Goal: Entertainment & Leisure: Consume media (video, audio)

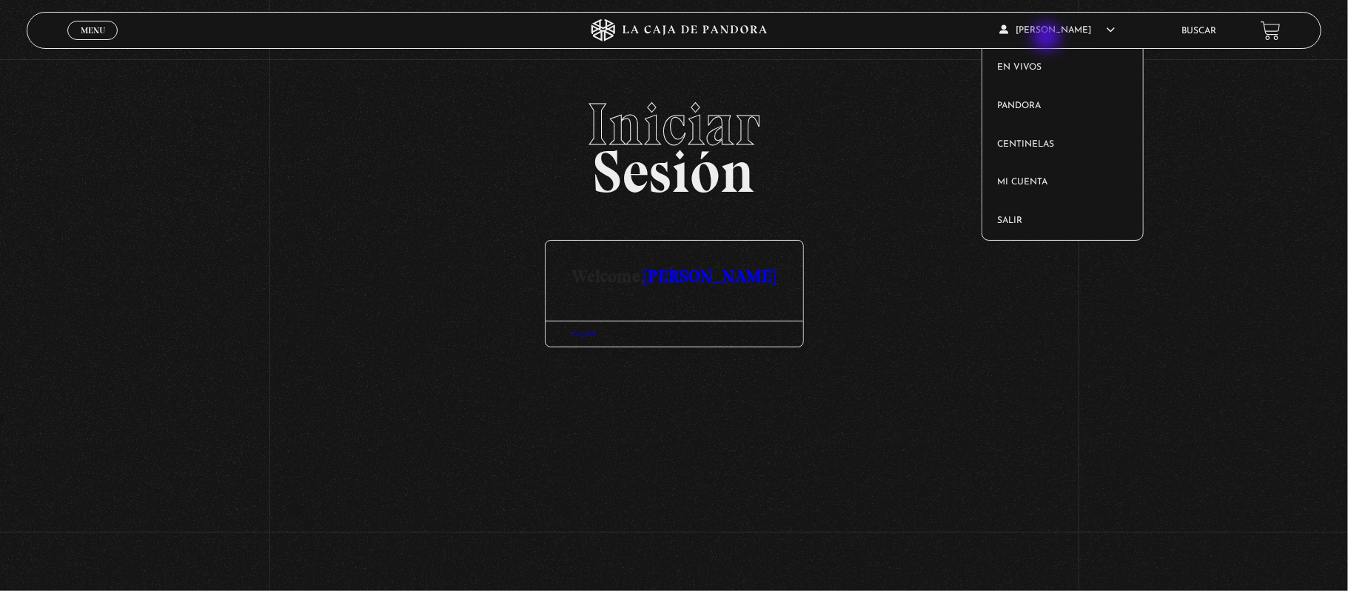
click at [1048, 39] on article "Maria Jose Vargas En vivos Pandora Centinelas Mi cuenta Salir" at bounding box center [1081, 30] width 162 height 35
click at [1035, 70] on link "En vivos" at bounding box center [1063, 68] width 161 height 39
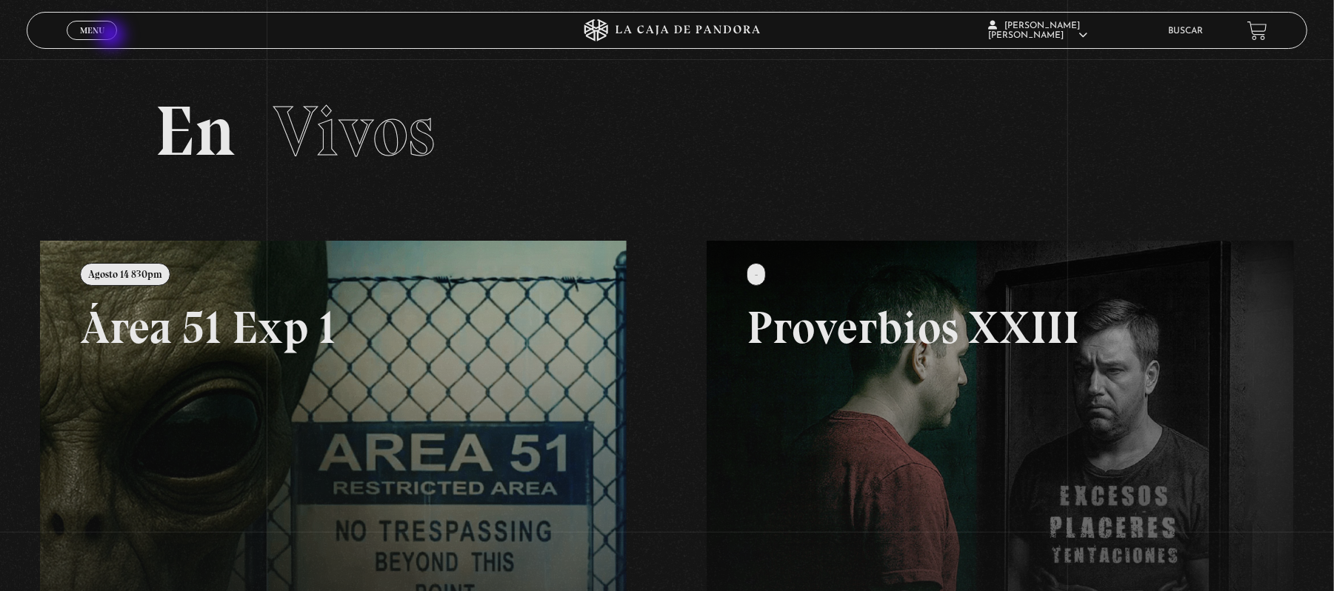
click at [113, 39] on div "Menu Cerrar" at bounding box center [267, 31] width 400 height 36
click at [87, 30] on span "Menu" at bounding box center [92, 30] width 24 height 9
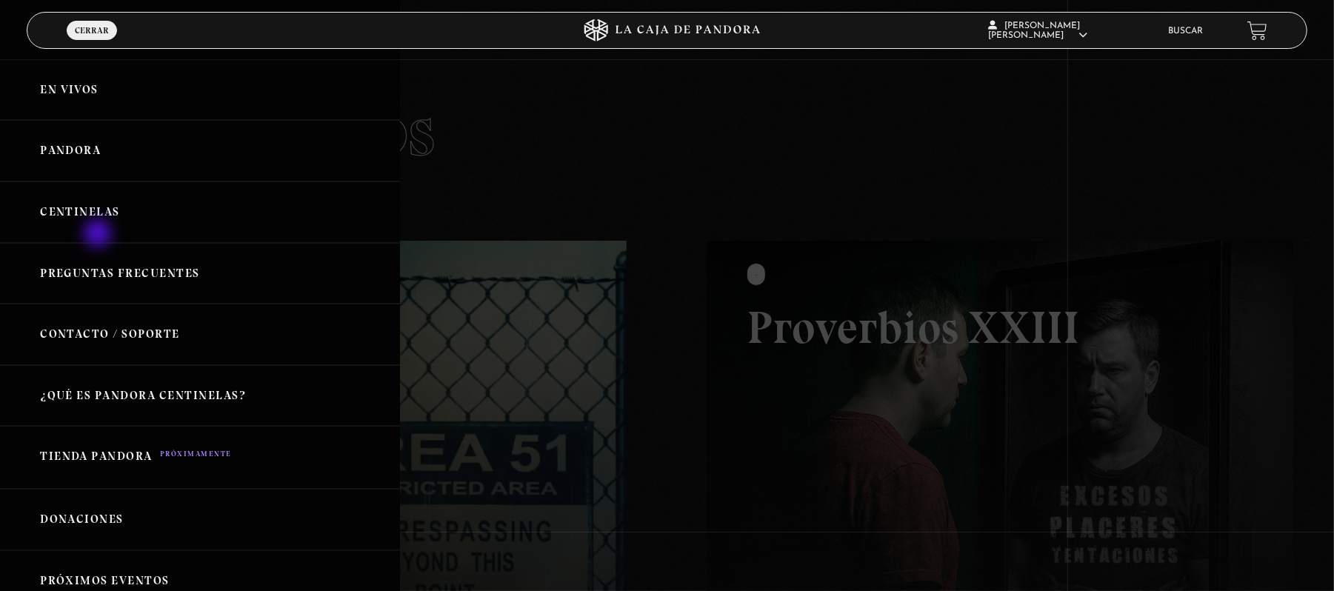
click at [99, 235] on link "Centinelas" at bounding box center [200, 211] width 400 height 61
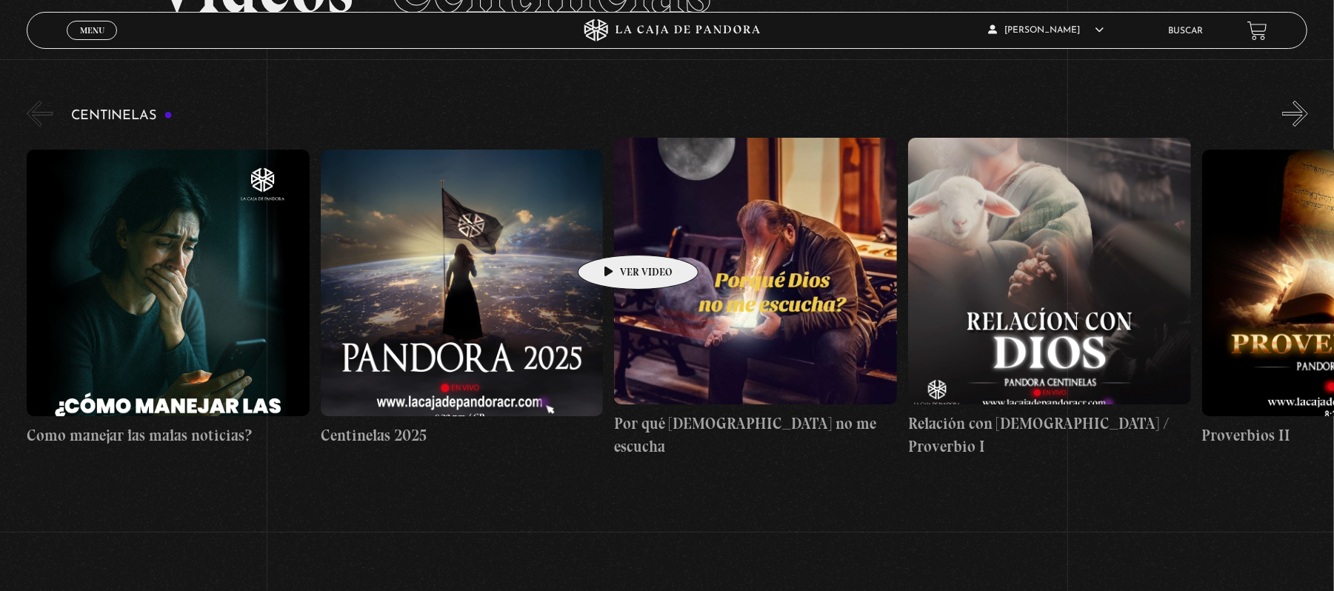
scroll to position [98, 0]
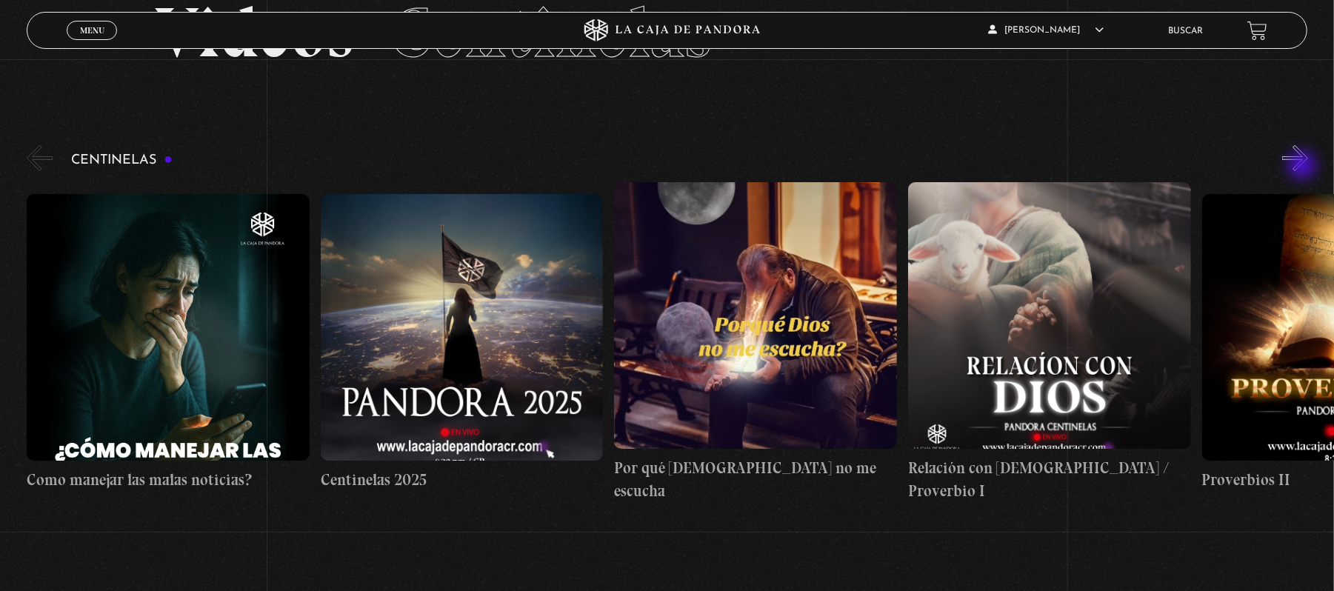
click at [1303, 167] on button "»" at bounding box center [1295, 158] width 26 height 26
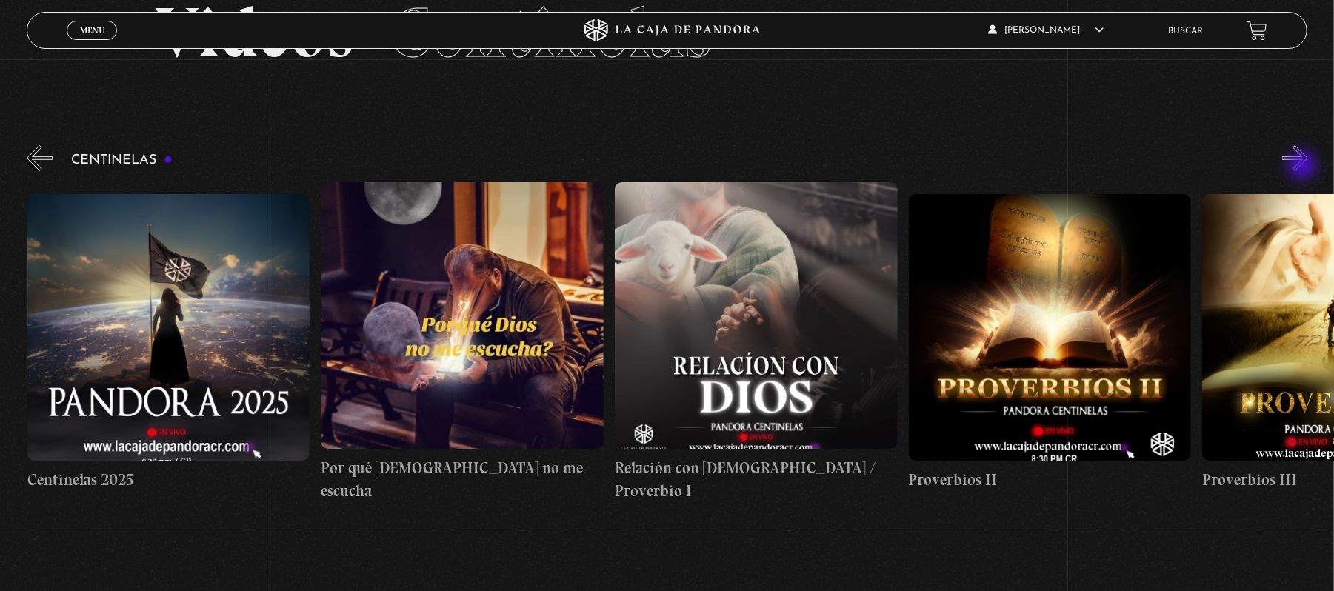
click at [1303, 169] on button "»" at bounding box center [1295, 158] width 26 height 26
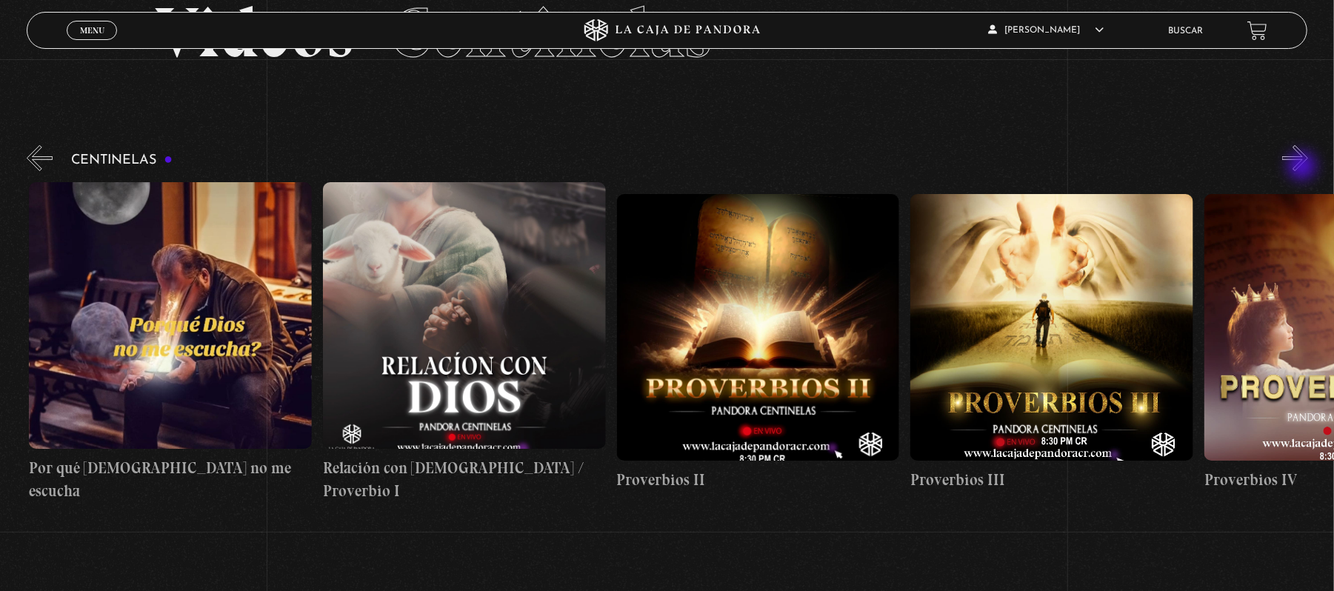
click at [1303, 167] on button "»" at bounding box center [1295, 158] width 26 height 26
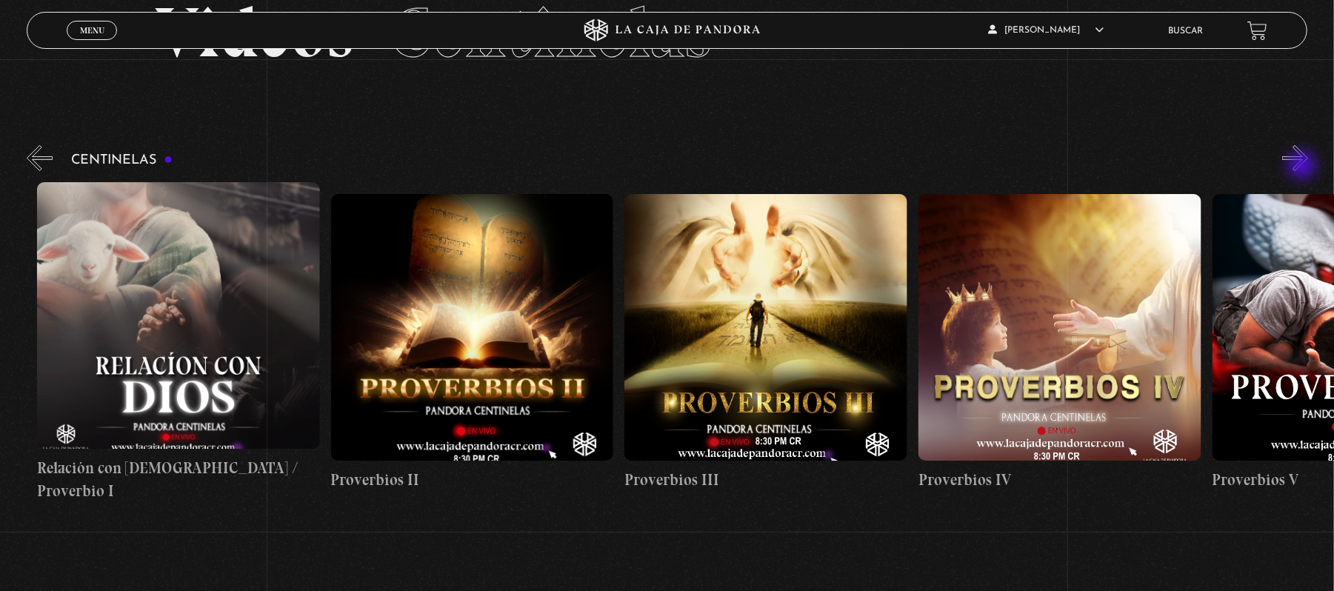
click at [1303, 167] on button "»" at bounding box center [1295, 158] width 26 height 26
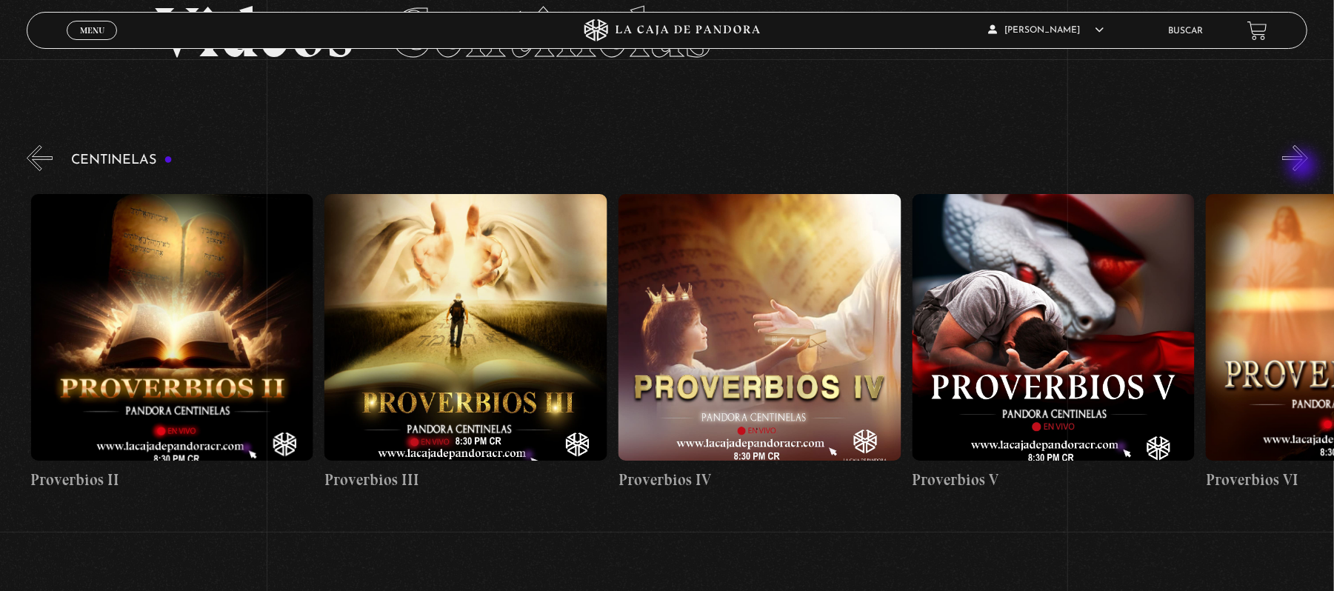
click at [1303, 167] on button "»" at bounding box center [1295, 158] width 26 height 26
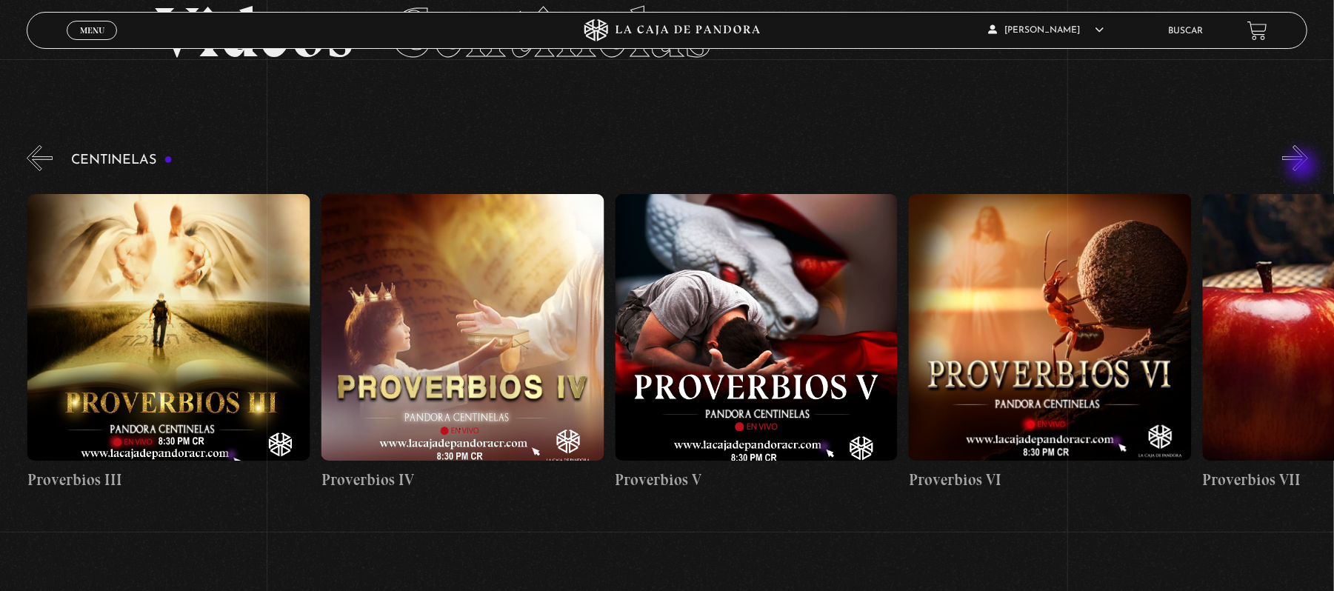
click at [1303, 167] on button "»" at bounding box center [1295, 158] width 26 height 26
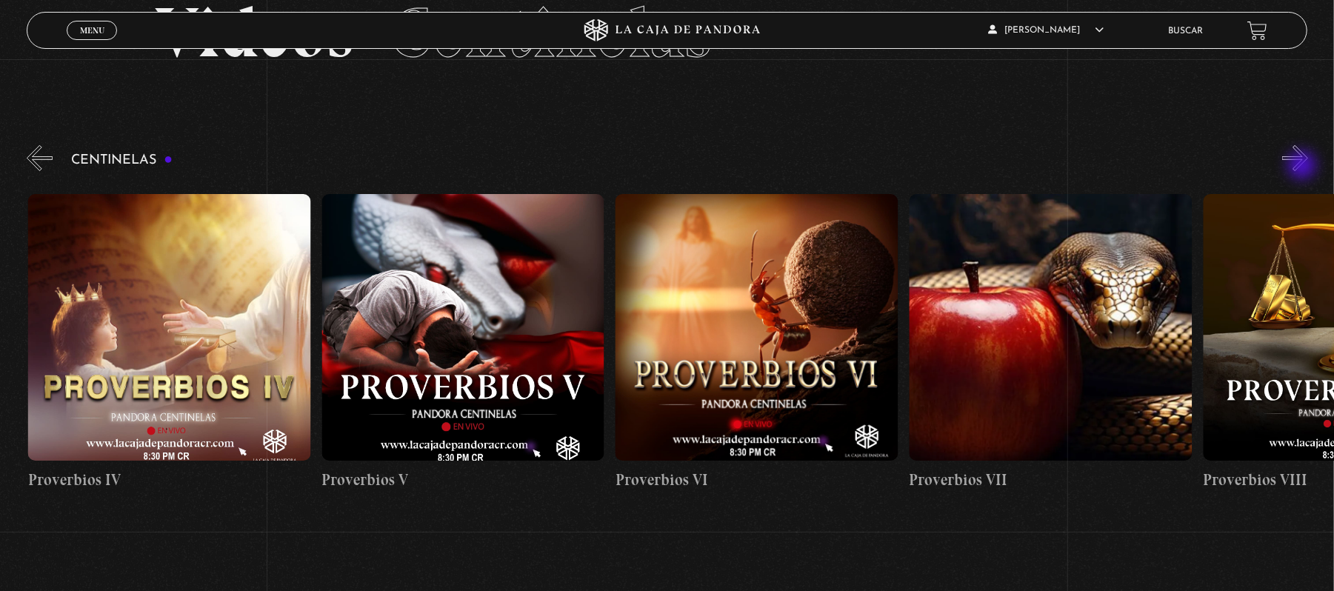
click at [1303, 167] on button "»" at bounding box center [1295, 158] width 26 height 26
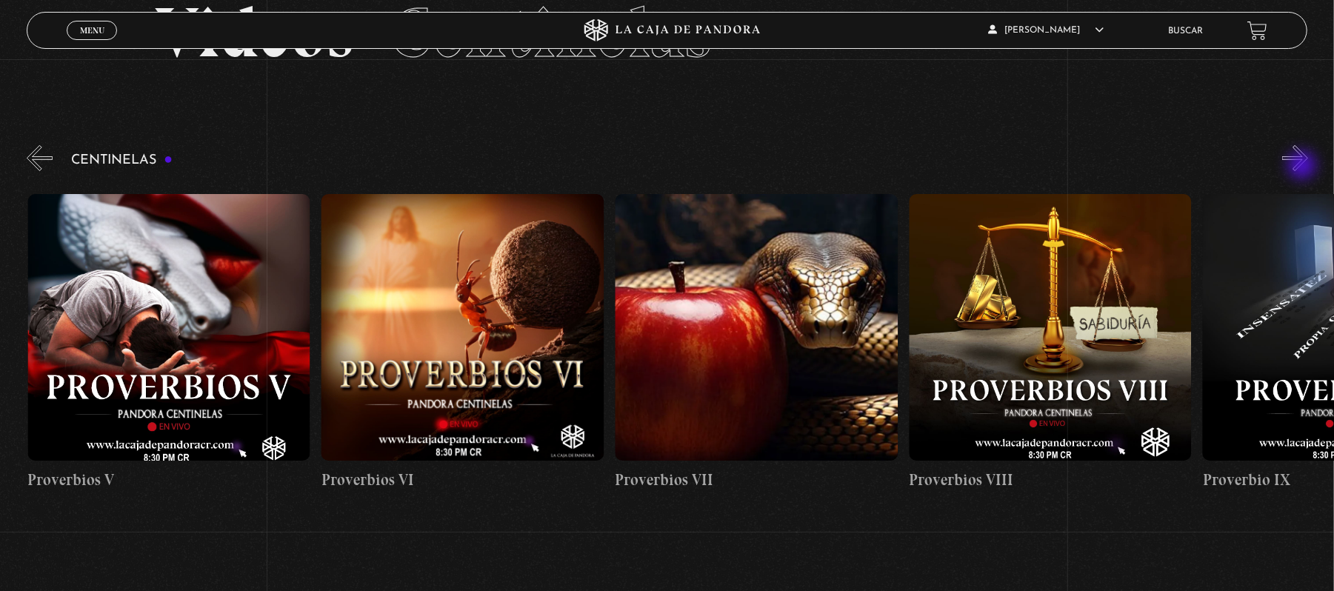
click at [1303, 167] on button "»" at bounding box center [1295, 158] width 26 height 26
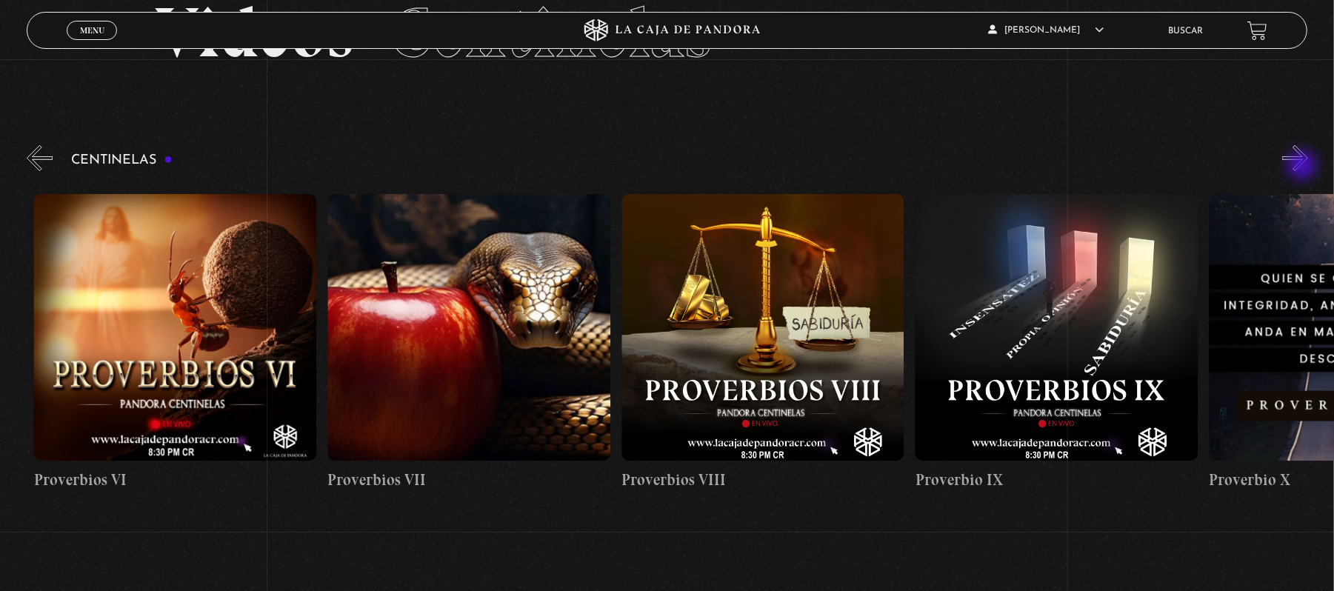
click at [1303, 167] on button "»" at bounding box center [1295, 158] width 26 height 26
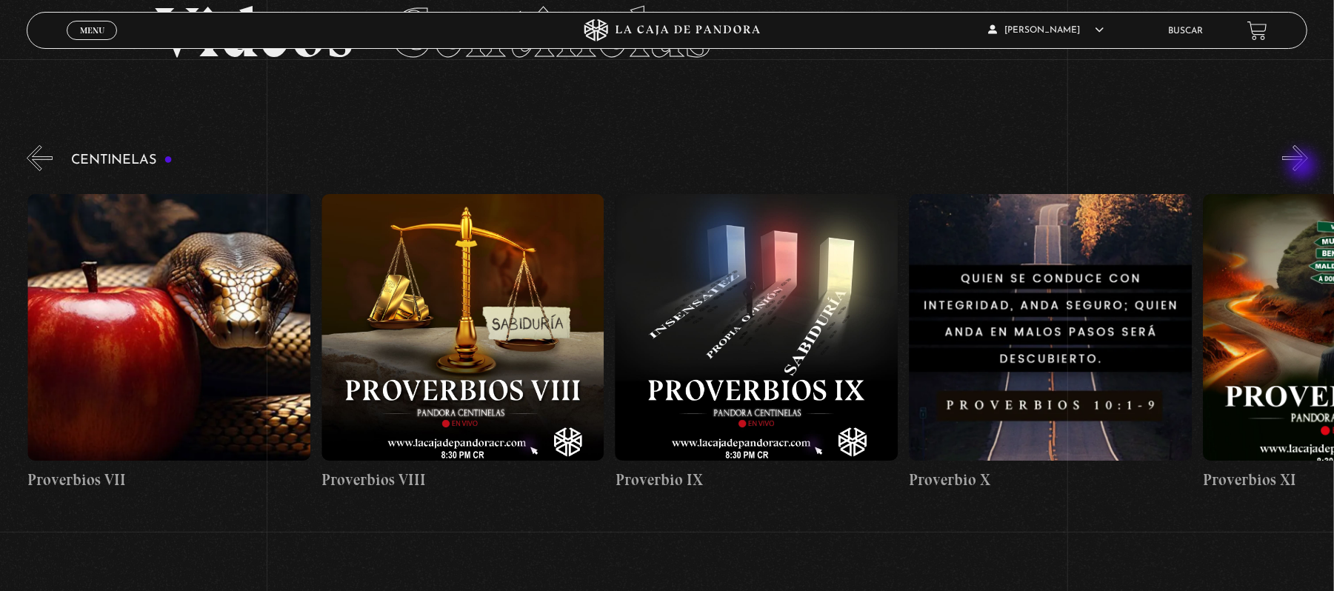
click at [1303, 167] on button "»" at bounding box center [1295, 158] width 26 height 26
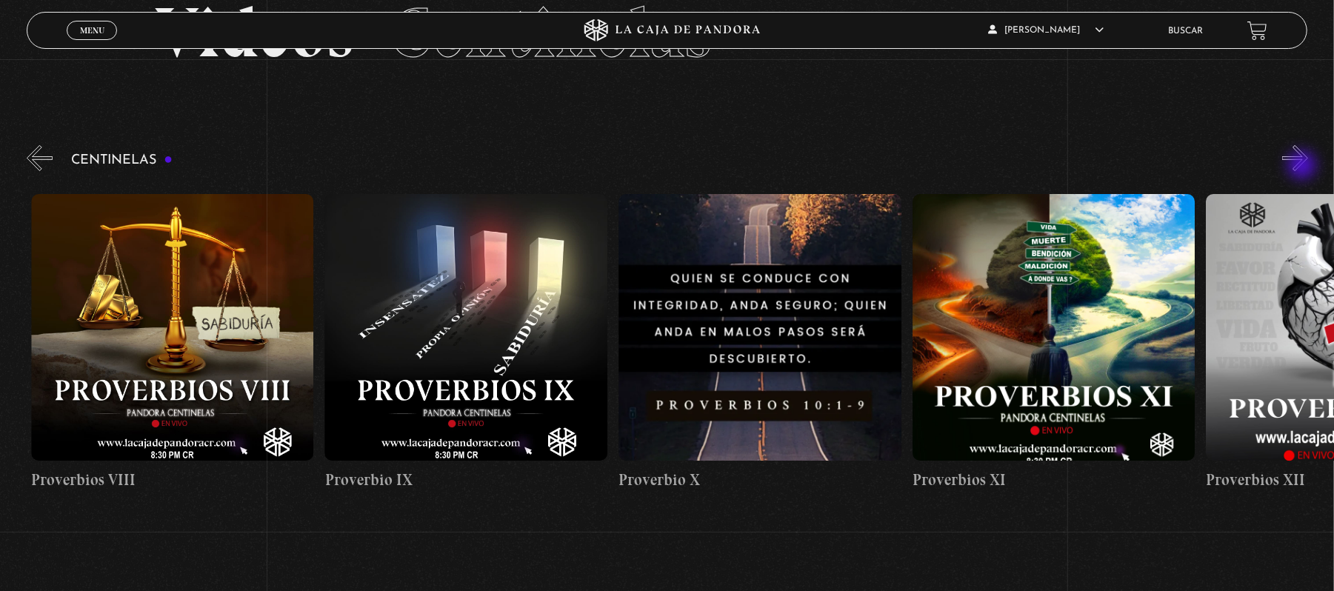
click at [1303, 167] on button "»" at bounding box center [1295, 158] width 26 height 26
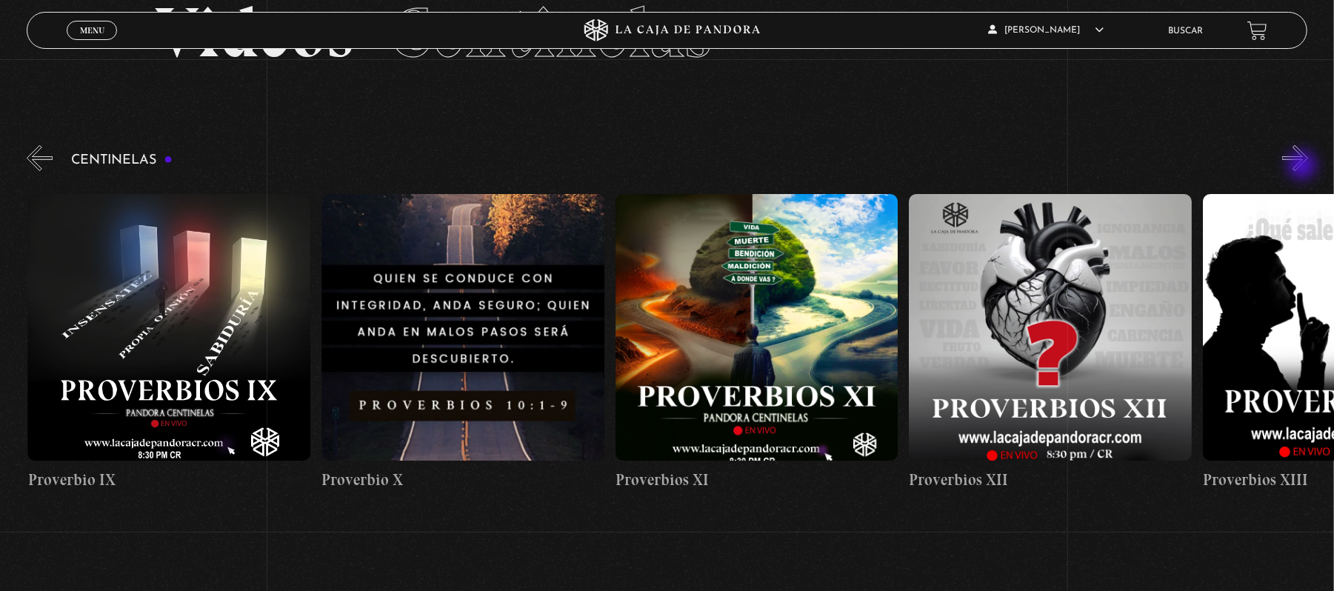
click at [1303, 167] on button "»" at bounding box center [1295, 158] width 26 height 26
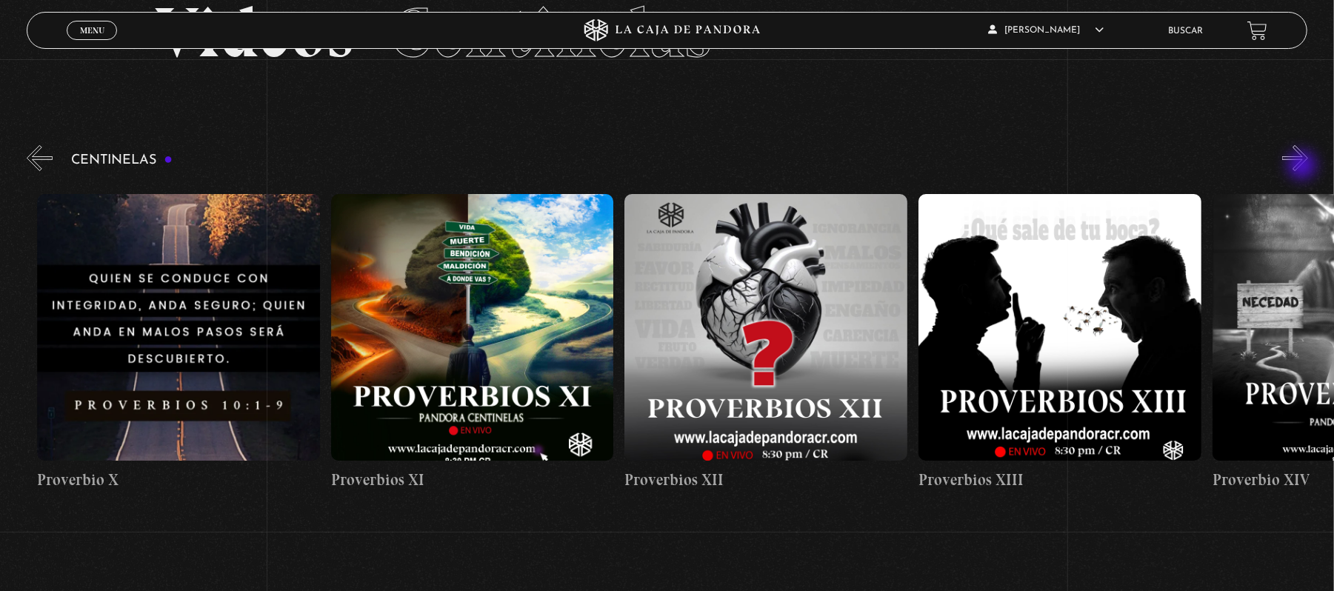
click at [1303, 167] on button "»" at bounding box center [1295, 158] width 26 height 26
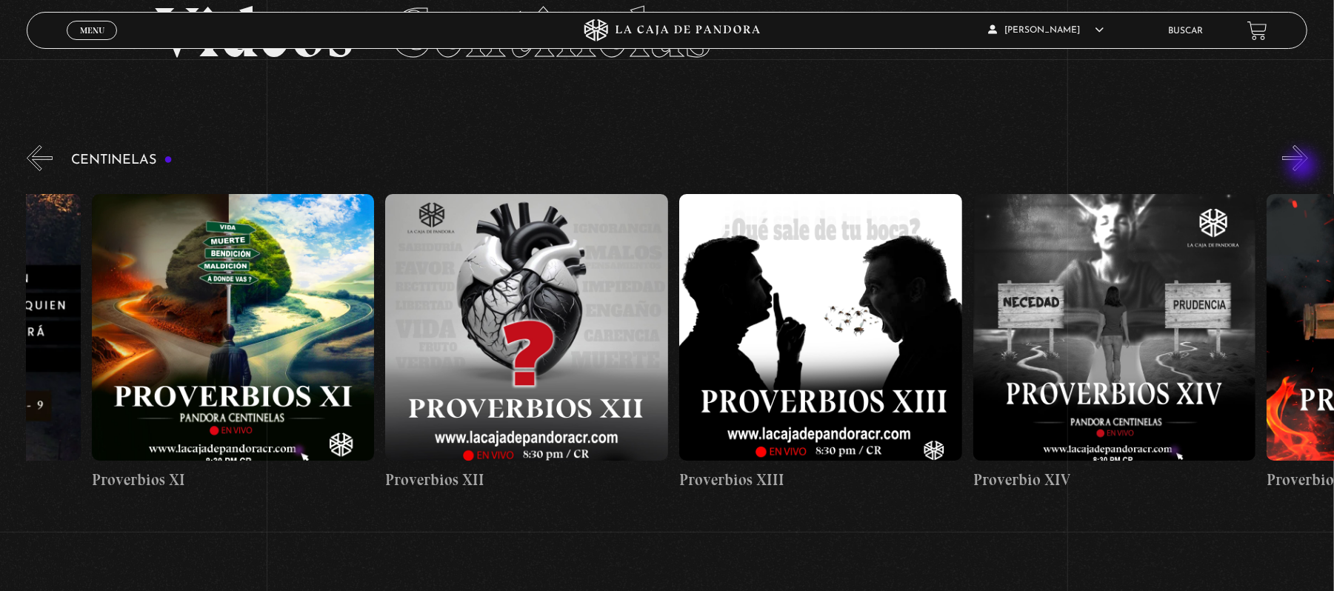
click at [1303, 167] on button "»" at bounding box center [1295, 158] width 26 height 26
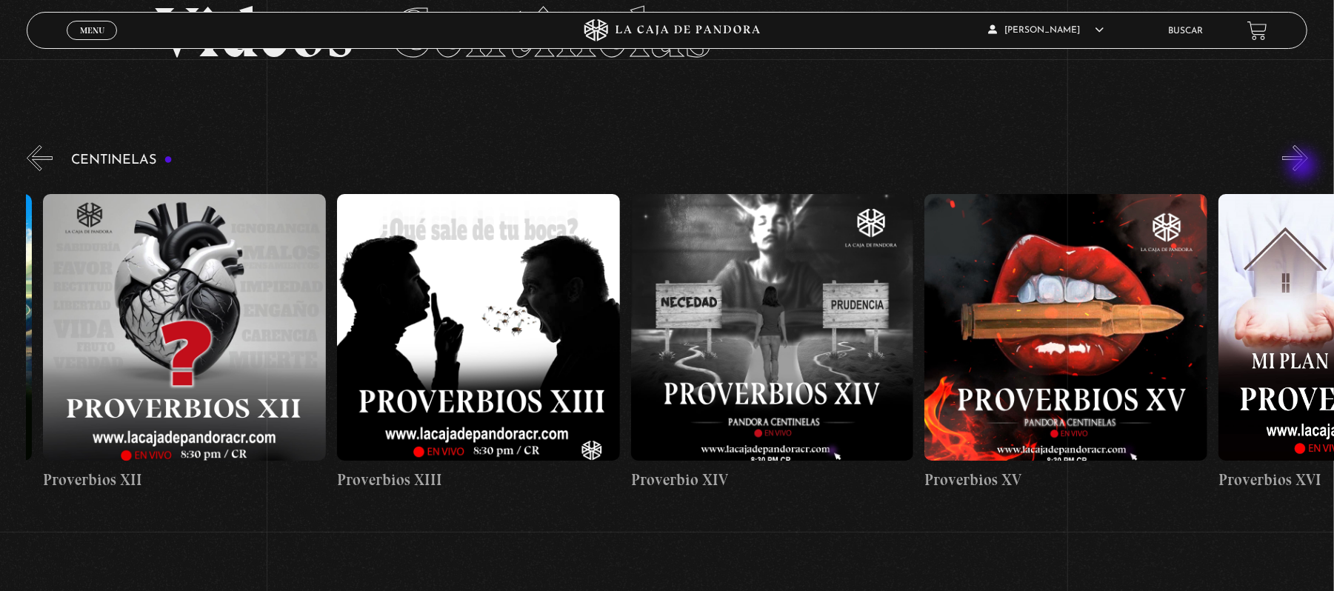
click at [1303, 167] on button "»" at bounding box center [1295, 158] width 26 height 26
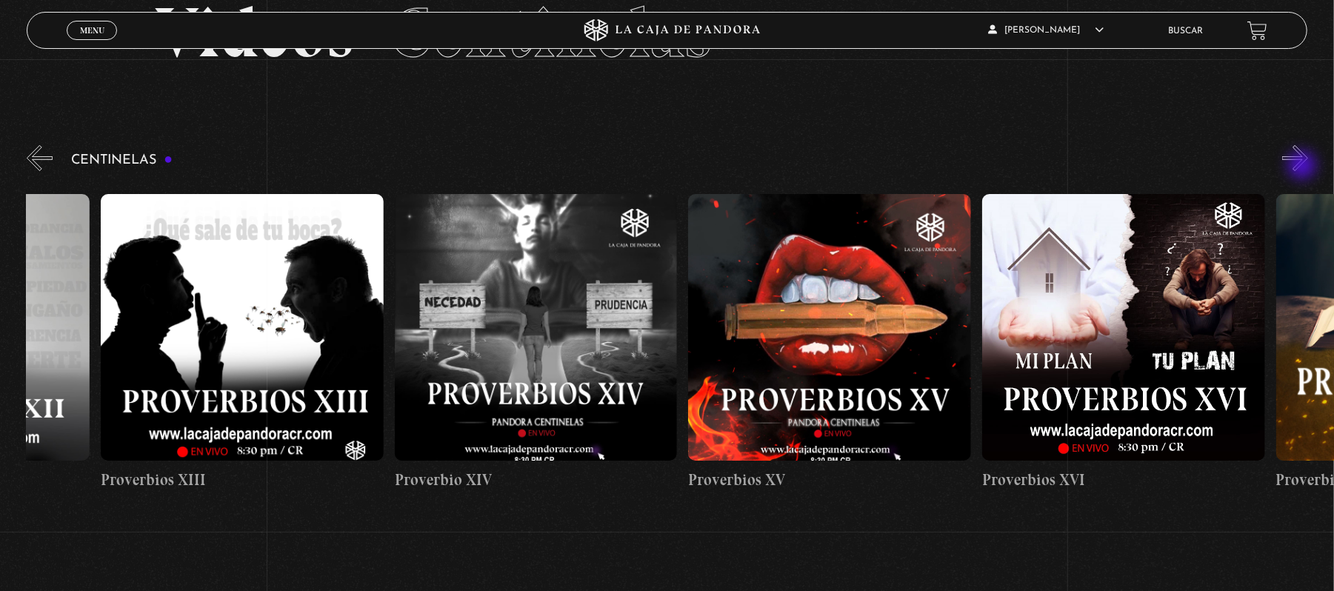
click at [1303, 167] on button "»" at bounding box center [1295, 158] width 26 height 26
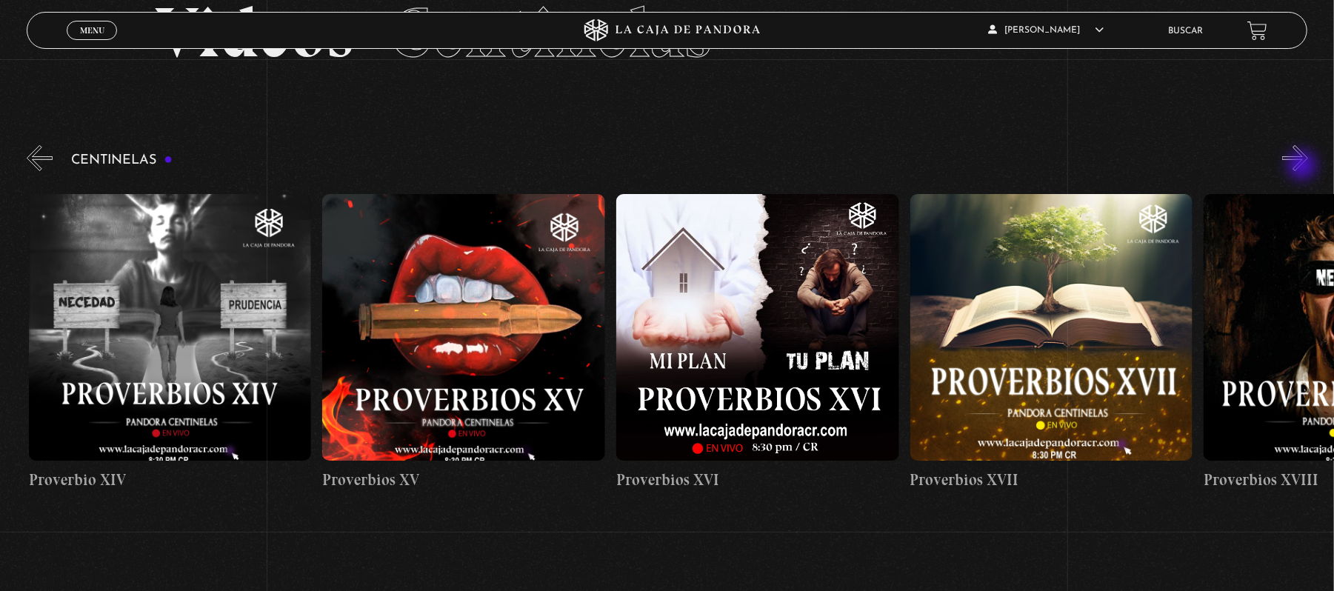
click at [1303, 167] on button "»" at bounding box center [1295, 158] width 26 height 26
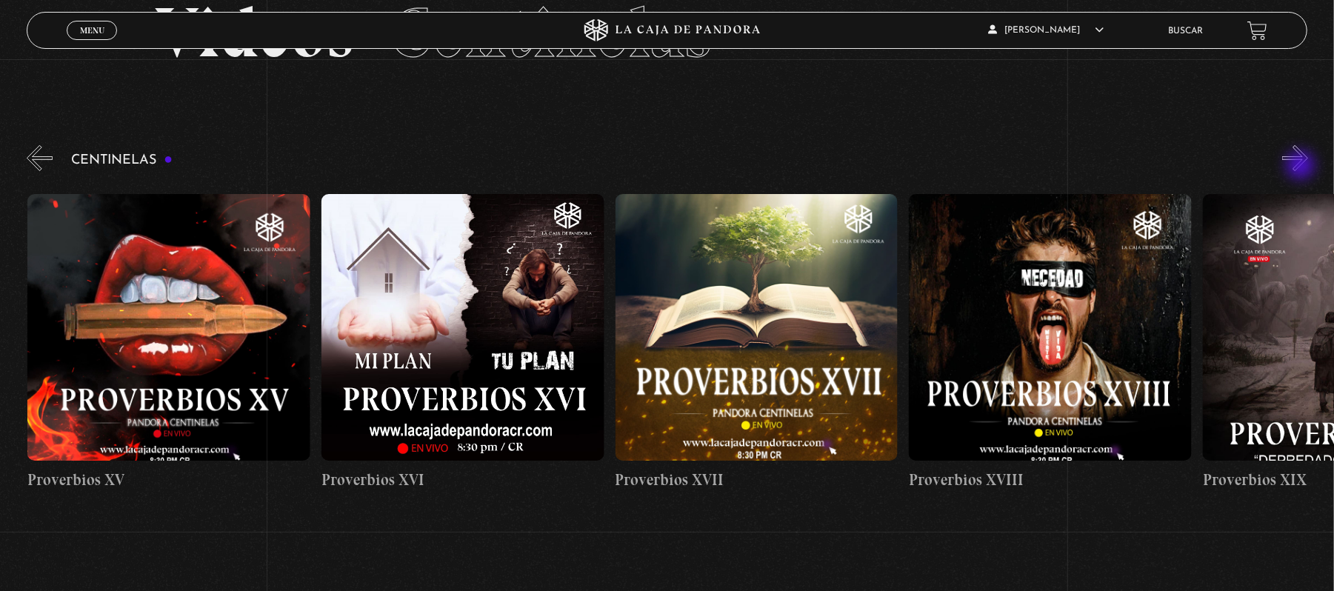
click at [1302, 167] on button "»" at bounding box center [1295, 158] width 26 height 26
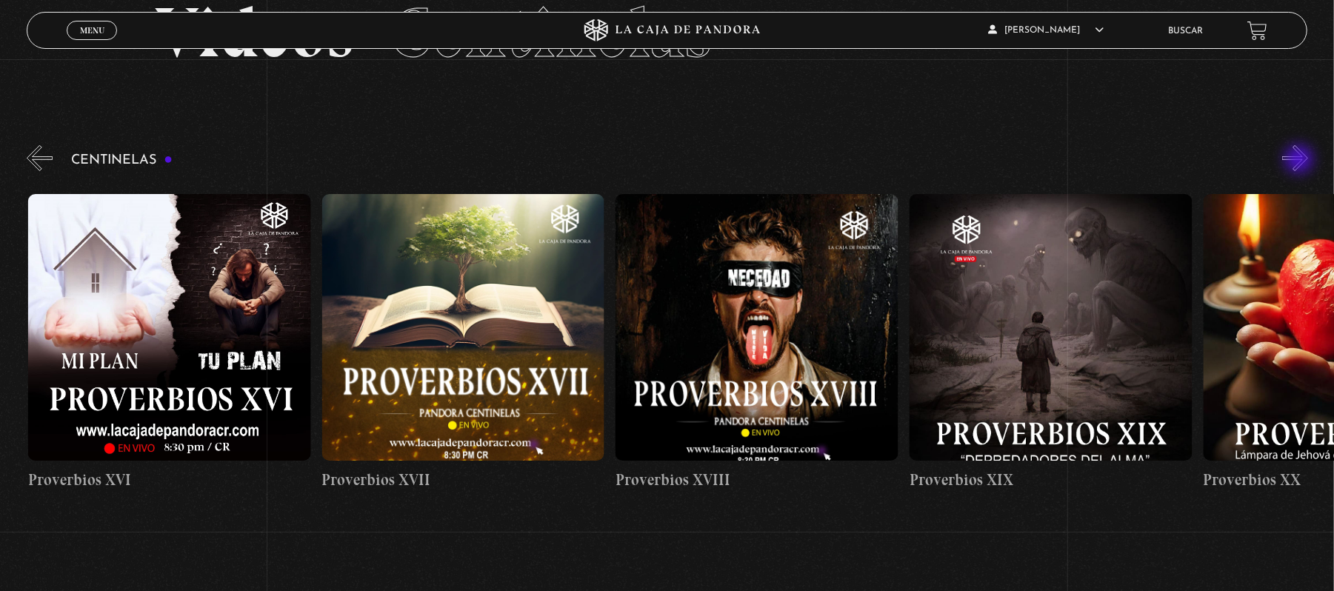
click at [1300, 161] on button "»" at bounding box center [1295, 158] width 26 height 26
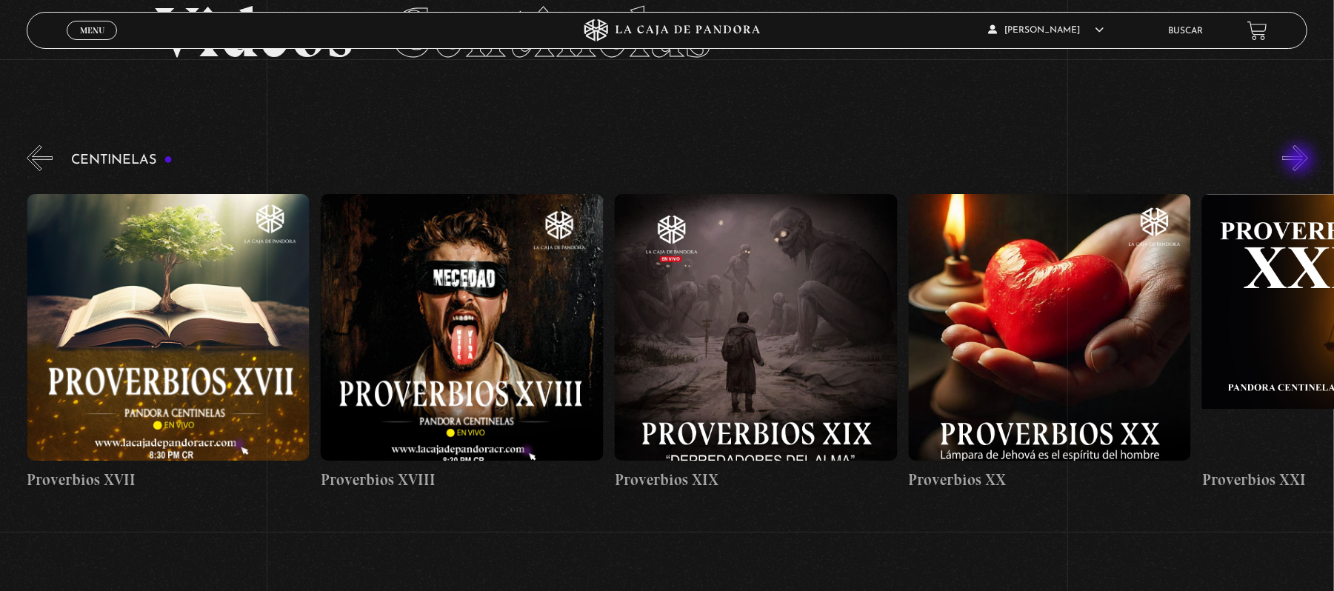
click at [1300, 161] on button "»" at bounding box center [1295, 158] width 26 height 26
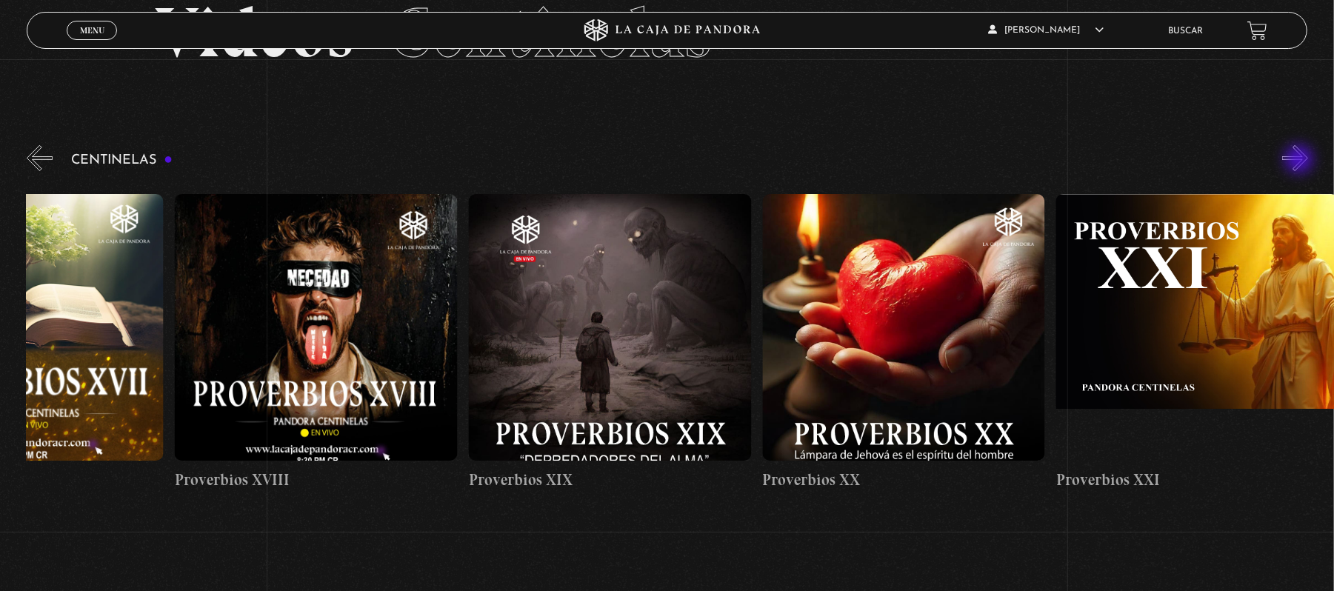
click at [1300, 161] on button "»" at bounding box center [1295, 158] width 26 height 26
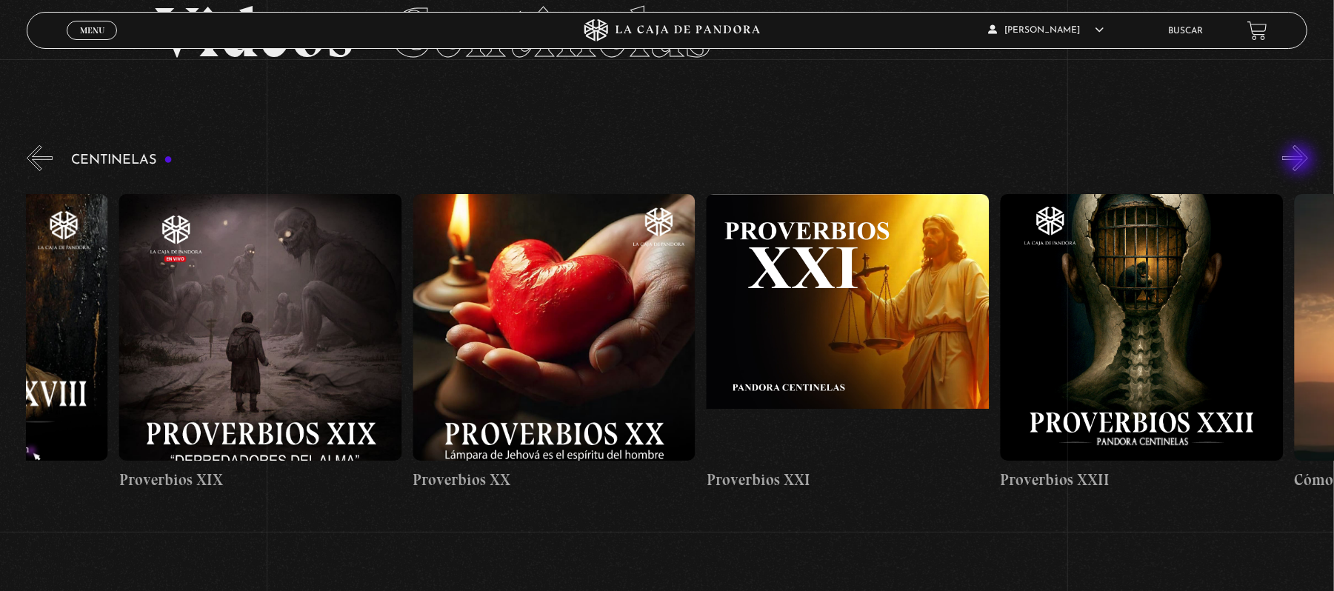
click at [1300, 161] on button "»" at bounding box center [1295, 158] width 26 height 26
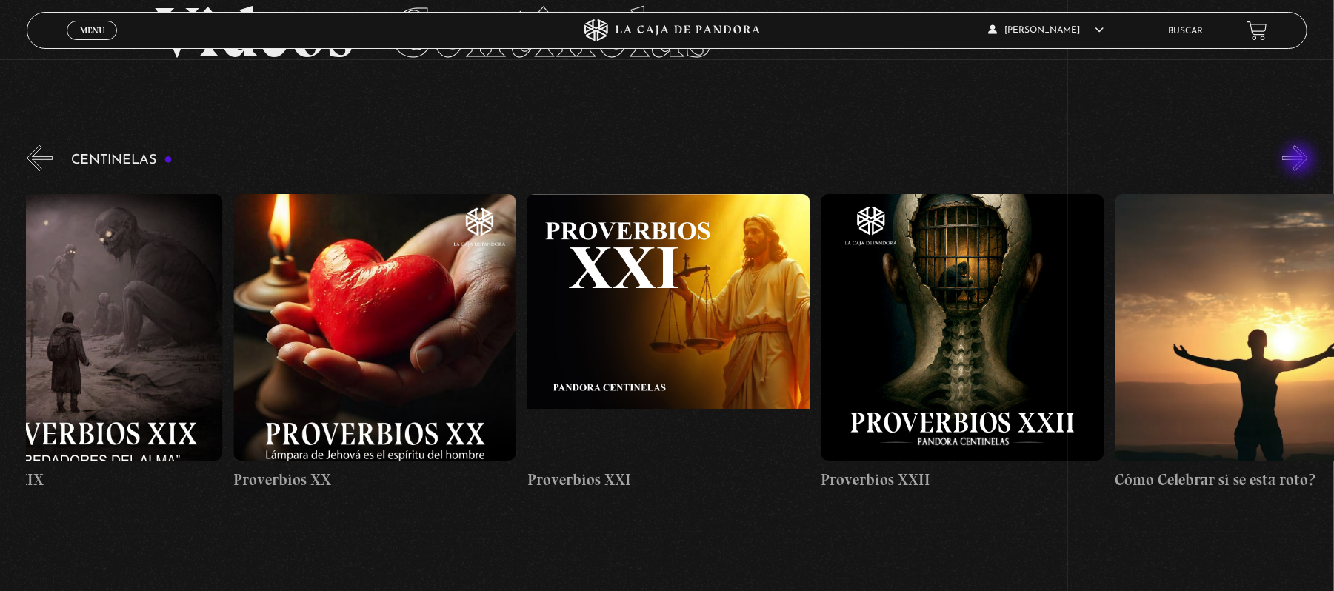
click at [1300, 161] on button "»" at bounding box center [1295, 158] width 26 height 26
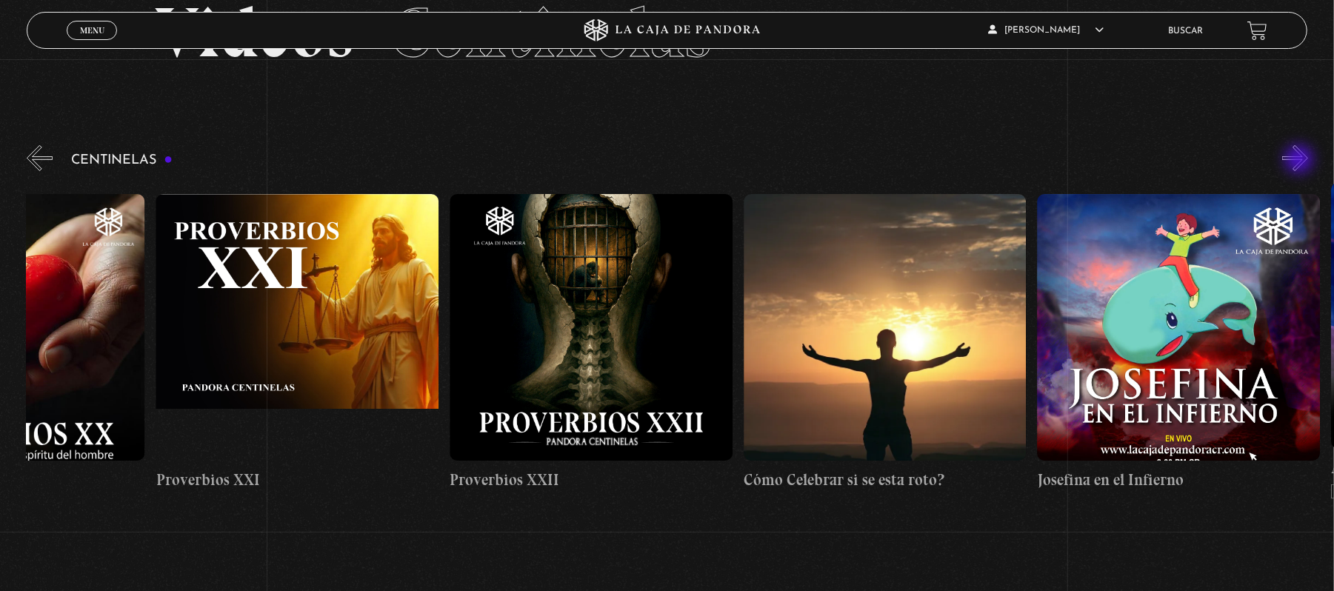
click at [1300, 161] on button "»" at bounding box center [1295, 158] width 26 height 26
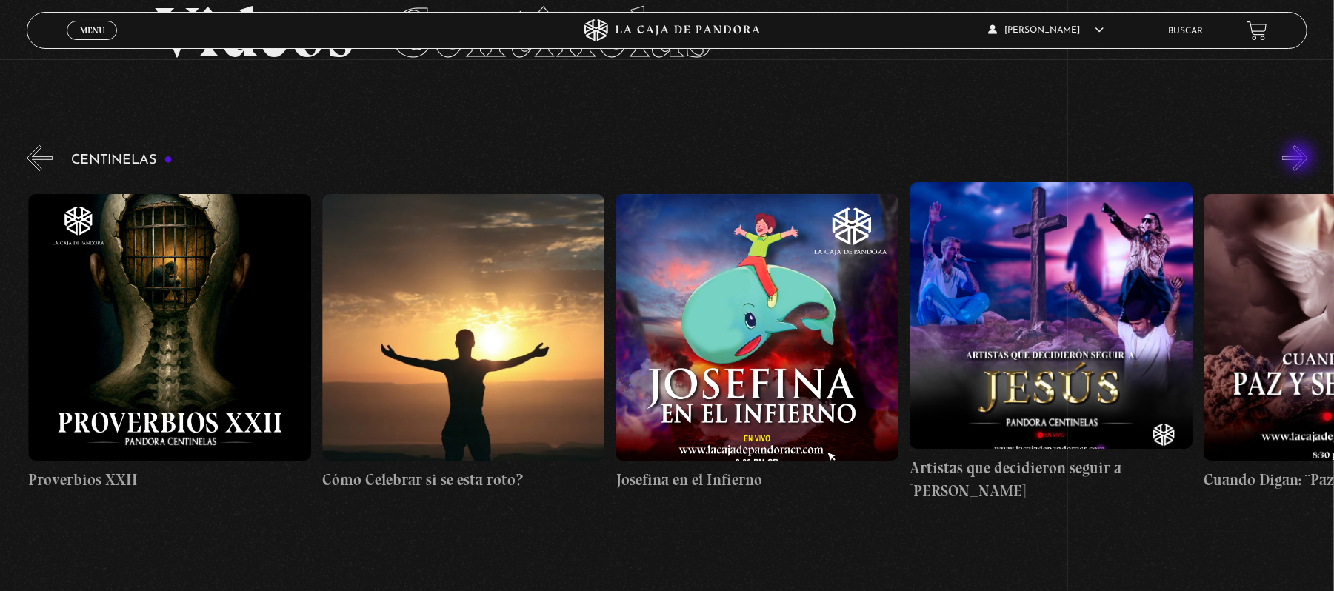
scroll to position [0, 7049]
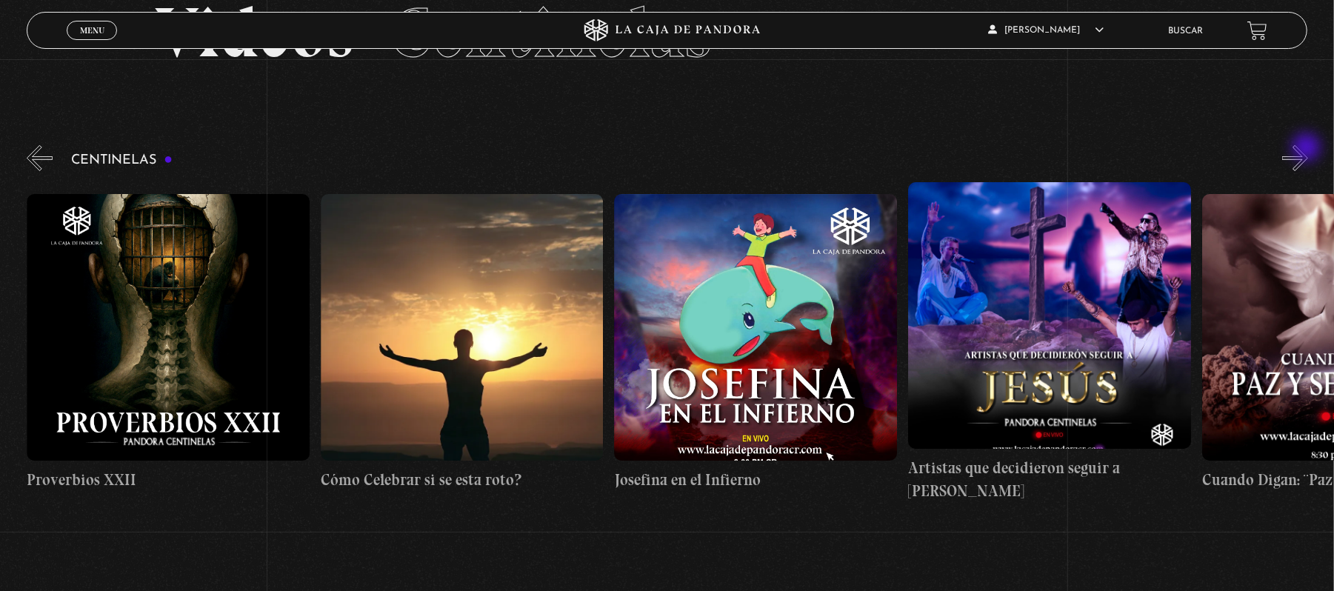
click at [1308, 149] on button "»" at bounding box center [1295, 158] width 26 height 26
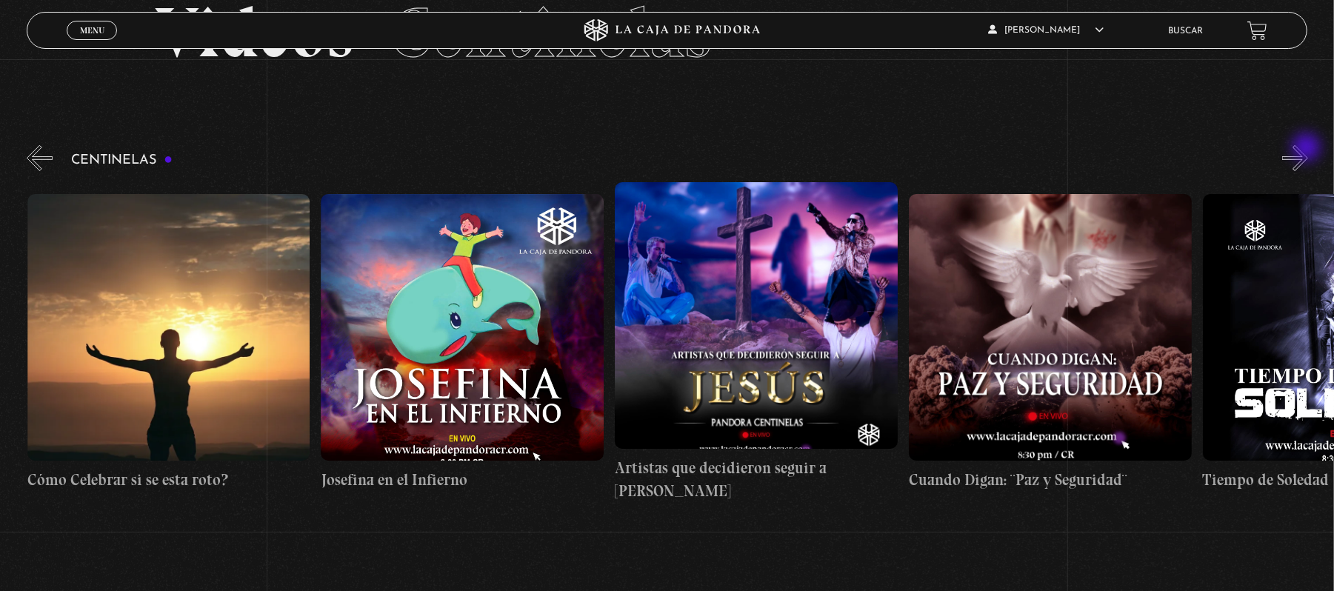
click at [1308, 149] on button "»" at bounding box center [1295, 158] width 26 height 26
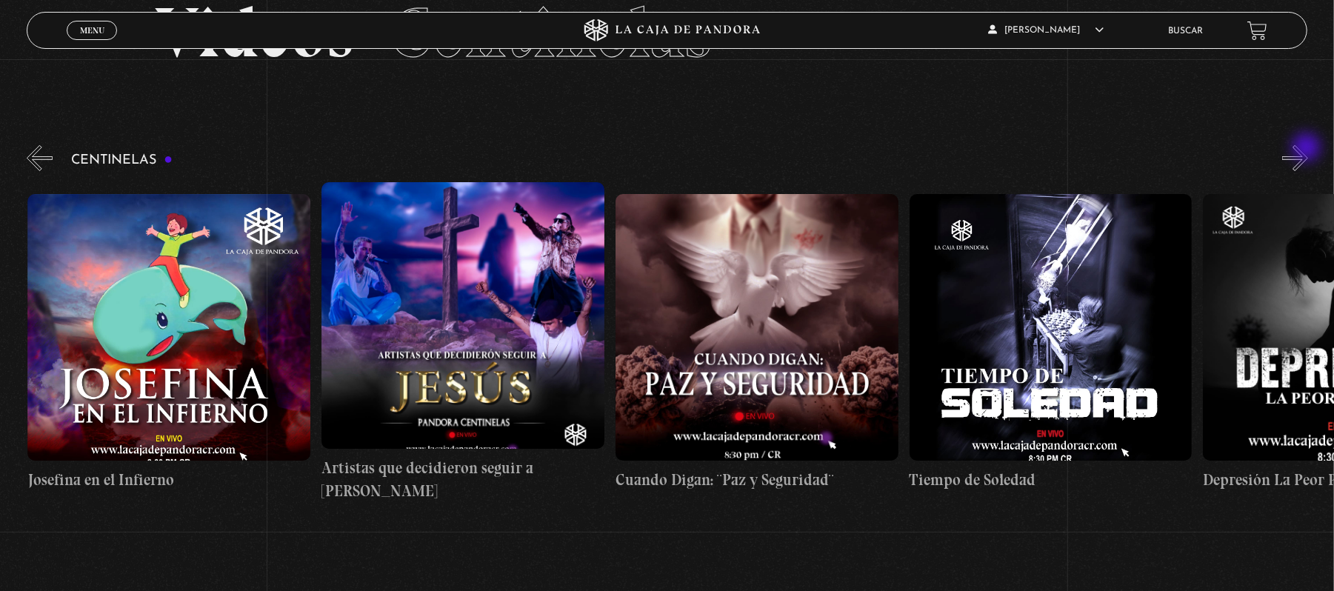
click at [1308, 149] on button "»" at bounding box center [1295, 158] width 26 height 26
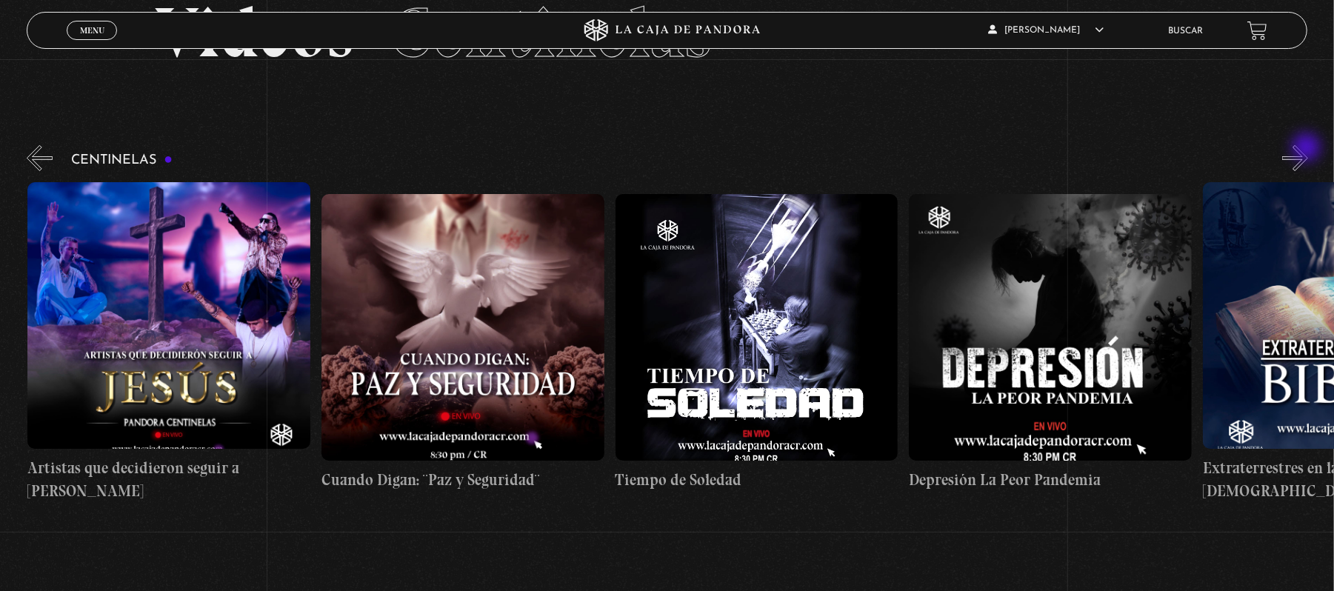
click at [1308, 149] on button "»" at bounding box center [1295, 158] width 26 height 26
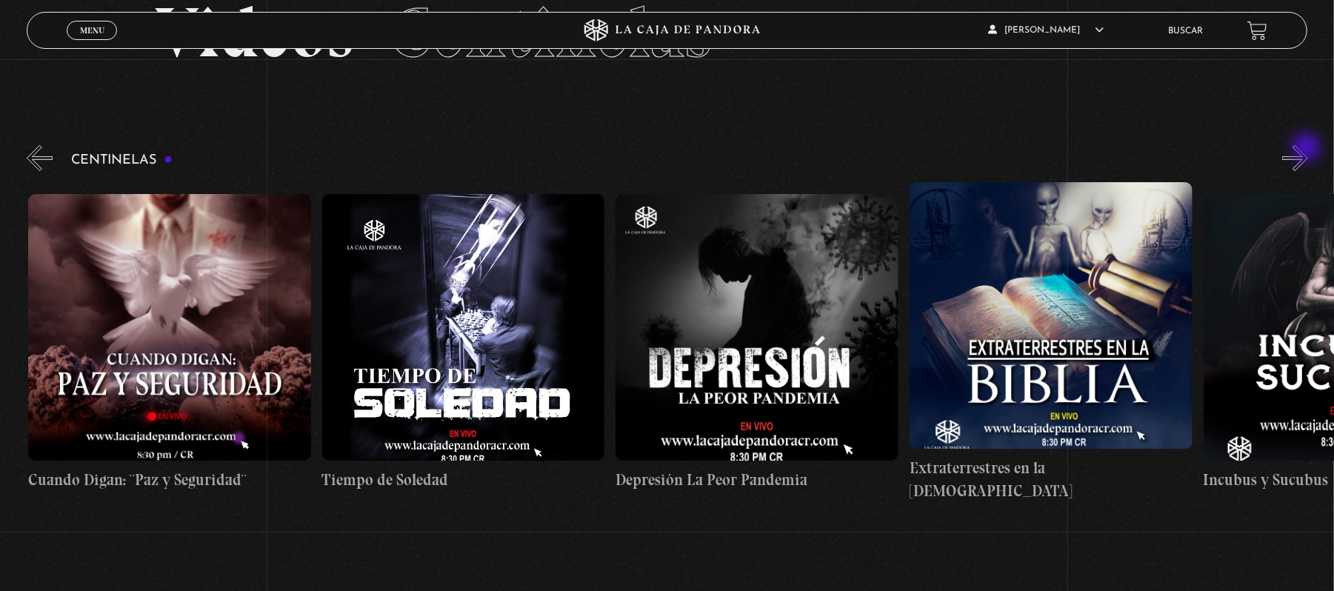
click at [1308, 149] on button "»" at bounding box center [1295, 158] width 26 height 26
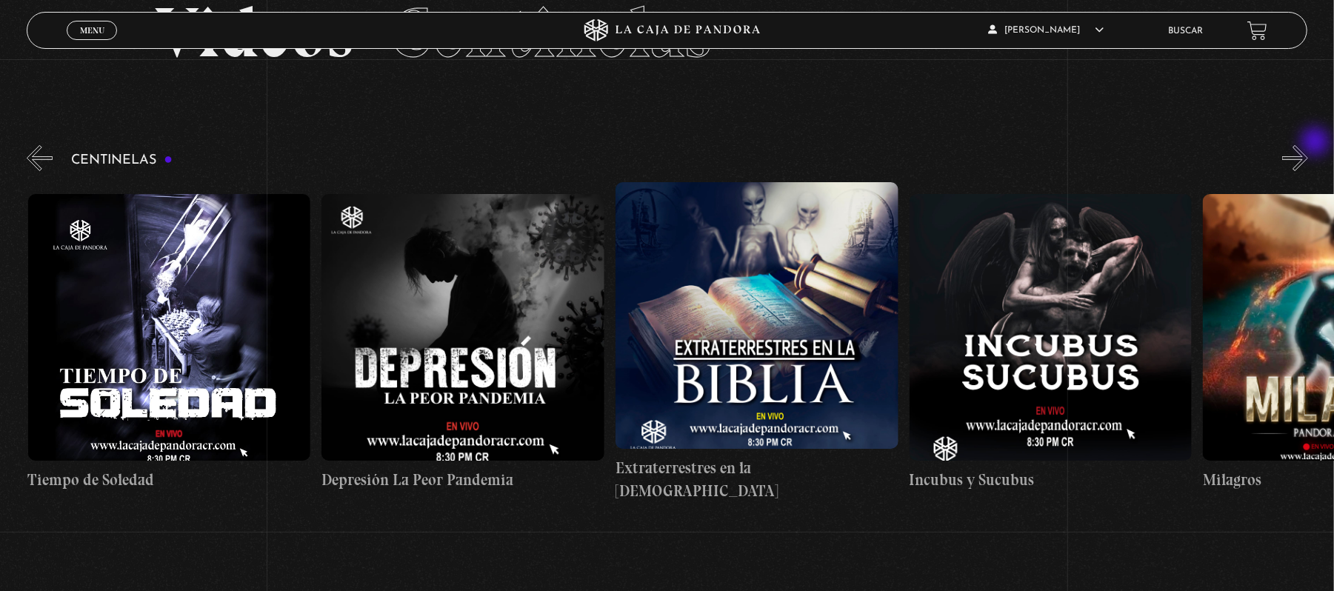
scroll to position [0, 8518]
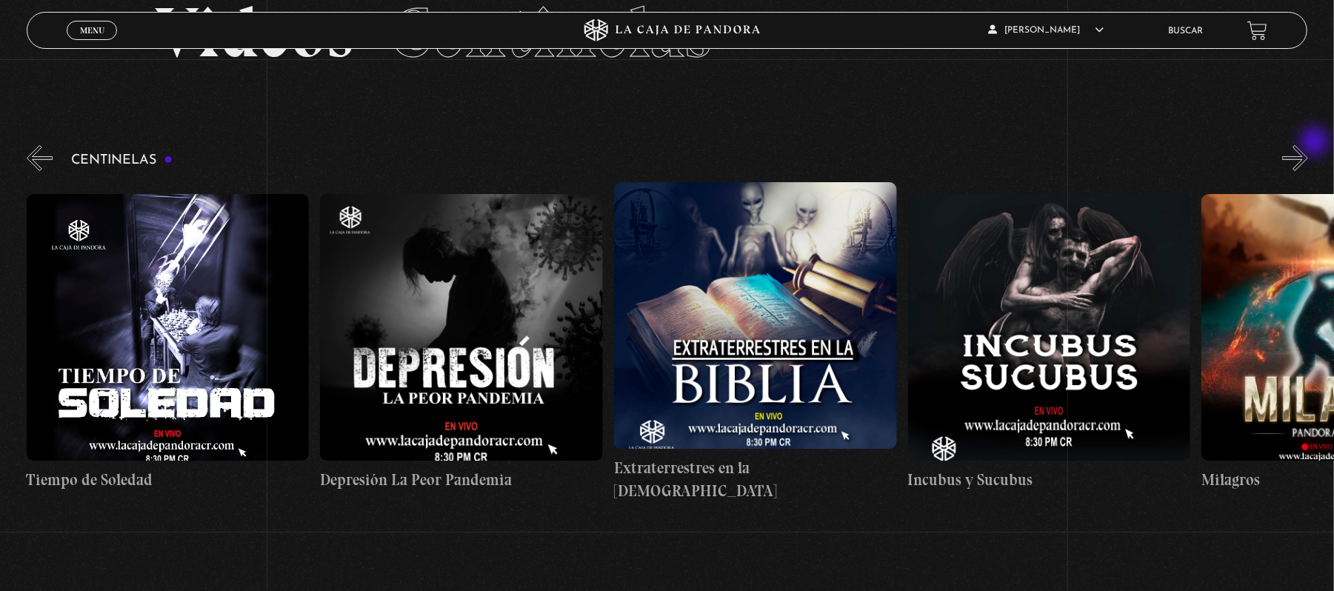
click at [1308, 145] on button "»" at bounding box center [1295, 158] width 26 height 26
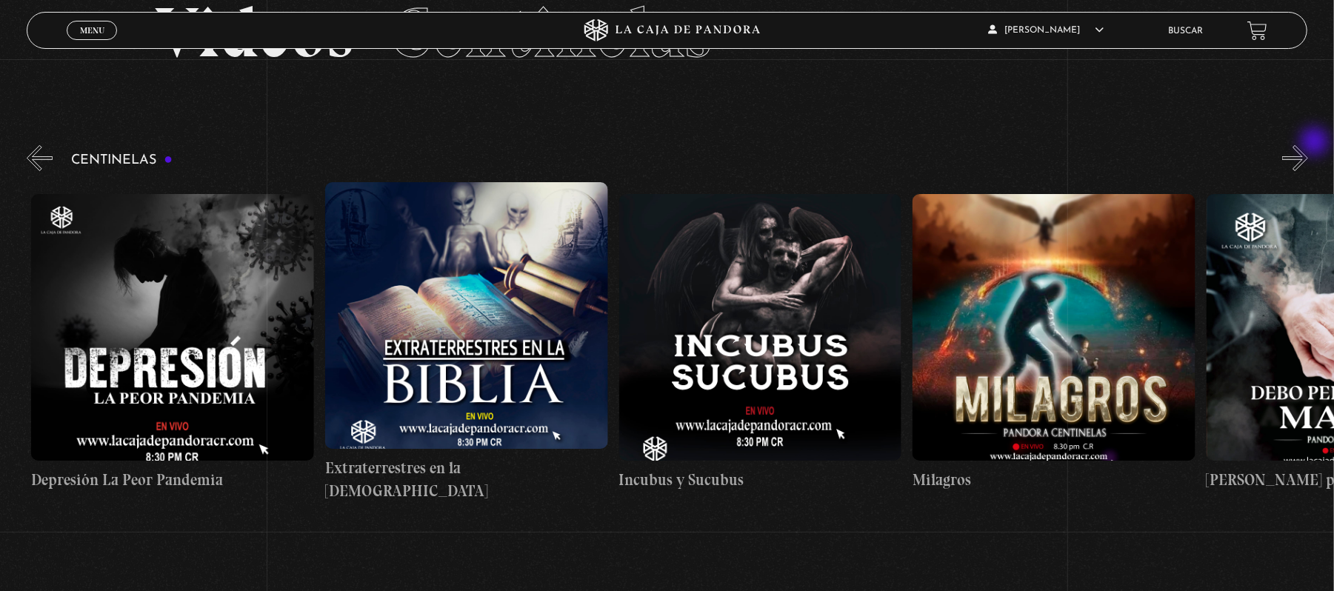
click at [1308, 145] on button "»" at bounding box center [1295, 158] width 26 height 26
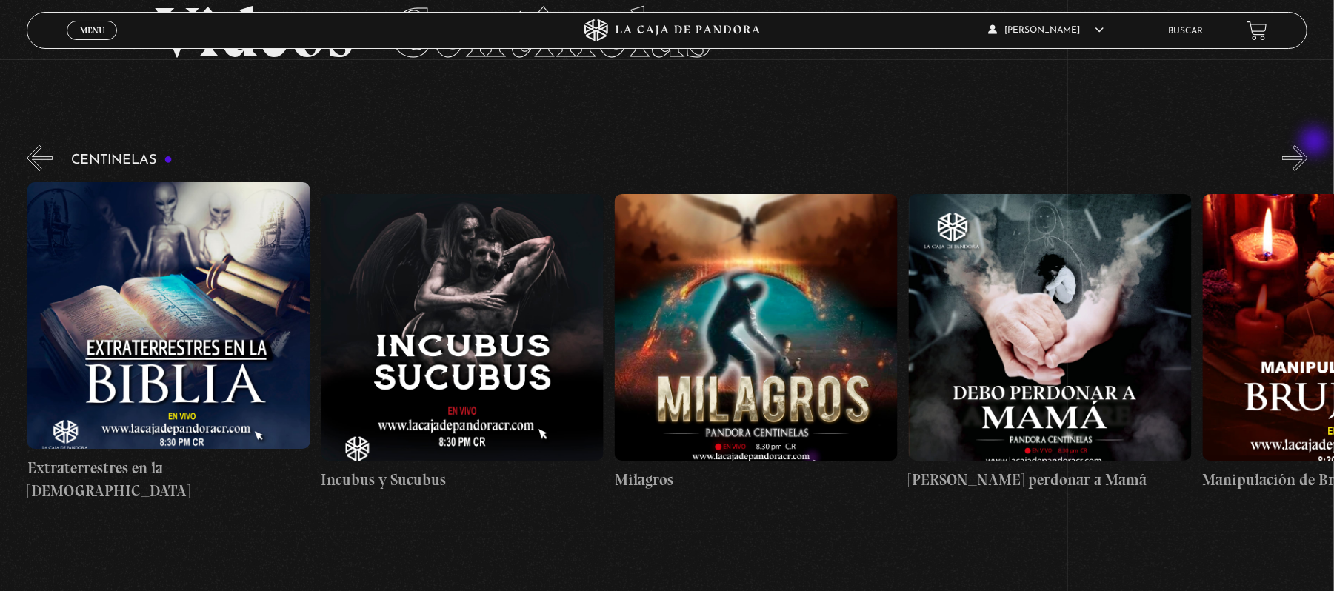
scroll to position [0, 9105]
click at [1308, 145] on button "»" at bounding box center [1295, 158] width 26 height 26
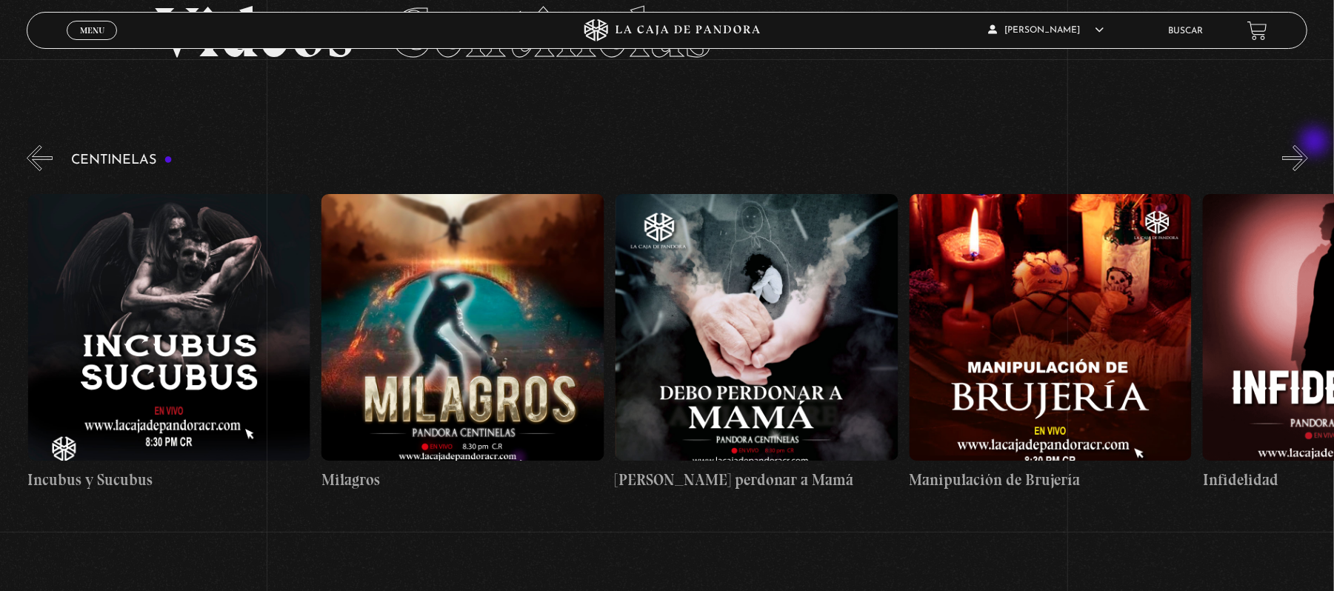
click at [1308, 145] on button "»" at bounding box center [1295, 158] width 26 height 26
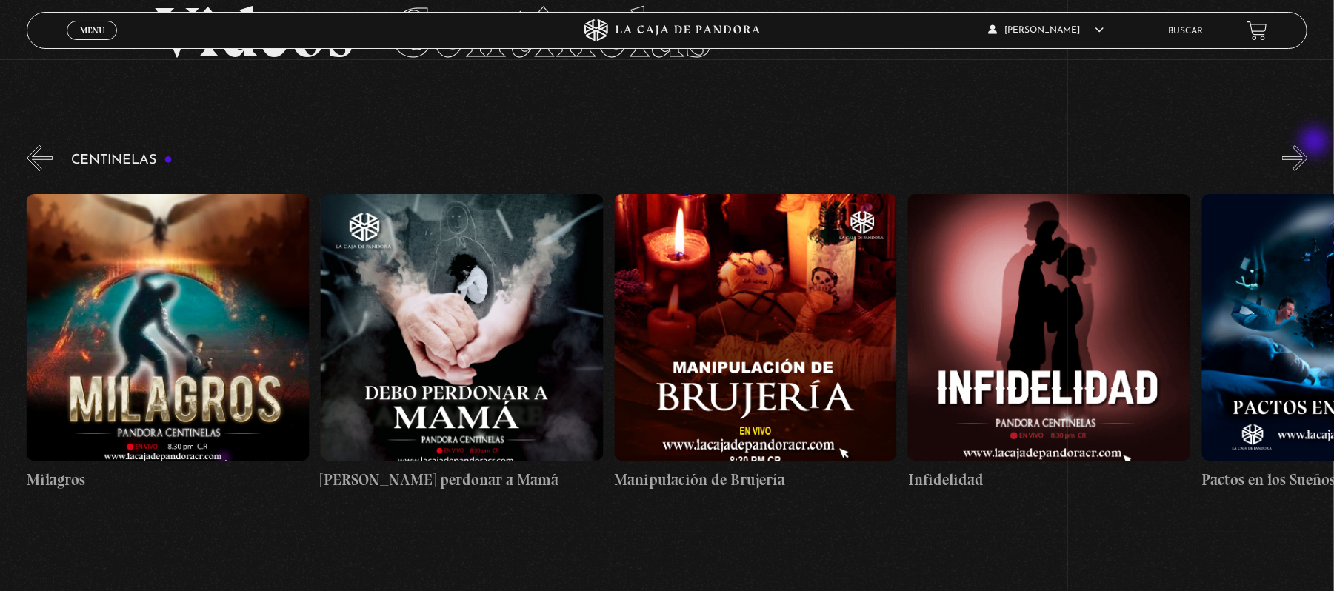
click at [1308, 145] on button "»" at bounding box center [1295, 158] width 26 height 26
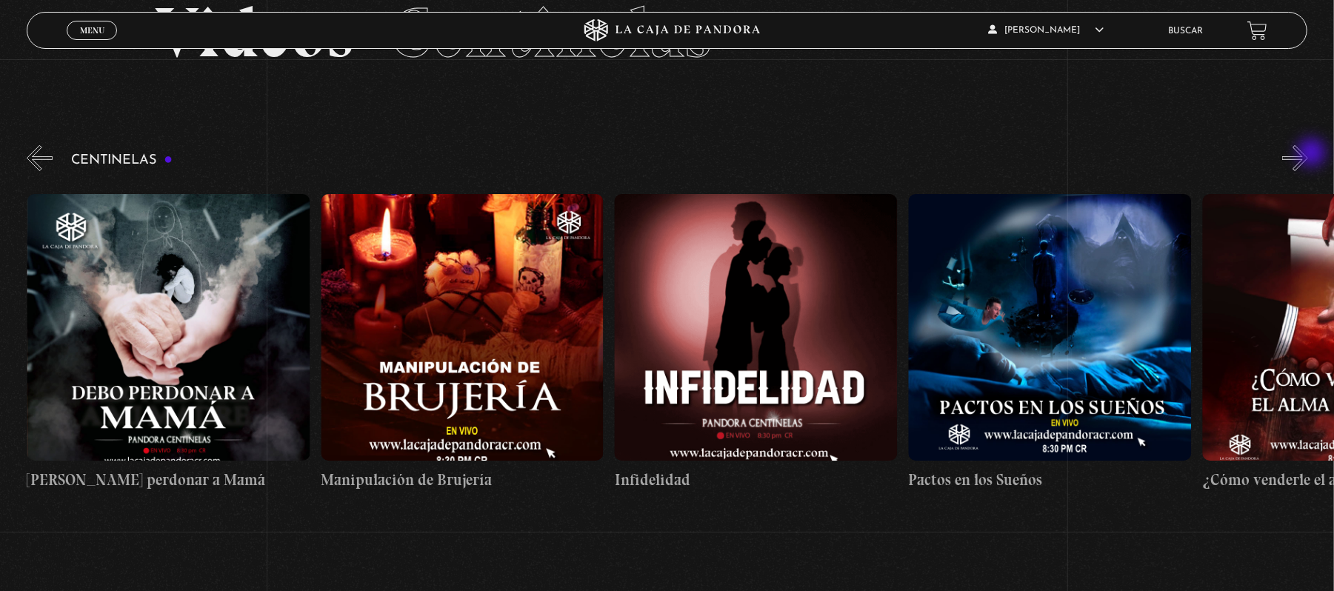
click at [1308, 154] on button "»" at bounding box center [1295, 158] width 26 height 26
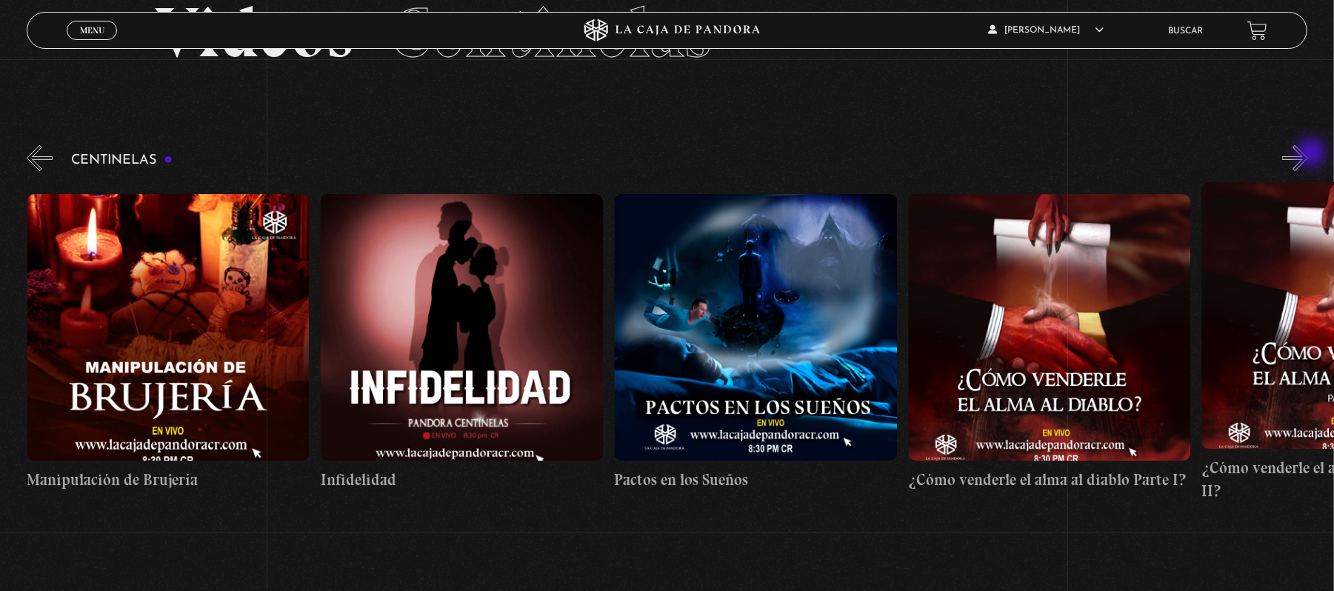
click at [1308, 154] on button "»" at bounding box center [1295, 158] width 26 height 26
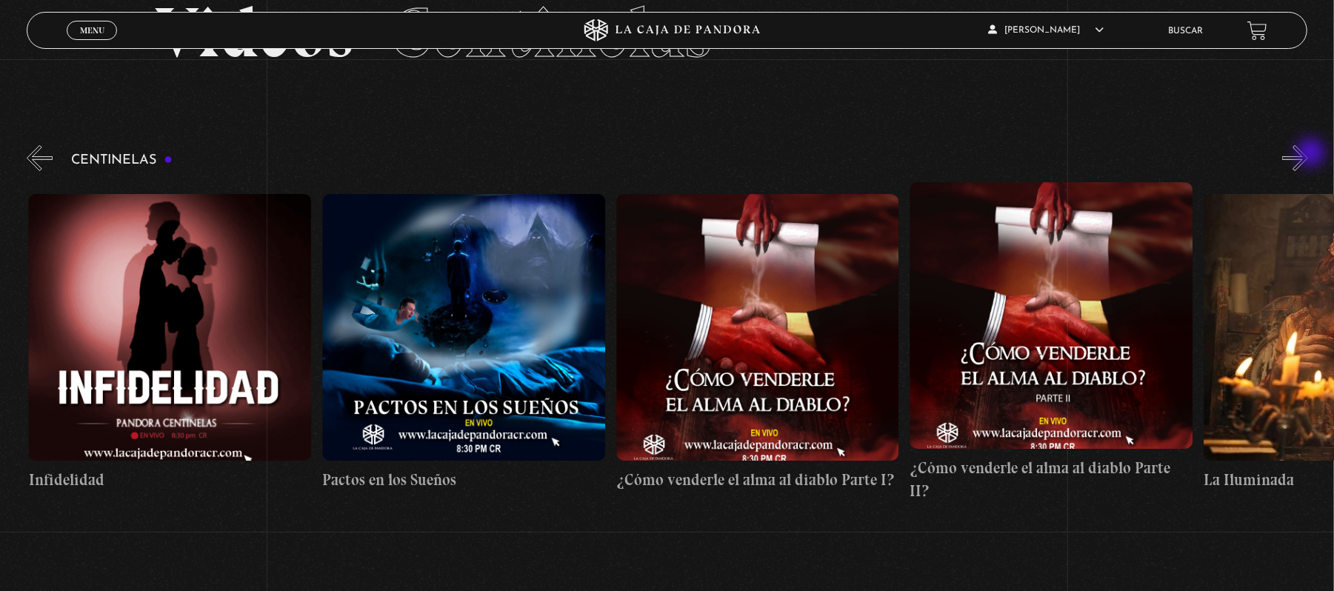
click at [1308, 154] on button "»" at bounding box center [1295, 158] width 26 height 26
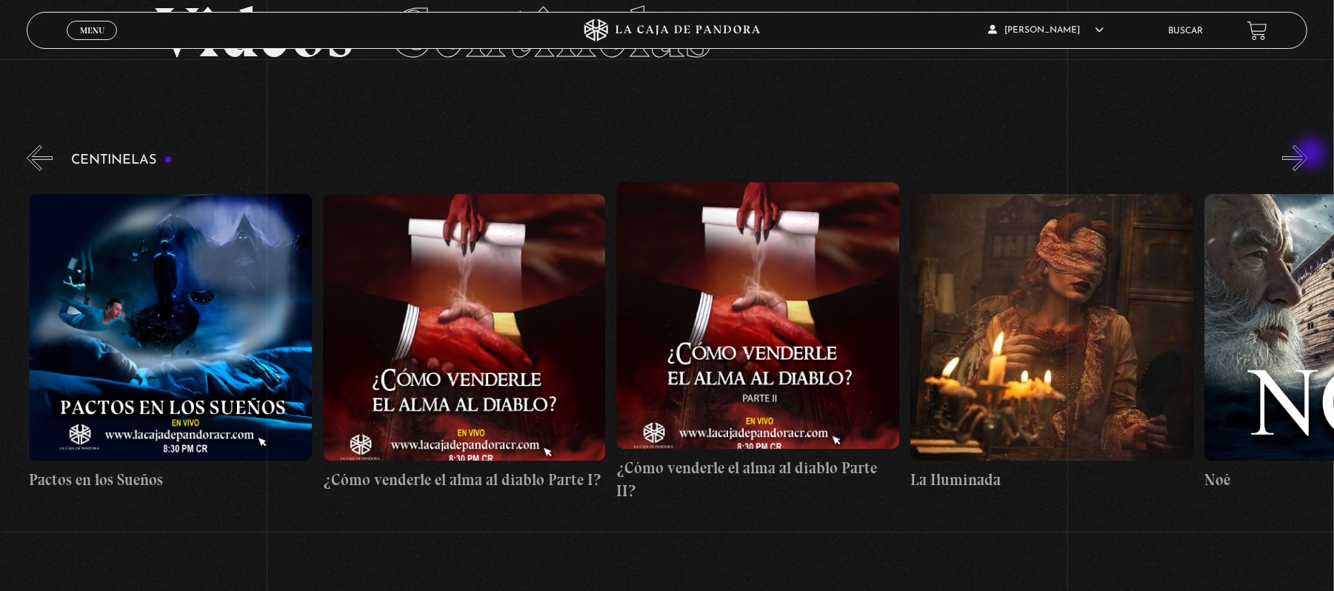
click at [1308, 154] on button "»" at bounding box center [1295, 158] width 26 height 26
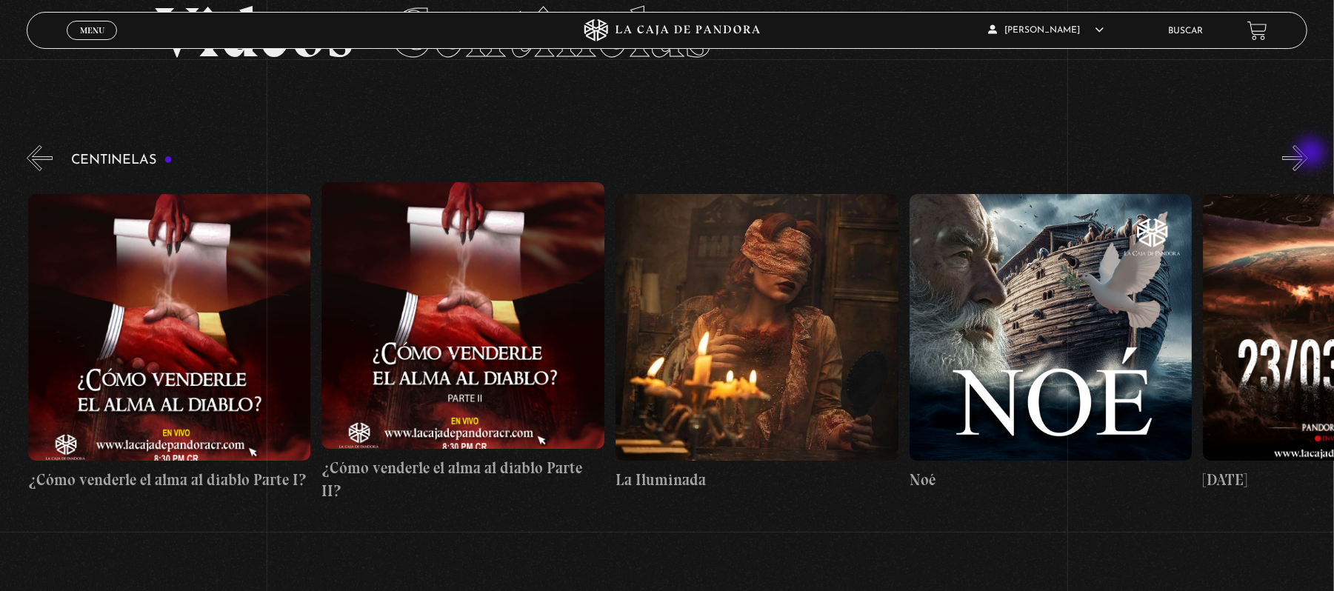
scroll to position [0, 11161]
click at [1308, 154] on button "»" at bounding box center [1295, 158] width 26 height 26
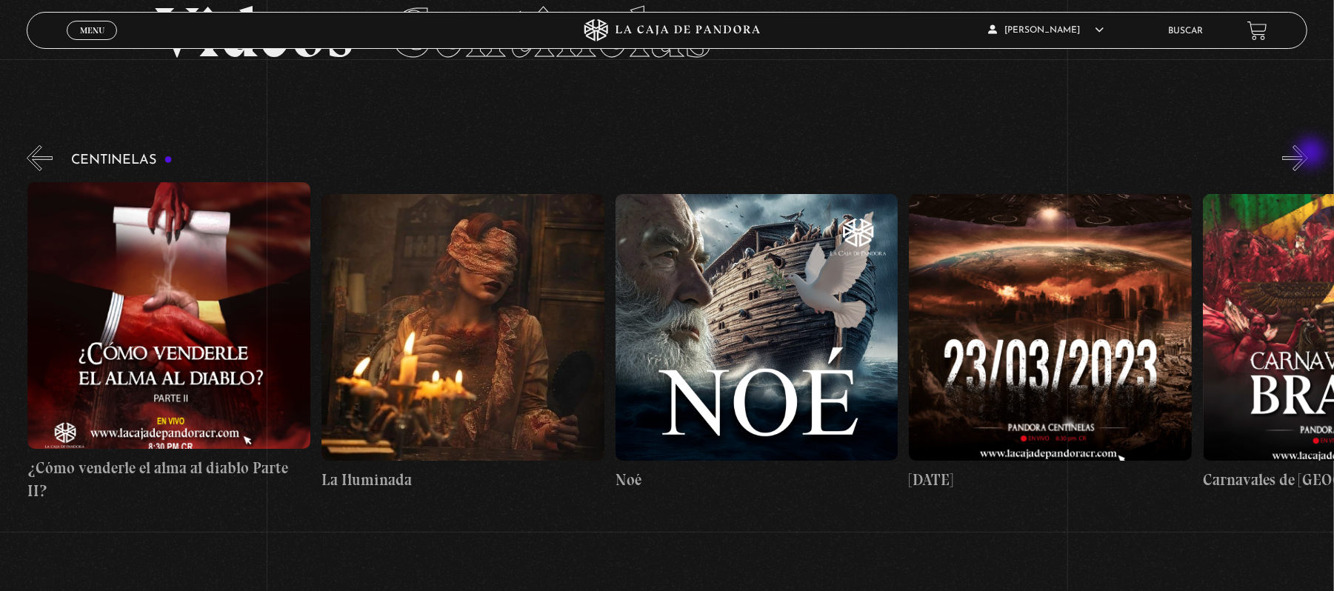
click at [1308, 154] on button "»" at bounding box center [1295, 158] width 26 height 26
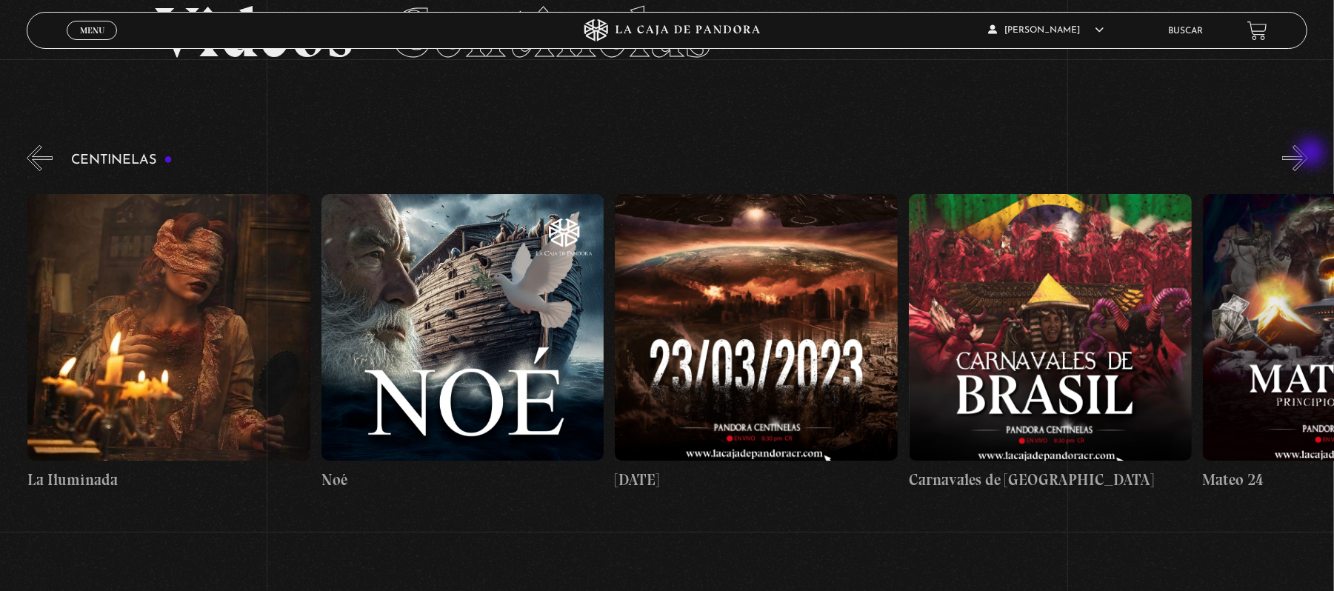
click at [1308, 154] on button "»" at bounding box center [1295, 158] width 26 height 26
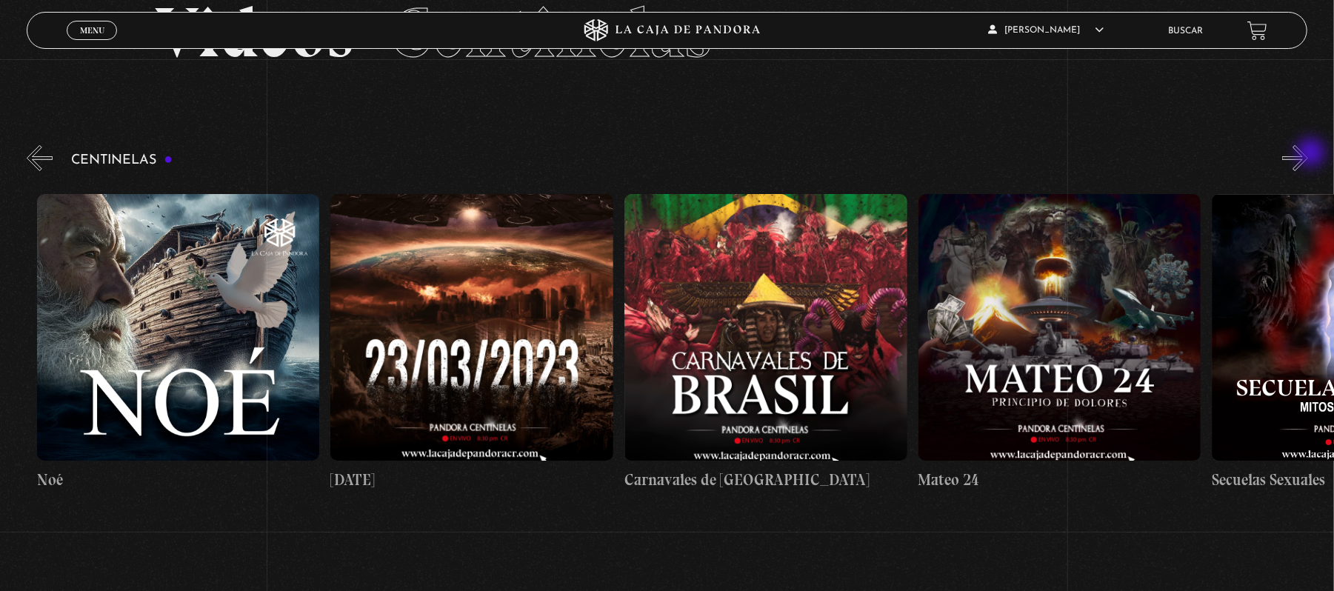
click at [1308, 154] on button "»" at bounding box center [1295, 158] width 26 height 26
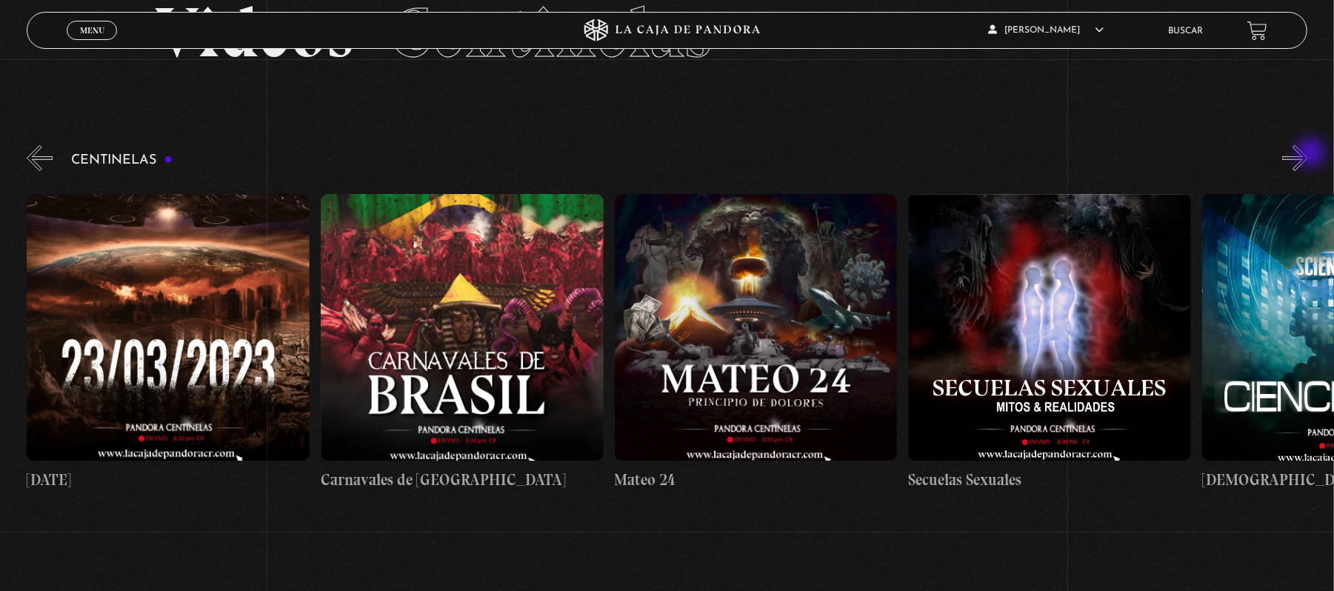
click at [1308, 154] on button "»" at bounding box center [1295, 158] width 26 height 26
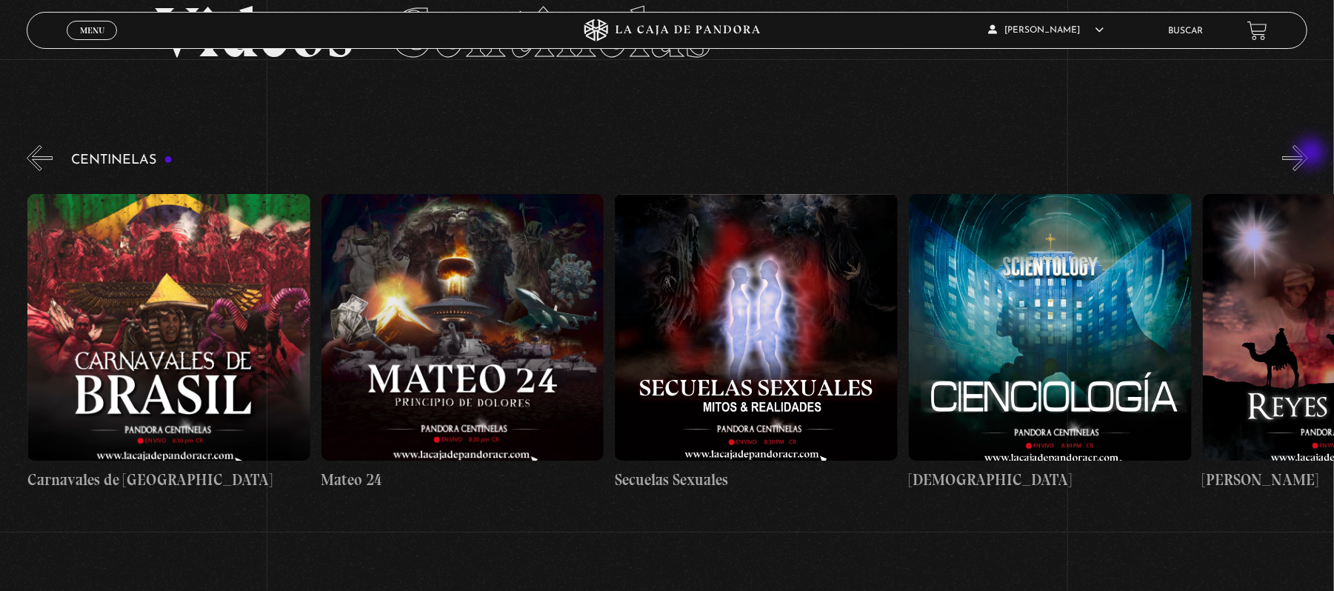
click at [1308, 154] on button "»" at bounding box center [1295, 158] width 26 height 26
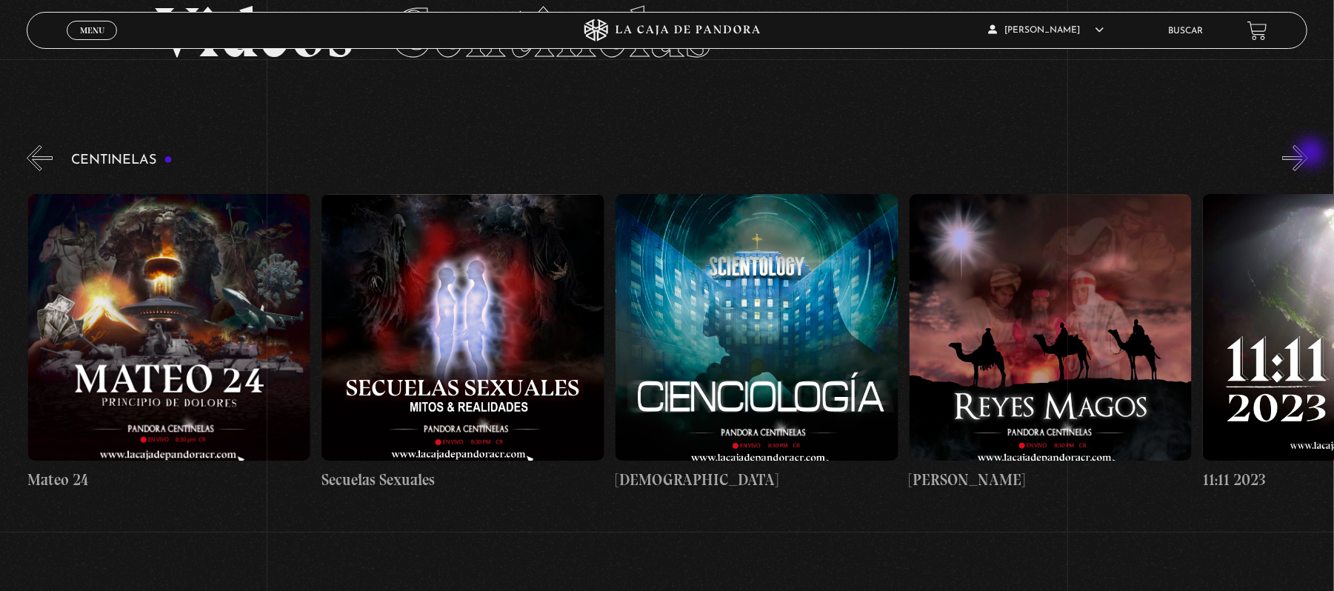
click at [1308, 154] on button "»" at bounding box center [1295, 158] width 26 height 26
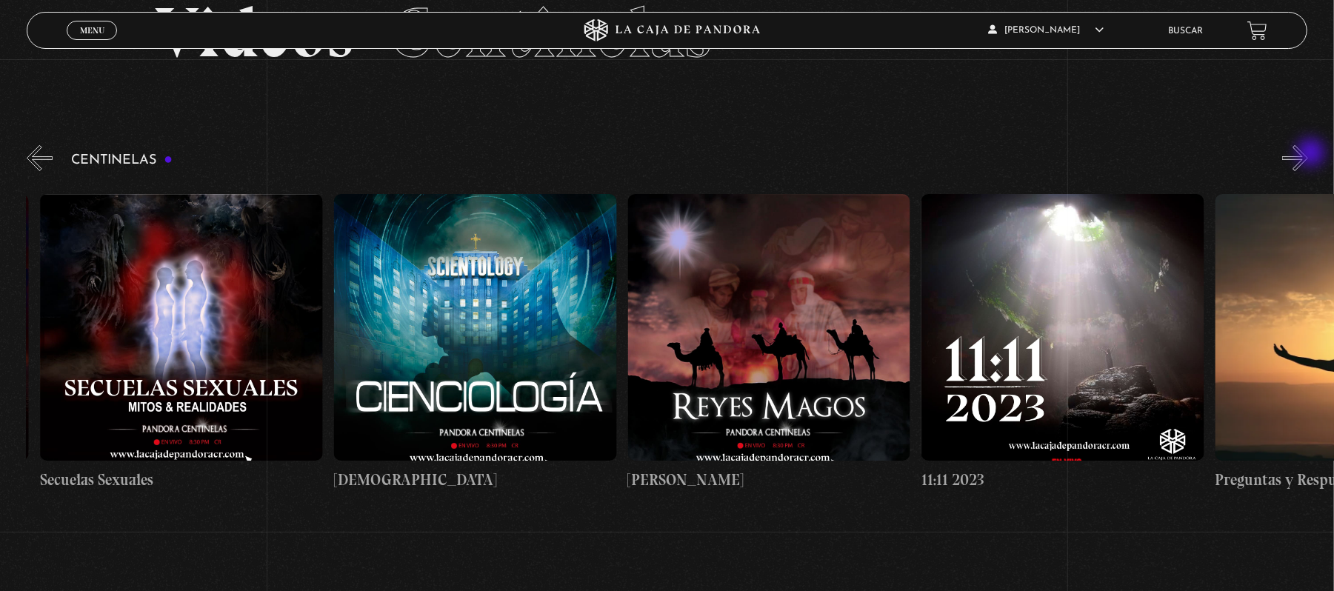
click at [1308, 154] on button "»" at bounding box center [1295, 158] width 26 height 26
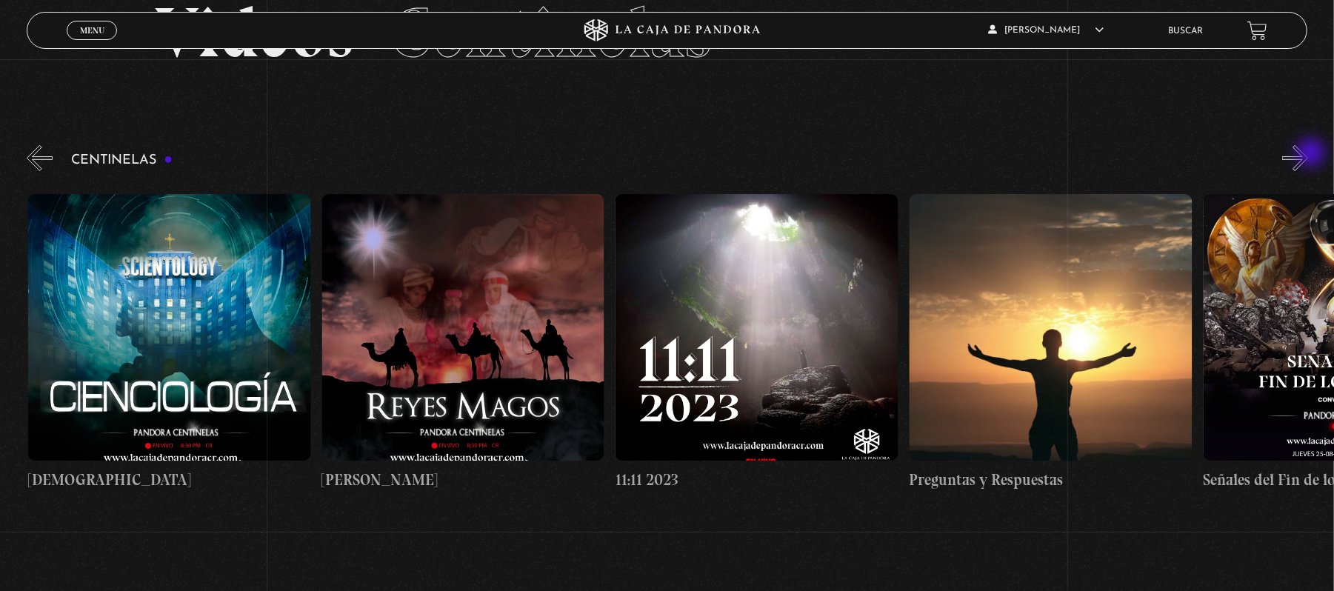
click at [1308, 154] on button "»" at bounding box center [1295, 158] width 26 height 26
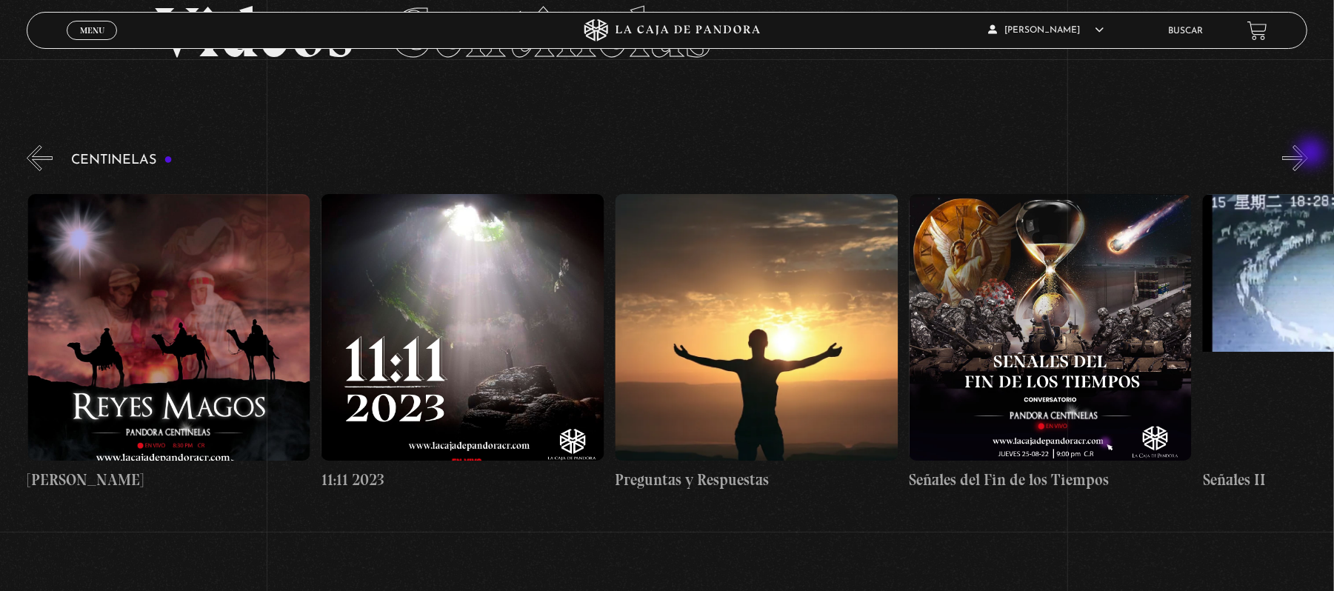
click at [1308, 154] on button "»" at bounding box center [1295, 158] width 26 height 26
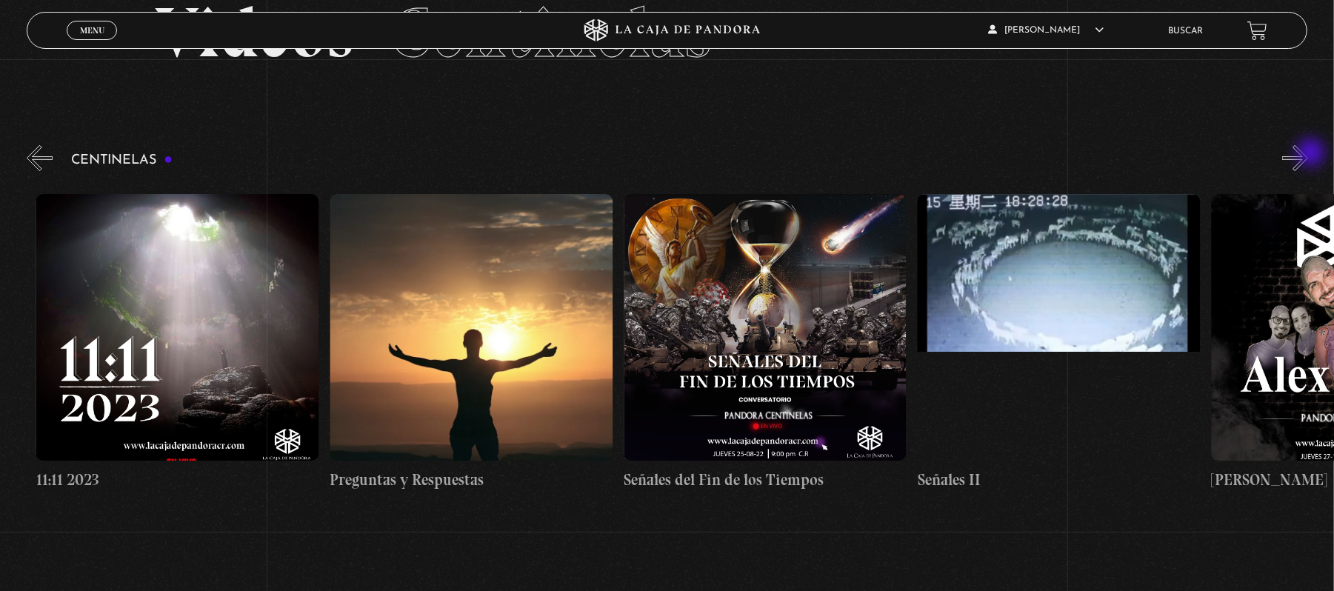
click at [1308, 154] on button "»" at bounding box center [1295, 158] width 26 height 26
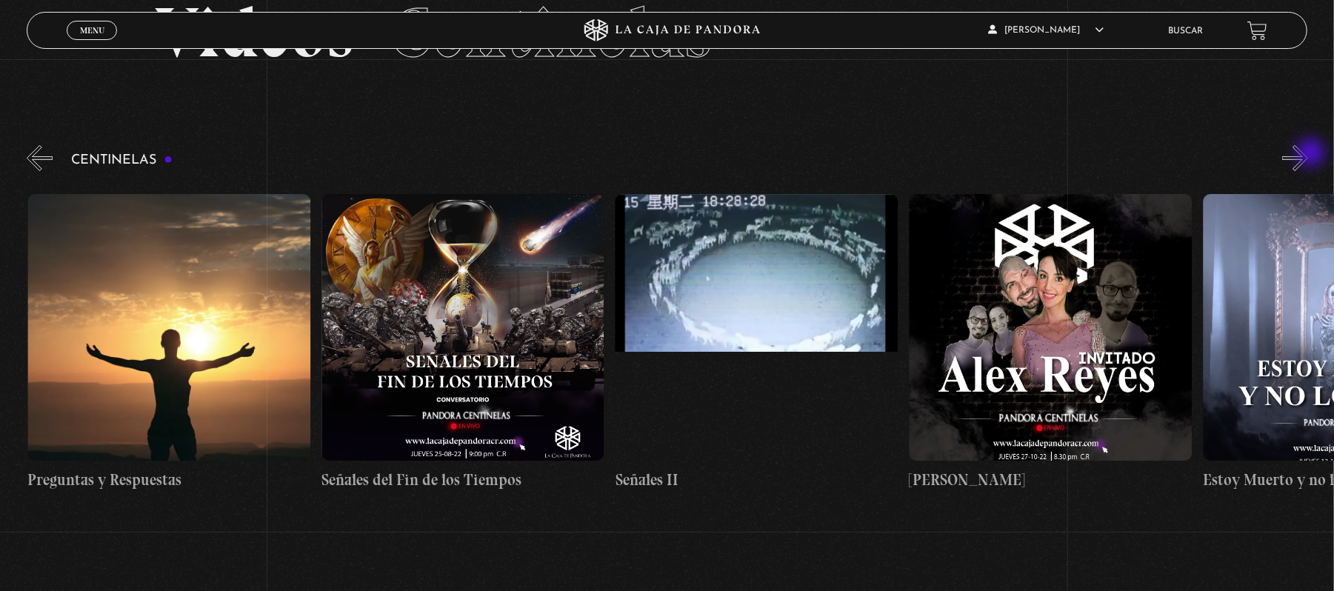
click at [1308, 154] on button "»" at bounding box center [1295, 158] width 26 height 26
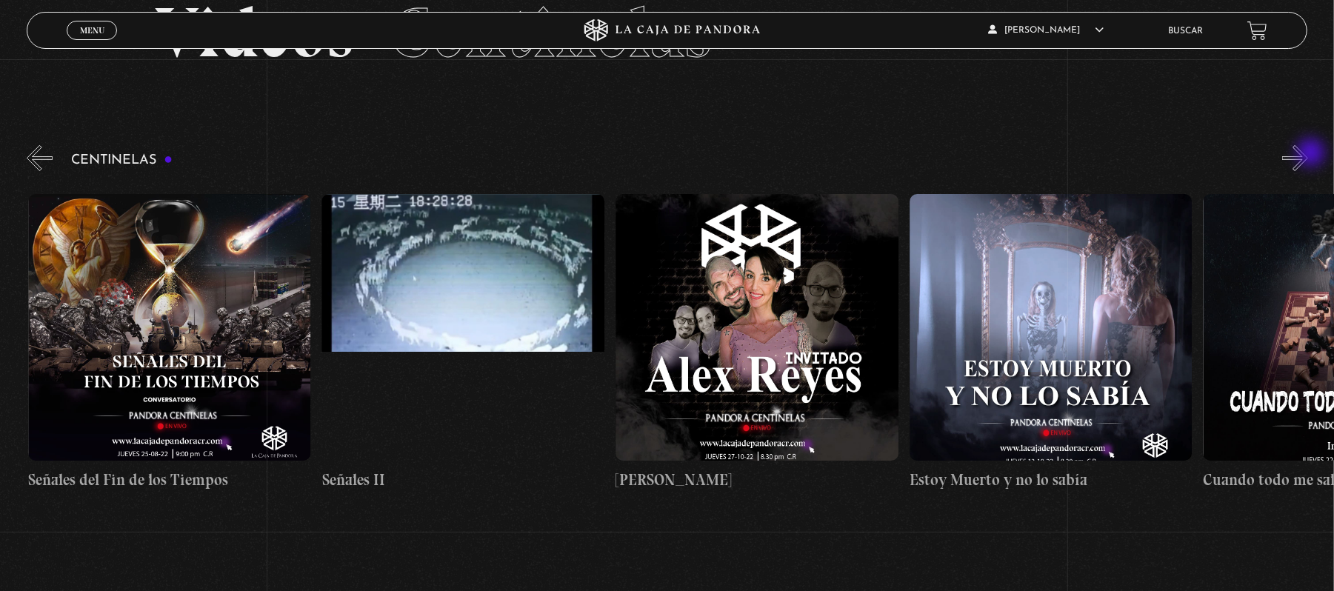
scroll to position [0, 14685]
click at [1308, 154] on button "»" at bounding box center [1295, 158] width 26 height 26
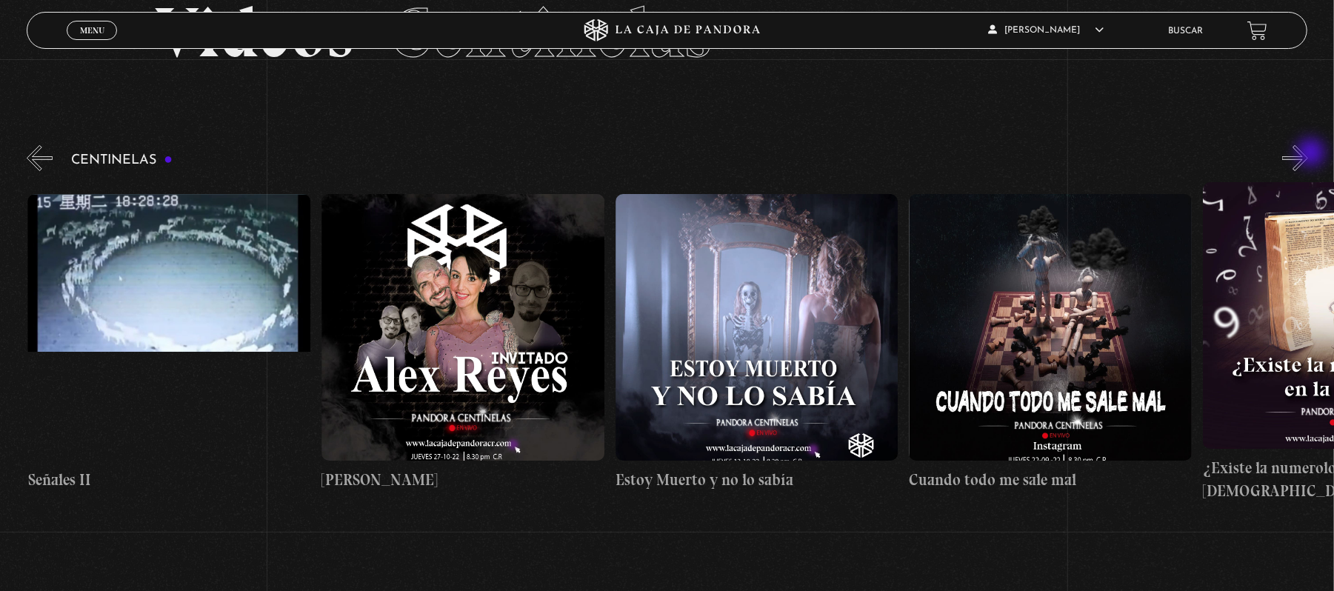
click at [1308, 154] on button "»" at bounding box center [1295, 158] width 26 height 26
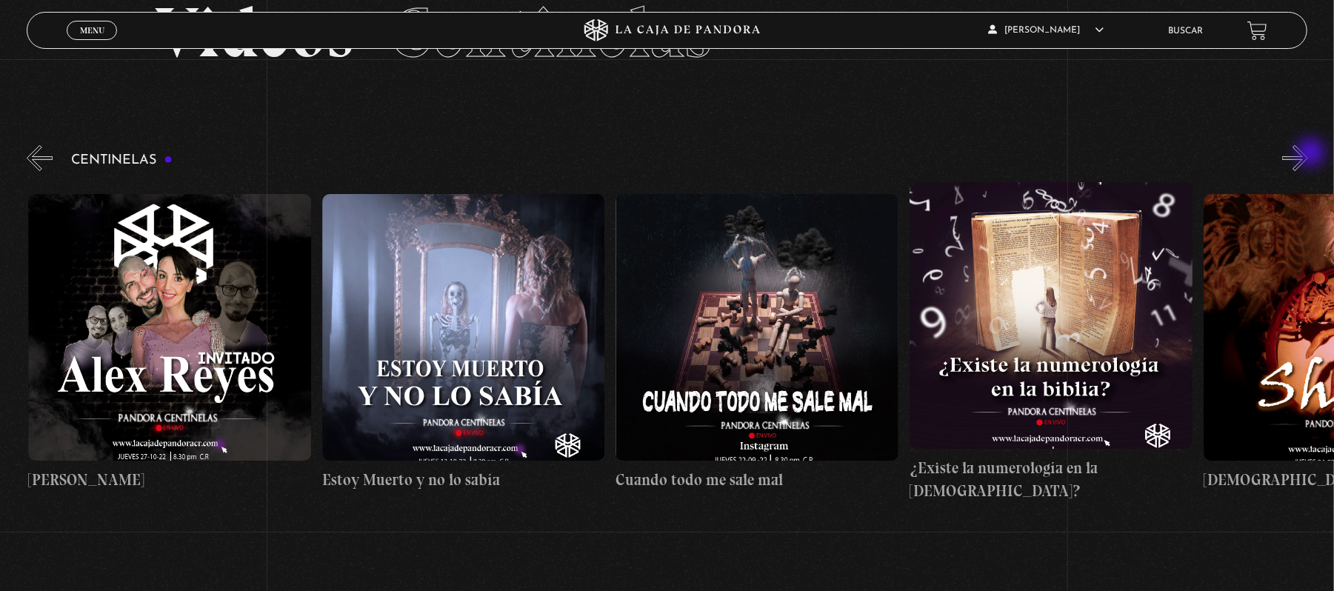
click at [1308, 154] on button "»" at bounding box center [1295, 158] width 26 height 26
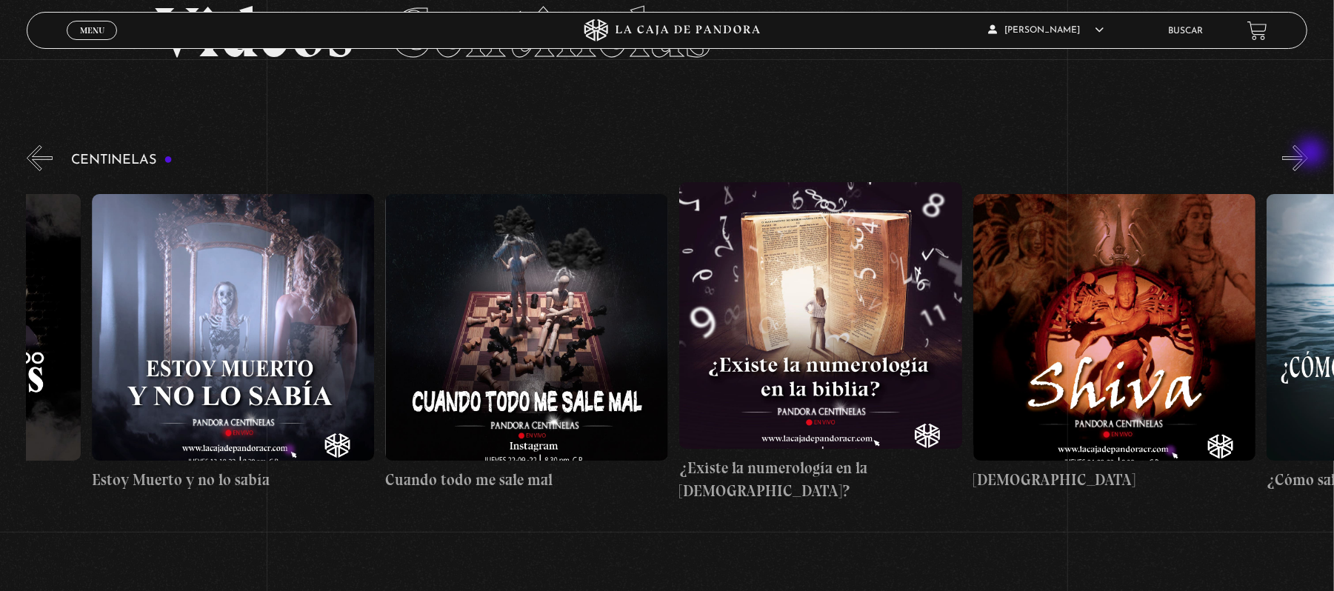
click at [1308, 154] on button "»" at bounding box center [1295, 158] width 26 height 26
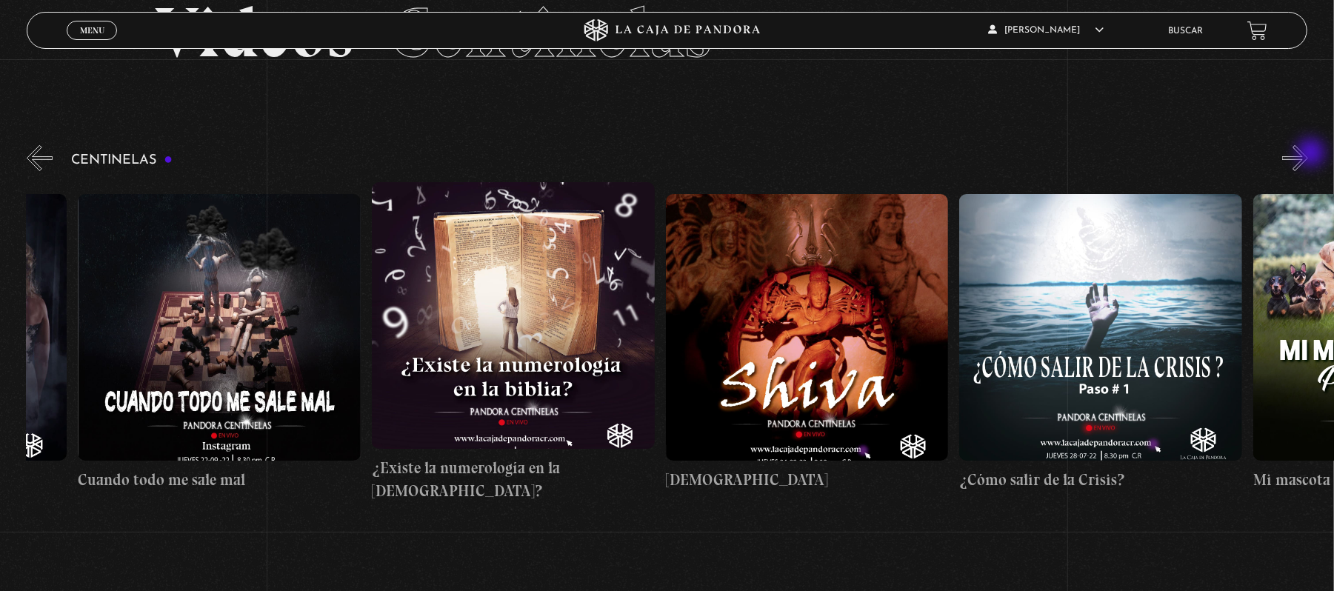
click at [1308, 154] on button "»" at bounding box center [1295, 158] width 26 height 26
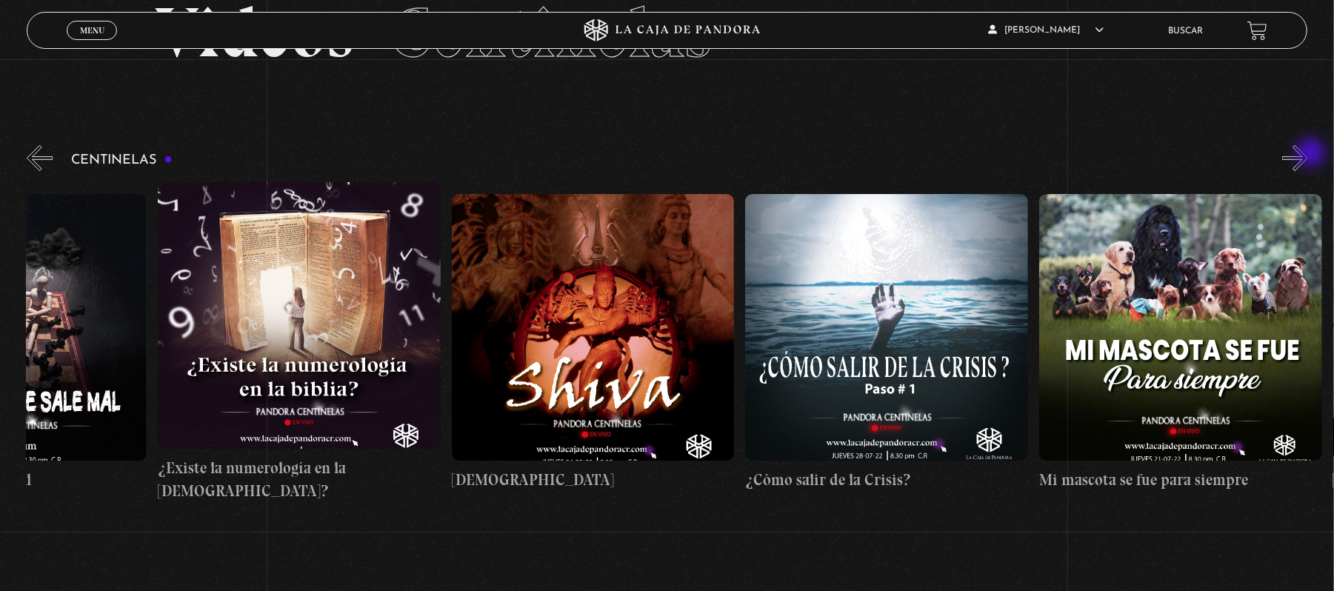
click at [1308, 154] on button "»" at bounding box center [1295, 158] width 26 height 26
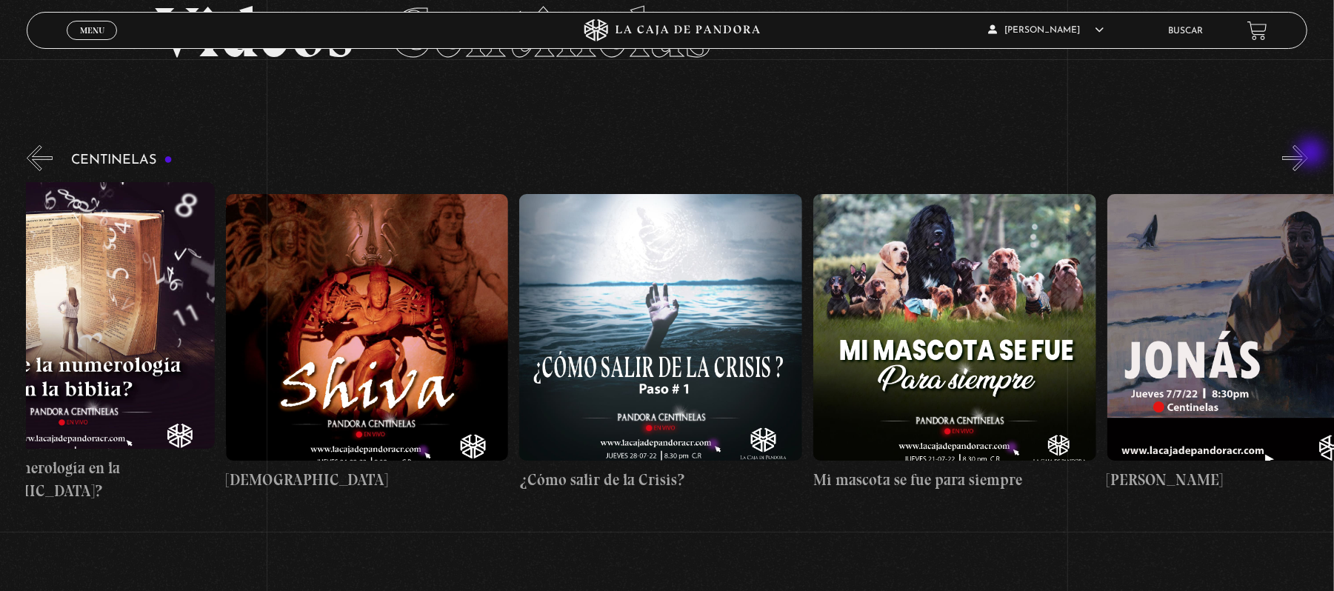
click at [1308, 154] on button "»" at bounding box center [1295, 158] width 26 height 26
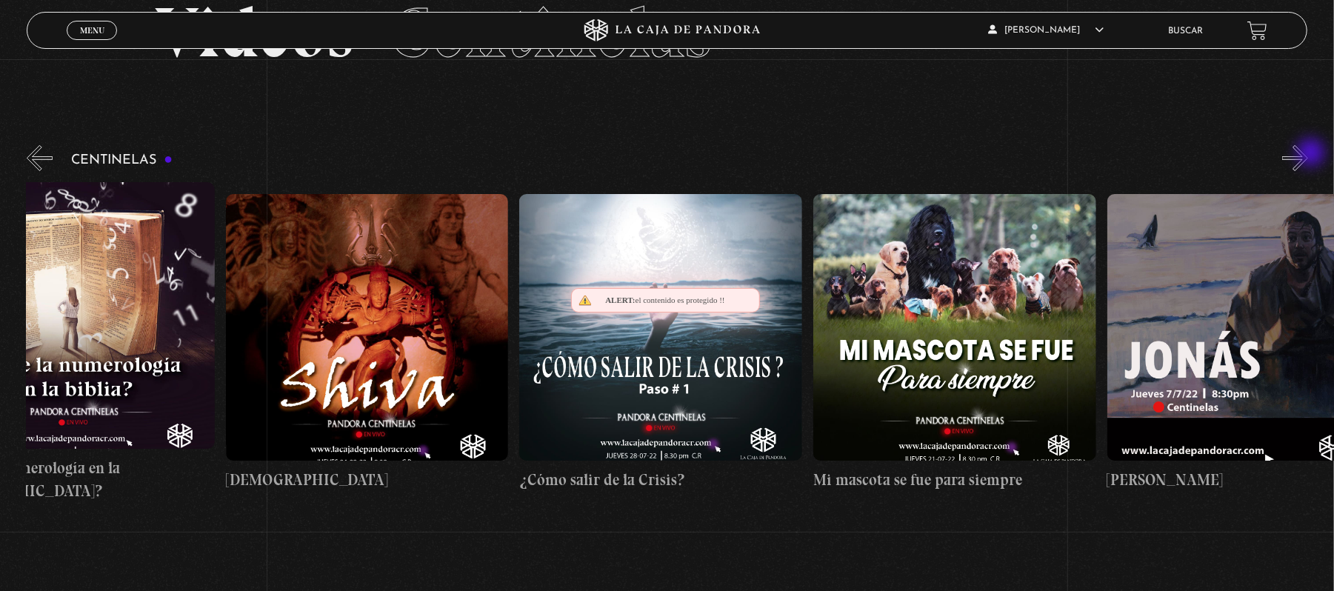
scroll to position [0, 16448]
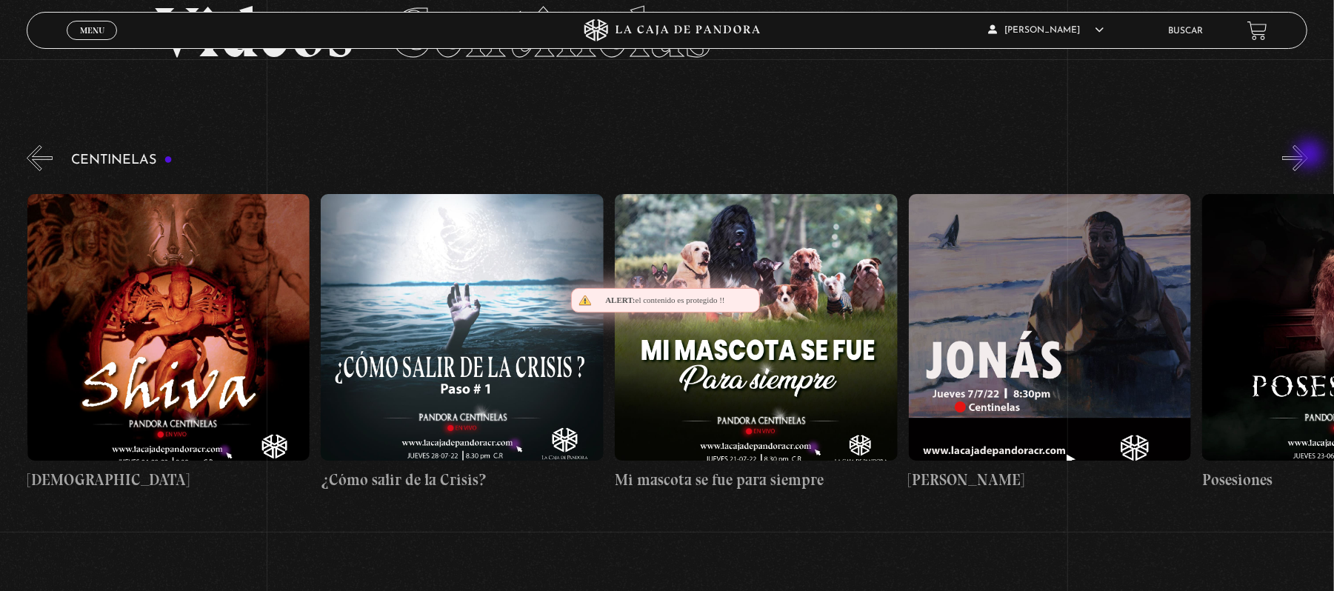
click at [1308, 155] on button "»" at bounding box center [1295, 158] width 26 height 26
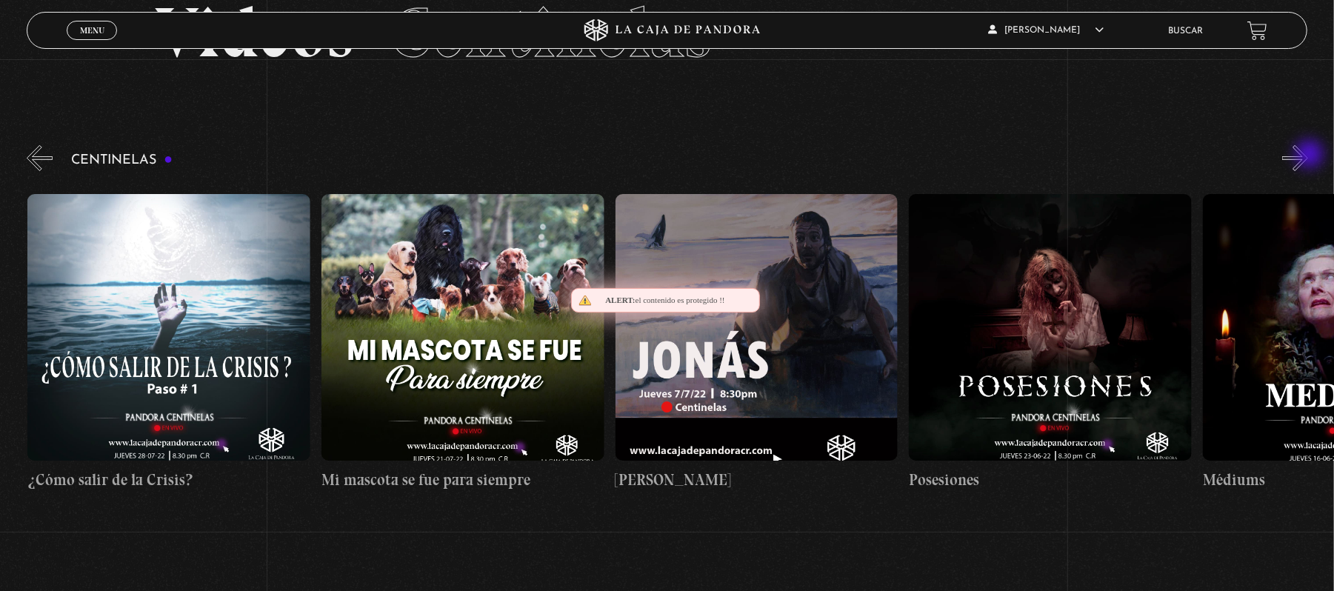
click at [1308, 155] on button "»" at bounding box center [1295, 158] width 26 height 26
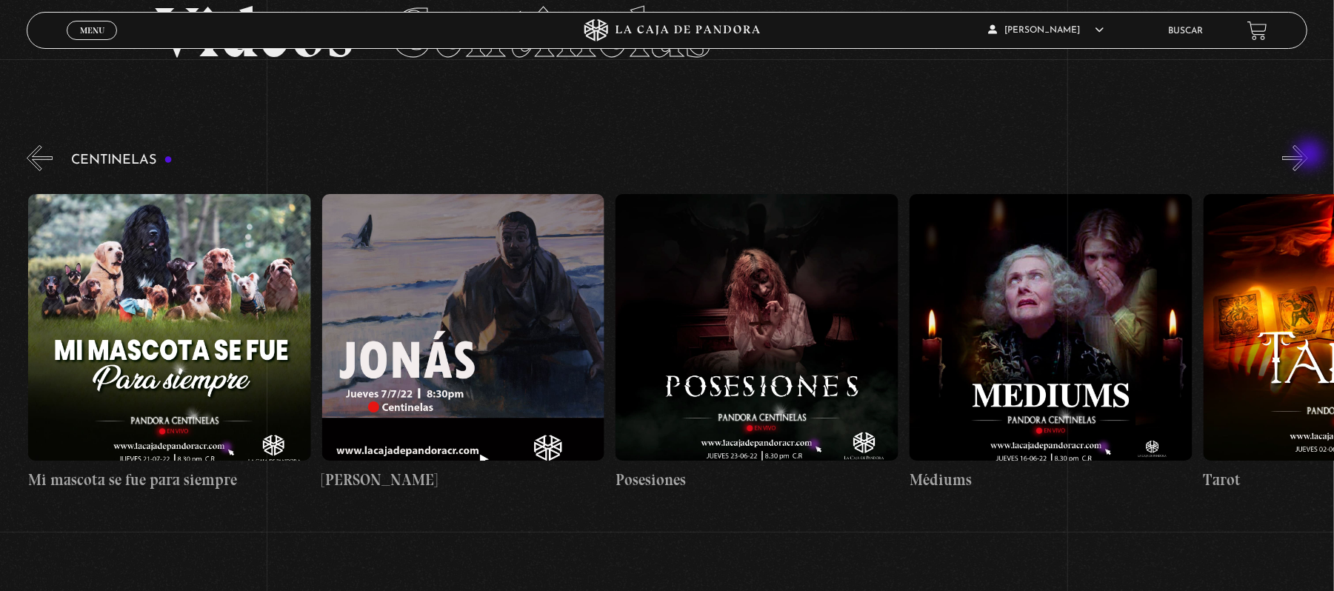
click at [1308, 155] on button "»" at bounding box center [1295, 158] width 26 height 26
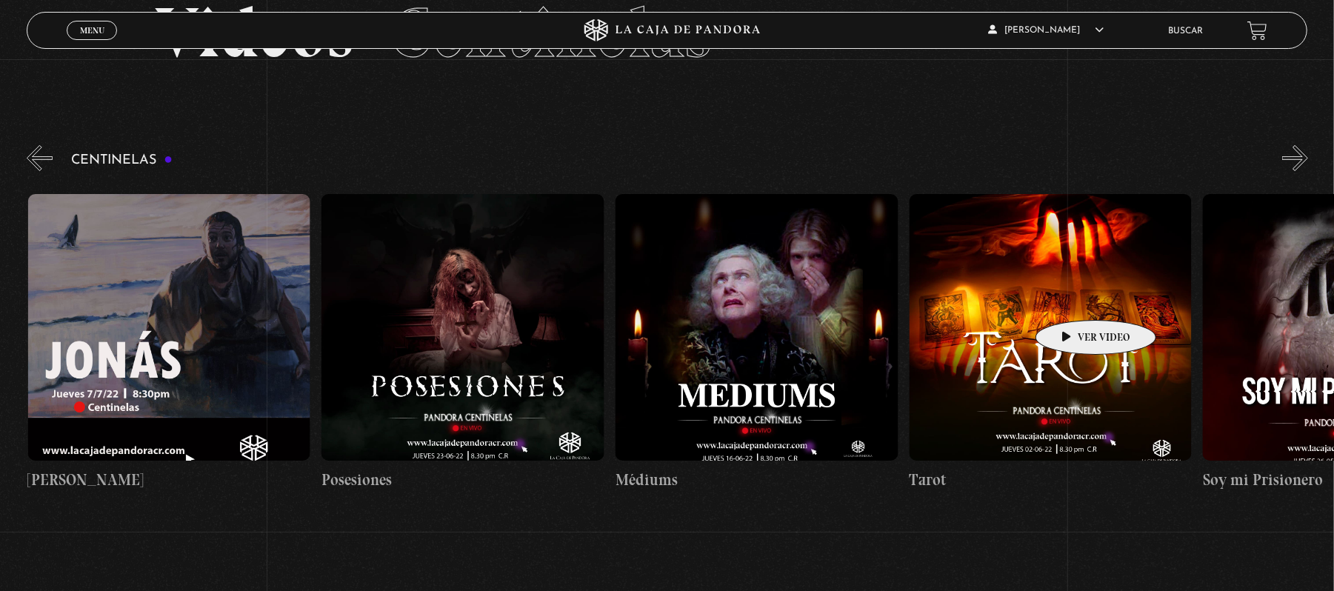
click at [1072, 298] on figure at bounding box center [1050, 327] width 283 height 267
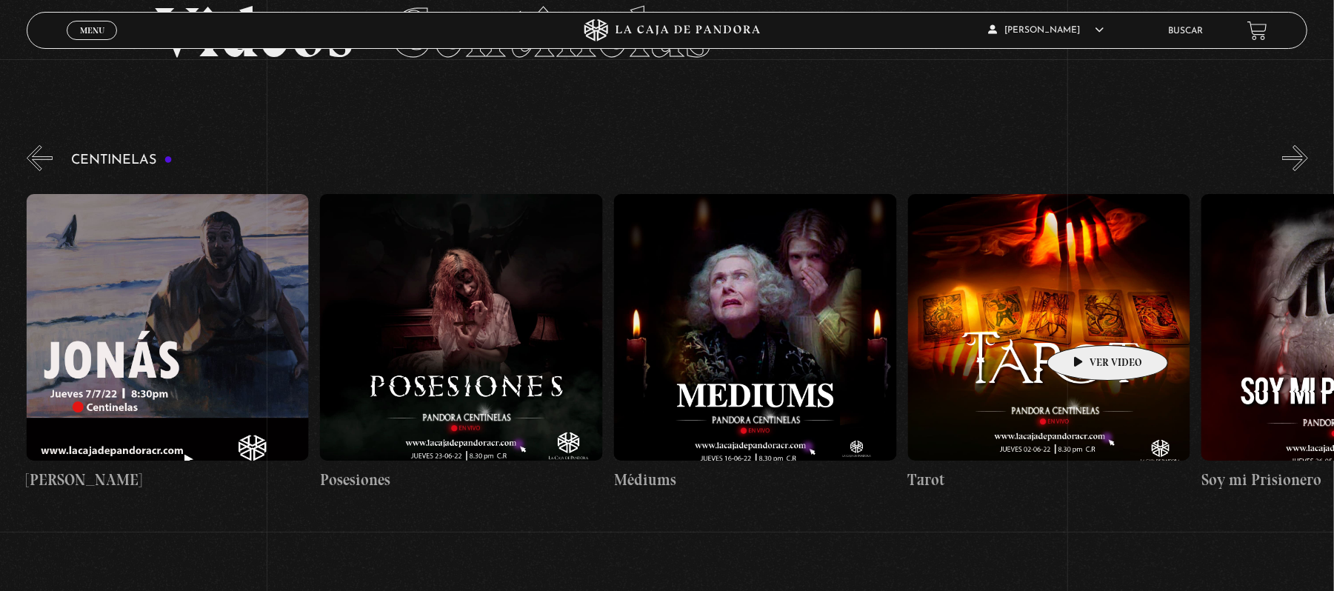
click at [1080, 306] on figure at bounding box center [1049, 327] width 283 height 267
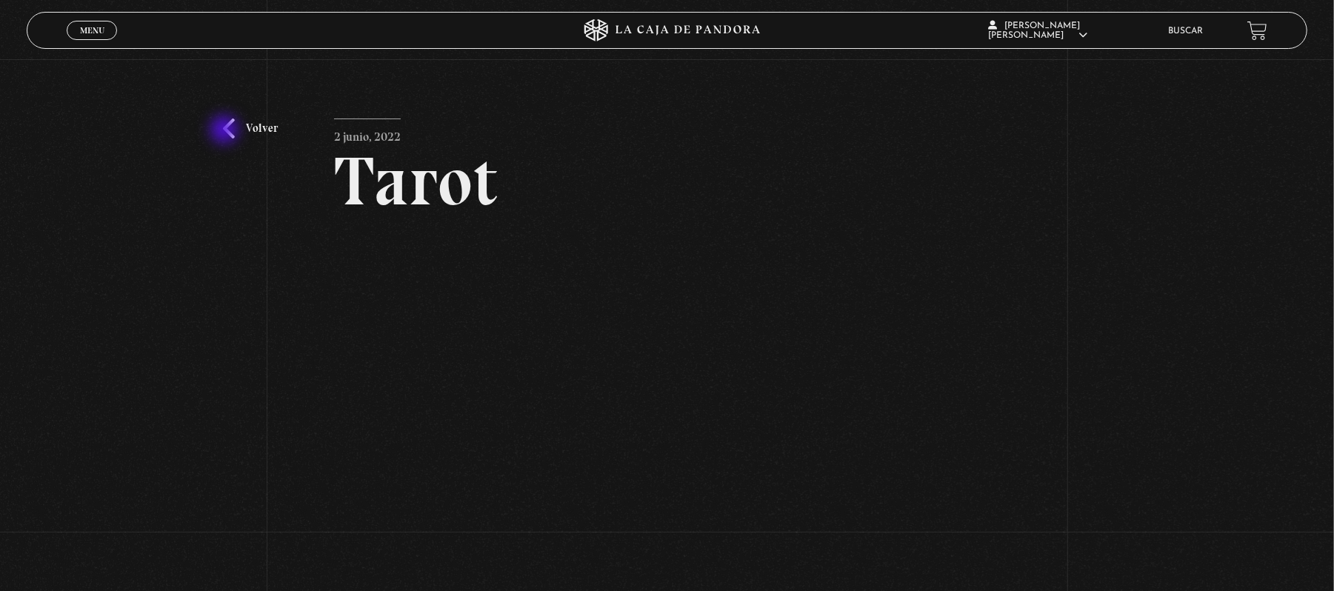
click at [240, 125] on link "Volver" at bounding box center [250, 128] width 55 height 20
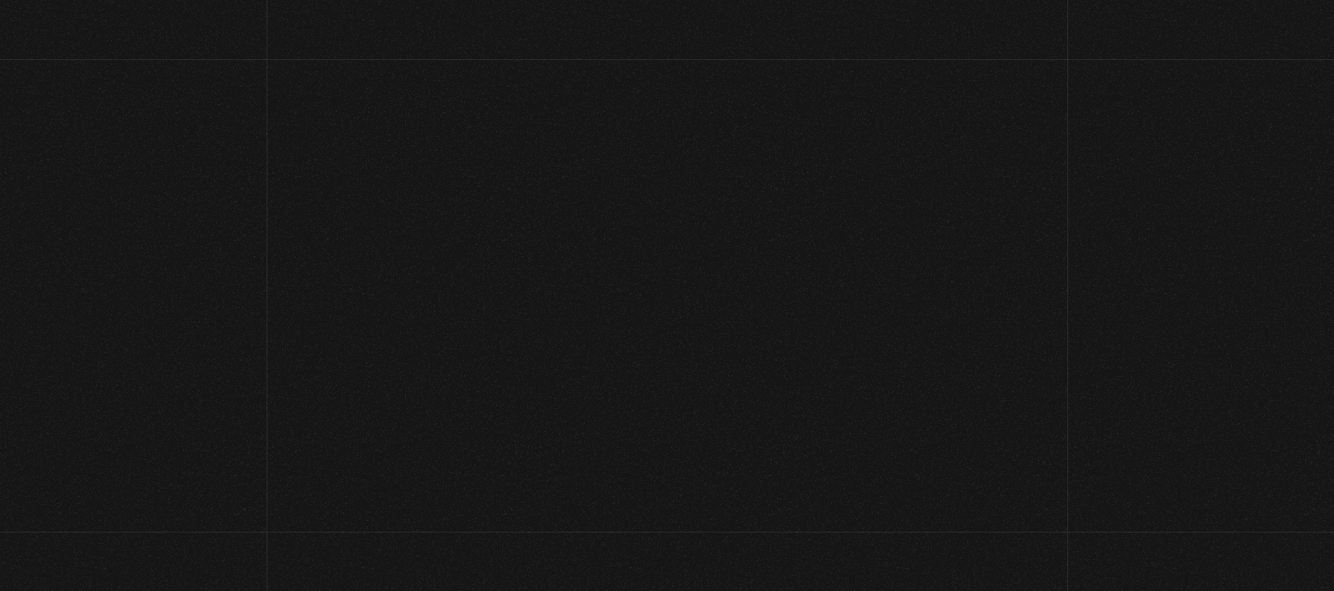
scroll to position [107, 0]
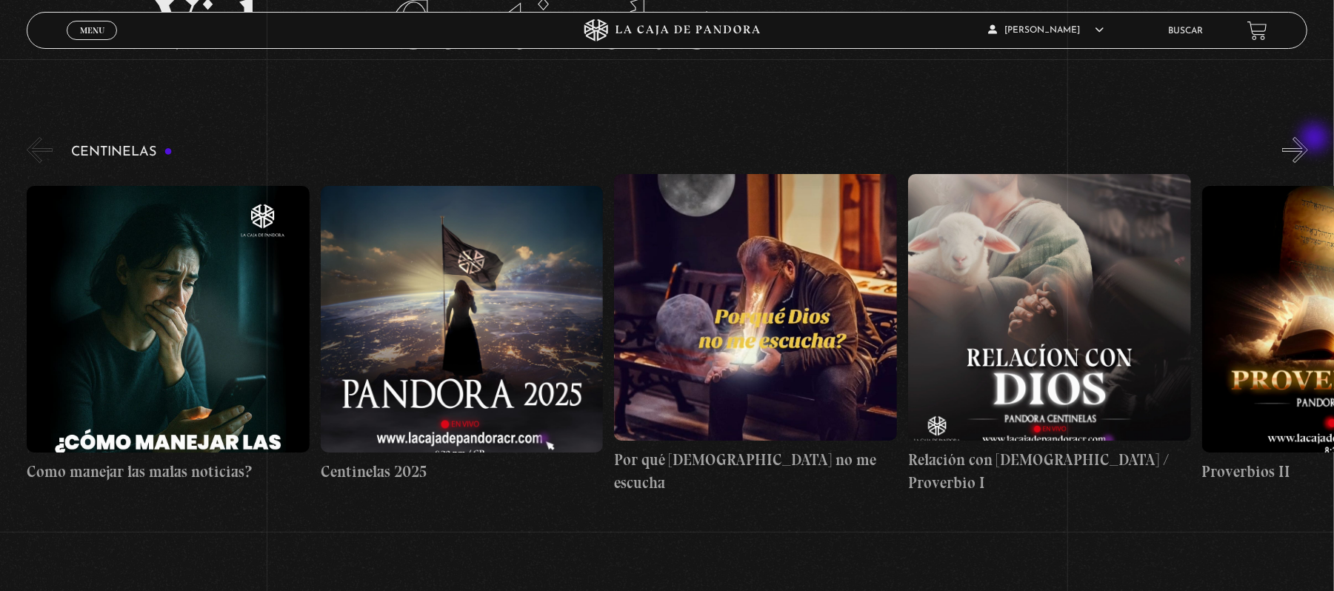
click at [1308, 139] on button "»" at bounding box center [1295, 150] width 26 height 26
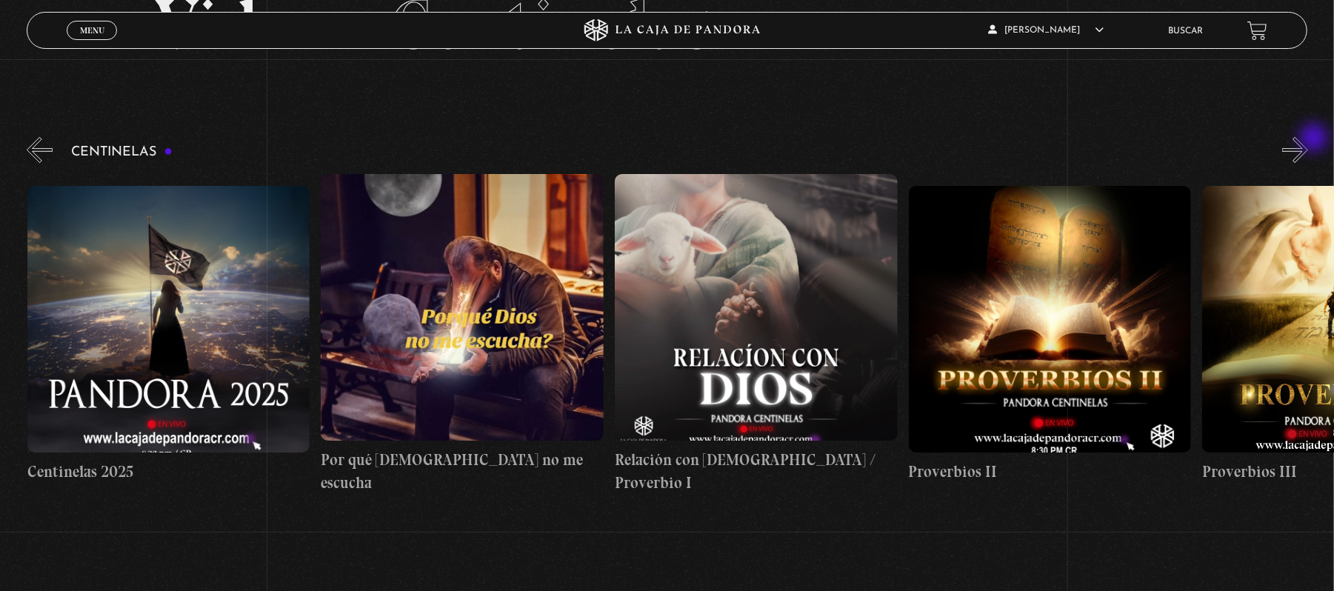
click at [1308, 139] on button "»" at bounding box center [1295, 150] width 26 height 26
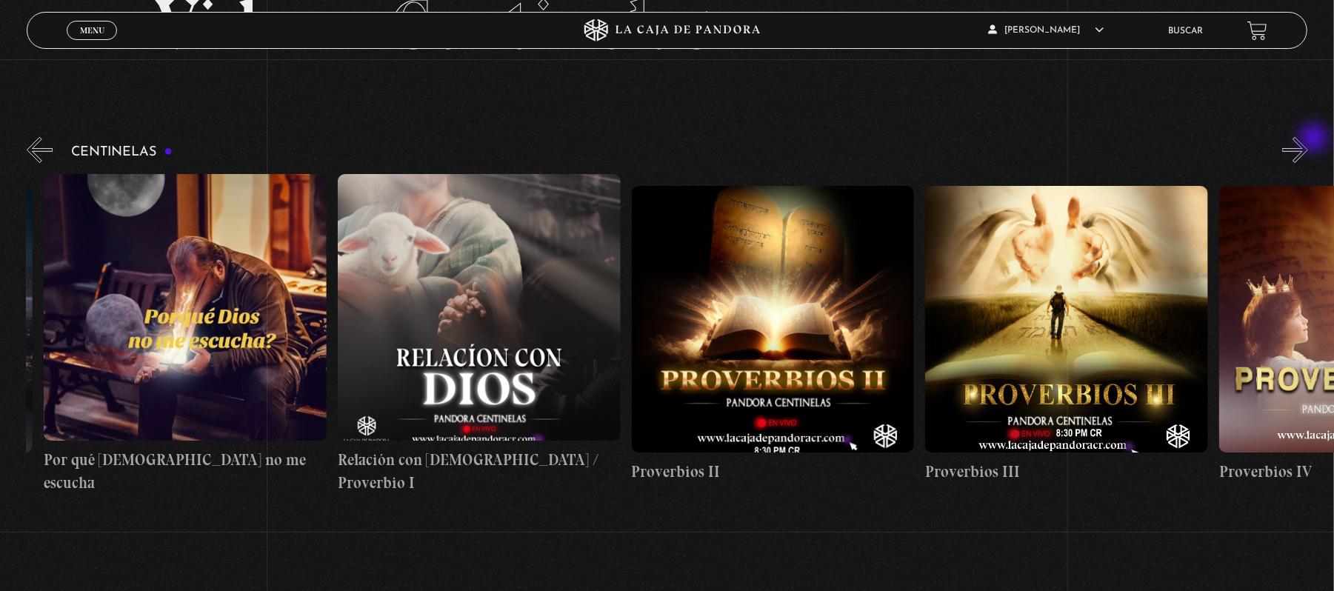
click at [1308, 139] on button "»" at bounding box center [1295, 150] width 26 height 26
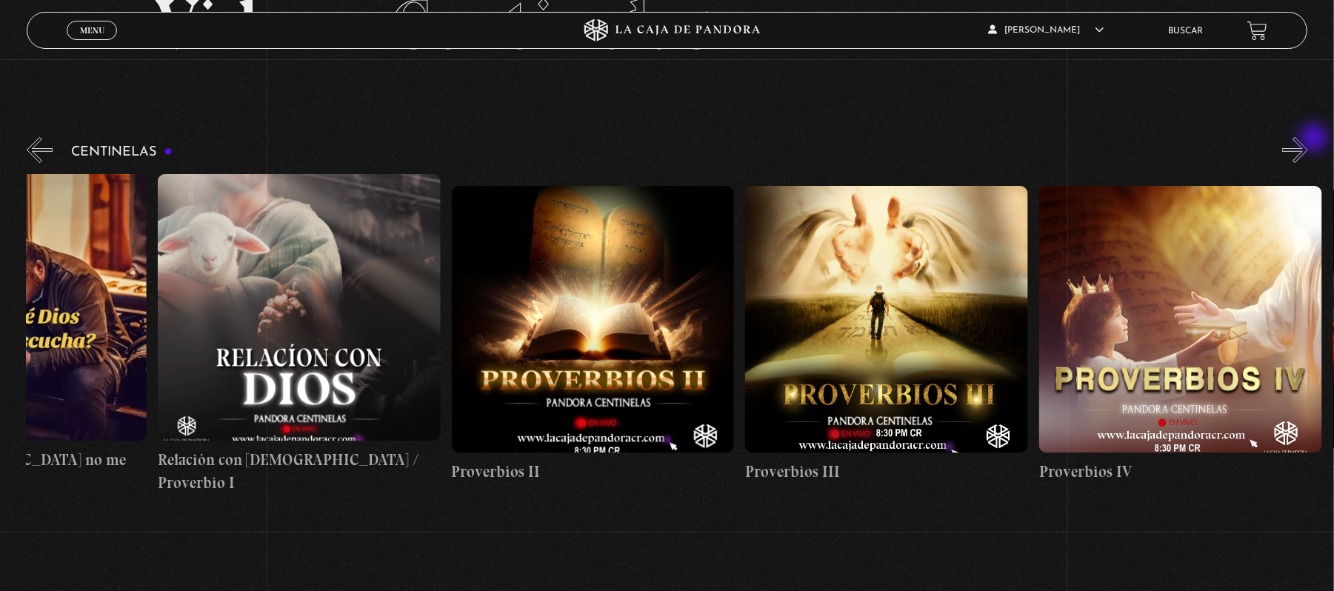
click at [1308, 139] on button "»" at bounding box center [1295, 150] width 26 height 26
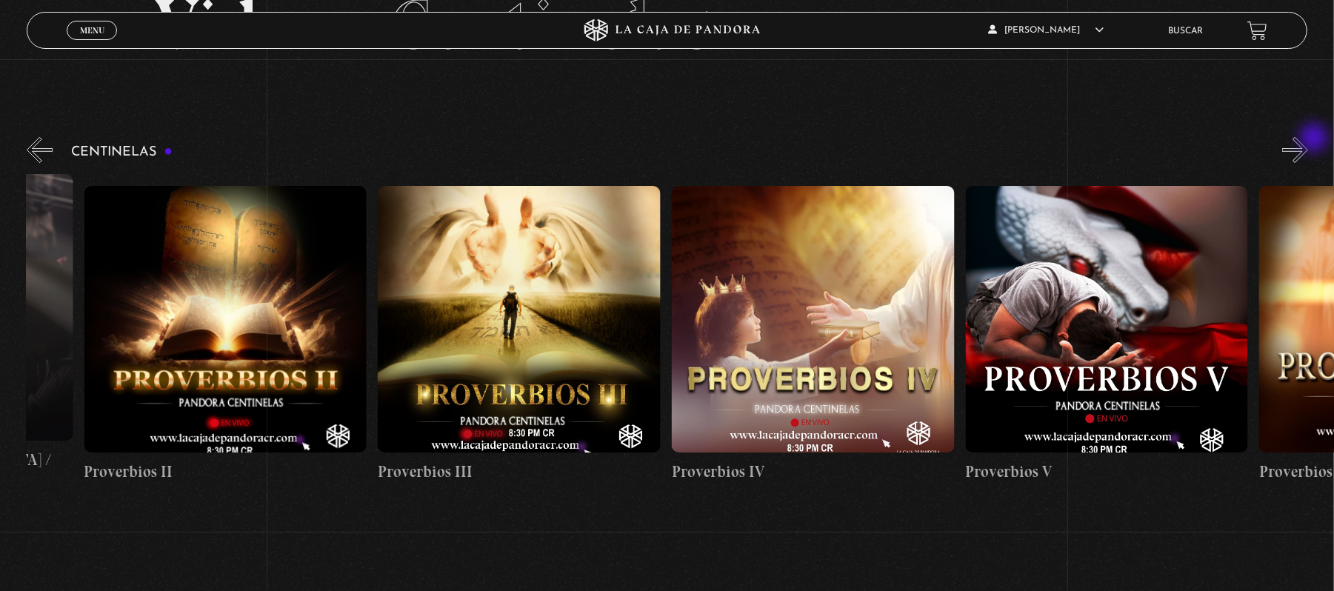
click at [1308, 139] on button "»" at bounding box center [1295, 150] width 26 height 26
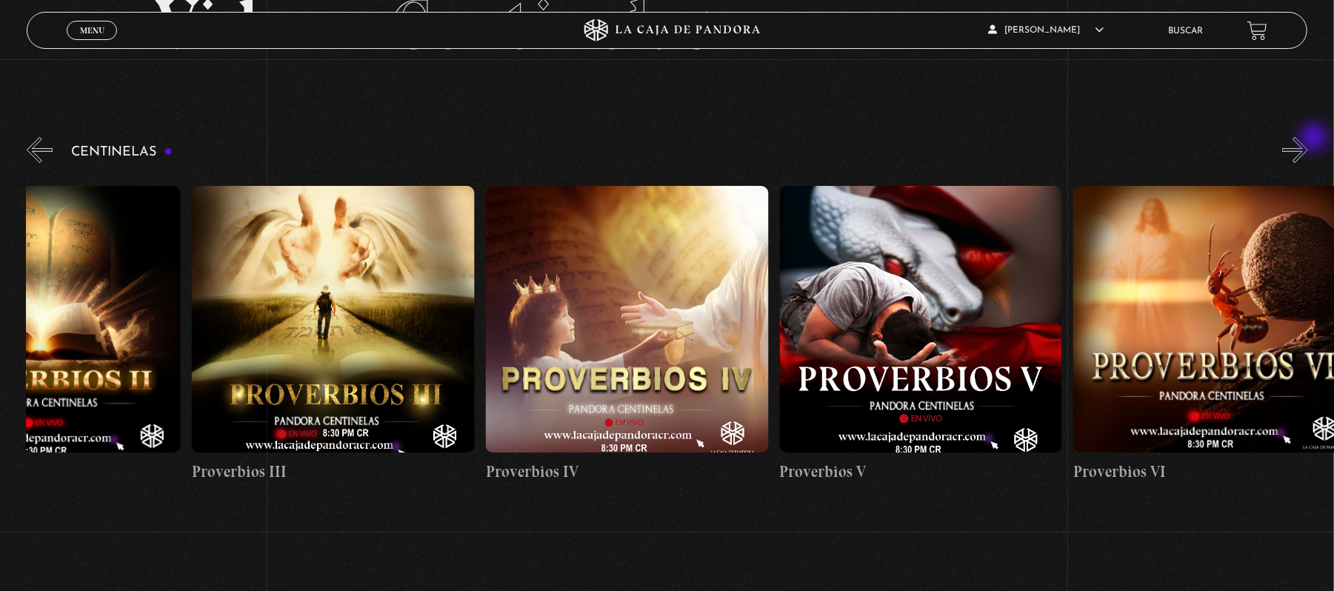
click at [1308, 139] on button "»" at bounding box center [1295, 150] width 26 height 26
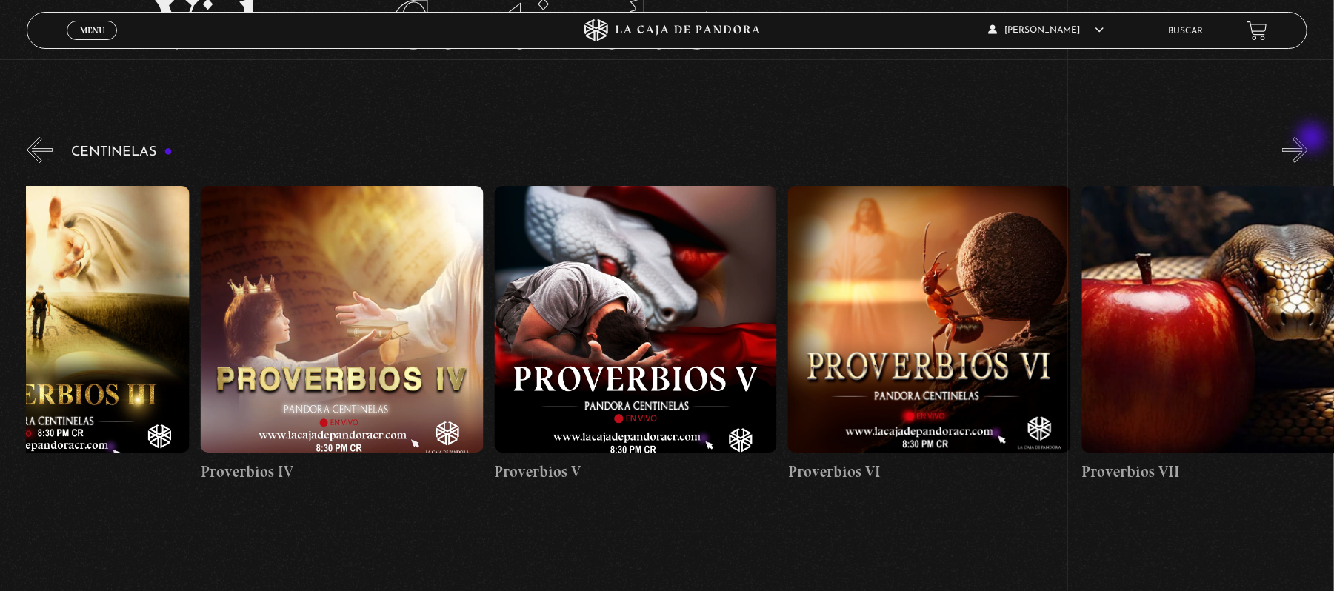
click at [1308, 138] on button "»" at bounding box center [1295, 150] width 26 height 26
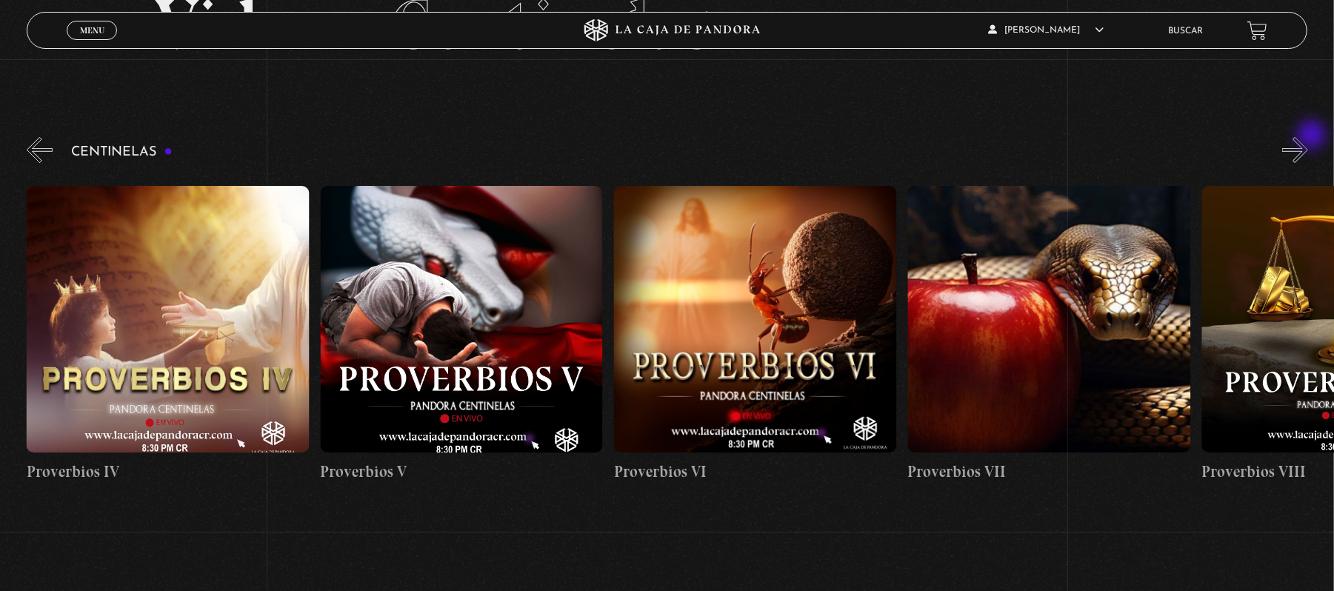
click at [1308, 137] on button "»" at bounding box center [1295, 150] width 26 height 26
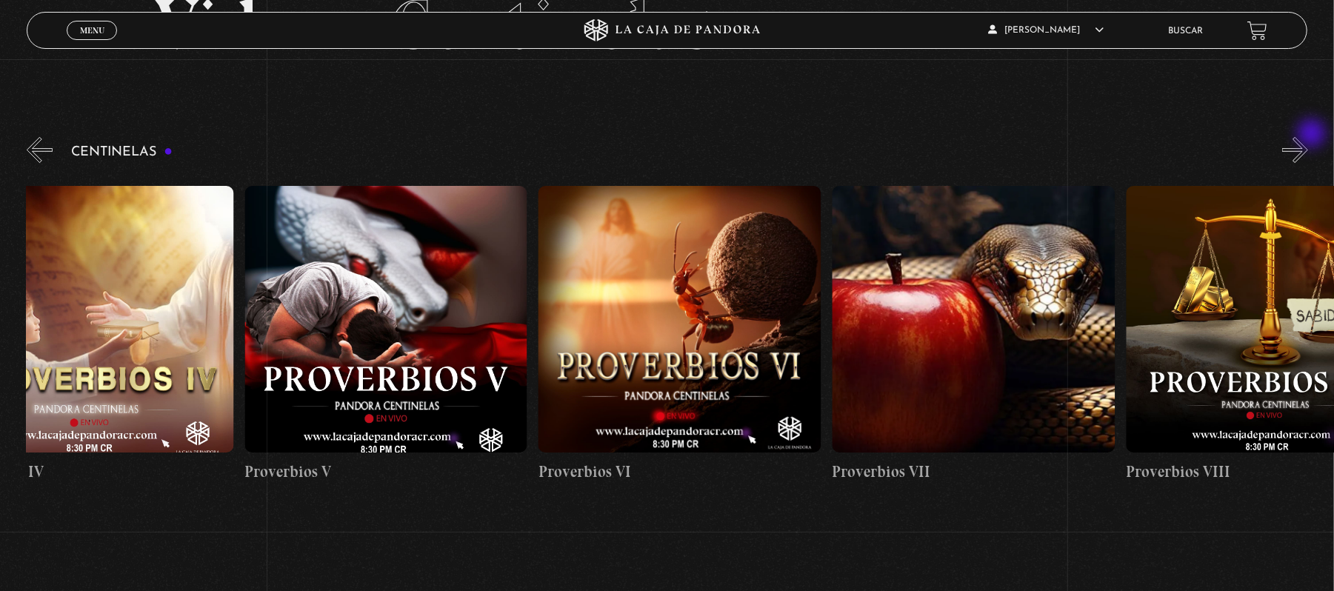
click at [1308, 137] on button "»" at bounding box center [1295, 150] width 26 height 26
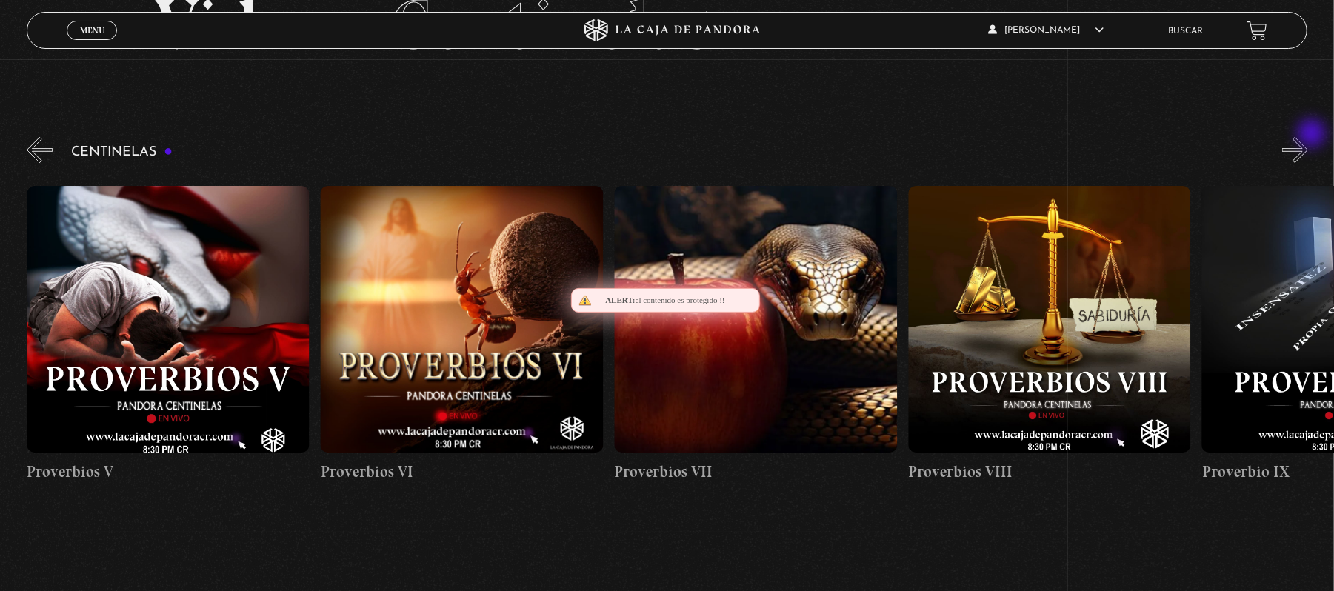
click at [1308, 137] on button "»" at bounding box center [1295, 150] width 26 height 26
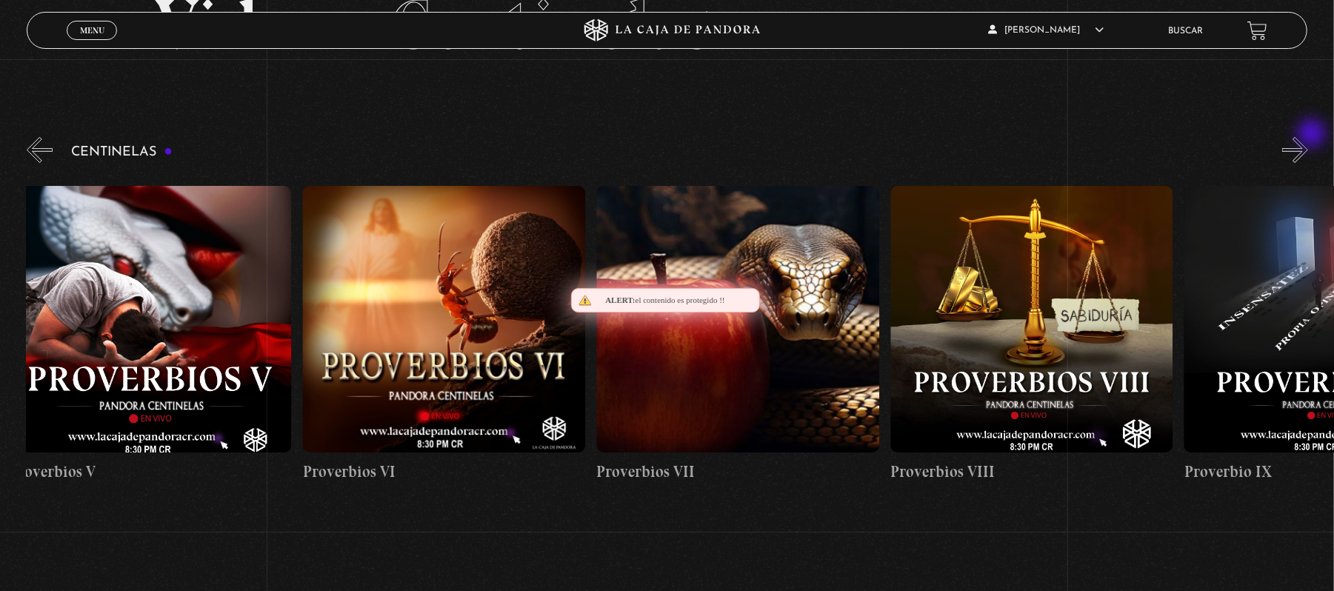
click at [1308, 137] on button "»" at bounding box center [1295, 150] width 26 height 26
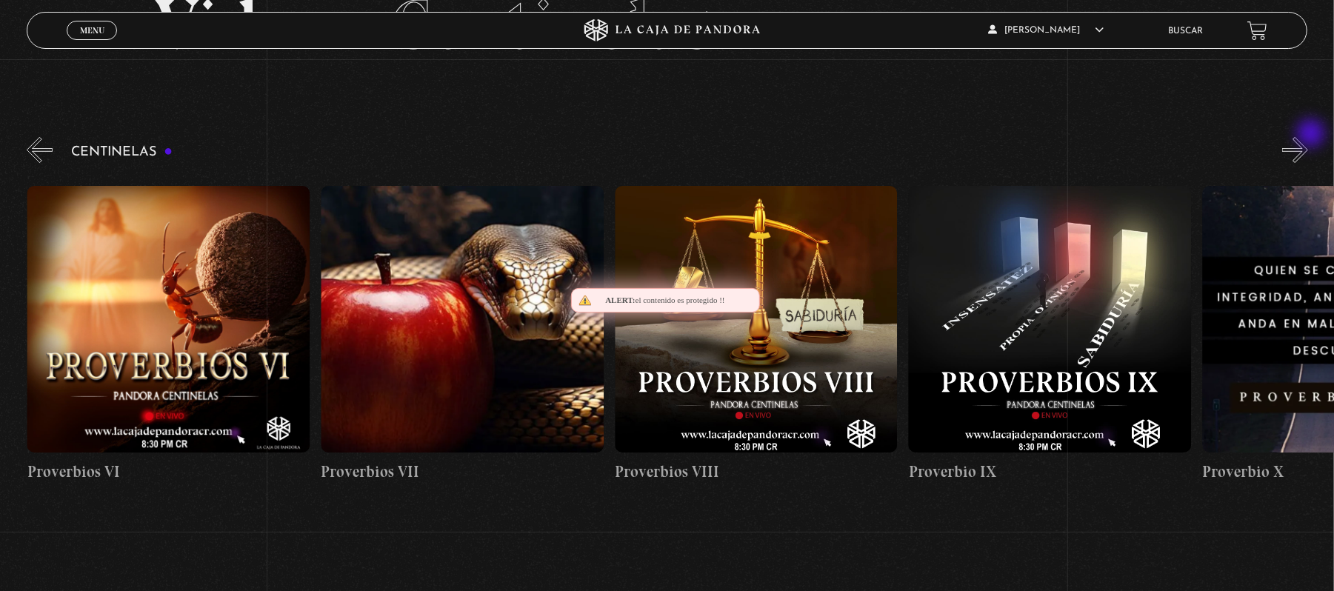
click at [1308, 137] on button "»" at bounding box center [1295, 150] width 26 height 26
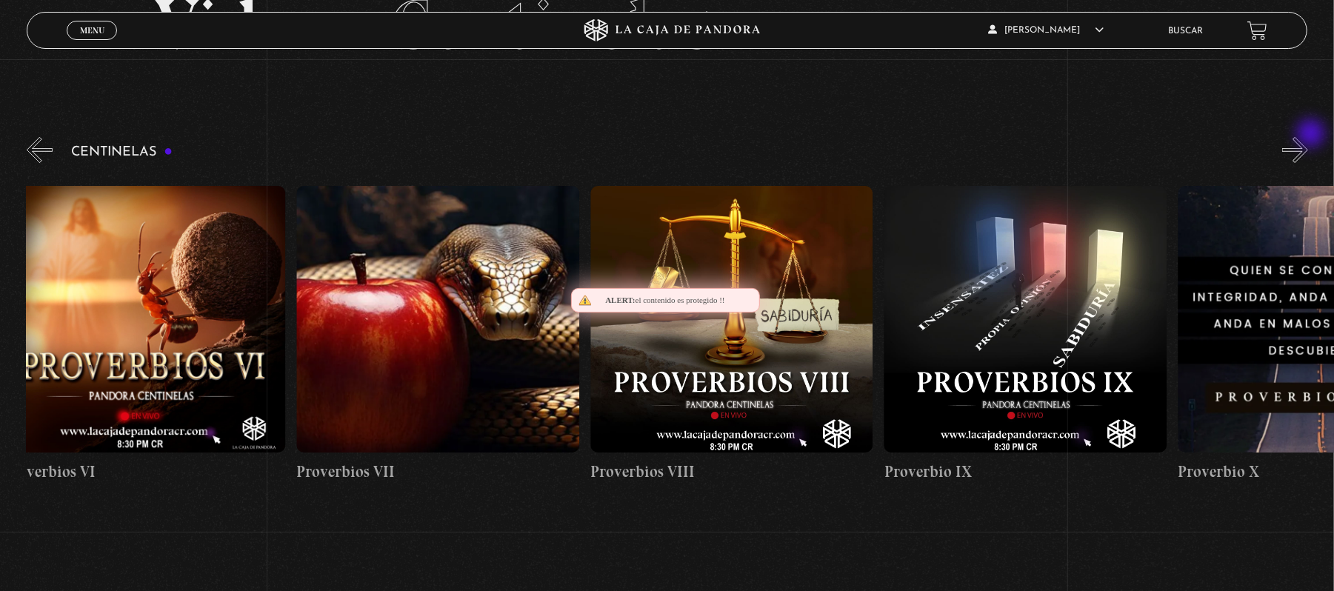
click at [1308, 137] on button "»" at bounding box center [1295, 150] width 26 height 26
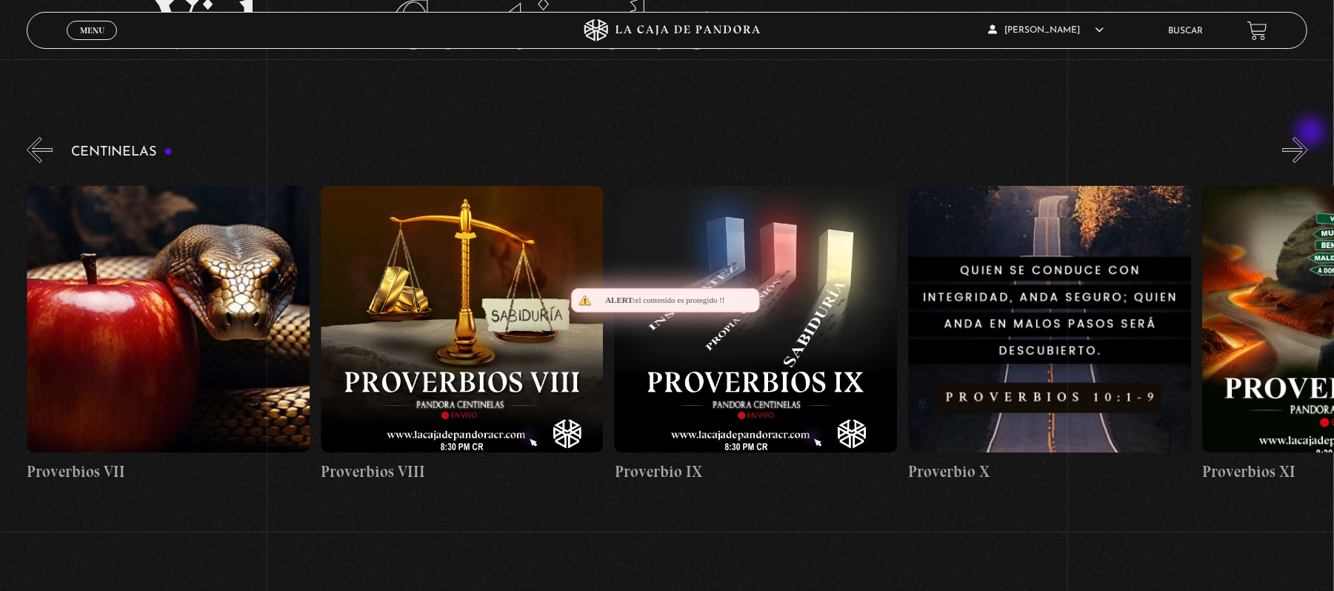
click at [1308, 137] on button "»" at bounding box center [1295, 150] width 26 height 26
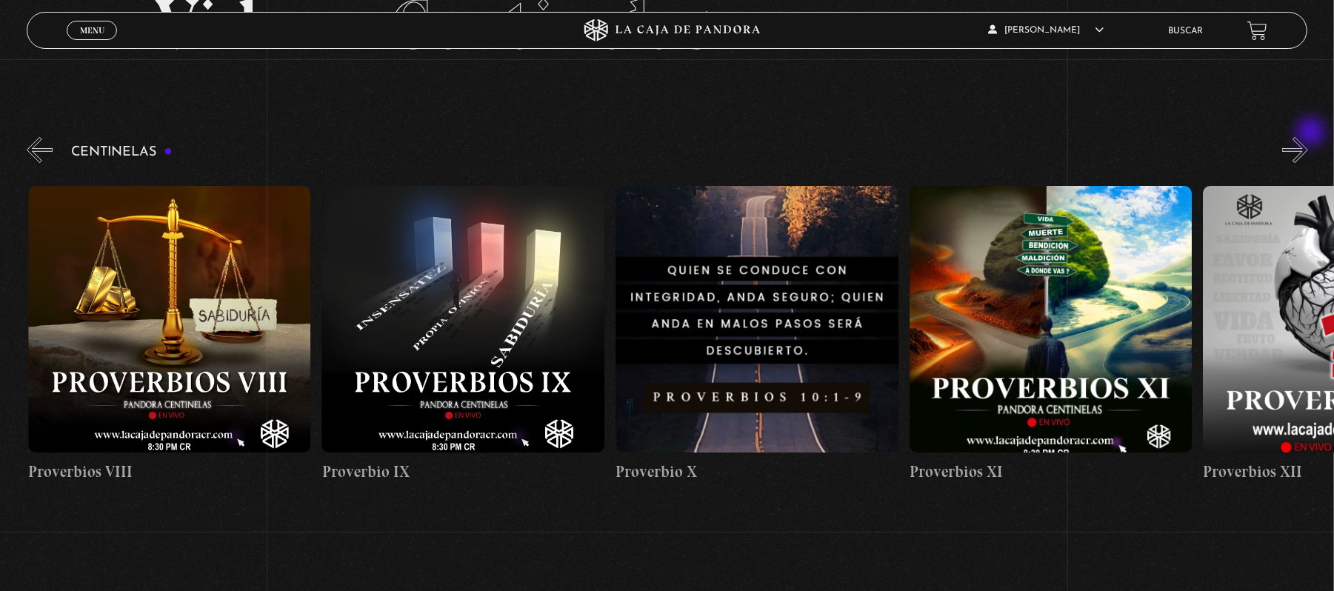
scroll to position [0, 2937]
click at [1294, 149] on div "Centinelas" at bounding box center [680, 314] width 1307 height 361
click at [1300, 145] on button "»" at bounding box center [1295, 150] width 26 height 26
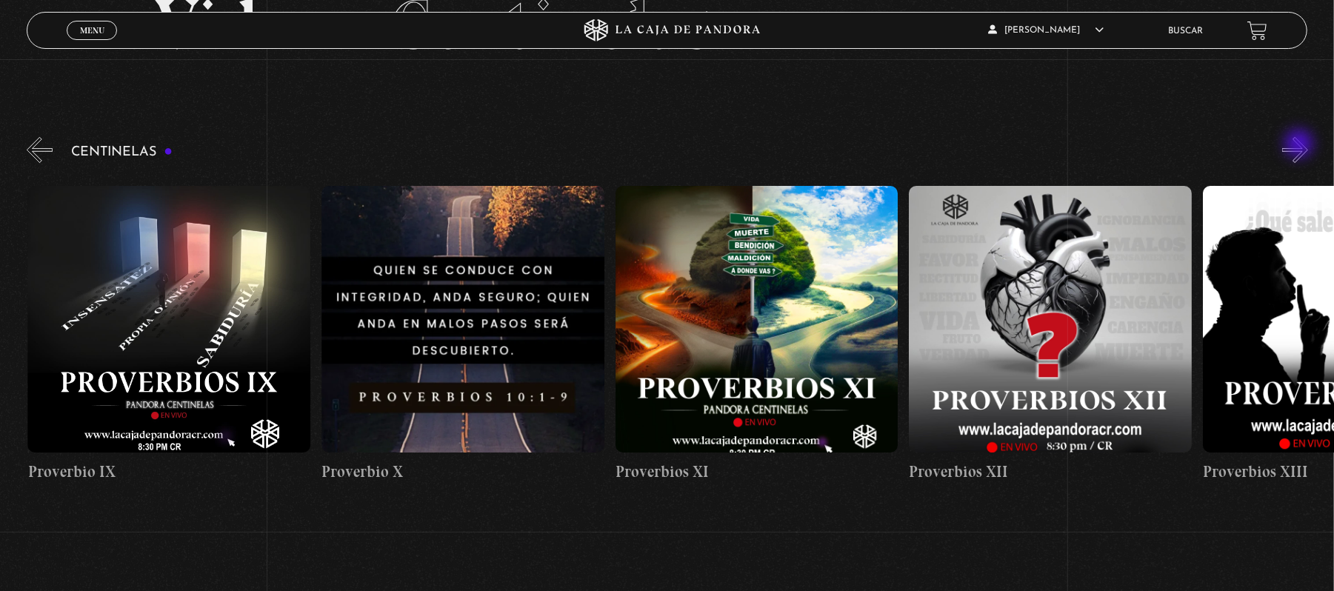
click at [1300, 145] on button "»" at bounding box center [1295, 150] width 26 height 26
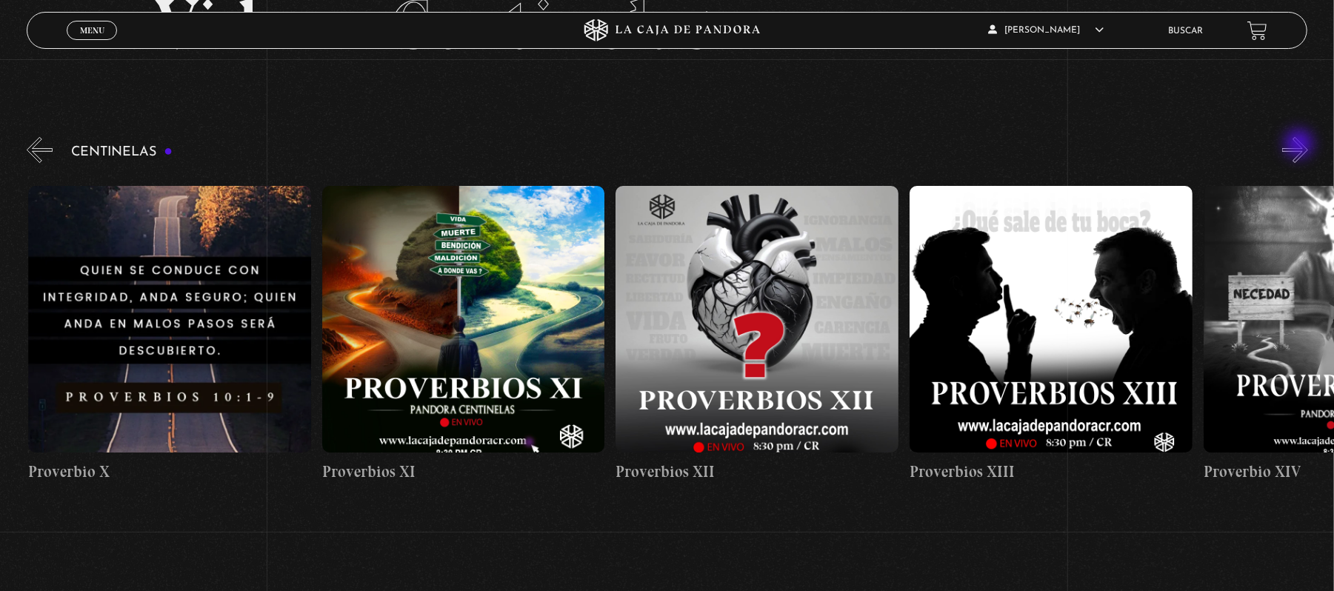
click at [1300, 145] on button "»" at bounding box center [1295, 150] width 26 height 26
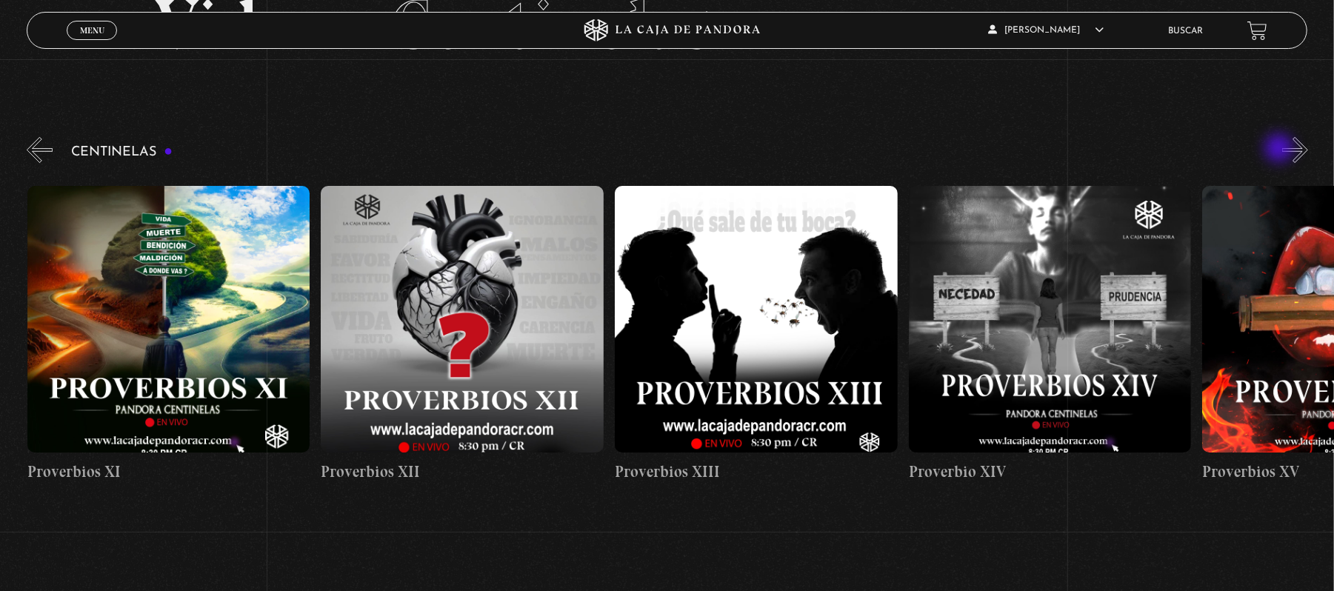
scroll to position [0, 3818]
click at [1284, 140] on div "Centinelas" at bounding box center [680, 314] width 1307 height 361
click at [1306, 150] on button "»" at bounding box center [1295, 150] width 26 height 26
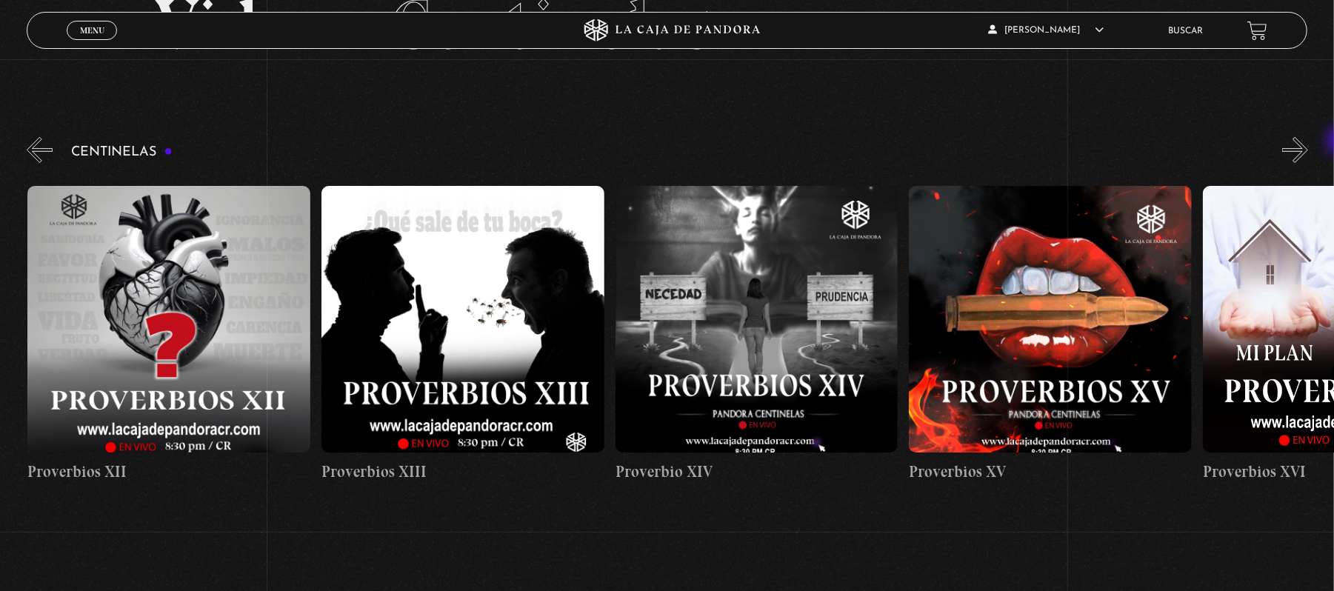
scroll to position [0, 4112]
click at [1308, 144] on button "»" at bounding box center [1295, 150] width 26 height 26
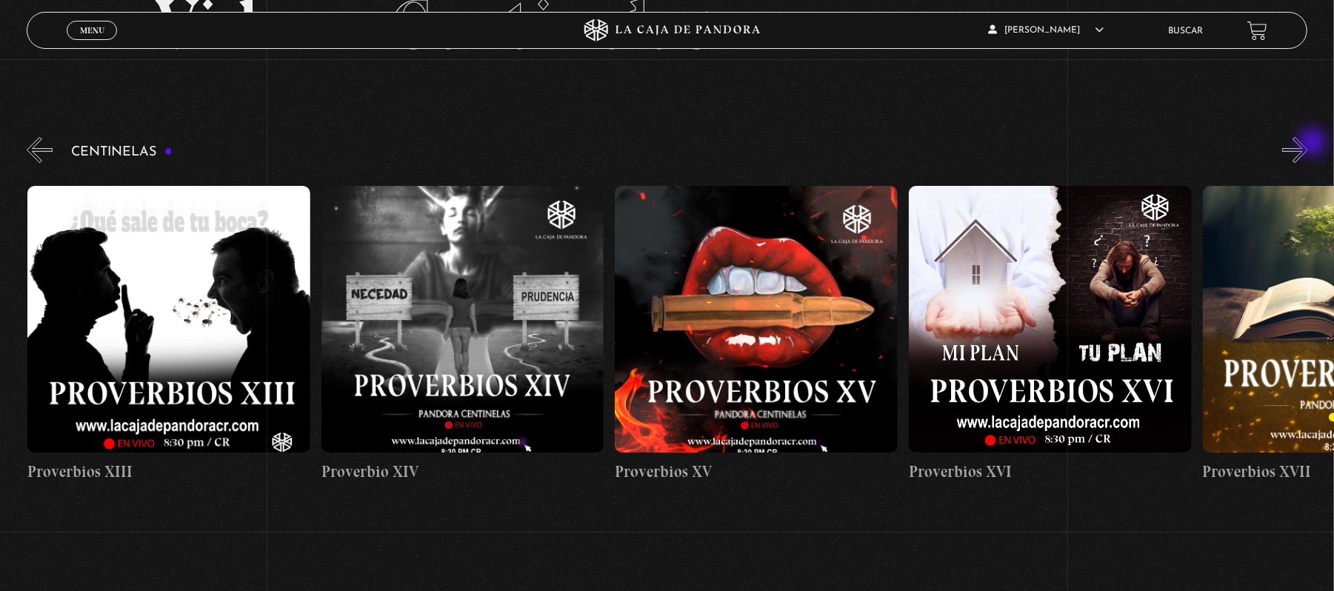
click at [1308, 144] on button "»" at bounding box center [1295, 150] width 26 height 26
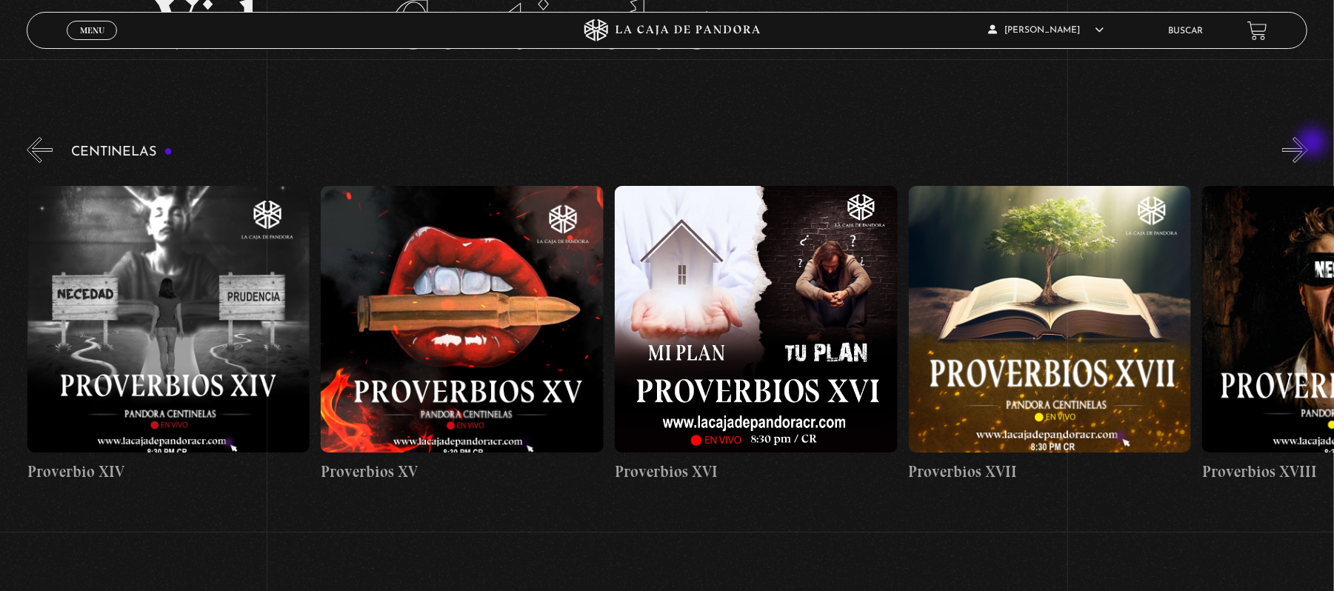
click at [1308, 144] on button "»" at bounding box center [1295, 150] width 26 height 26
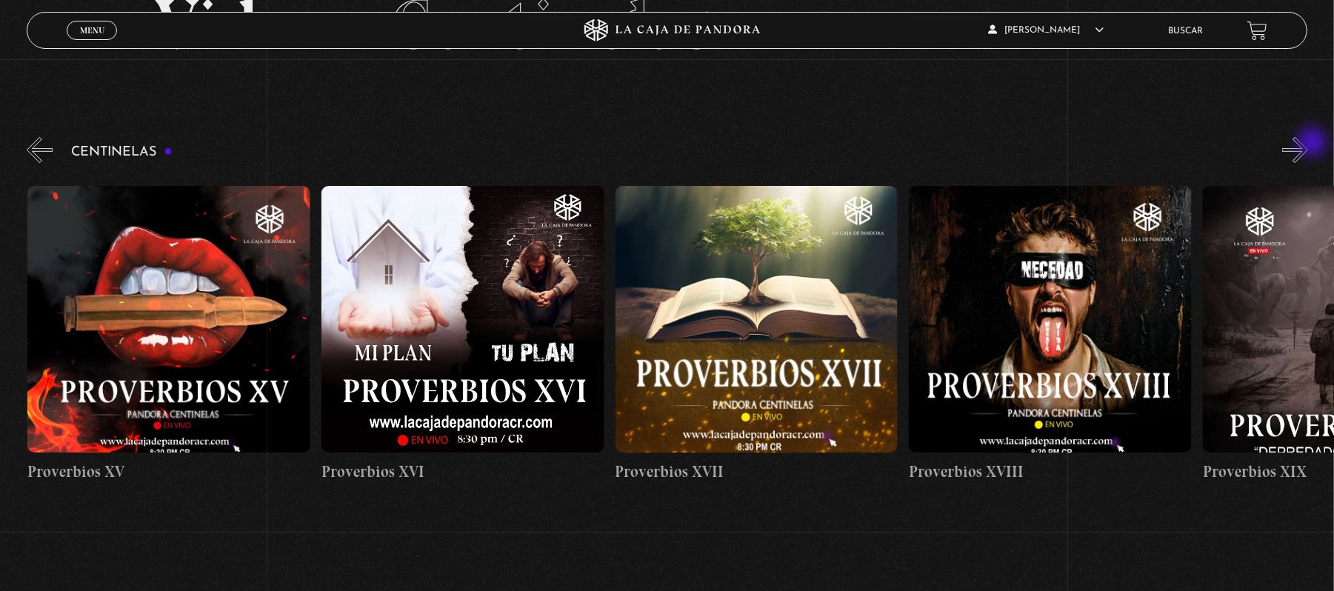
click at [1308, 144] on button "»" at bounding box center [1295, 150] width 26 height 26
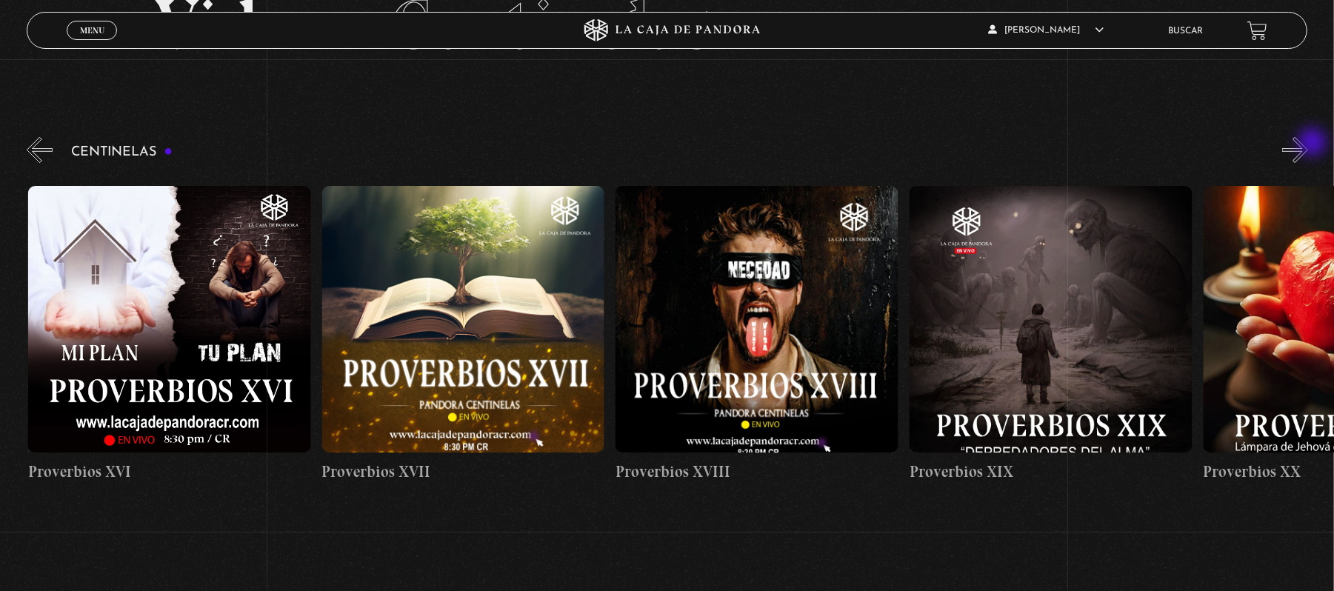
click at [1308, 144] on button "»" at bounding box center [1295, 150] width 26 height 26
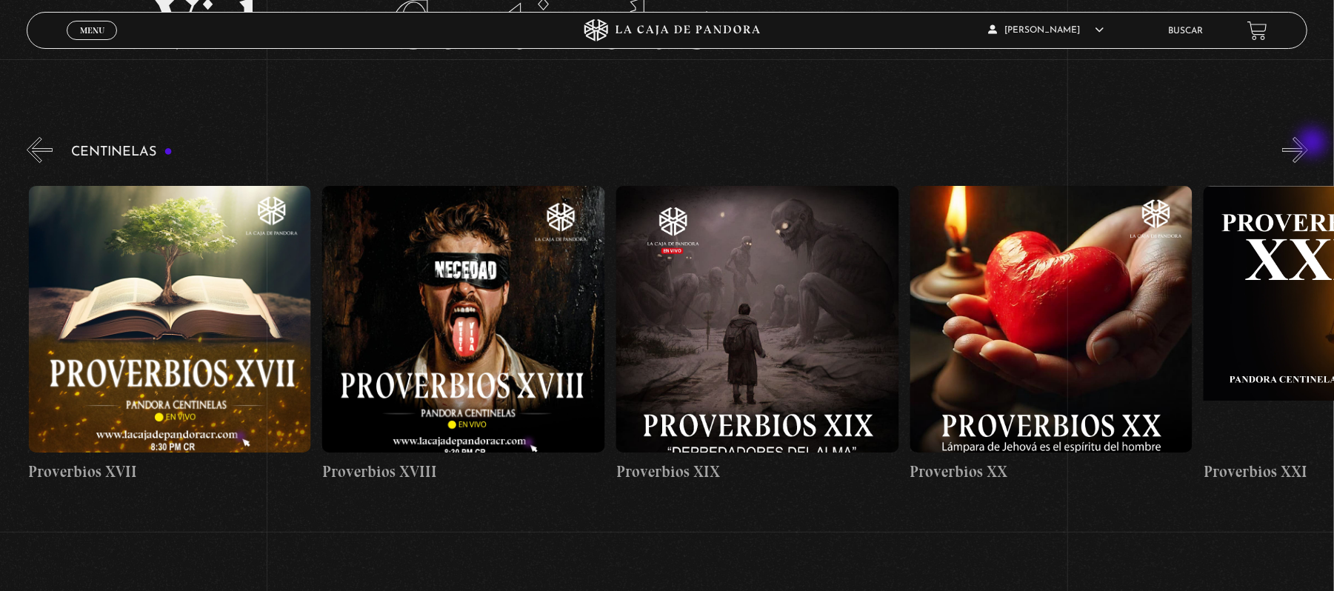
click at [1308, 144] on button "»" at bounding box center [1295, 150] width 26 height 26
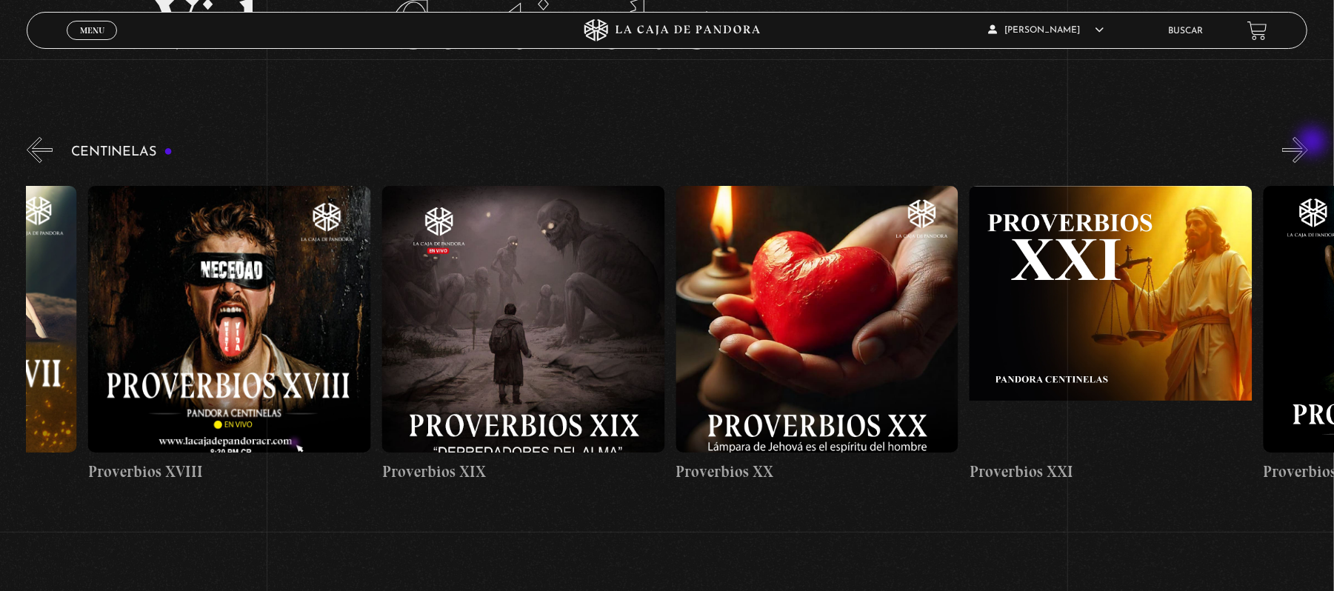
click at [1308, 143] on button "»" at bounding box center [1295, 150] width 26 height 26
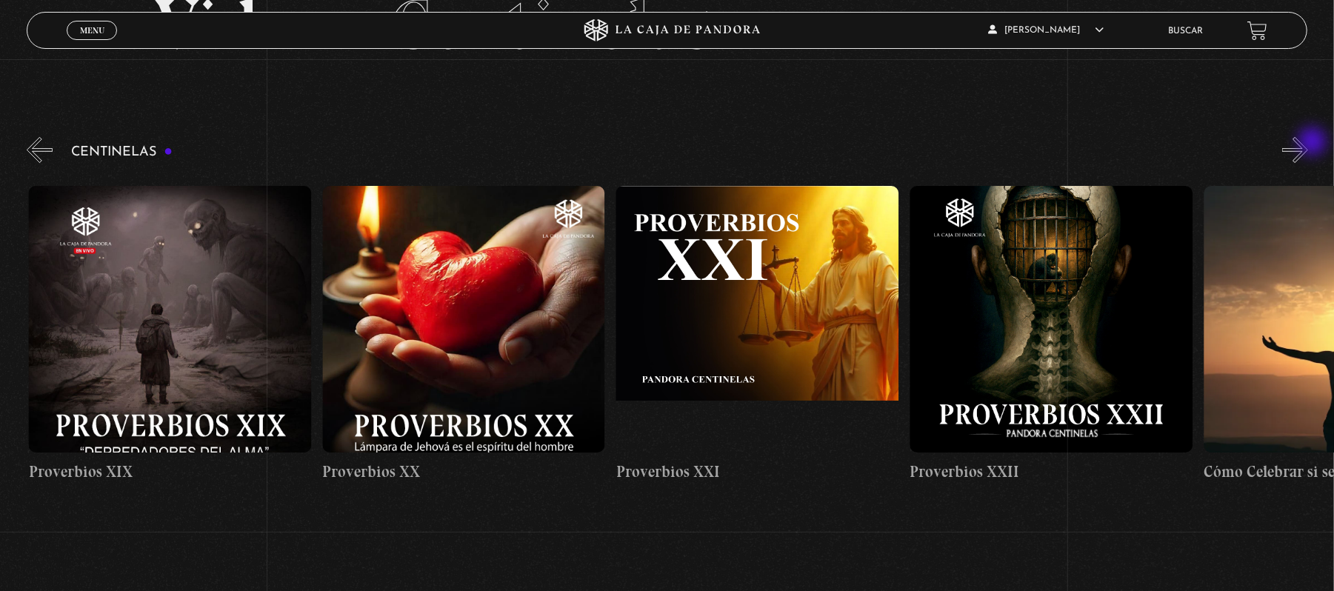
click at [1308, 143] on button "»" at bounding box center [1295, 150] width 26 height 26
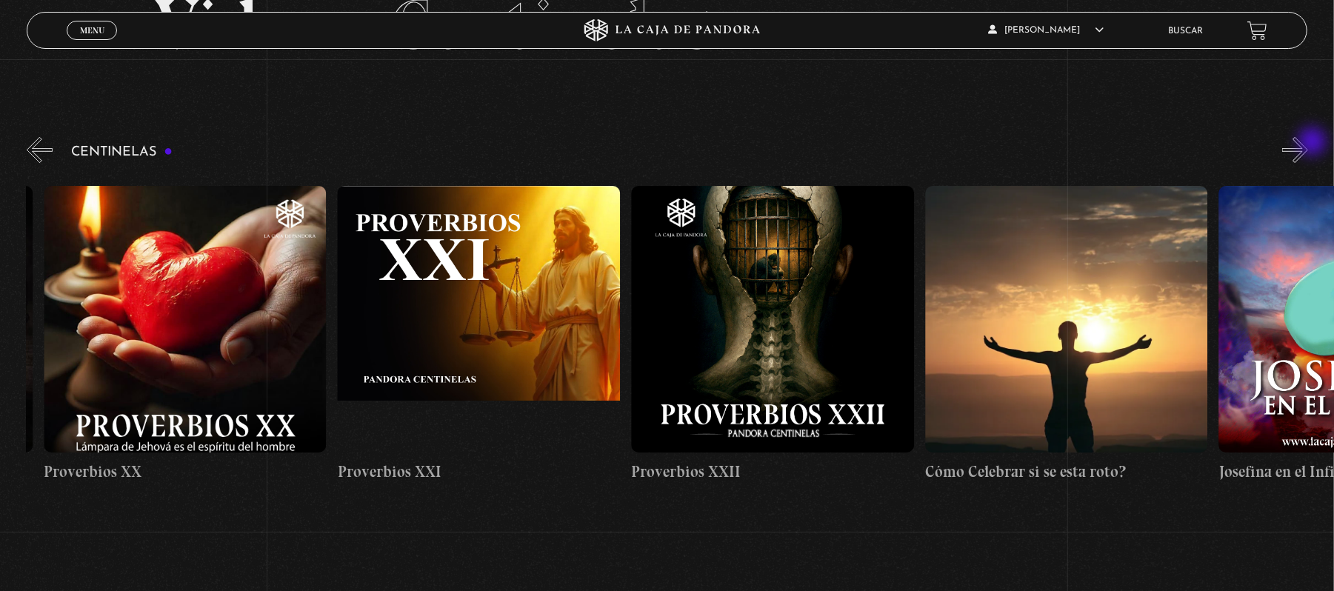
click at [1308, 143] on button "»" at bounding box center [1295, 150] width 26 height 26
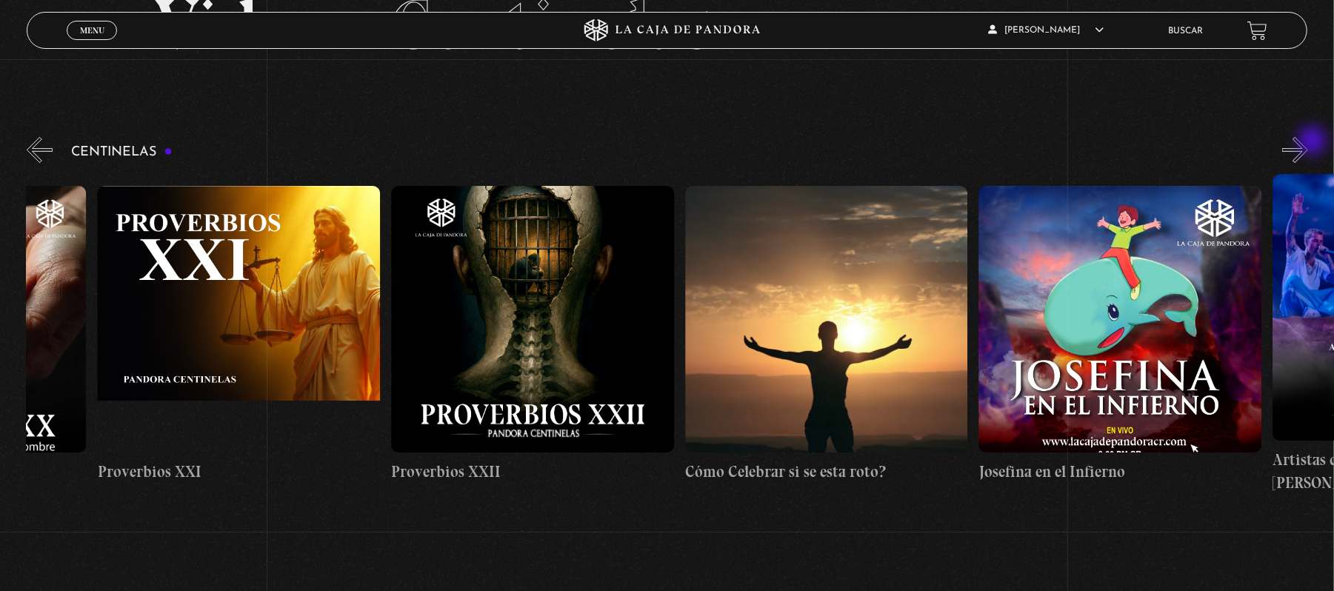
click at [1308, 142] on button "»" at bounding box center [1295, 150] width 26 height 26
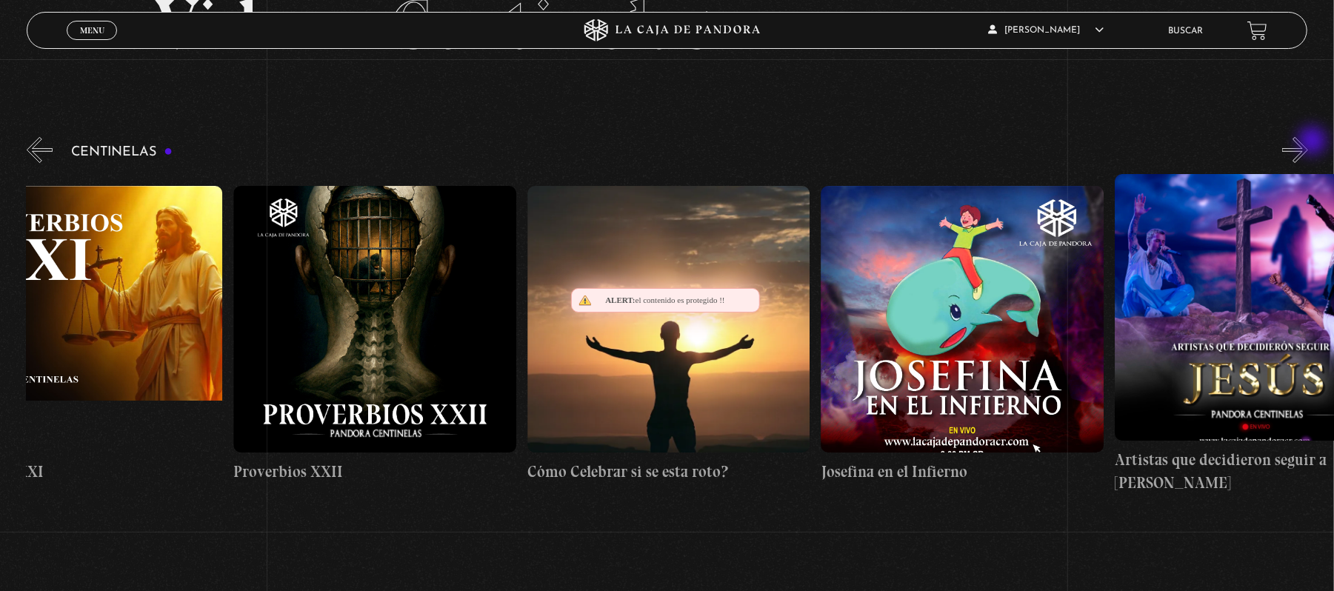
click at [1308, 142] on button "»" at bounding box center [1295, 150] width 26 height 26
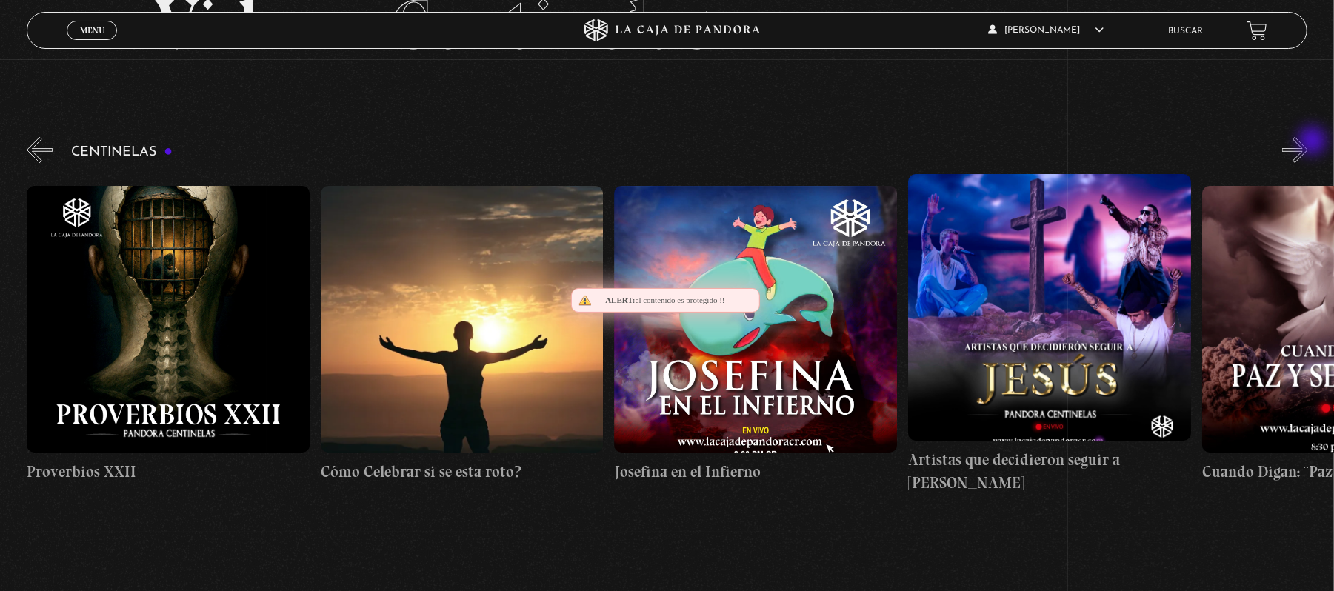
click at [1308, 142] on button "»" at bounding box center [1295, 150] width 26 height 26
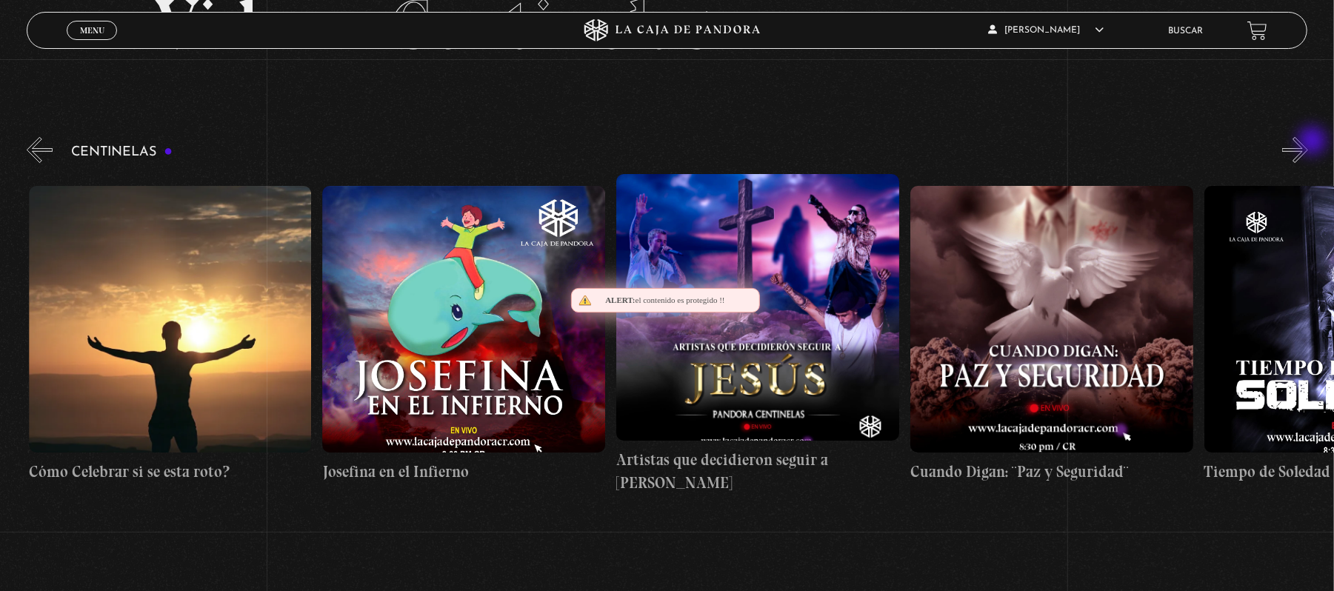
click at [1308, 142] on button "»" at bounding box center [1295, 150] width 26 height 26
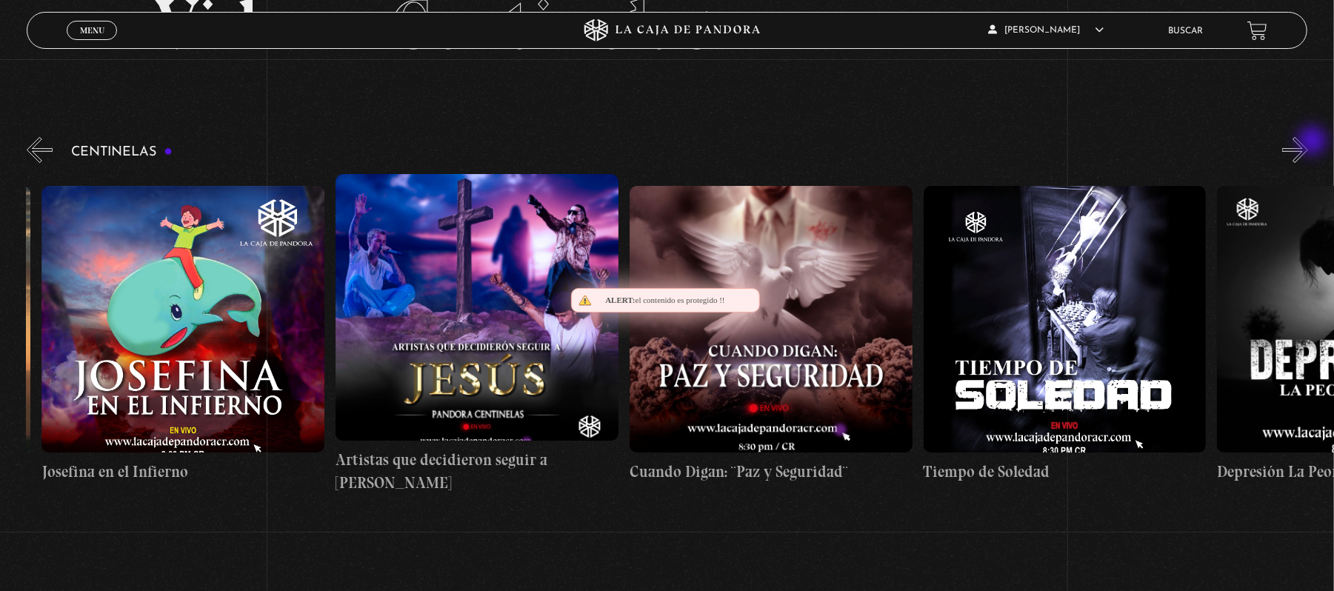
click at [1308, 142] on button "»" at bounding box center [1295, 150] width 26 height 26
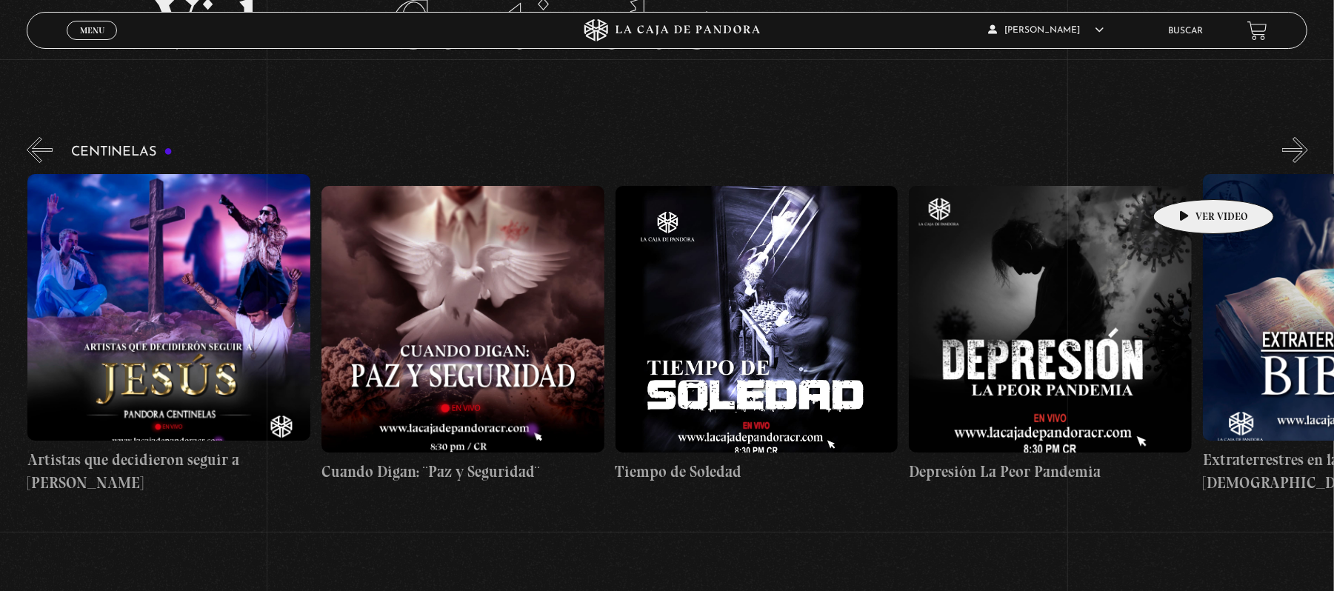
scroll to position [0, 7930]
click at [1301, 131] on section "Videos Centinelas" at bounding box center [667, 43] width 1334 height 181
click at [1303, 140] on button "»" at bounding box center [1295, 150] width 26 height 26
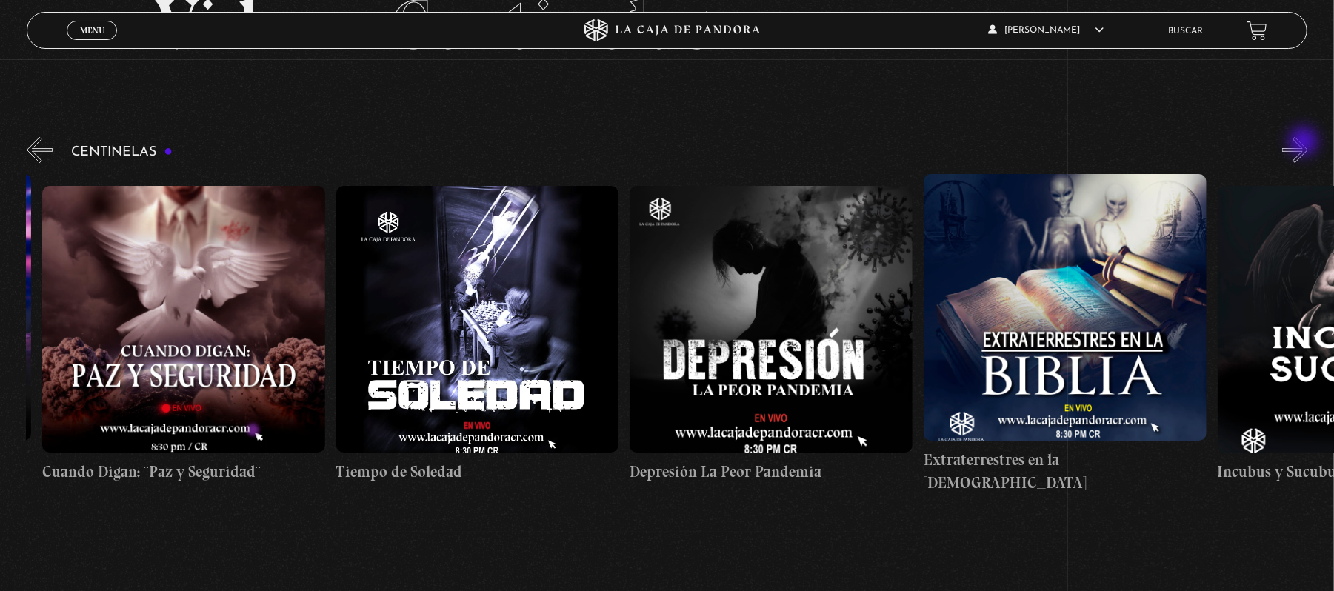
click at [1305, 143] on button "»" at bounding box center [1295, 150] width 26 height 26
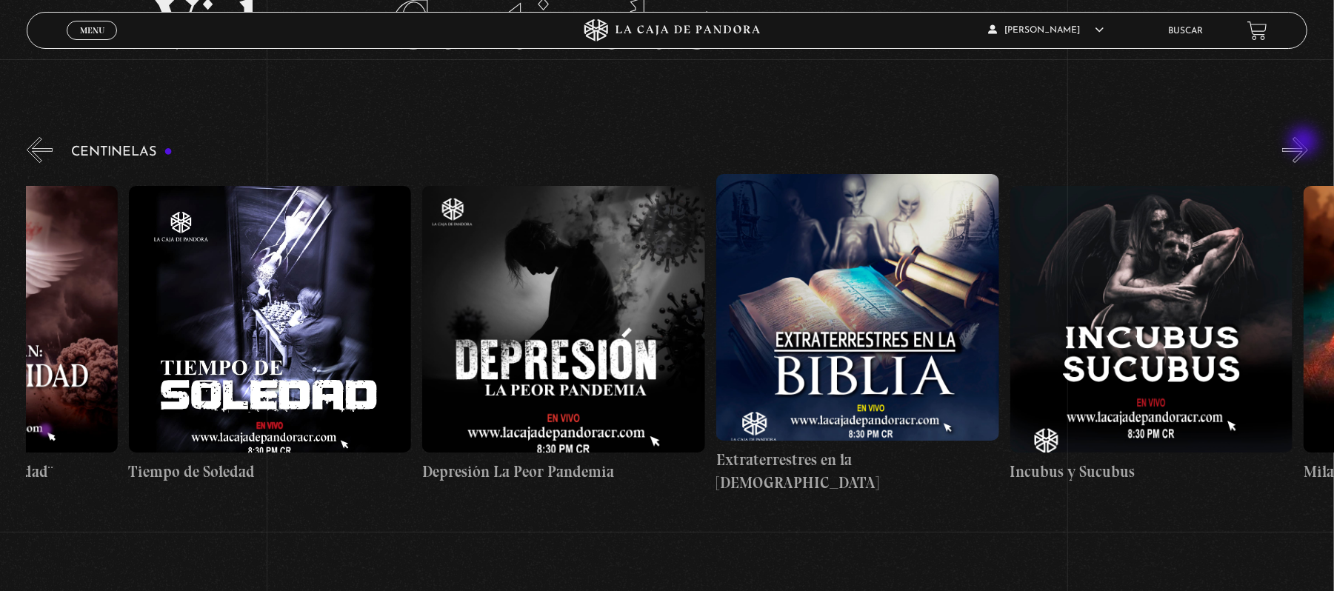
click at [1305, 143] on button "»" at bounding box center [1295, 150] width 26 height 26
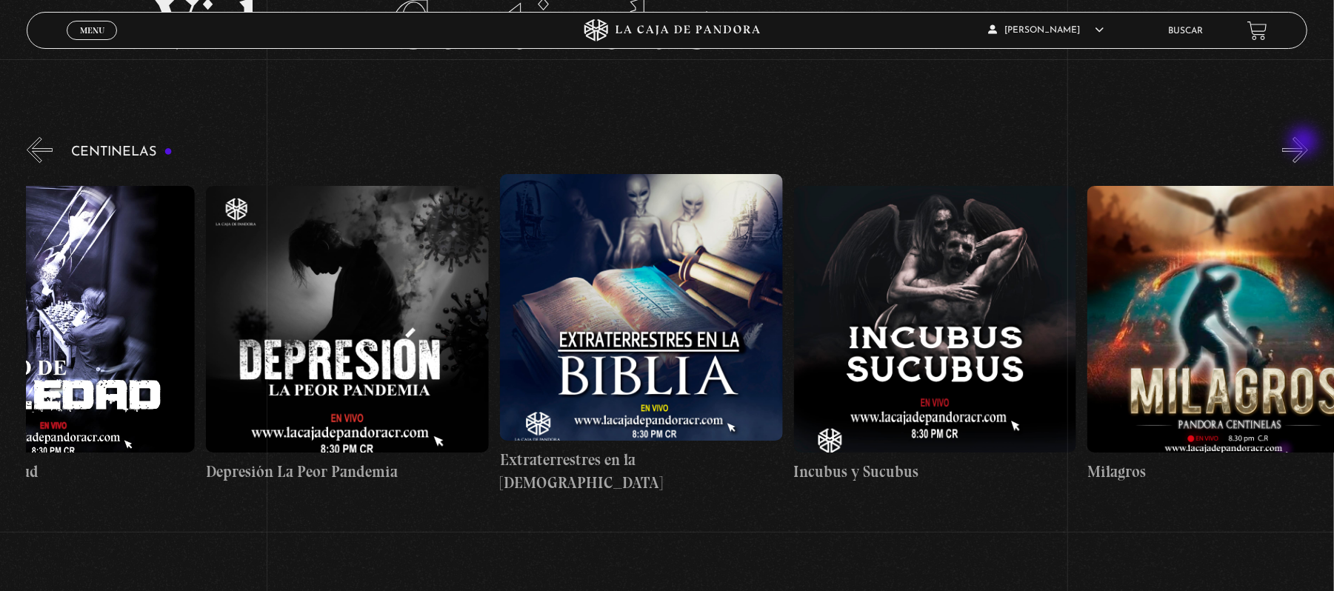
click at [1305, 143] on button "»" at bounding box center [1295, 150] width 26 height 26
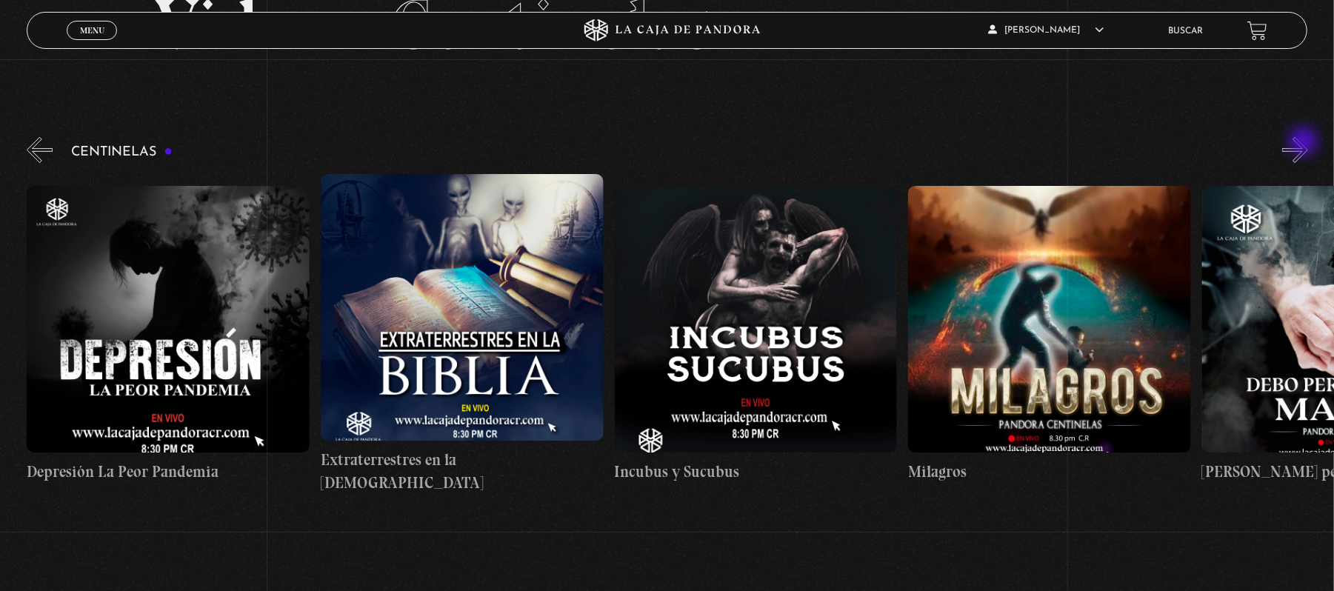
click at [1305, 143] on button "»" at bounding box center [1295, 150] width 26 height 26
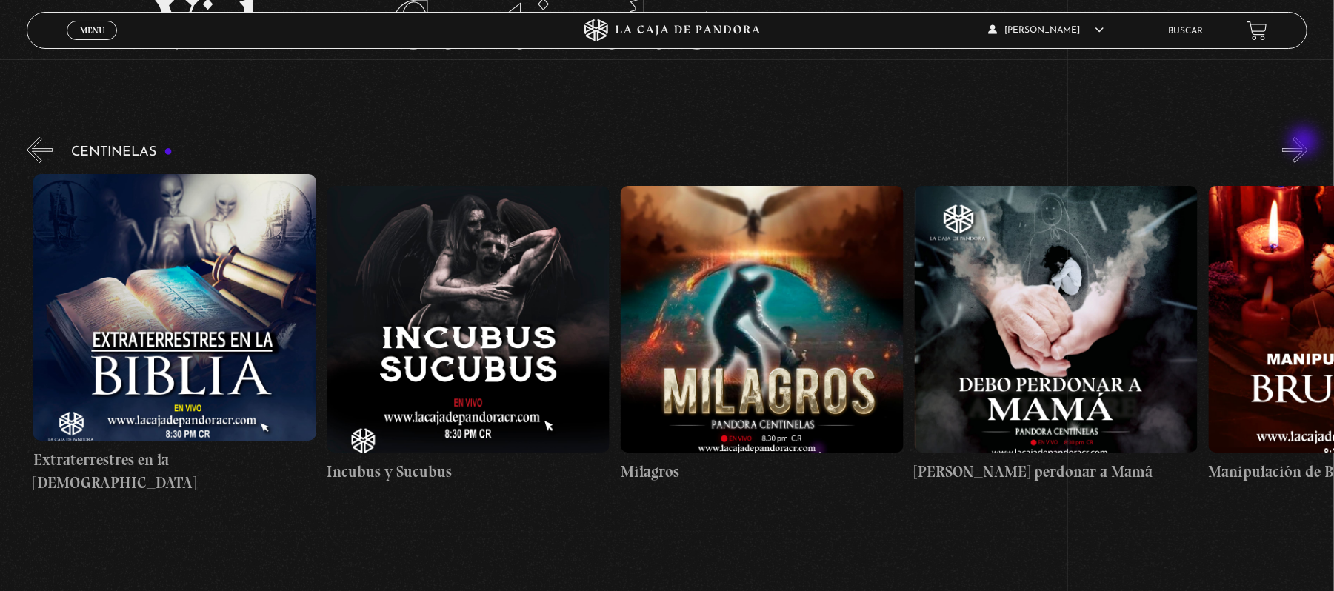
click at [1305, 143] on button "»" at bounding box center [1295, 150] width 26 height 26
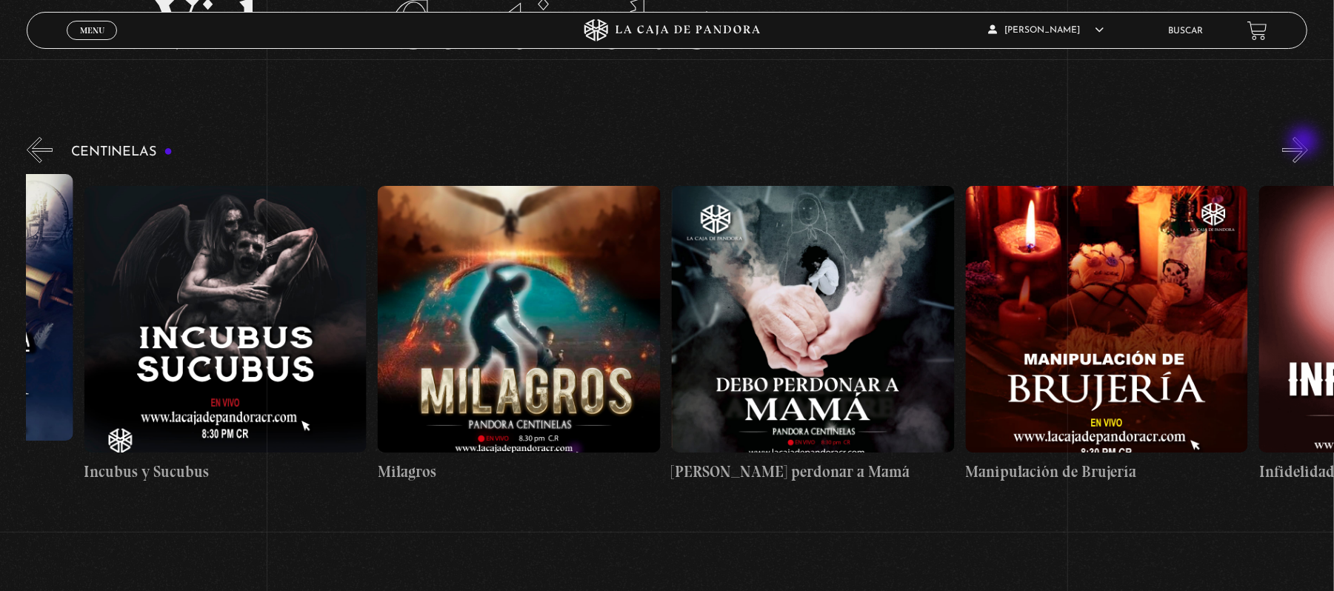
click at [1305, 143] on button "»" at bounding box center [1295, 150] width 26 height 26
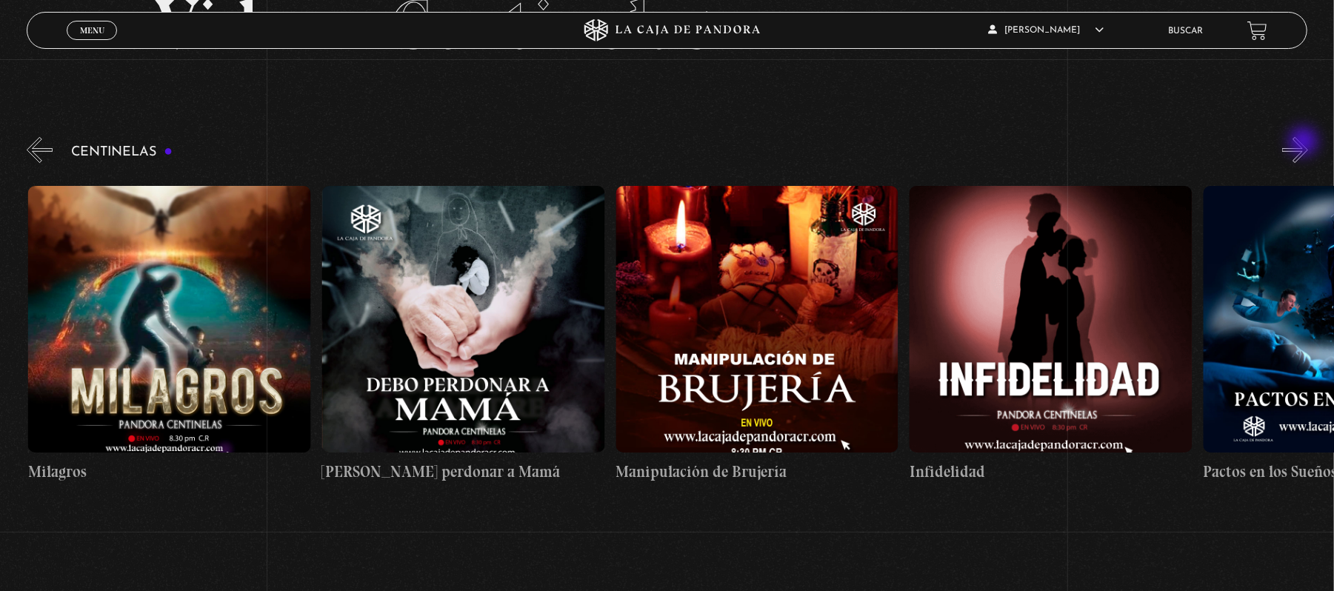
click at [1305, 143] on button "»" at bounding box center [1295, 150] width 26 height 26
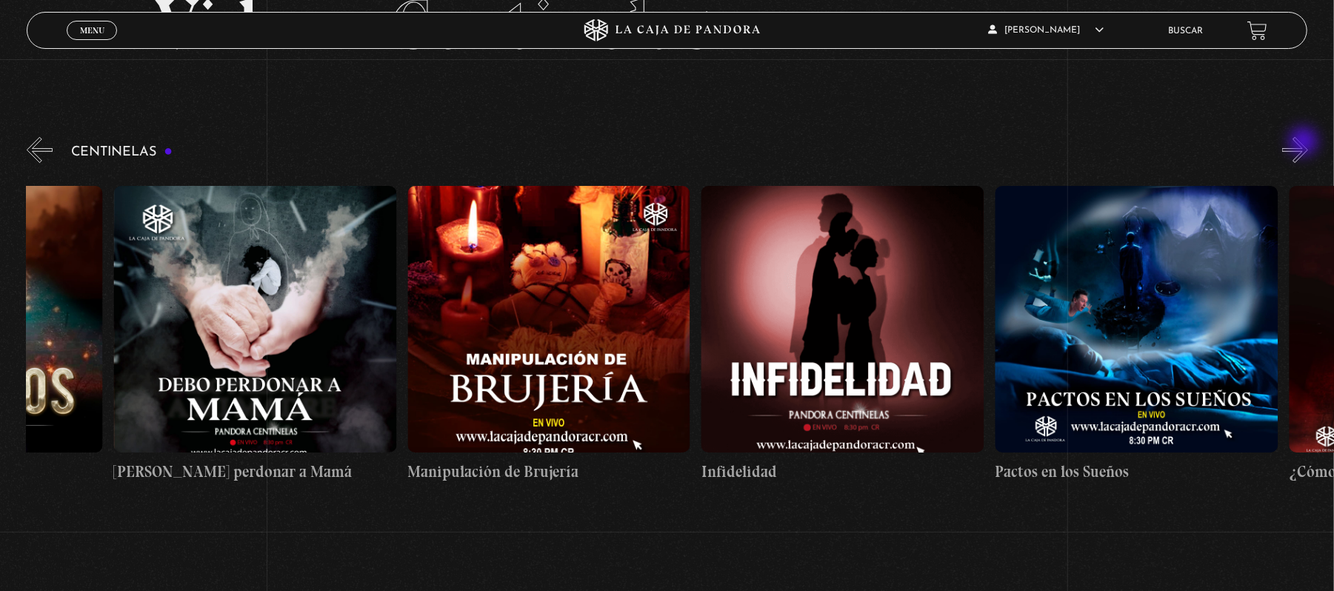
click at [1305, 143] on button "»" at bounding box center [1295, 150] width 26 height 26
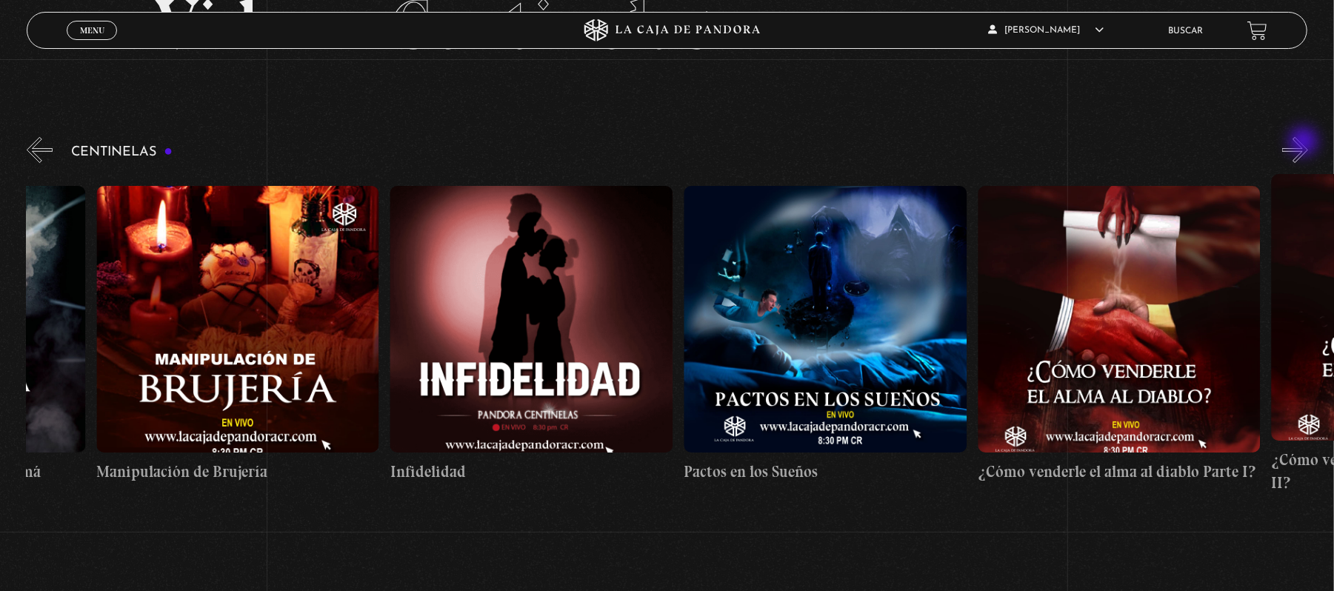
click at [1305, 143] on button "»" at bounding box center [1295, 150] width 26 height 26
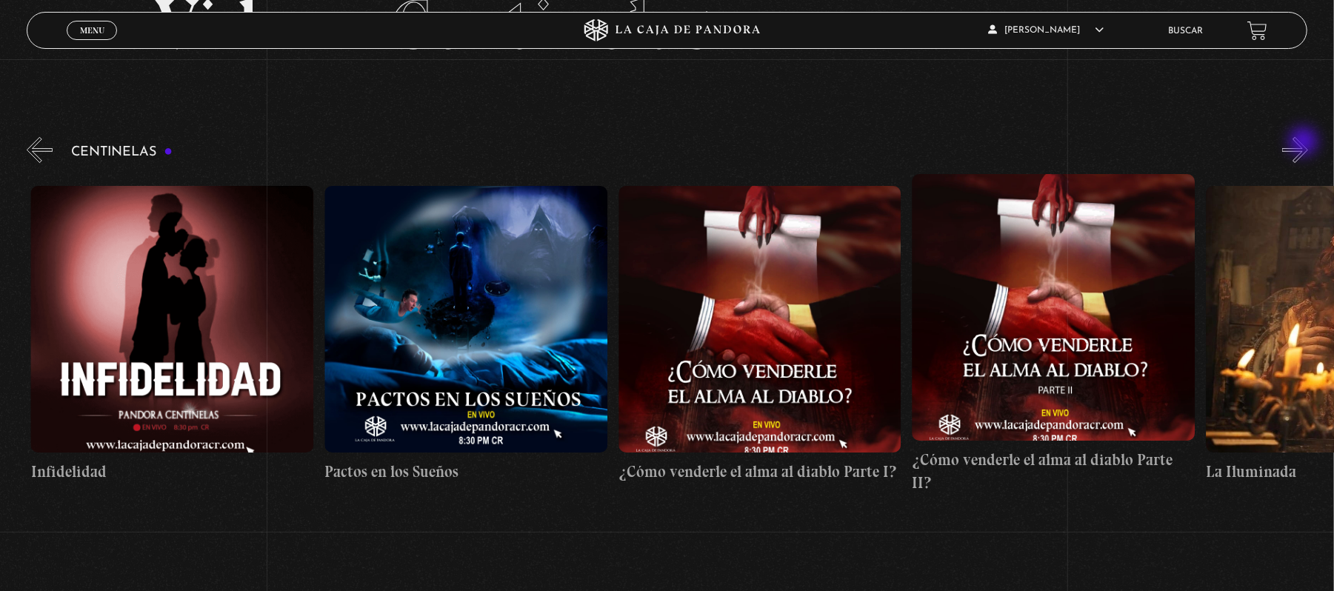
click at [1305, 143] on button "»" at bounding box center [1295, 150] width 26 height 26
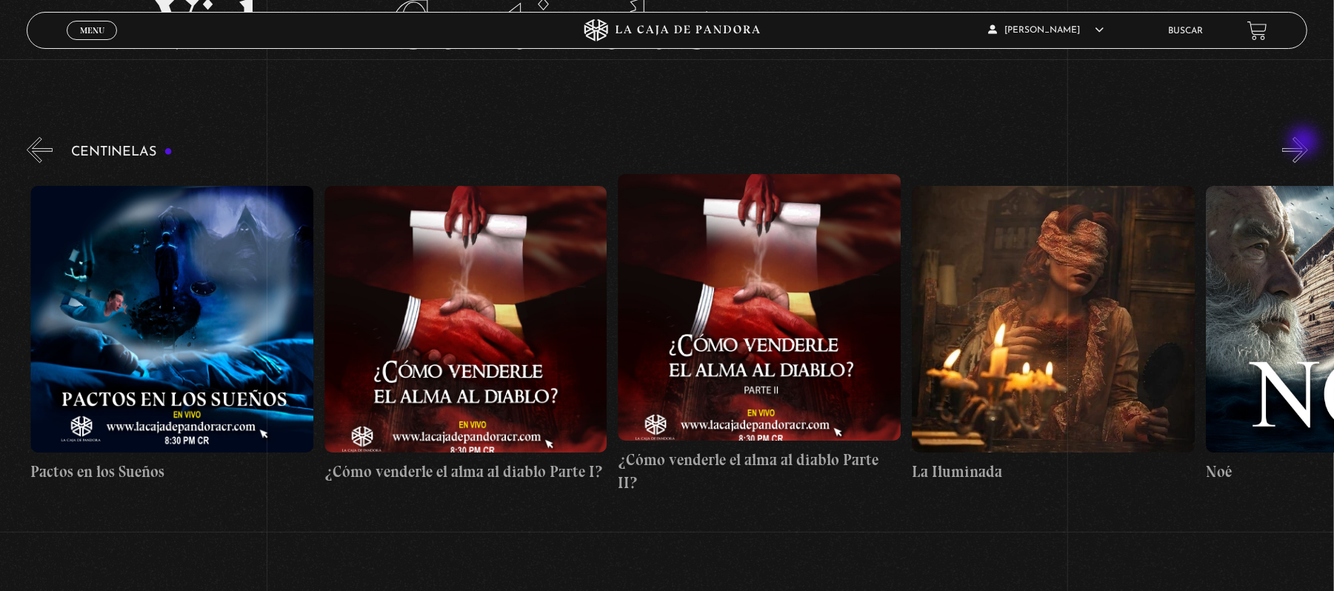
click at [1305, 143] on button "»" at bounding box center [1295, 150] width 26 height 26
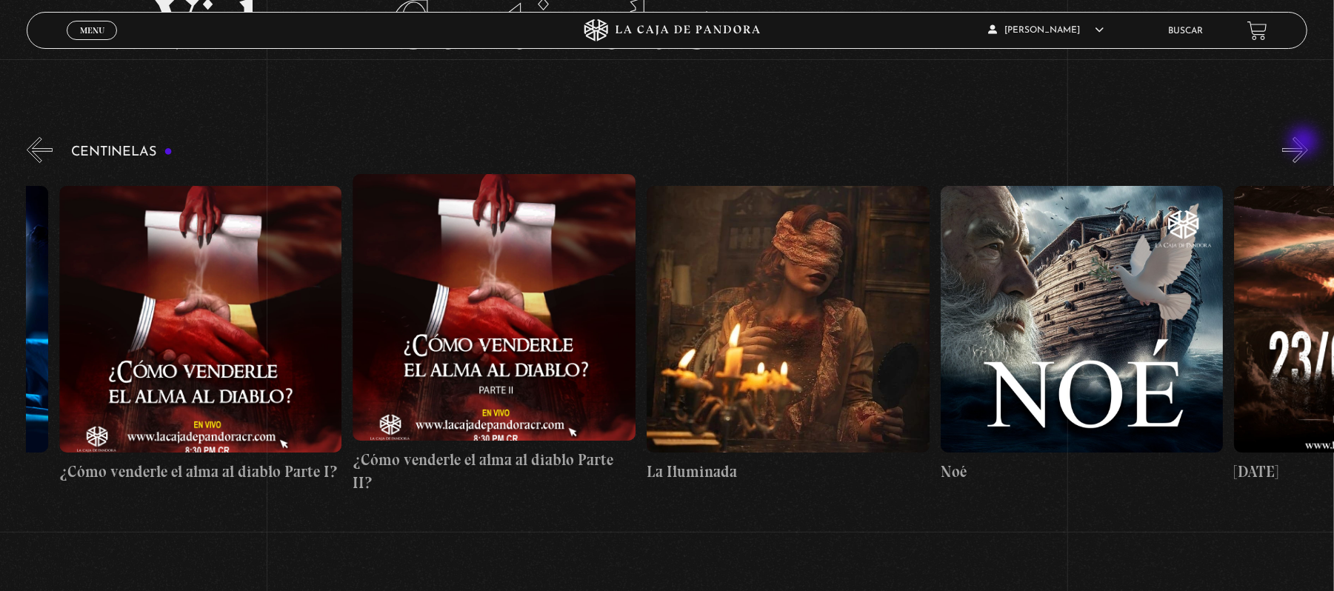
click at [1305, 143] on button "»" at bounding box center [1295, 150] width 26 height 26
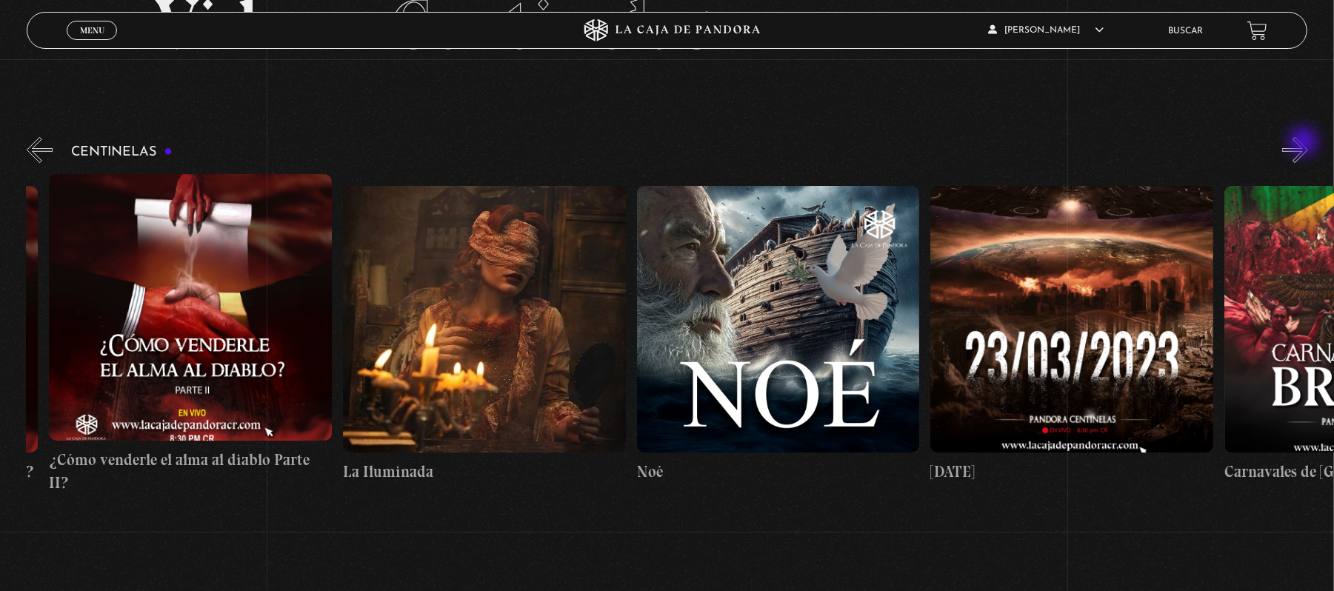
click at [1305, 143] on button "»" at bounding box center [1295, 150] width 26 height 26
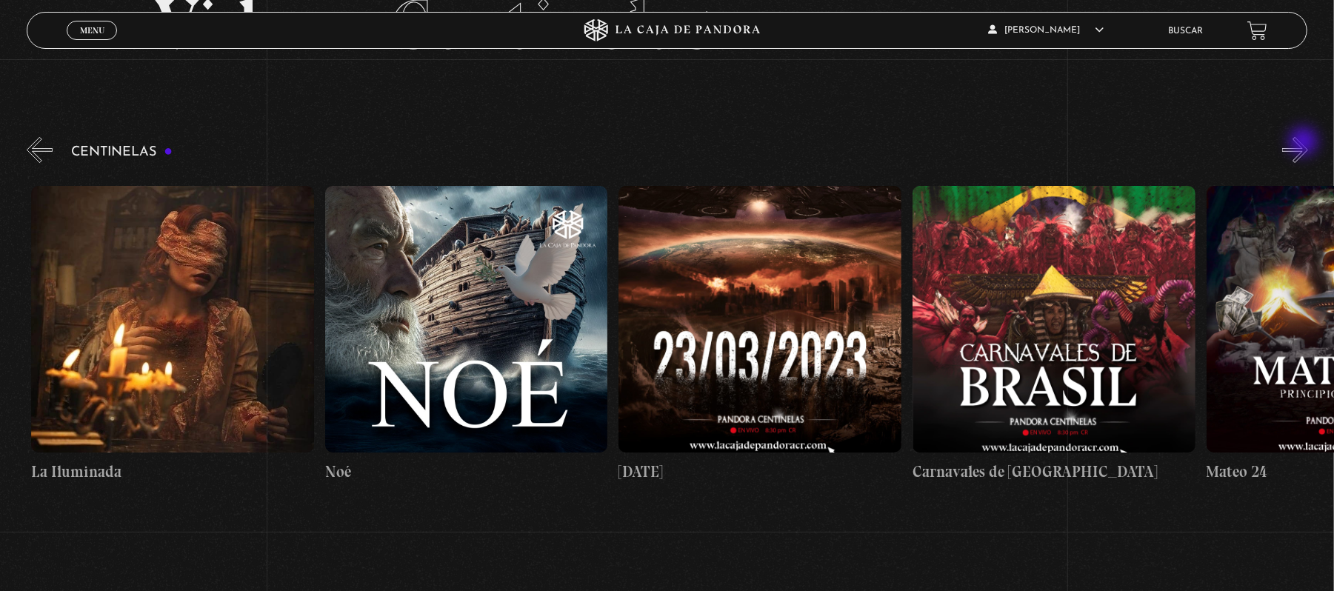
click at [1305, 143] on button "»" at bounding box center [1295, 150] width 26 height 26
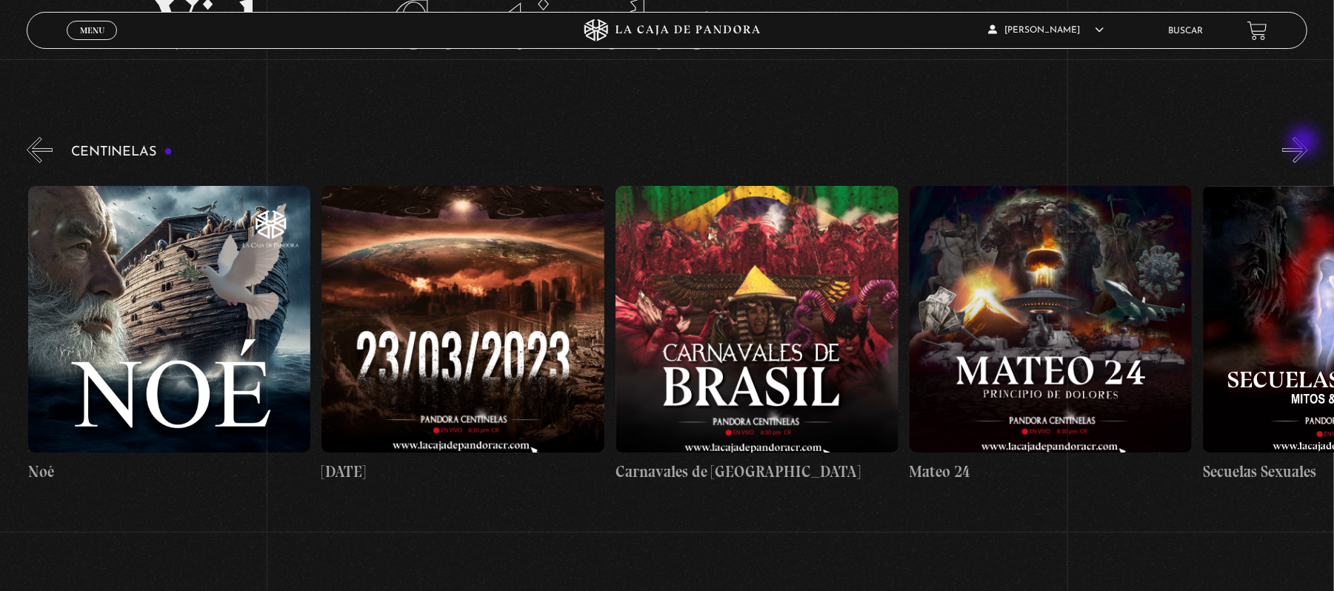
scroll to position [0, 12043]
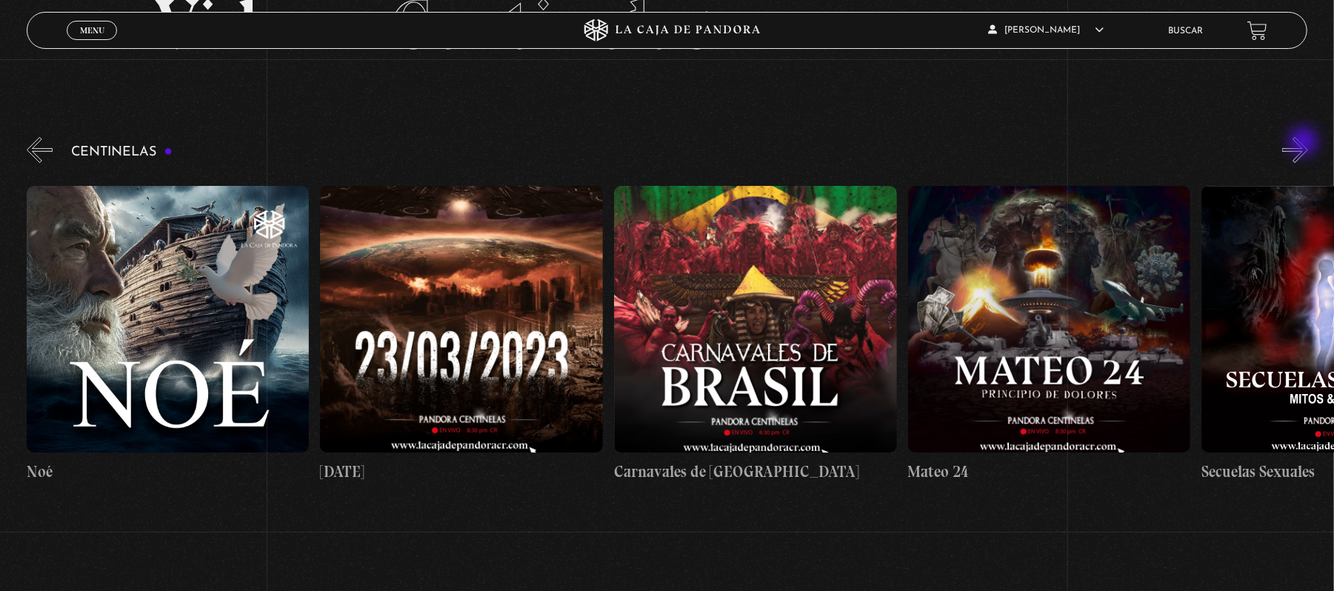
click at [1305, 143] on button "»" at bounding box center [1295, 150] width 26 height 26
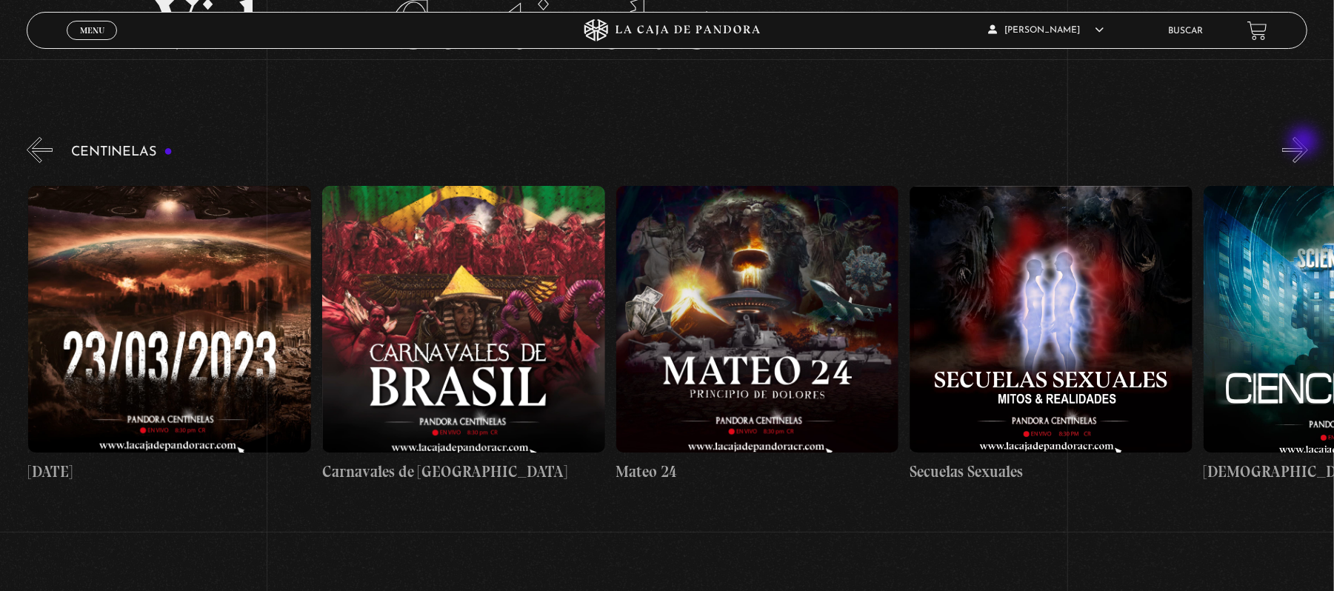
click at [1305, 143] on button "»" at bounding box center [1295, 150] width 26 height 26
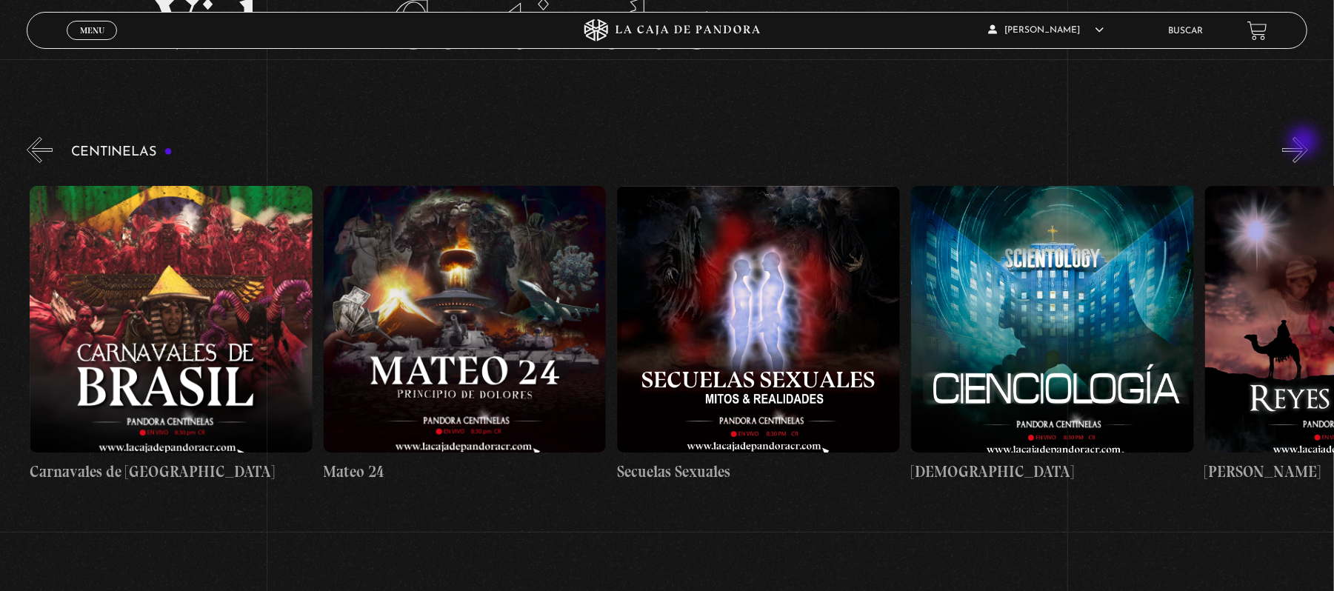
click at [1305, 143] on button "»" at bounding box center [1295, 150] width 26 height 26
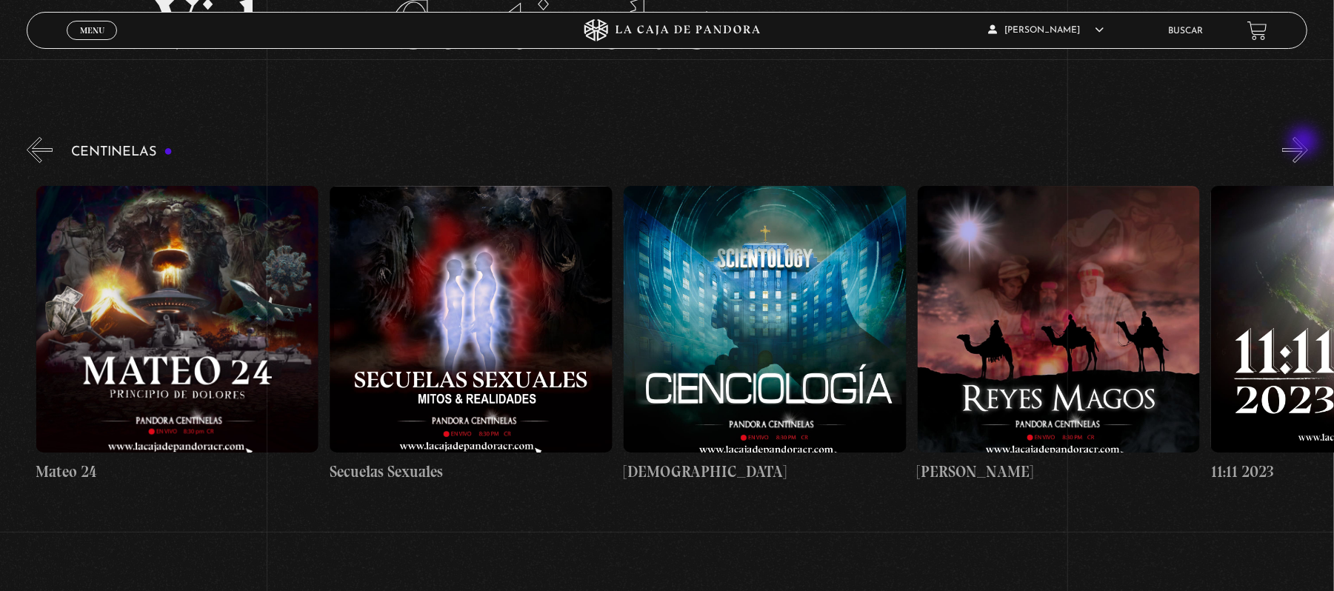
click at [1305, 143] on button "»" at bounding box center [1295, 150] width 26 height 26
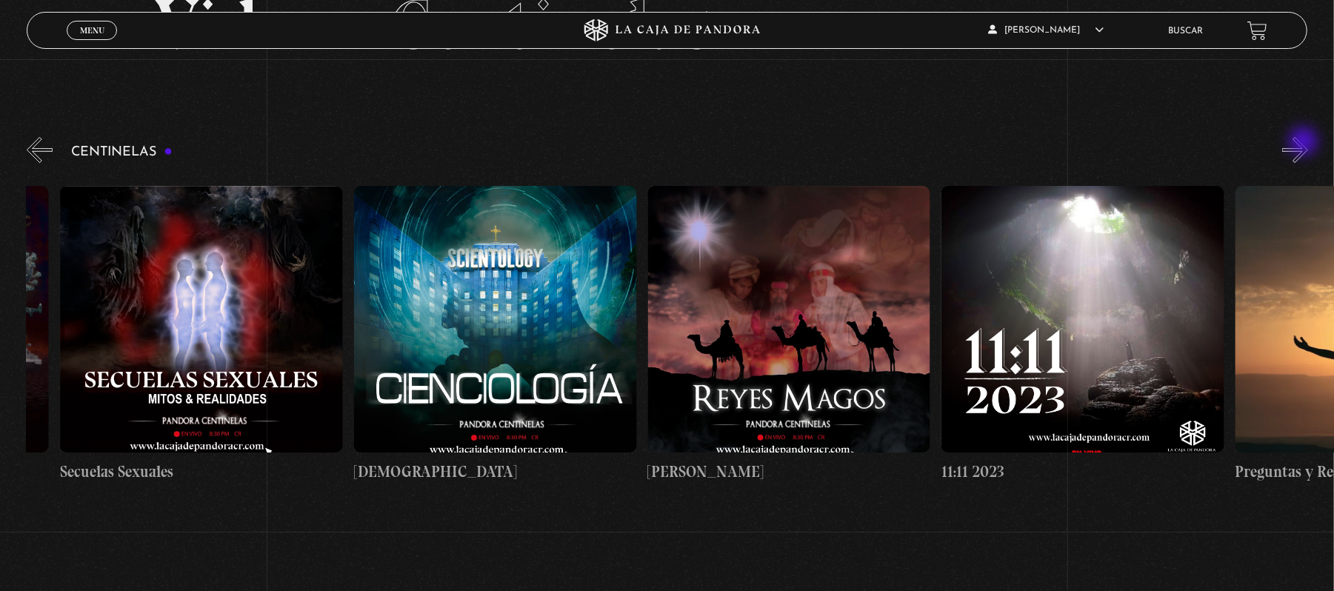
click at [1305, 143] on button "»" at bounding box center [1295, 150] width 26 height 26
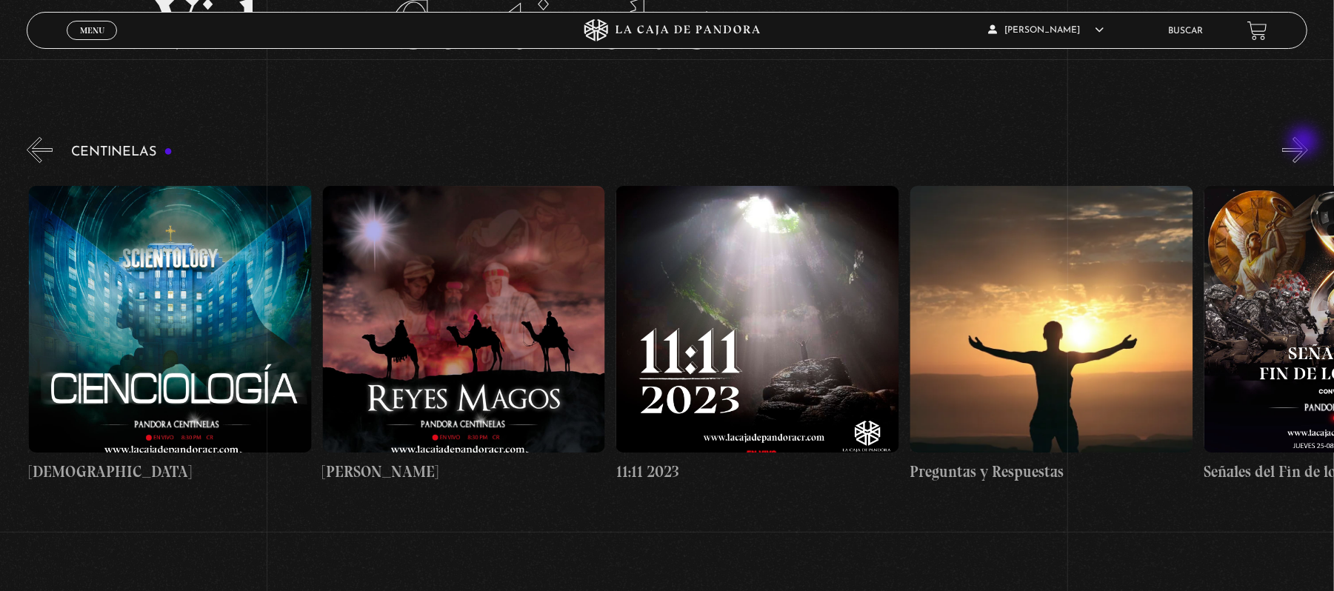
click at [1305, 143] on button "»" at bounding box center [1295, 150] width 26 height 26
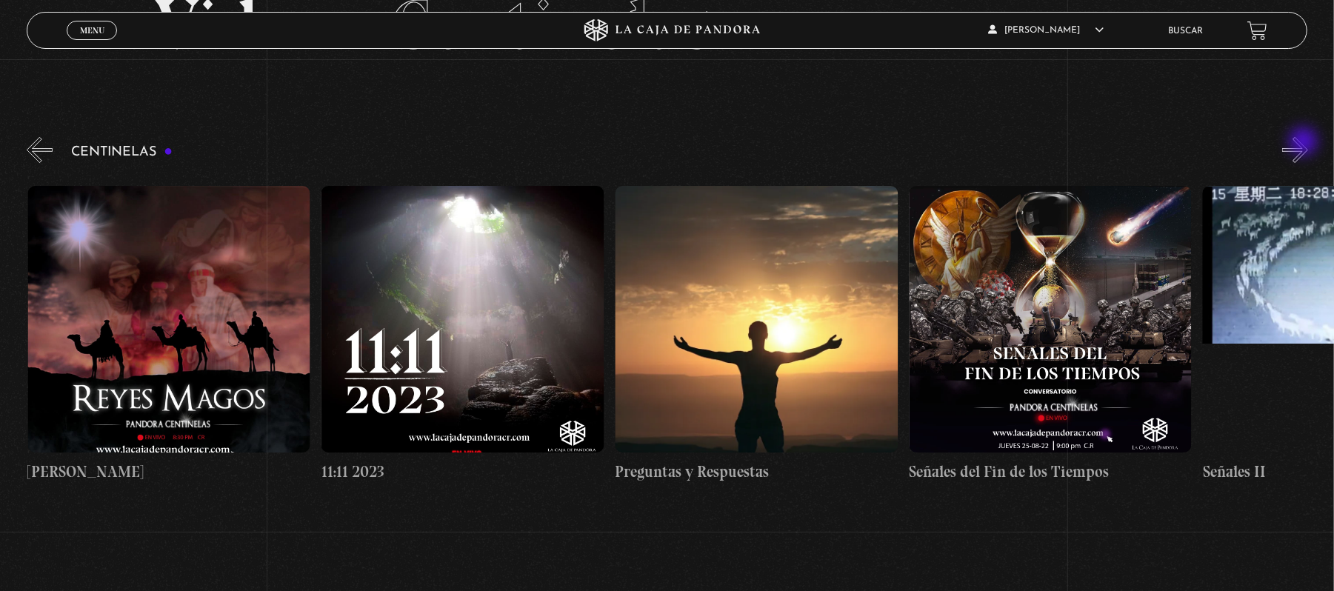
click at [1305, 143] on button "»" at bounding box center [1295, 150] width 26 height 26
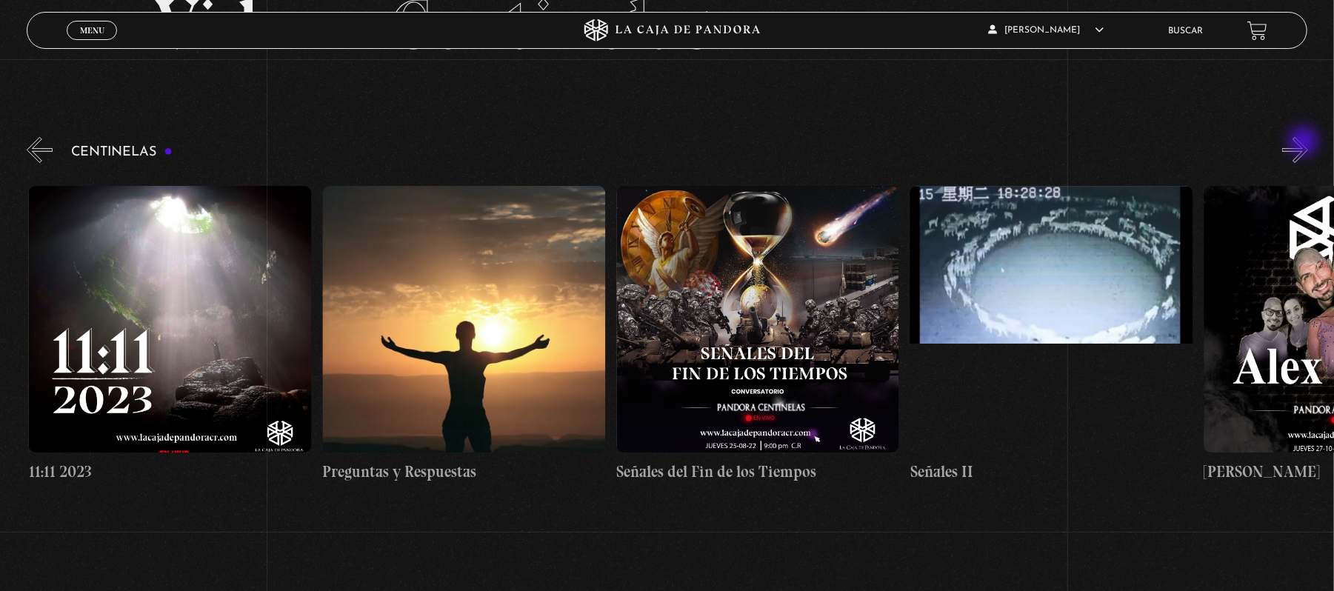
click at [1305, 143] on button "»" at bounding box center [1295, 150] width 26 height 26
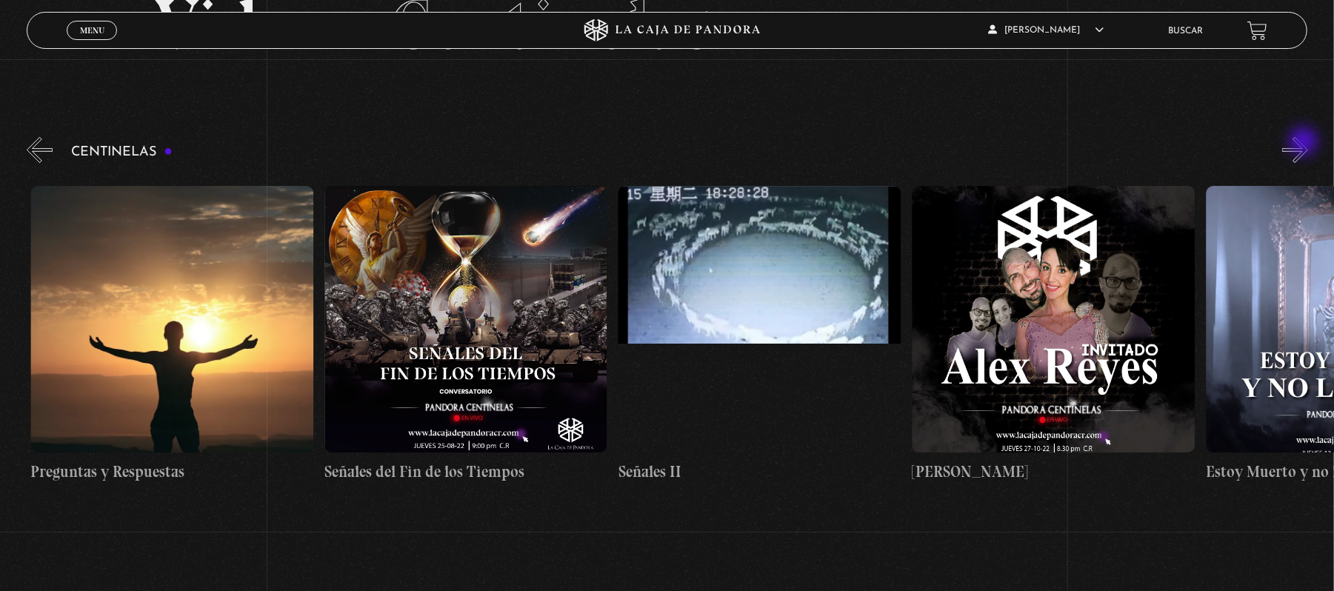
click at [1305, 143] on button "»" at bounding box center [1295, 150] width 26 height 26
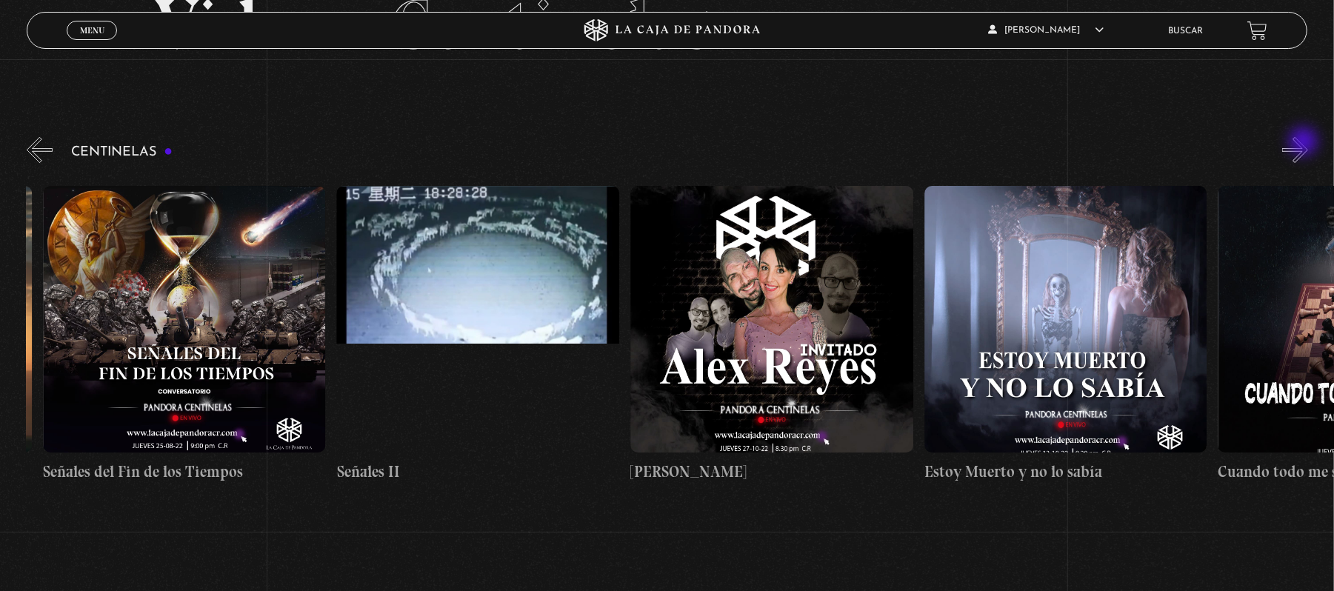
click at [1305, 143] on button "»" at bounding box center [1295, 150] width 26 height 26
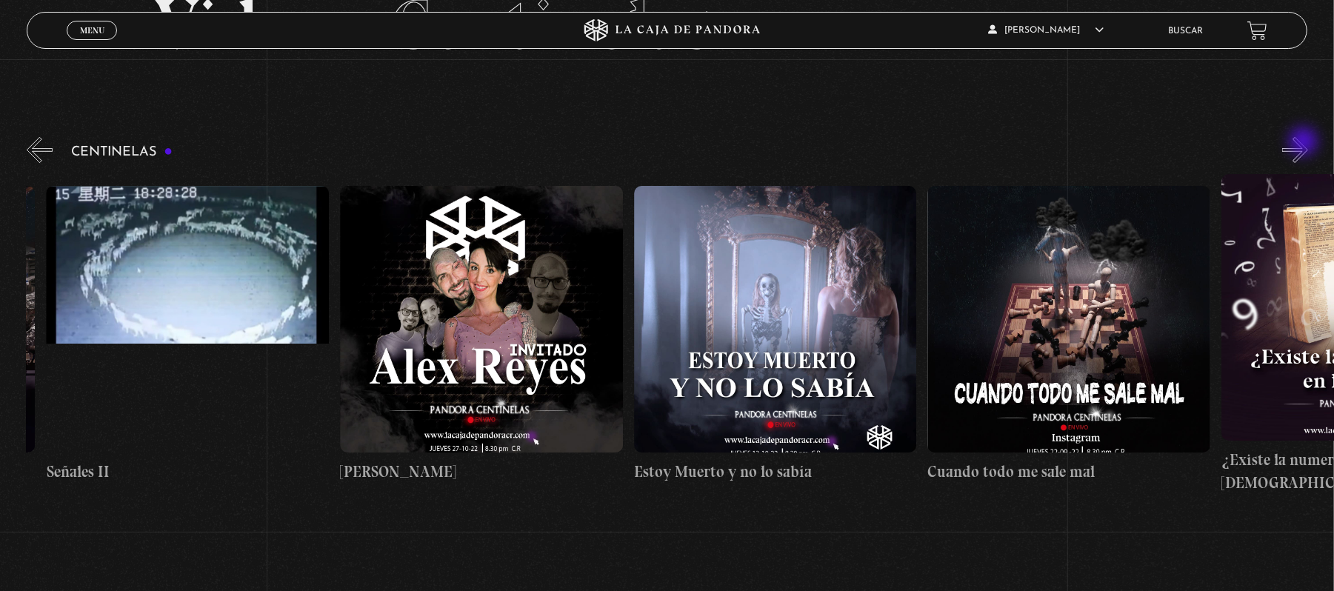
click at [1305, 143] on button "»" at bounding box center [1295, 150] width 26 height 26
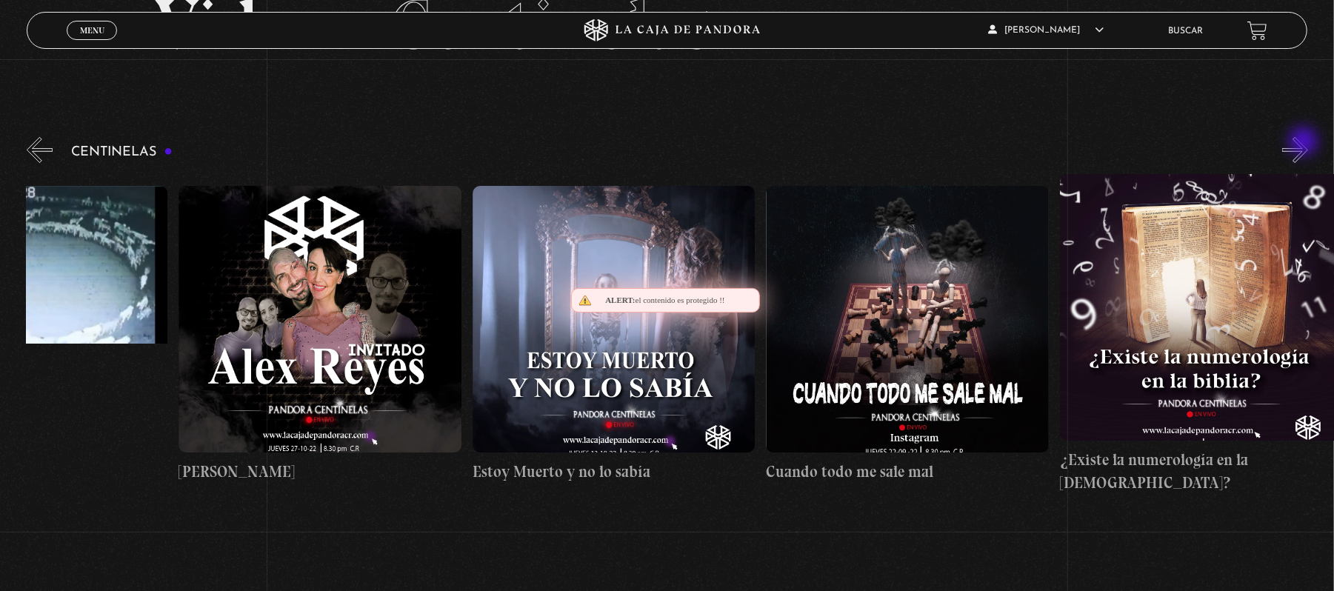
click at [1305, 143] on button "»" at bounding box center [1295, 150] width 26 height 26
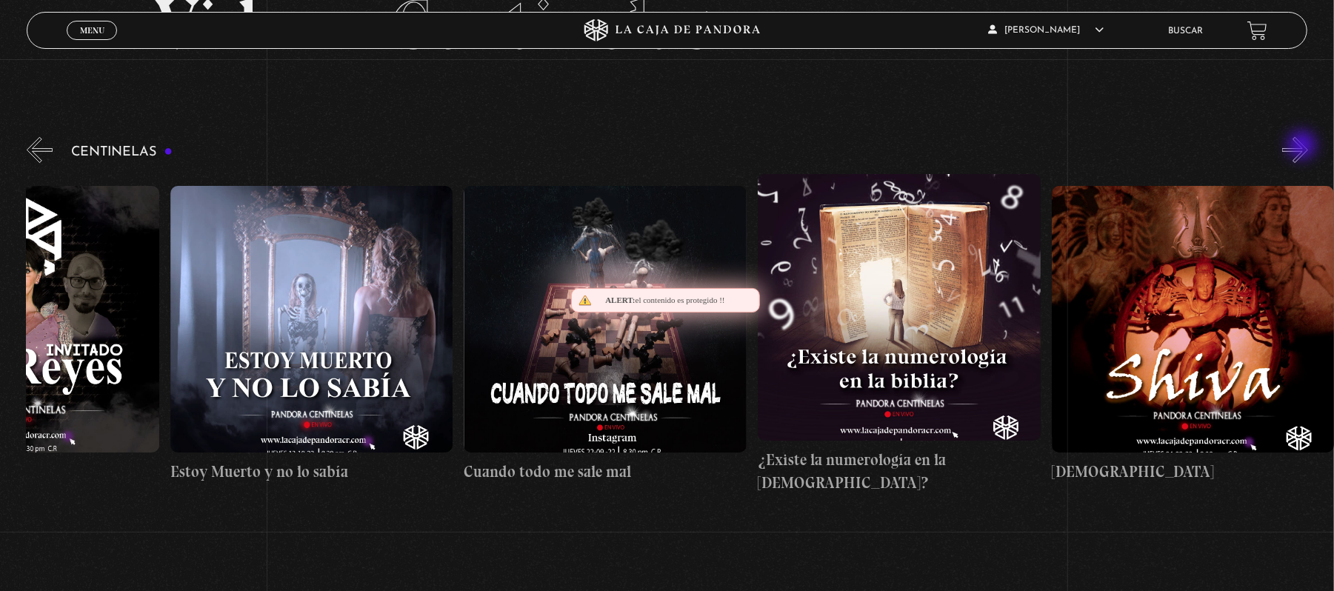
click at [1303, 147] on button "»" at bounding box center [1295, 150] width 26 height 26
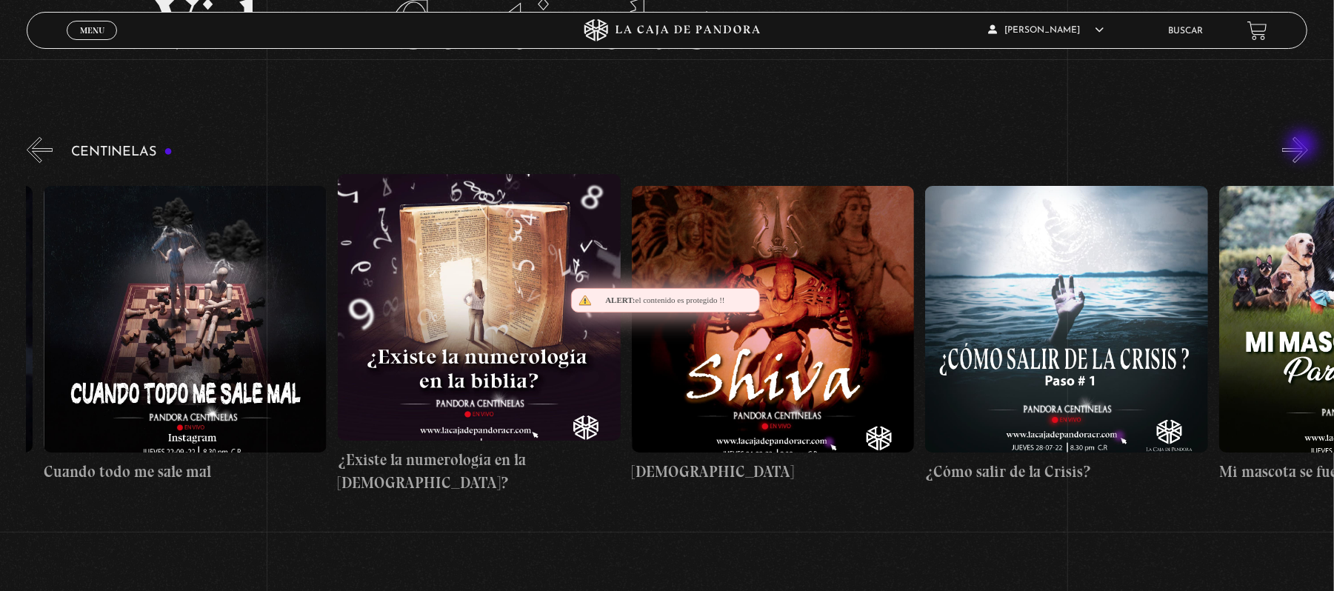
click at [1303, 147] on button "»" at bounding box center [1295, 150] width 26 height 26
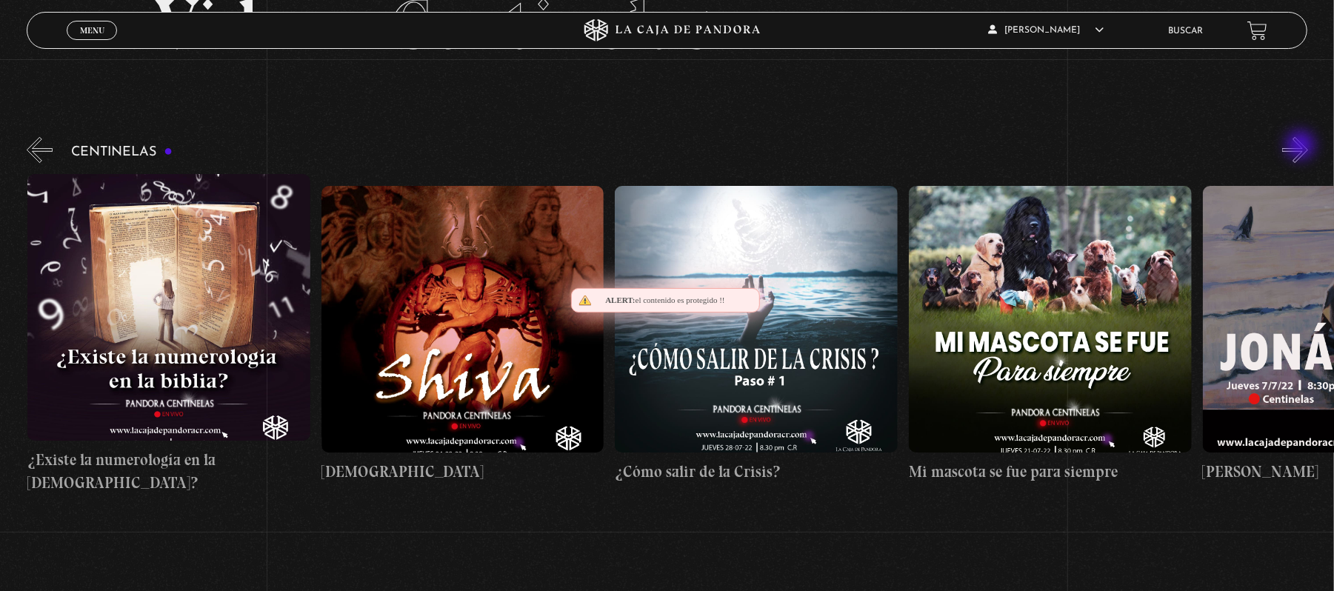
click at [1302, 147] on button "»" at bounding box center [1295, 150] width 26 height 26
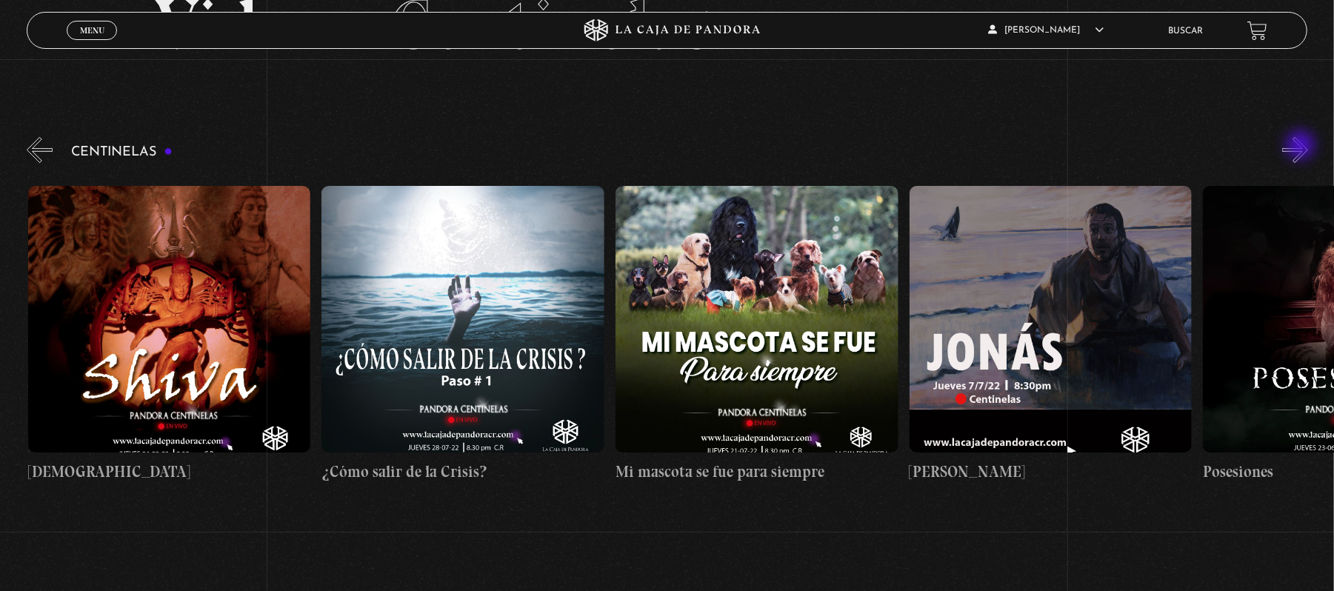
click at [1302, 147] on button "»" at bounding box center [1295, 150] width 26 height 26
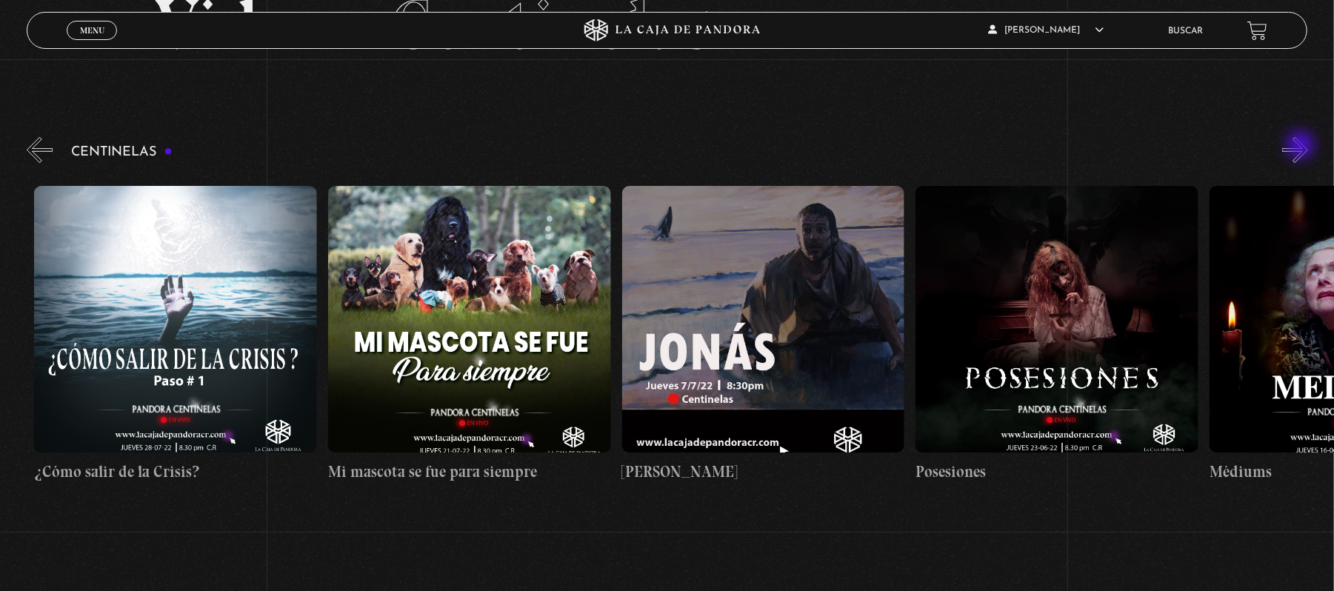
click at [1302, 147] on button "»" at bounding box center [1295, 150] width 26 height 26
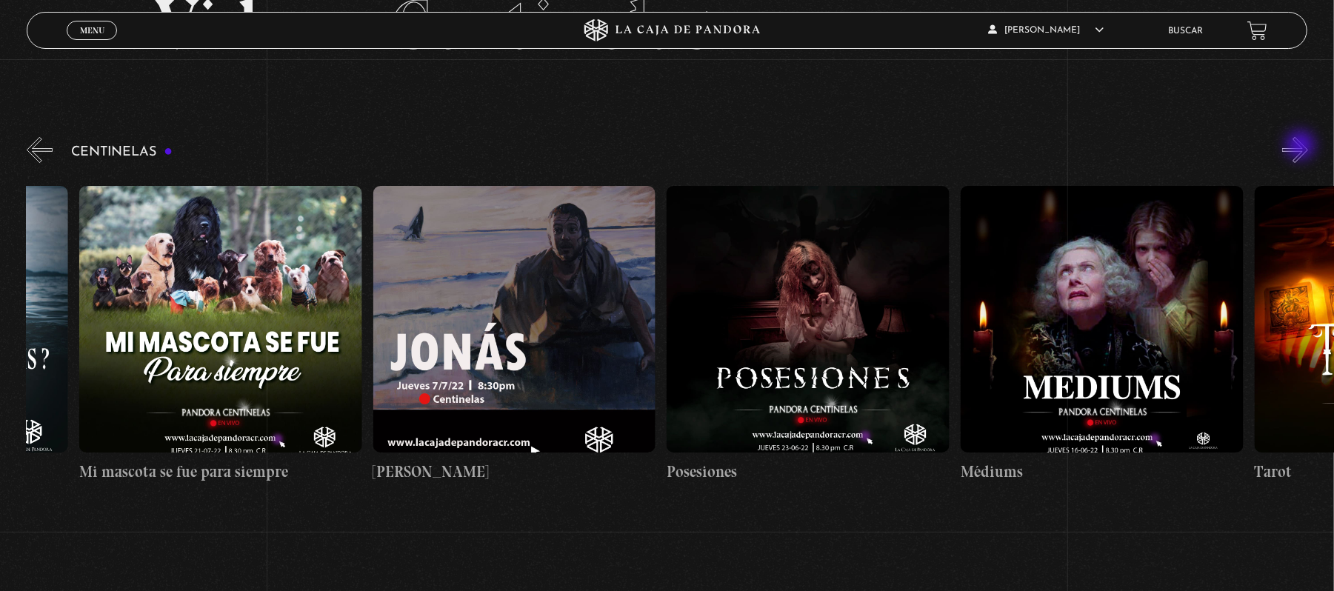
click at [1302, 147] on button "»" at bounding box center [1295, 150] width 26 height 26
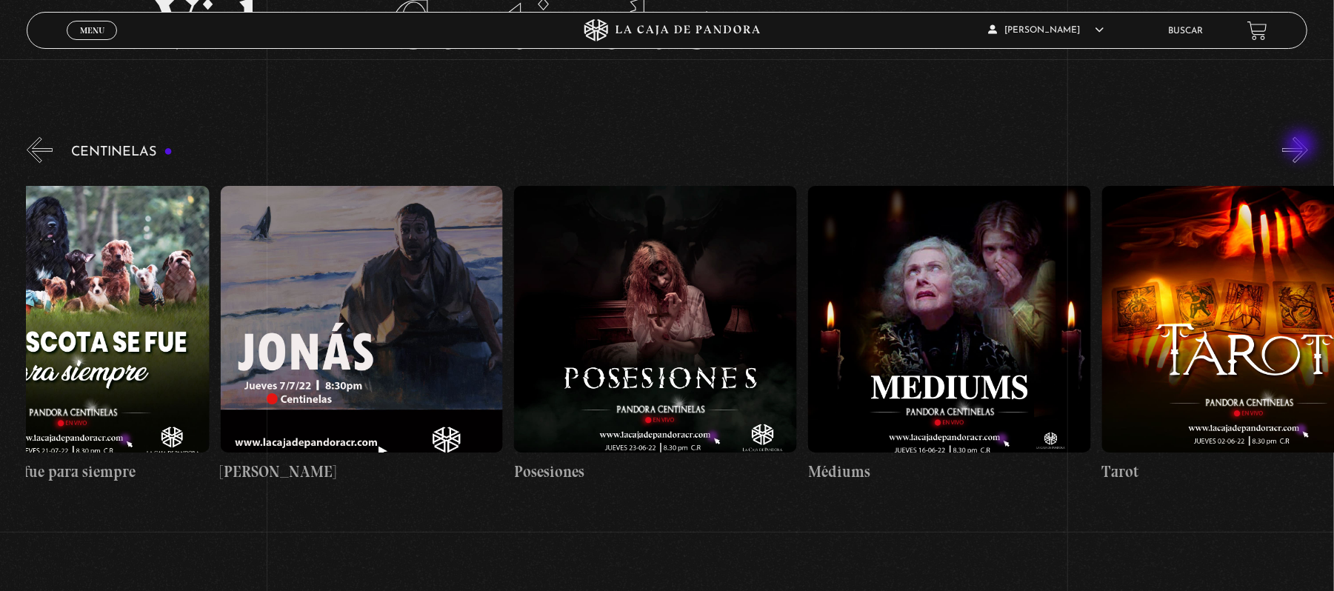
click at [1302, 147] on button "»" at bounding box center [1295, 150] width 26 height 26
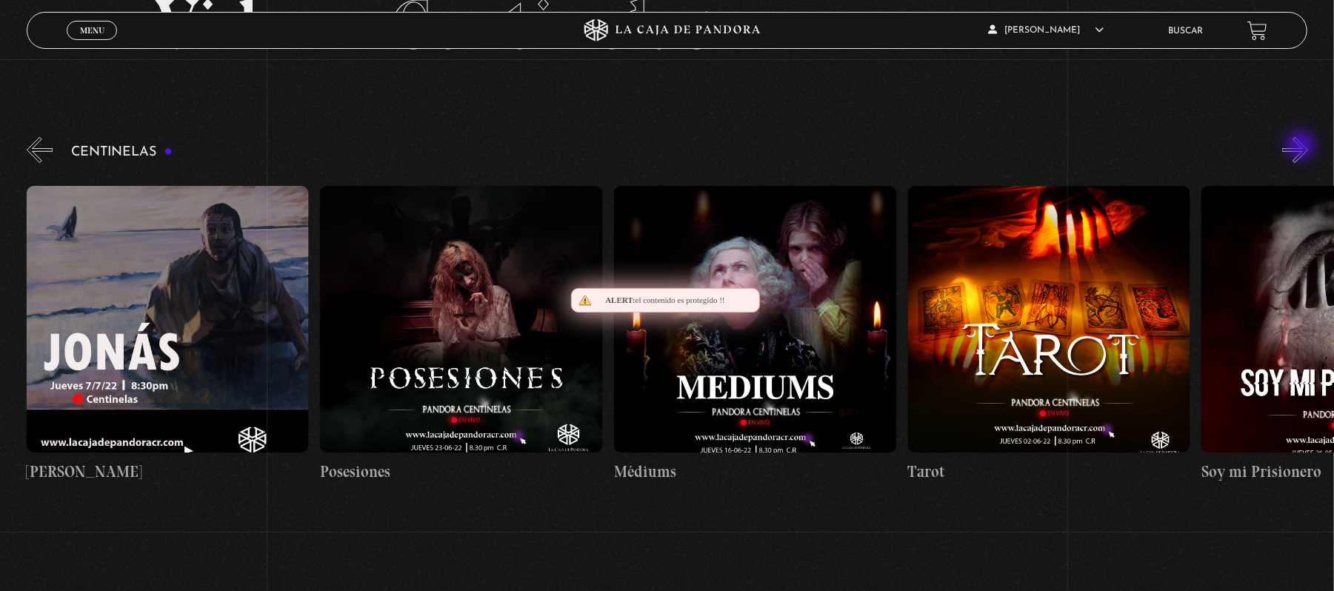
click at [1302, 147] on button "»" at bounding box center [1295, 150] width 26 height 26
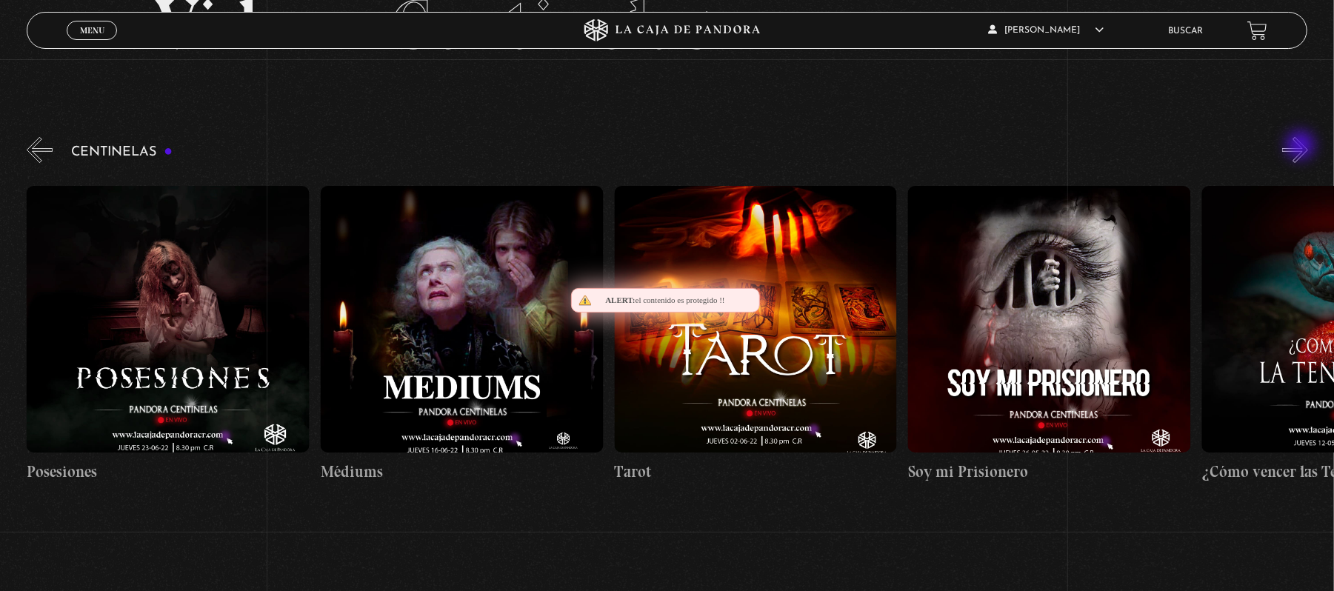
click at [1302, 147] on button "»" at bounding box center [1295, 150] width 26 height 26
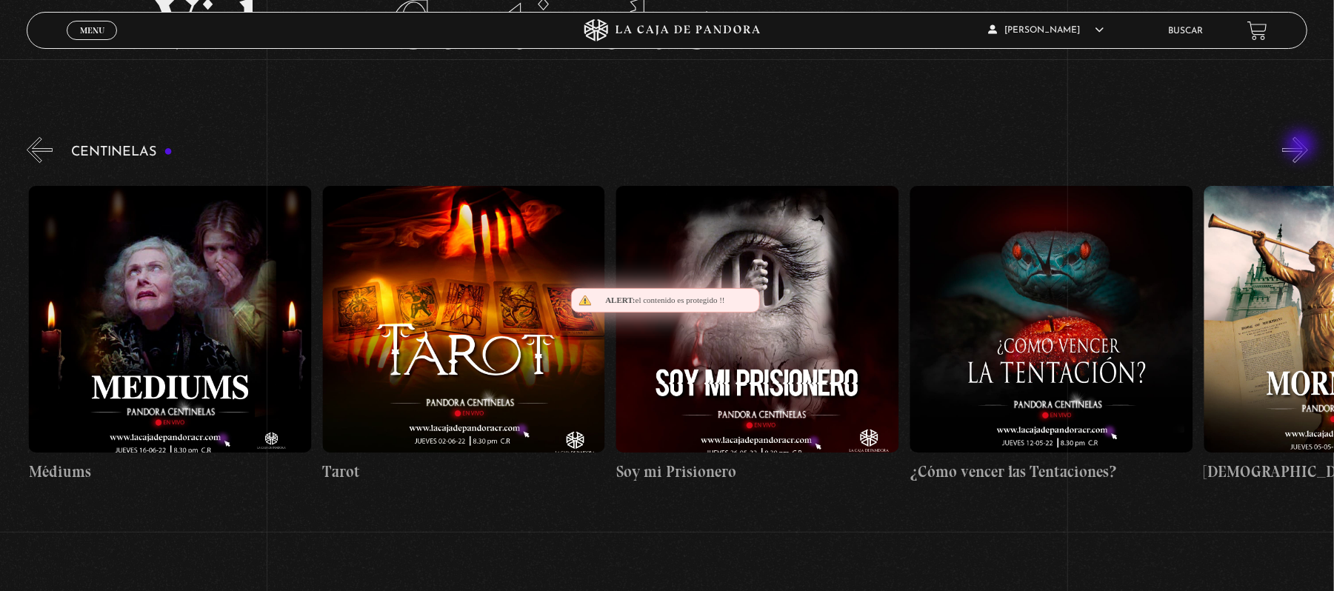
click at [1302, 147] on button "»" at bounding box center [1295, 150] width 26 height 26
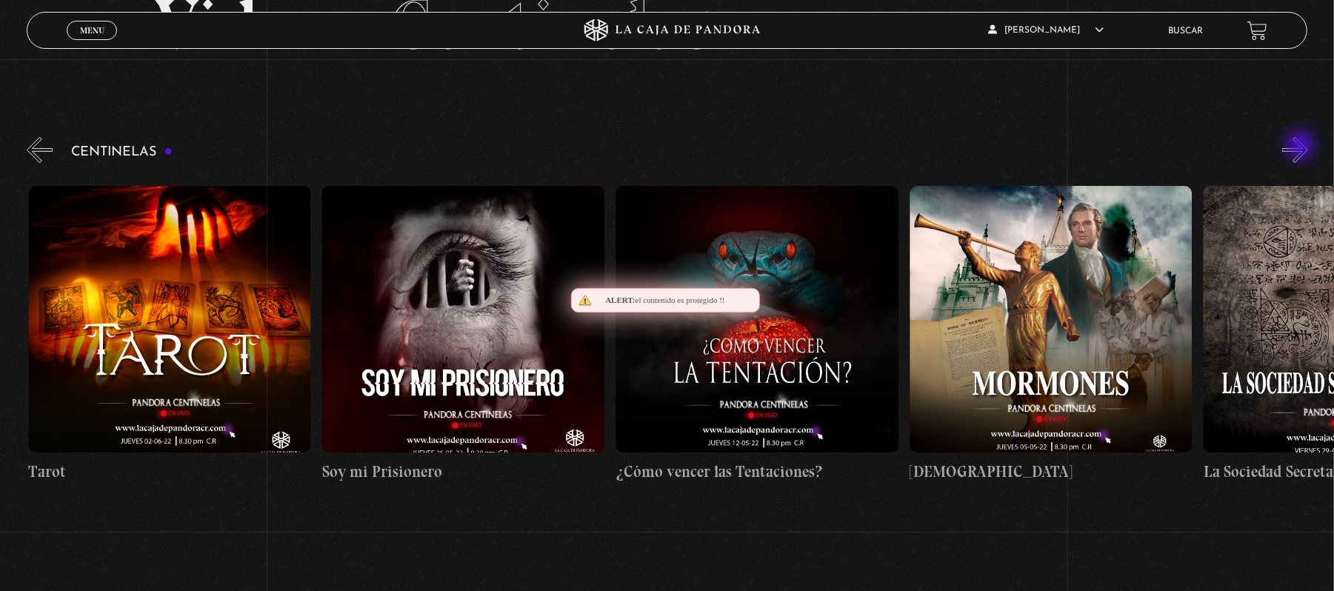
click at [1302, 147] on button "»" at bounding box center [1295, 150] width 26 height 26
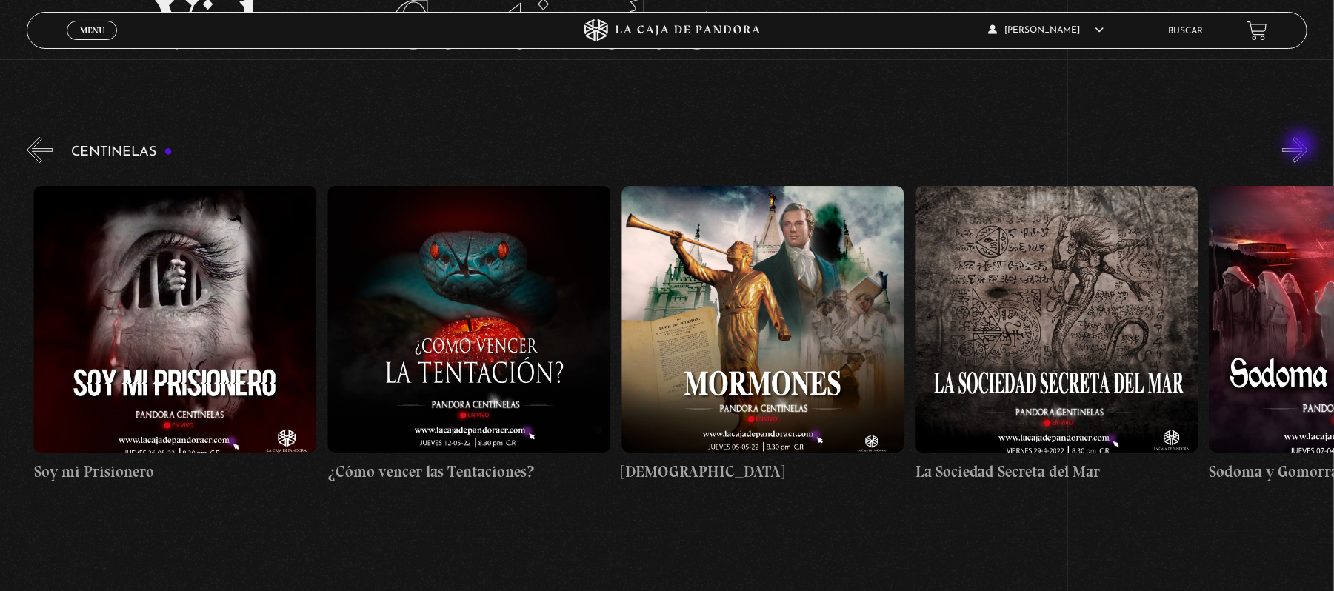
click at [1302, 147] on button "»" at bounding box center [1295, 150] width 26 height 26
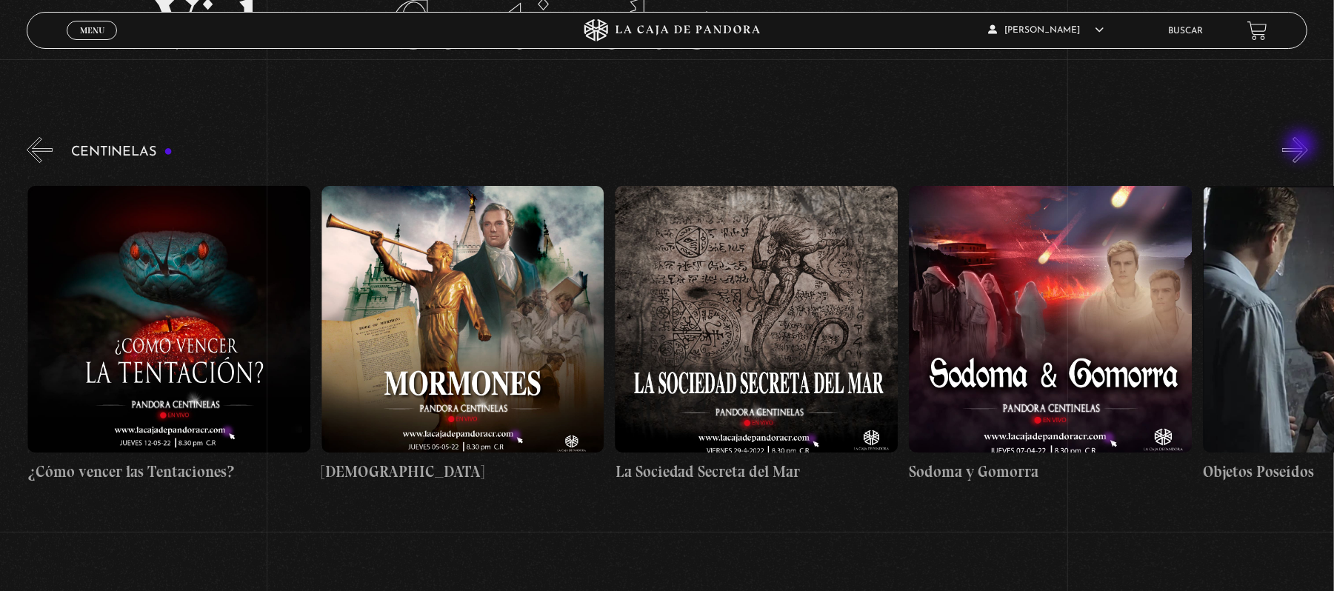
click at [1302, 147] on button "»" at bounding box center [1295, 150] width 26 height 26
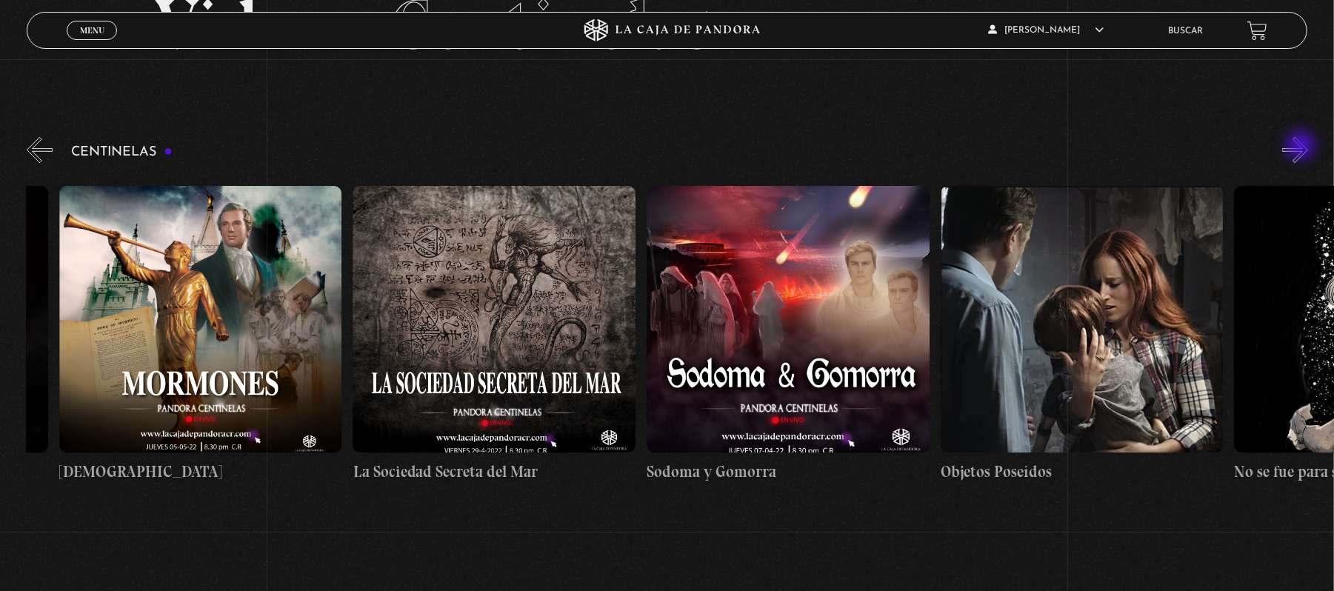
click at [1302, 147] on button "»" at bounding box center [1295, 150] width 26 height 26
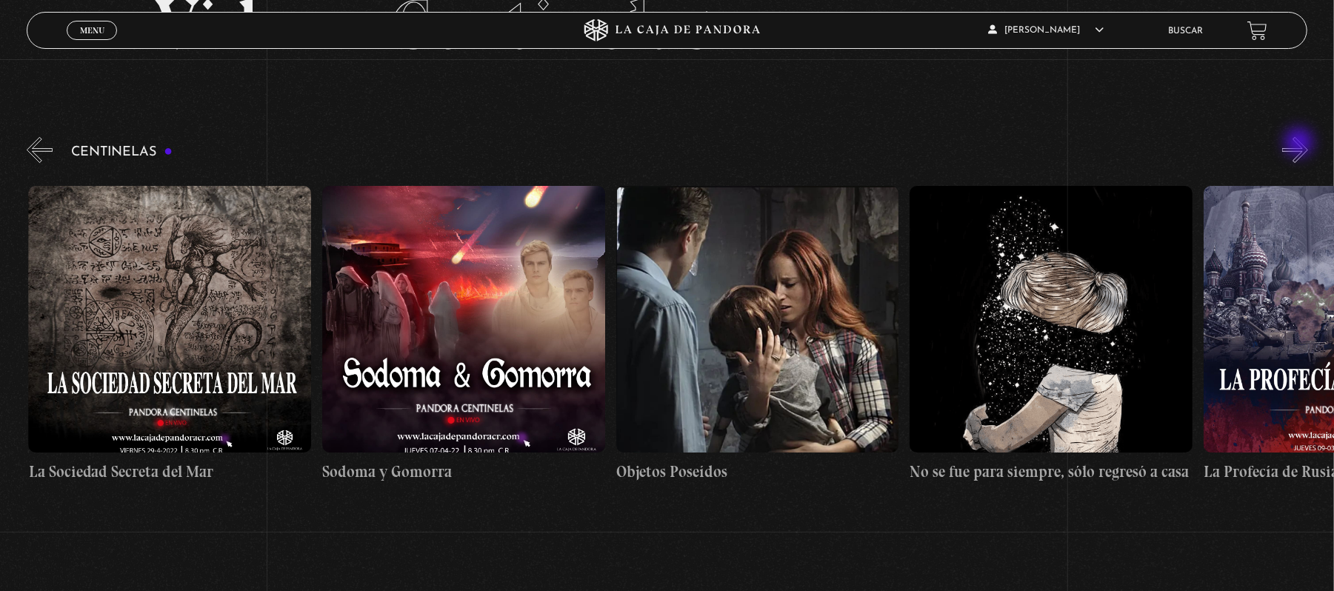
scroll to position [0, 19385]
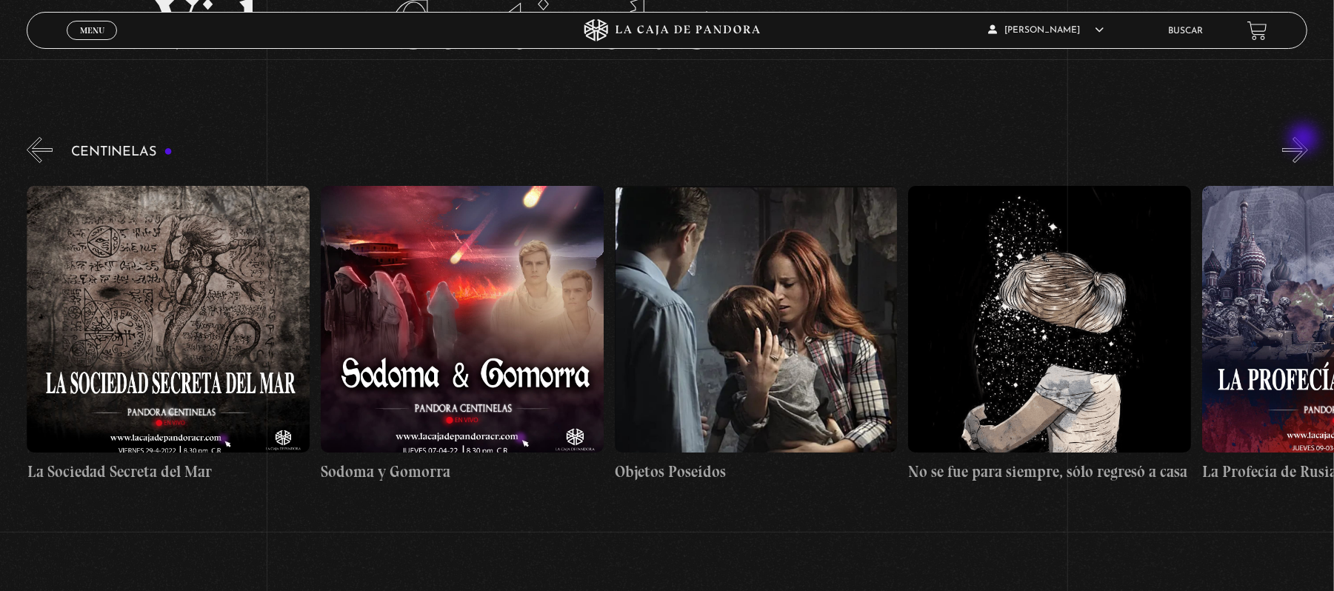
click at [1305, 139] on button "»" at bounding box center [1295, 150] width 26 height 26
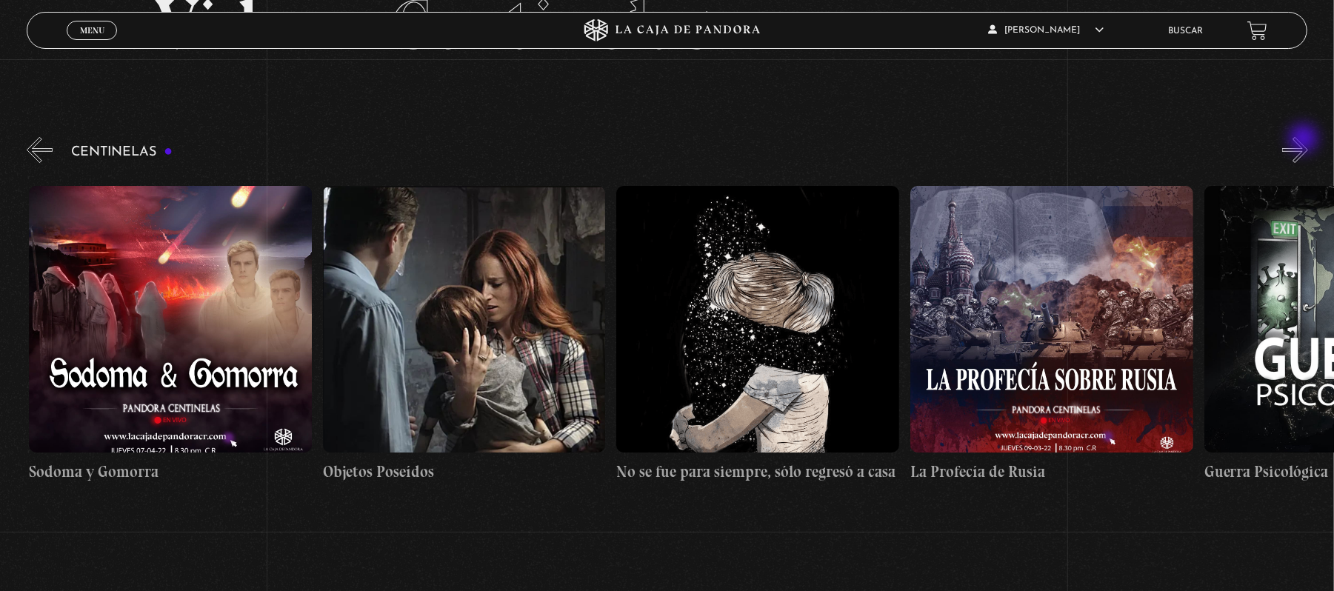
click at [1305, 140] on button "»" at bounding box center [1295, 150] width 26 height 26
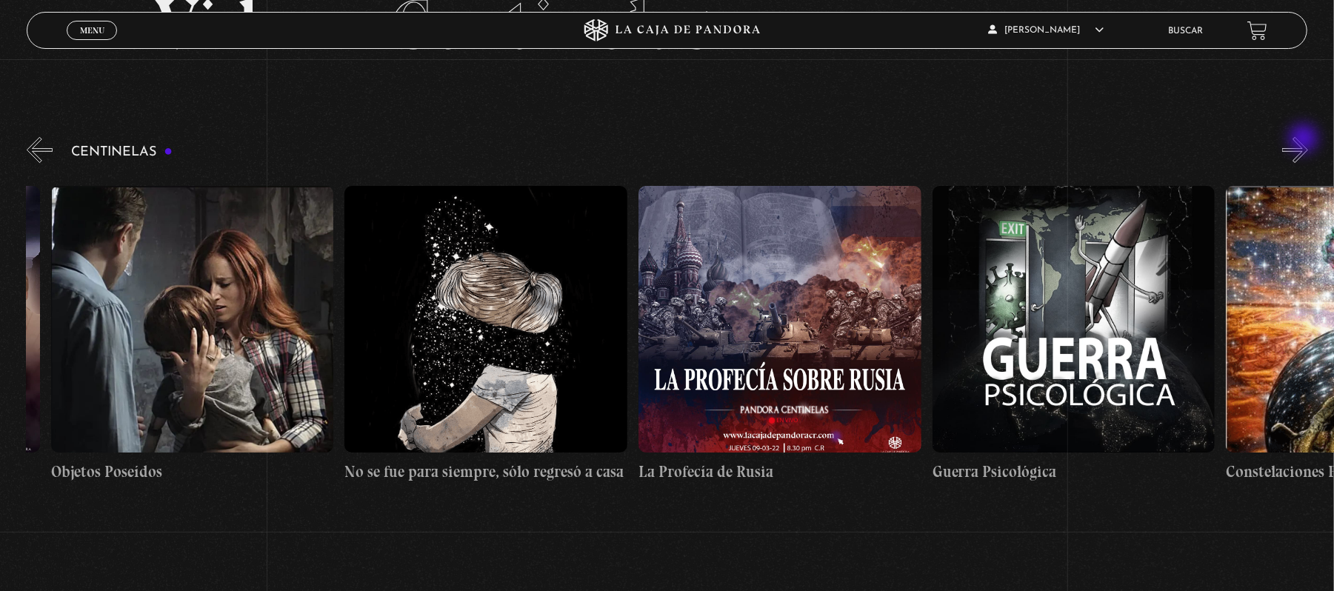
click at [1305, 140] on button "»" at bounding box center [1295, 150] width 26 height 26
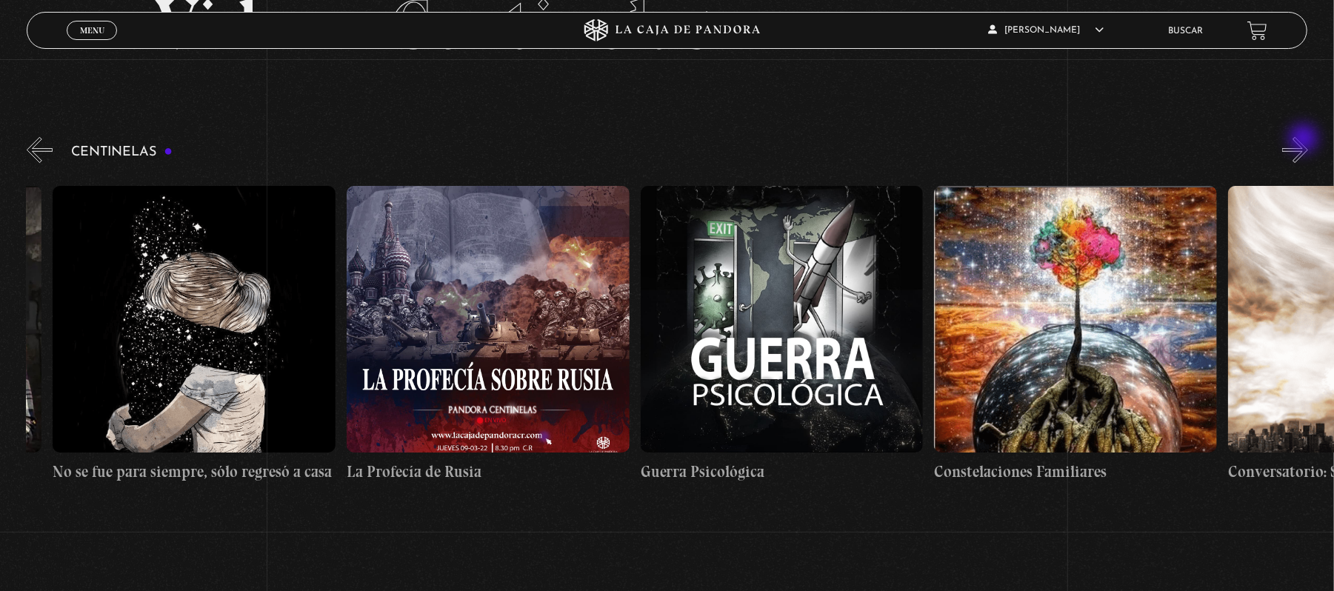
click at [1305, 140] on button "»" at bounding box center [1295, 150] width 26 height 26
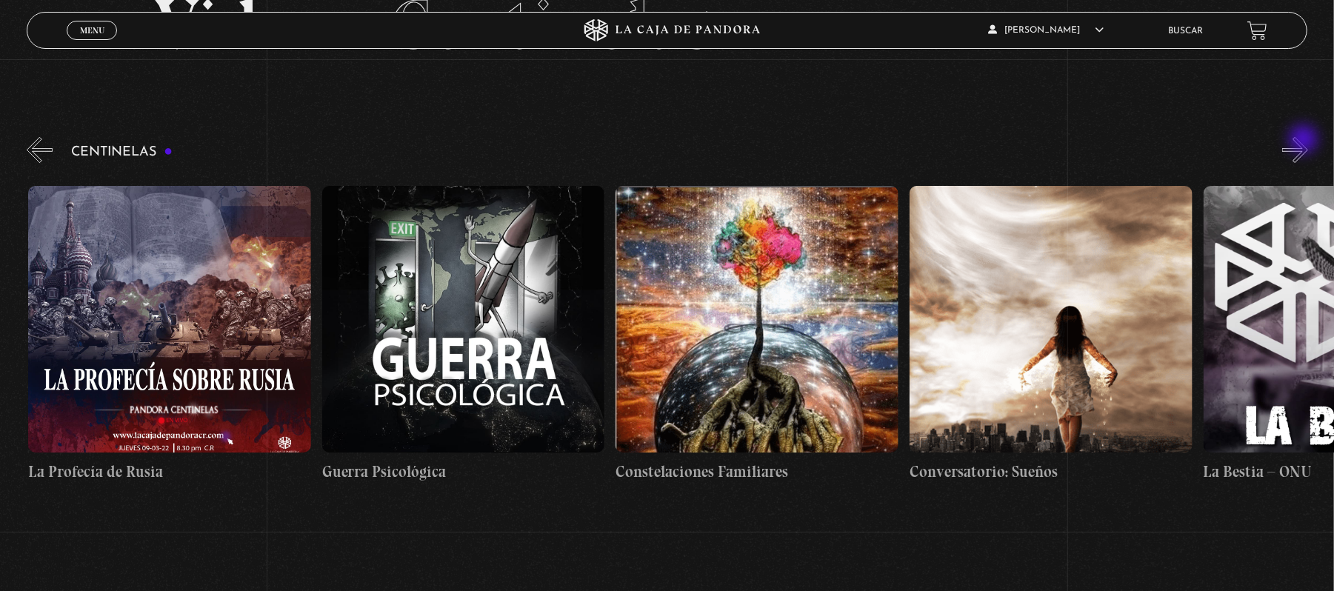
click at [1305, 141] on button "»" at bounding box center [1295, 150] width 26 height 26
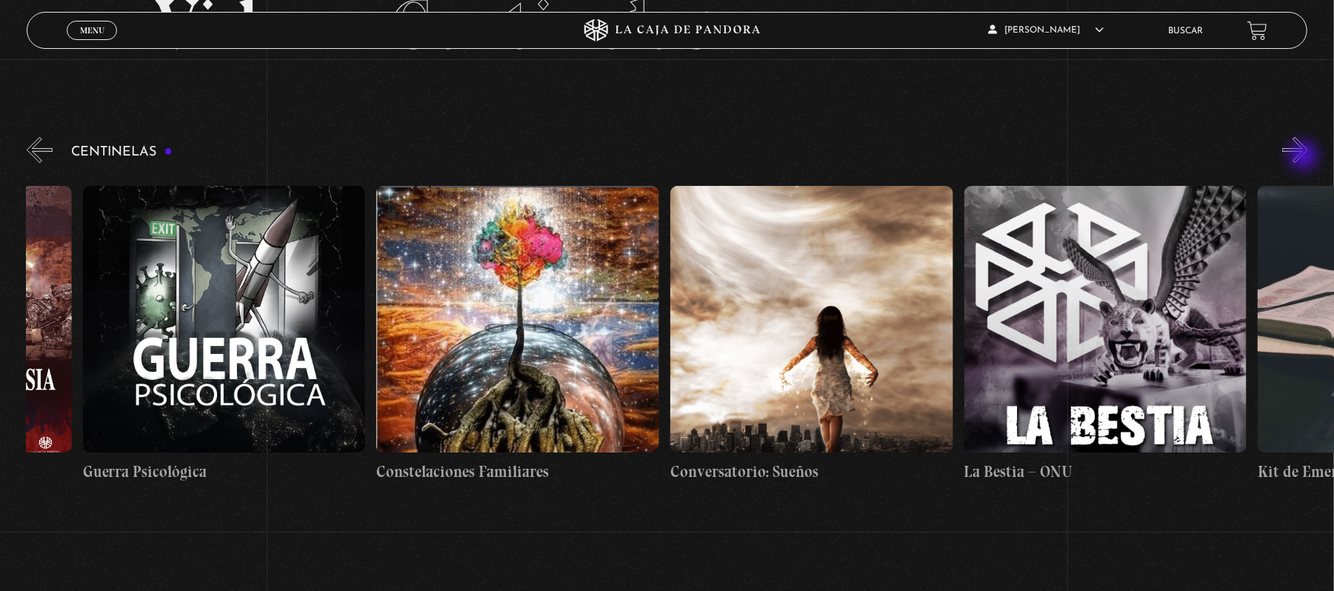
click at [1305, 157] on button "»" at bounding box center [1295, 150] width 26 height 26
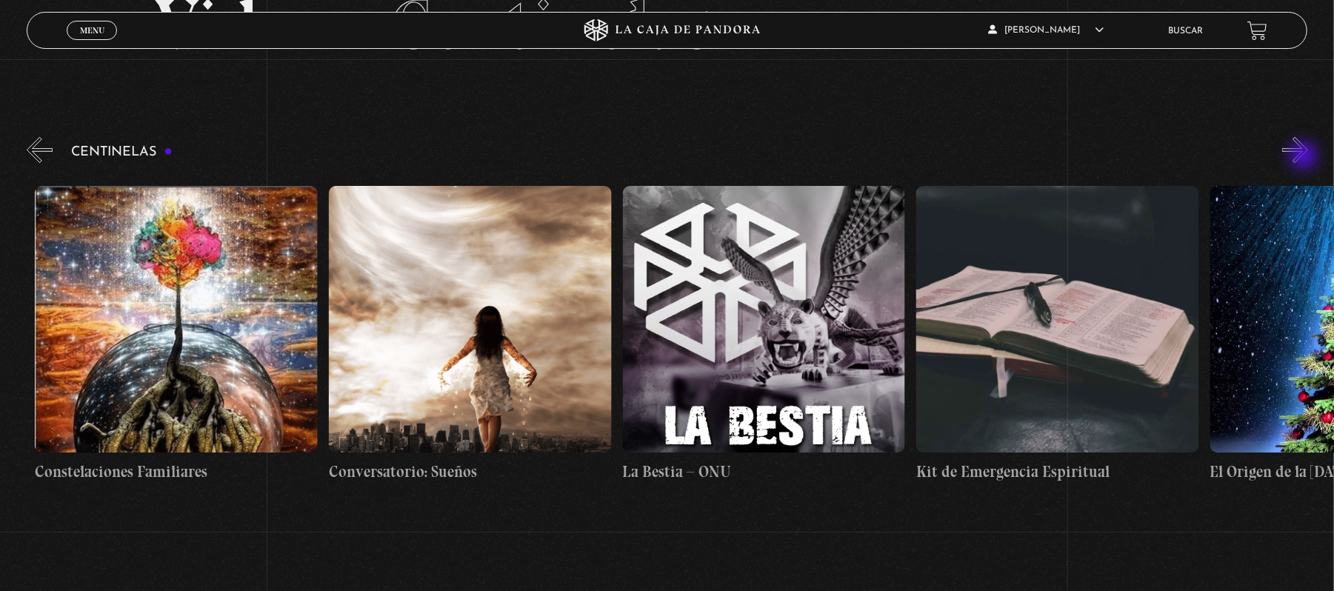
click at [1305, 157] on button "»" at bounding box center [1295, 150] width 26 height 26
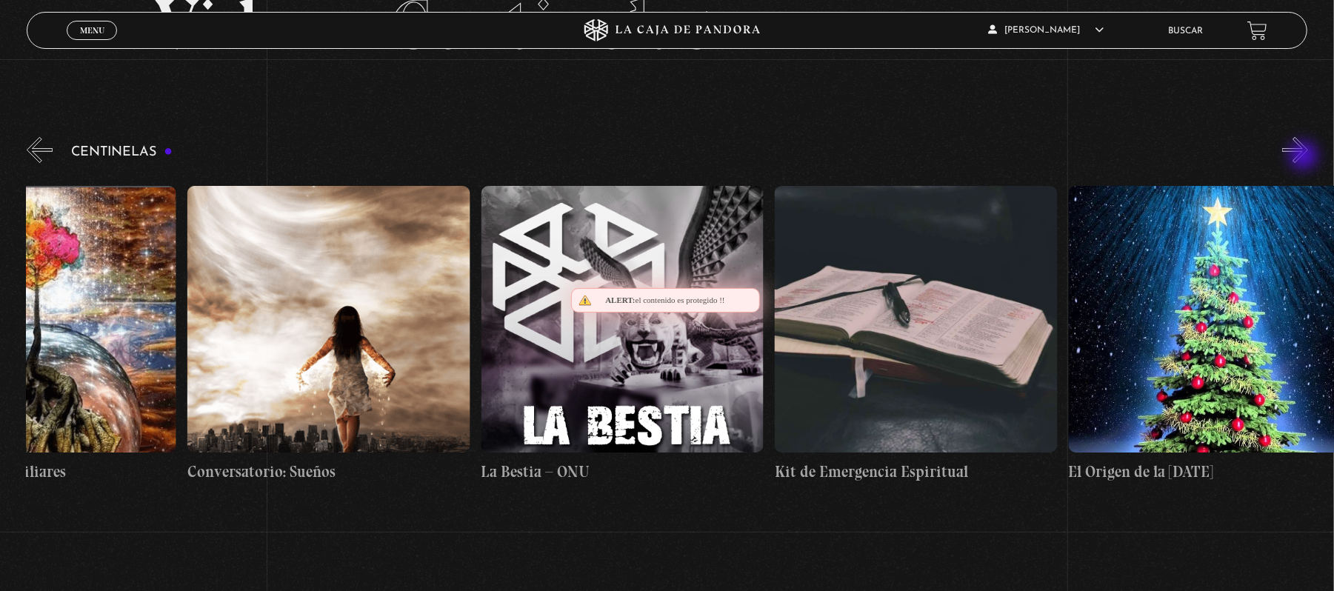
click at [1305, 157] on button "»" at bounding box center [1295, 150] width 26 height 26
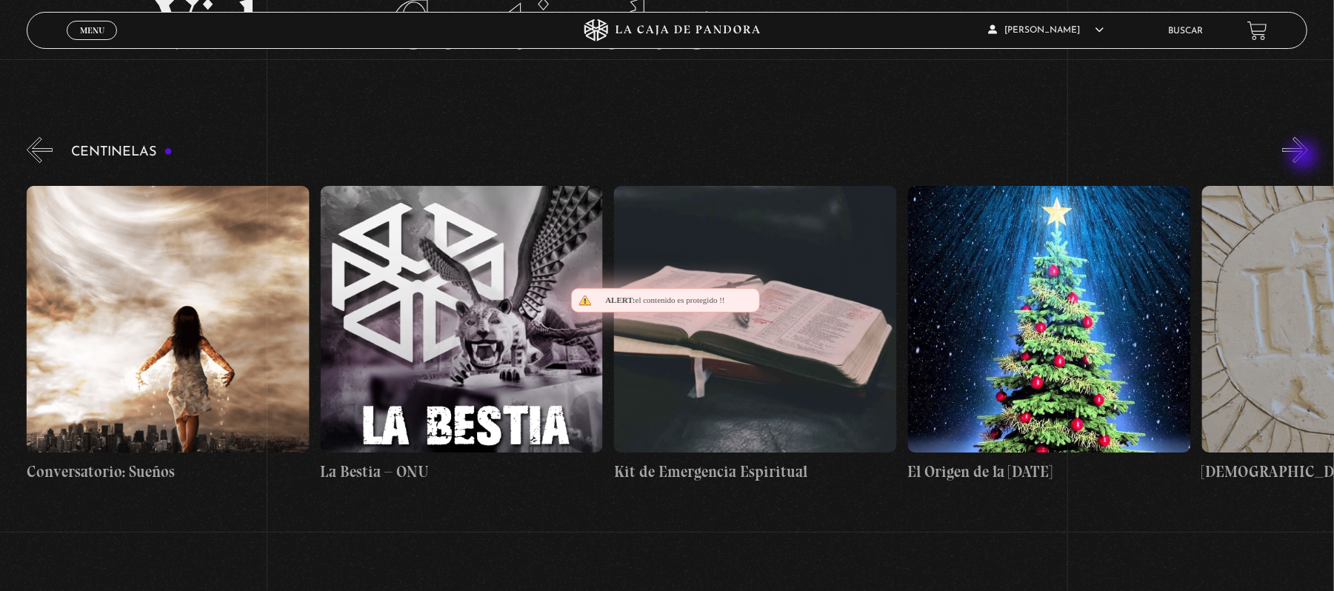
click at [1305, 157] on button "»" at bounding box center [1295, 150] width 26 height 26
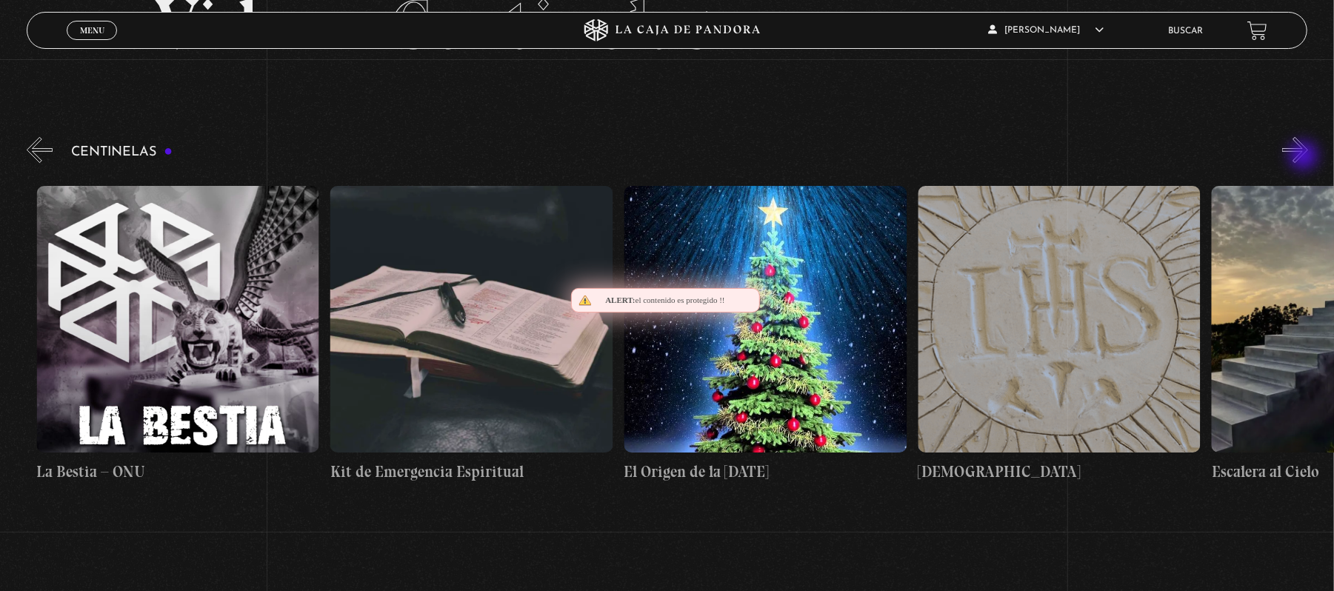
click at [1305, 157] on button "»" at bounding box center [1295, 150] width 26 height 26
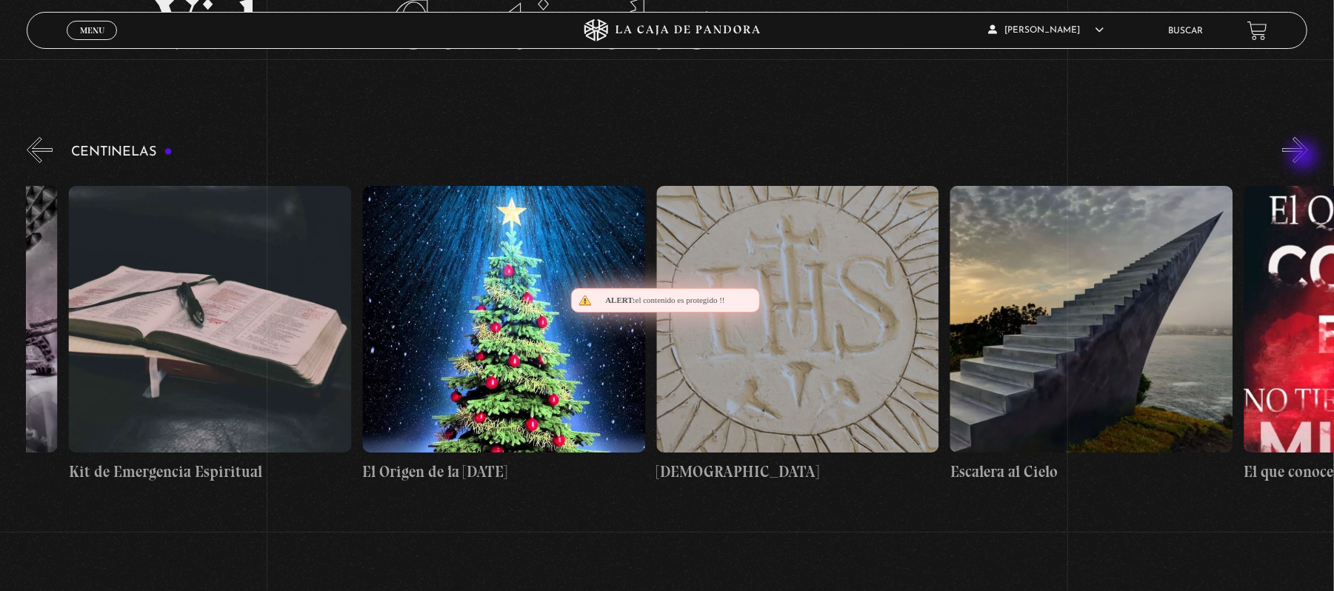
click at [1305, 157] on button "»" at bounding box center [1295, 150] width 26 height 26
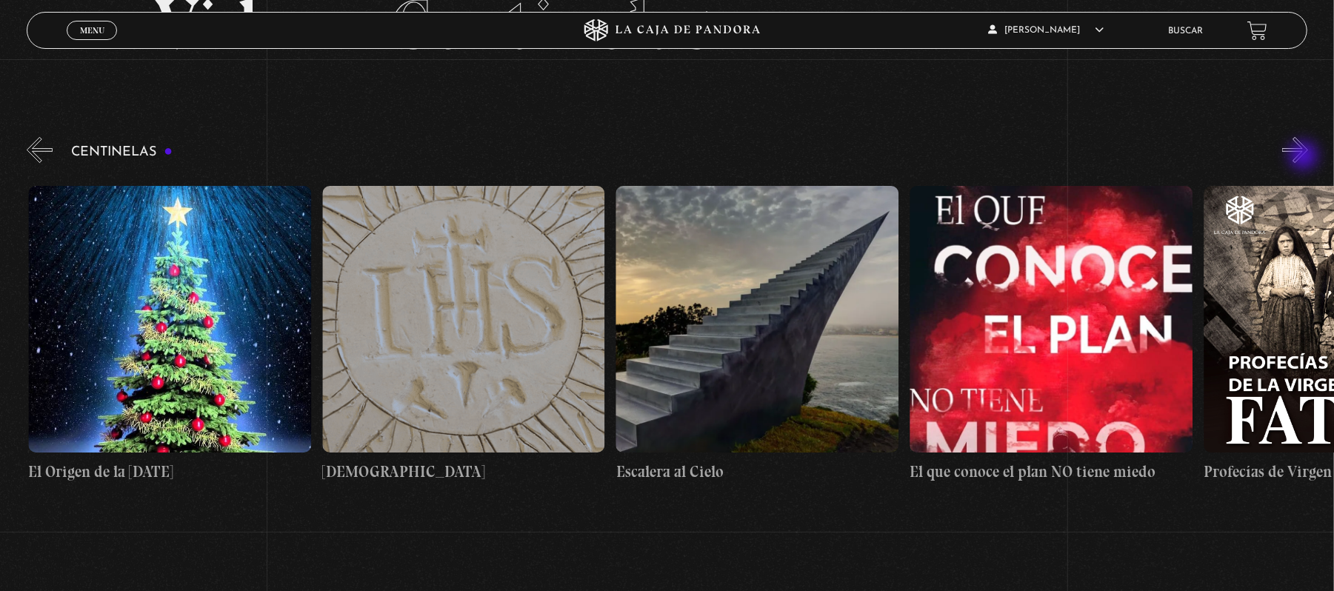
click at [1305, 157] on button "»" at bounding box center [1295, 150] width 26 height 26
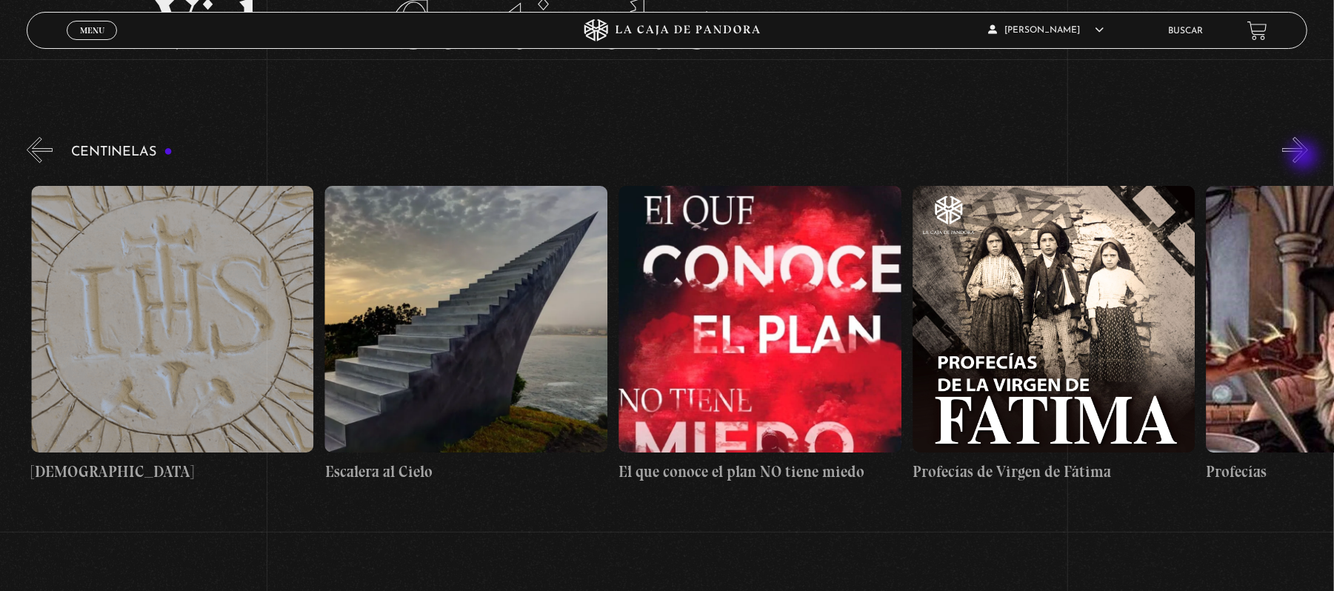
click at [1305, 157] on button "»" at bounding box center [1295, 150] width 26 height 26
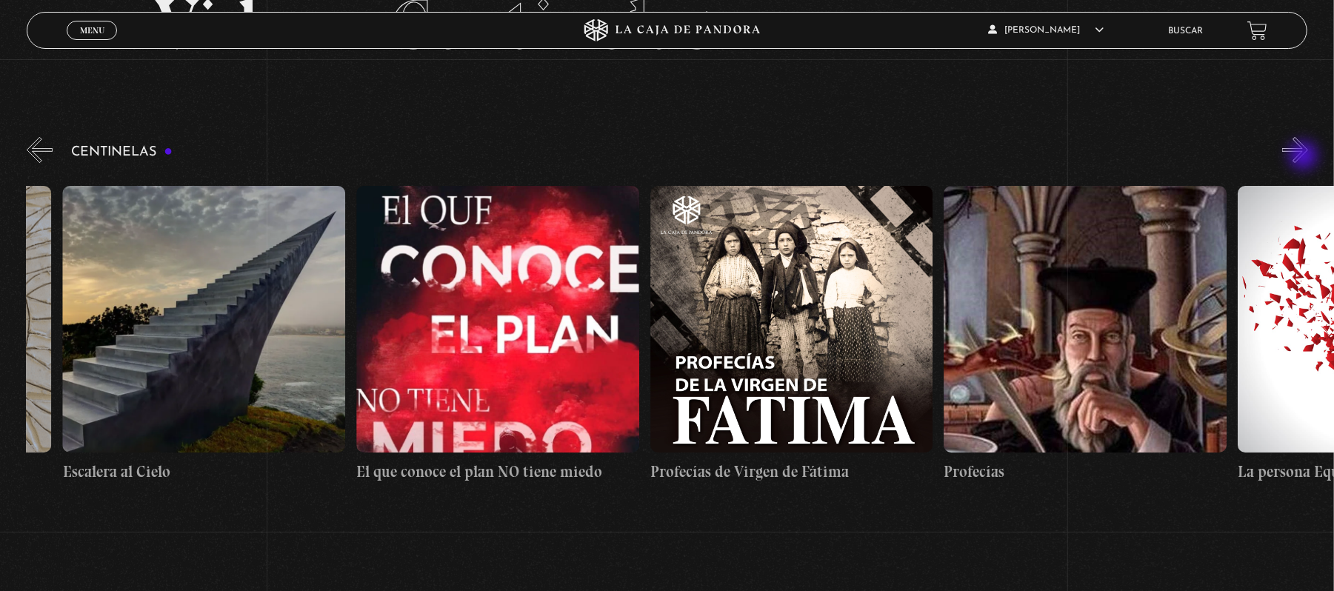
click at [1305, 157] on button "»" at bounding box center [1295, 150] width 26 height 26
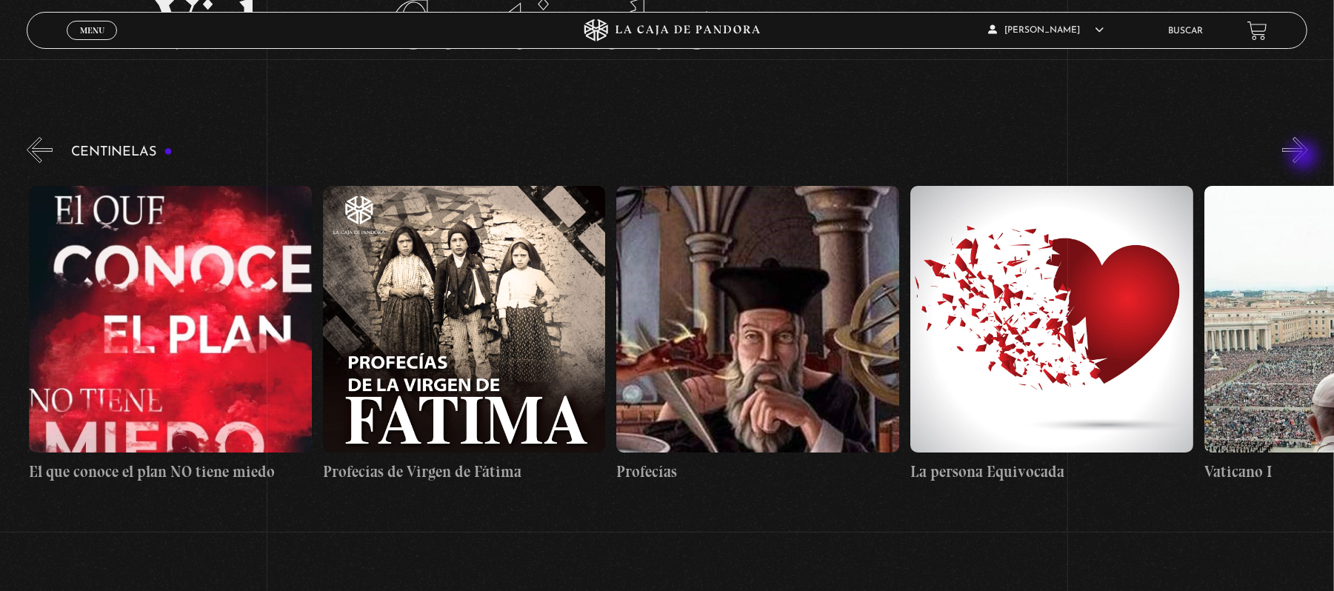
click at [1305, 157] on button "»" at bounding box center [1295, 150] width 26 height 26
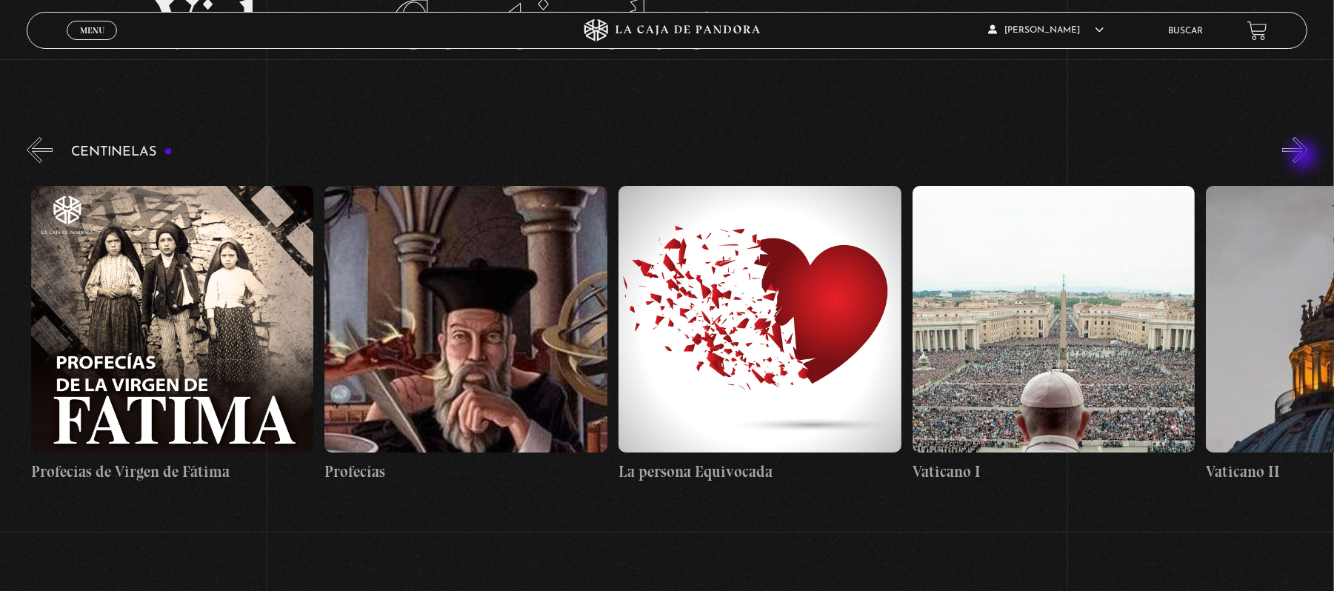
click at [1305, 157] on button "»" at bounding box center [1295, 150] width 26 height 26
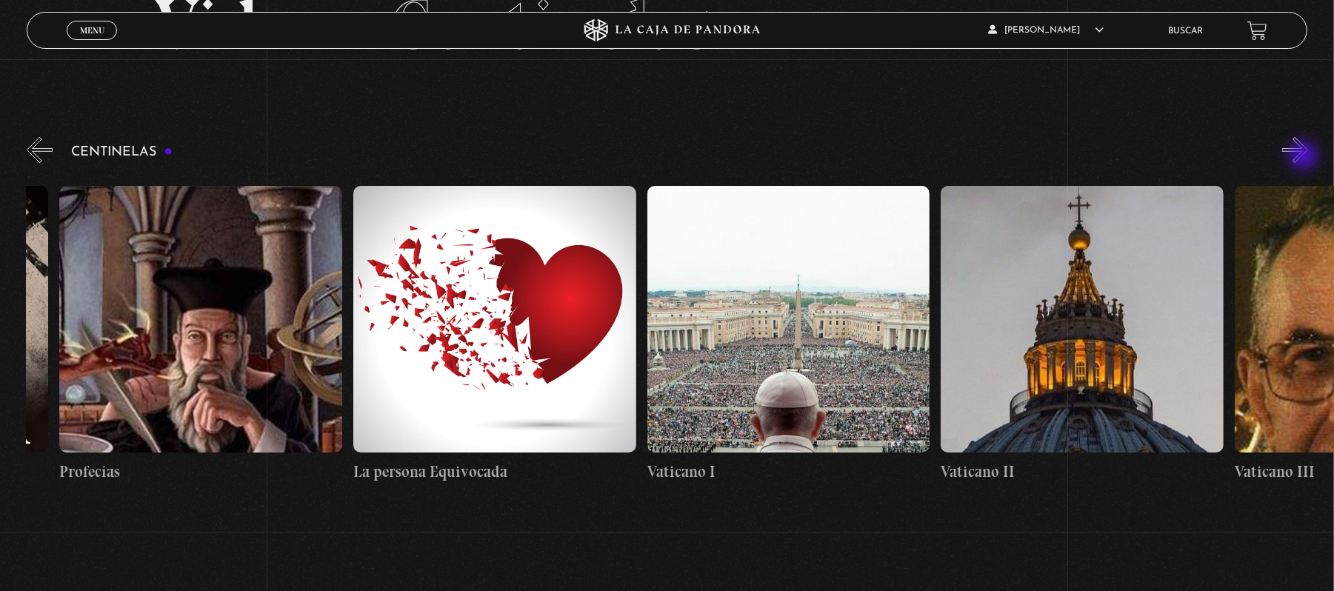
click at [1305, 157] on button "»" at bounding box center [1295, 150] width 26 height 26
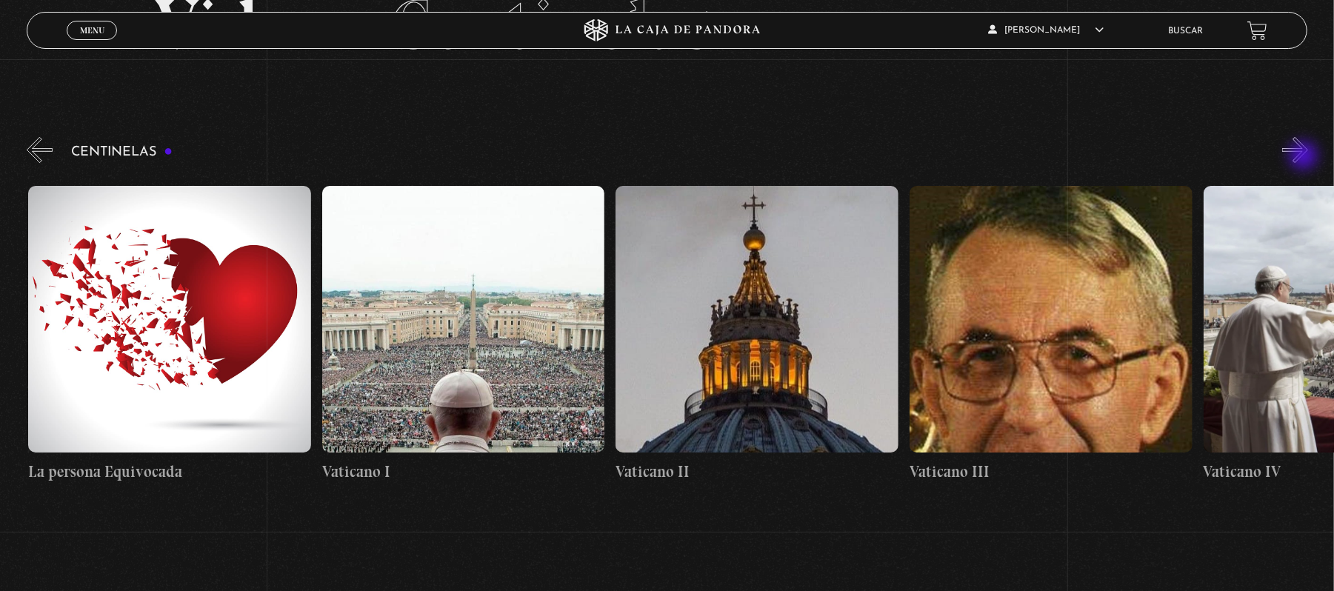
click at [1305, 157] on button "»" at bounding box center [1295, 150] width 26 height 26
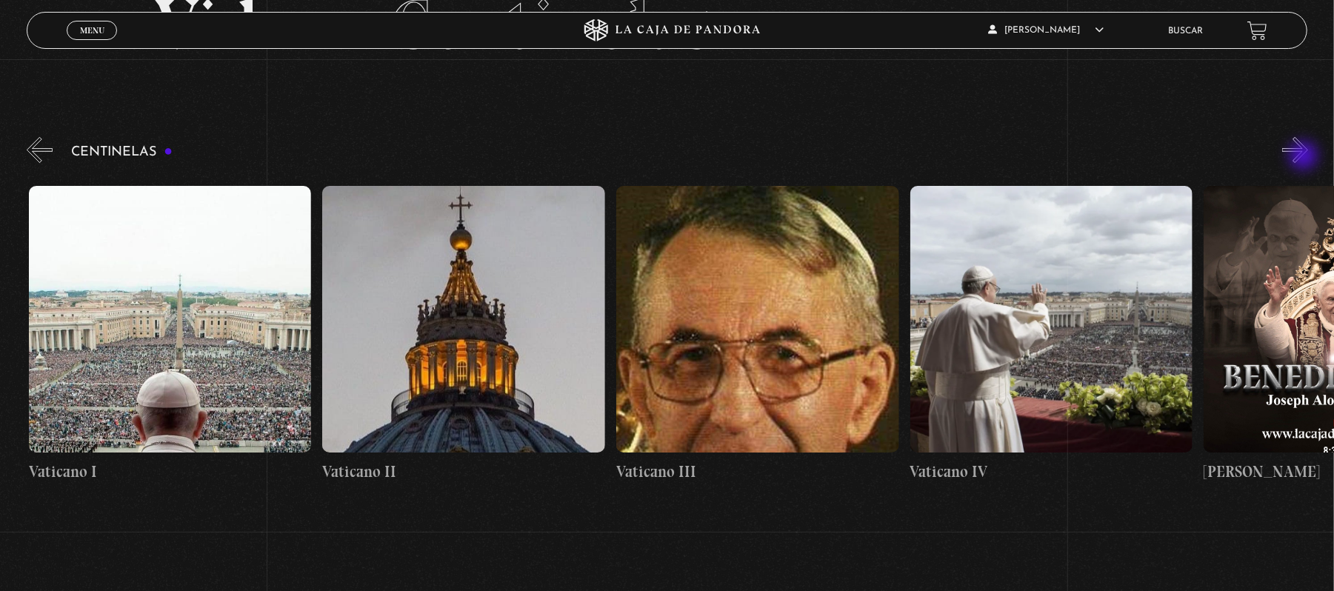
click at [1305, 157] on button "»" at bounding box center [1295, 150] width 26 height 26
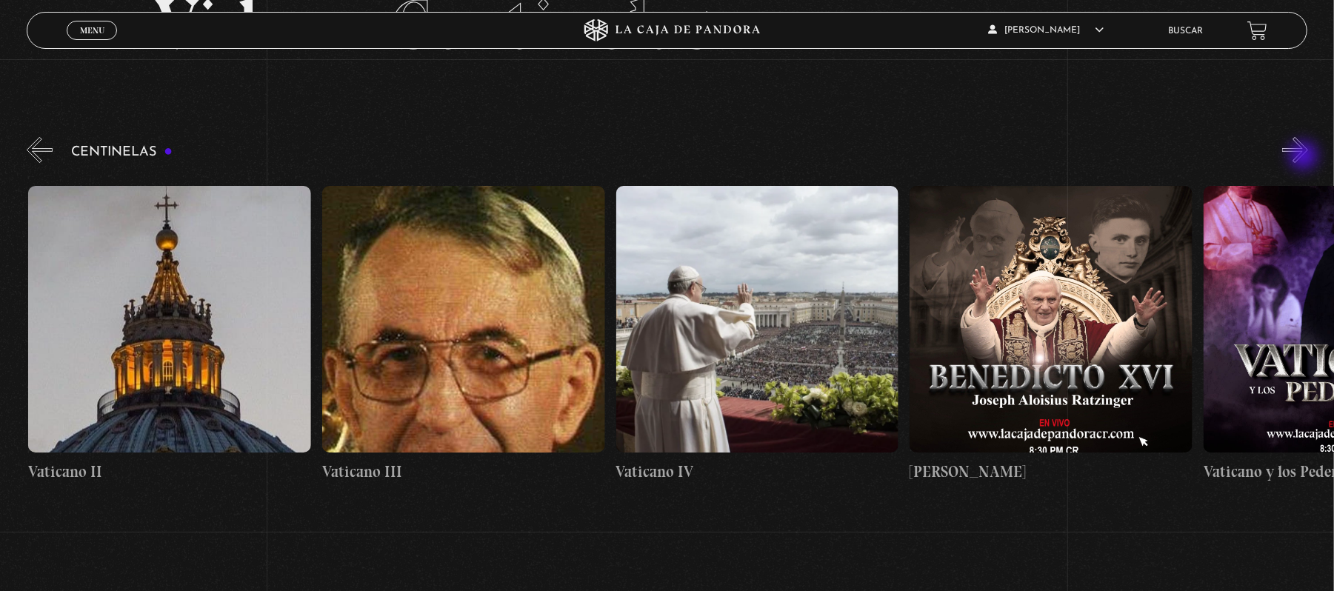
click at [1305, 157] on button "»" at bounding box center [1295, 150] width 26 height 26
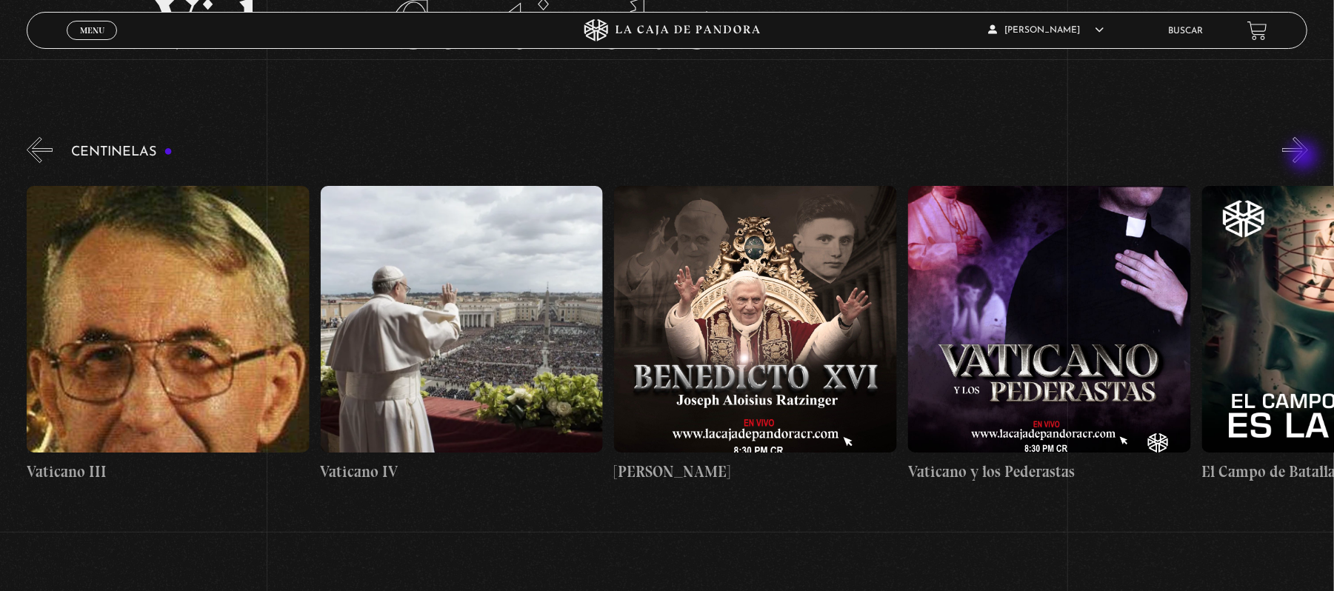
click at [1305, 157] on button "»" at bounding box center [1295, 150] width 26 height 26
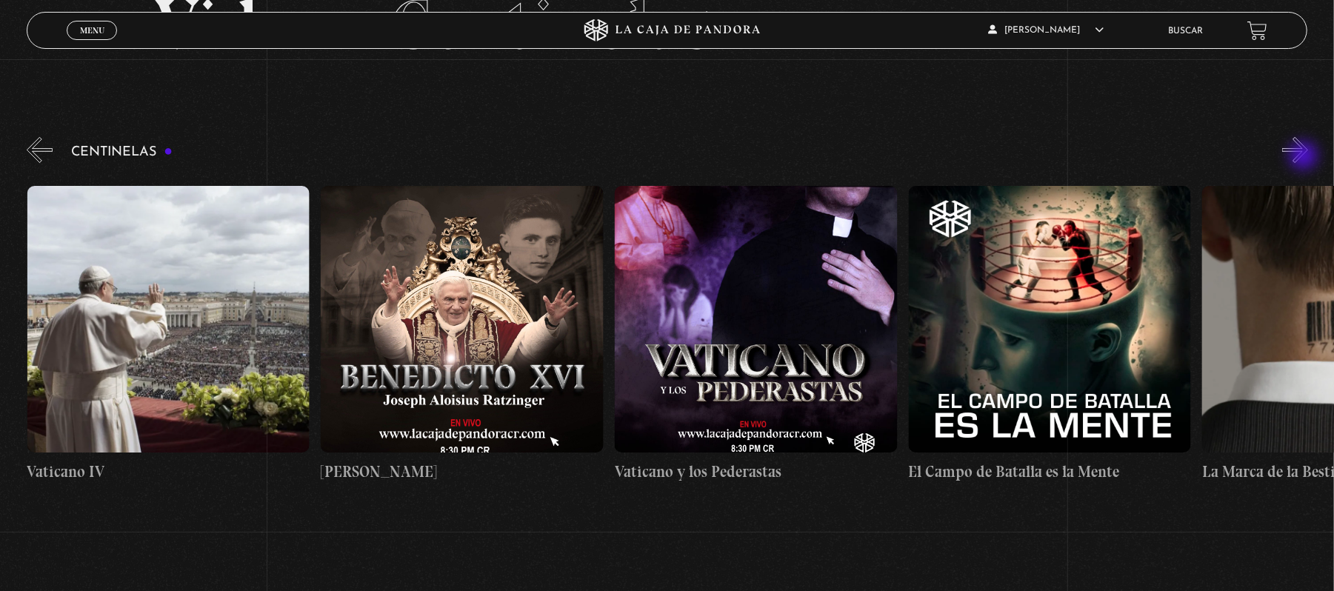
click at [1305, 157] on button "»" at bounding box center [1295, 150] width 26 height 26
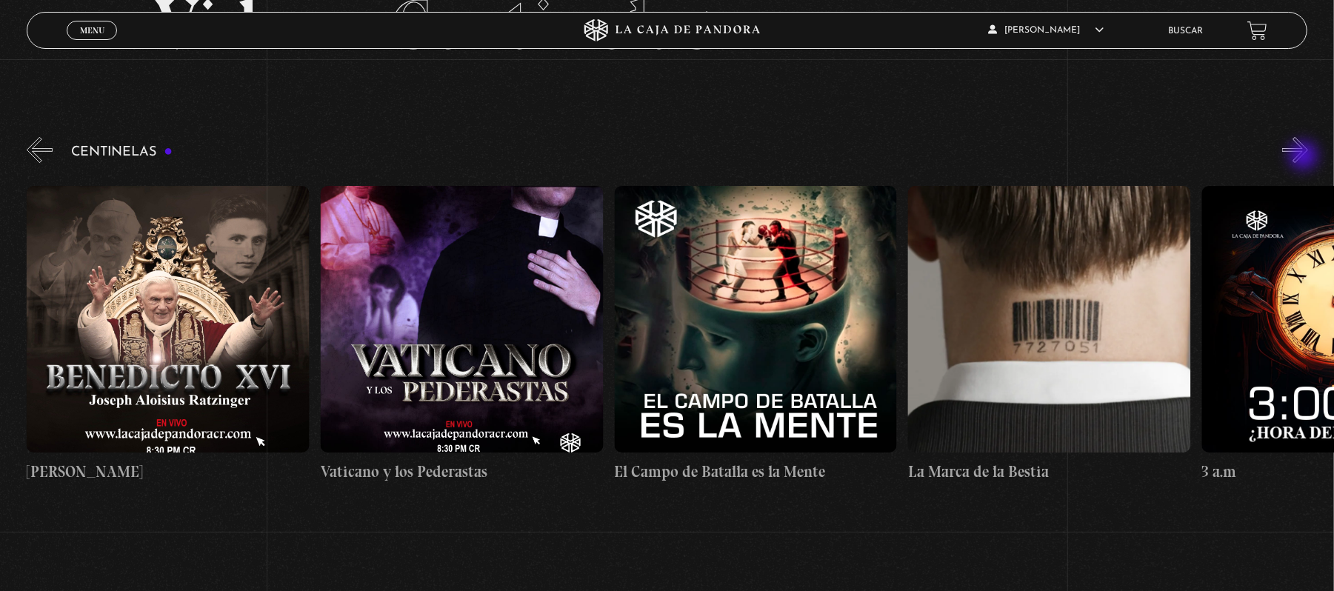
click at [1305, 157] on button "»" at bounding box center [1295, 150] width 26 height 26
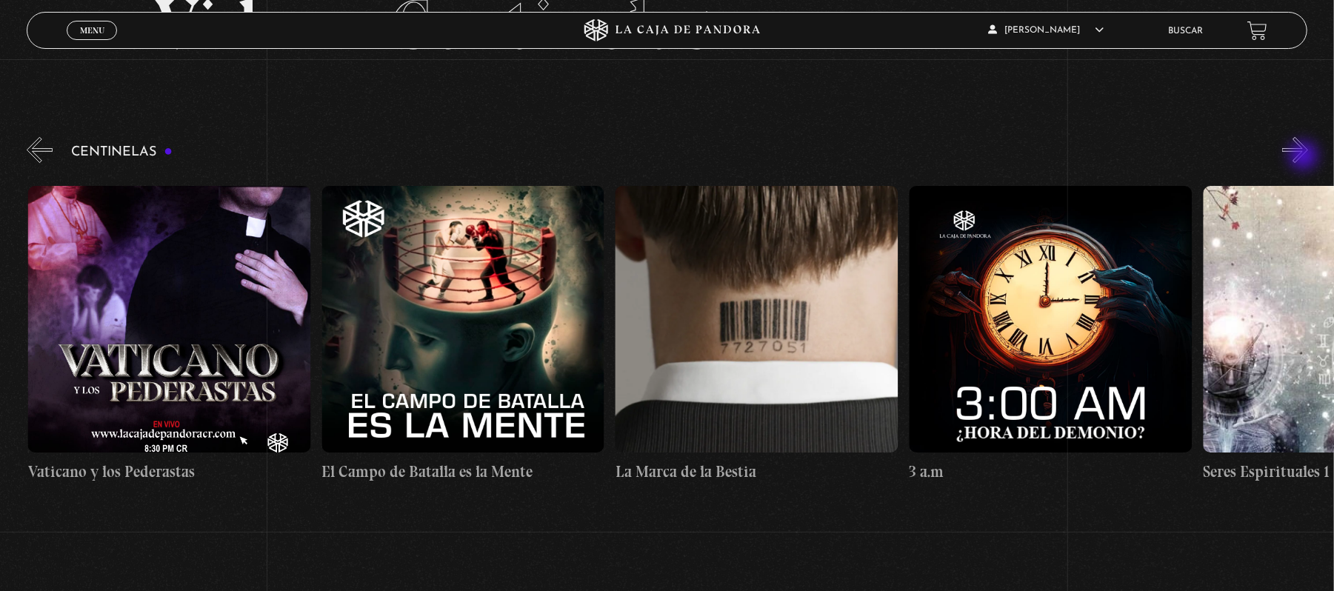
click at [1305, 157] on button "»" at bounding box center [1295, 150] width 26 height 26
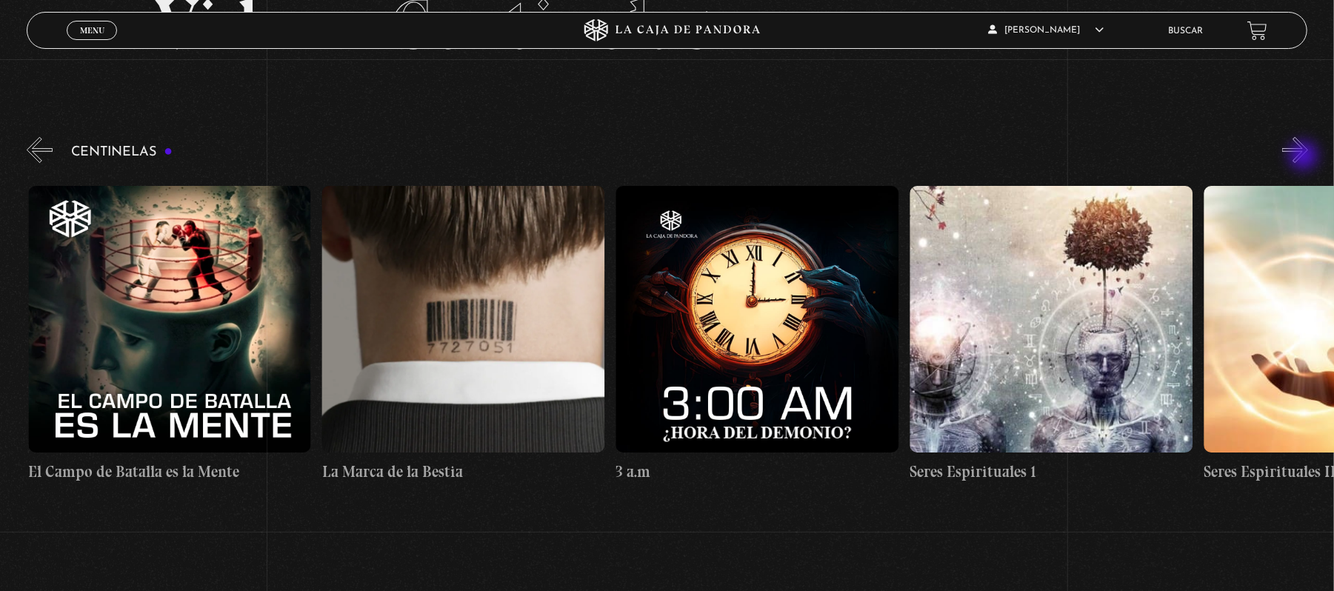
click at [1305, 157] on button "»" at bounding box center [1295, 150] width 26 height 26
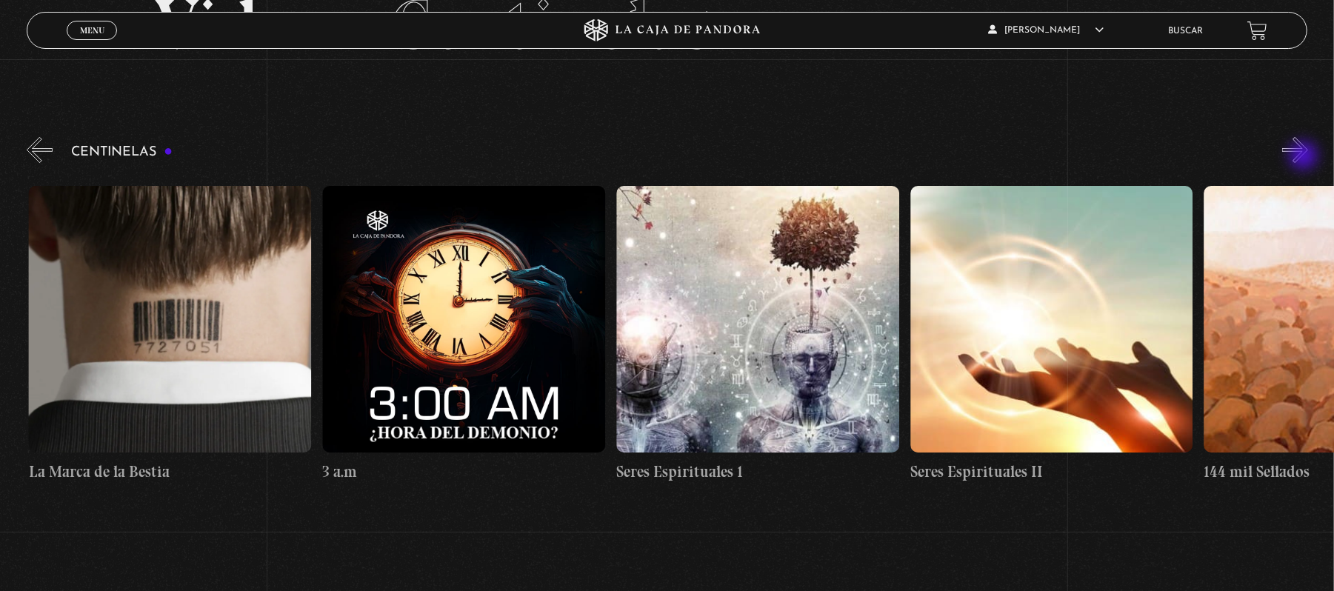
click at [1305, 157] on button "»" at bounding box center [1295, 150] width 26 height 26
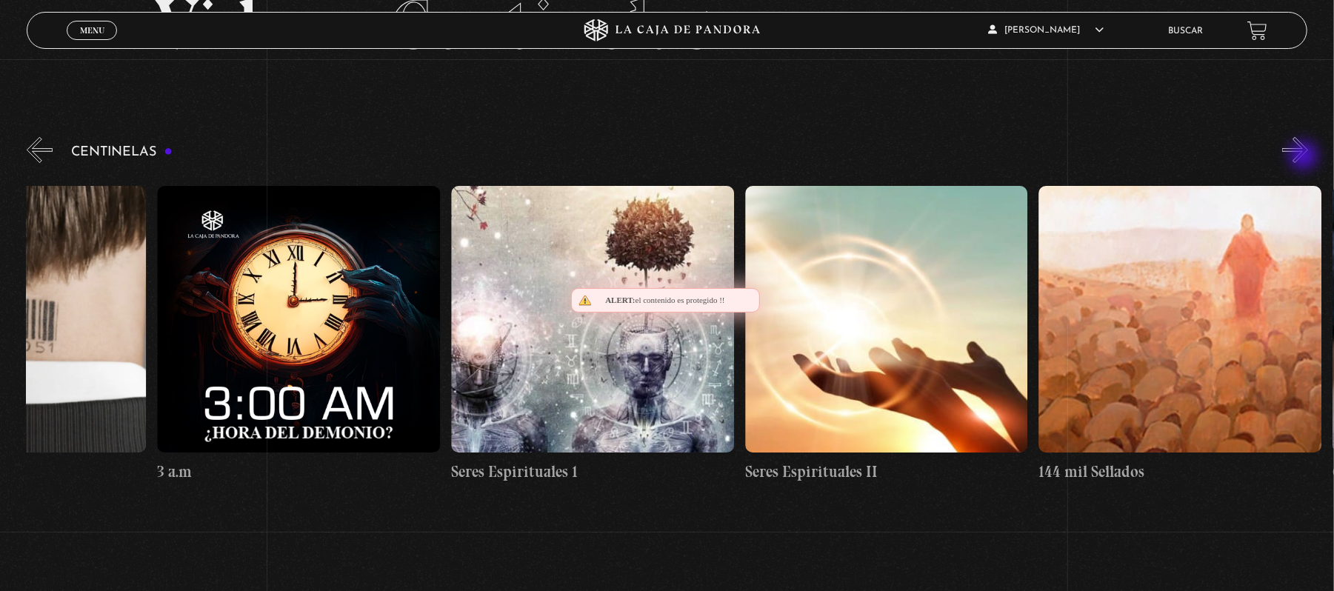
click at [1305, 157] on button "»" at bounding box center [1295, 150] width 26 height 26
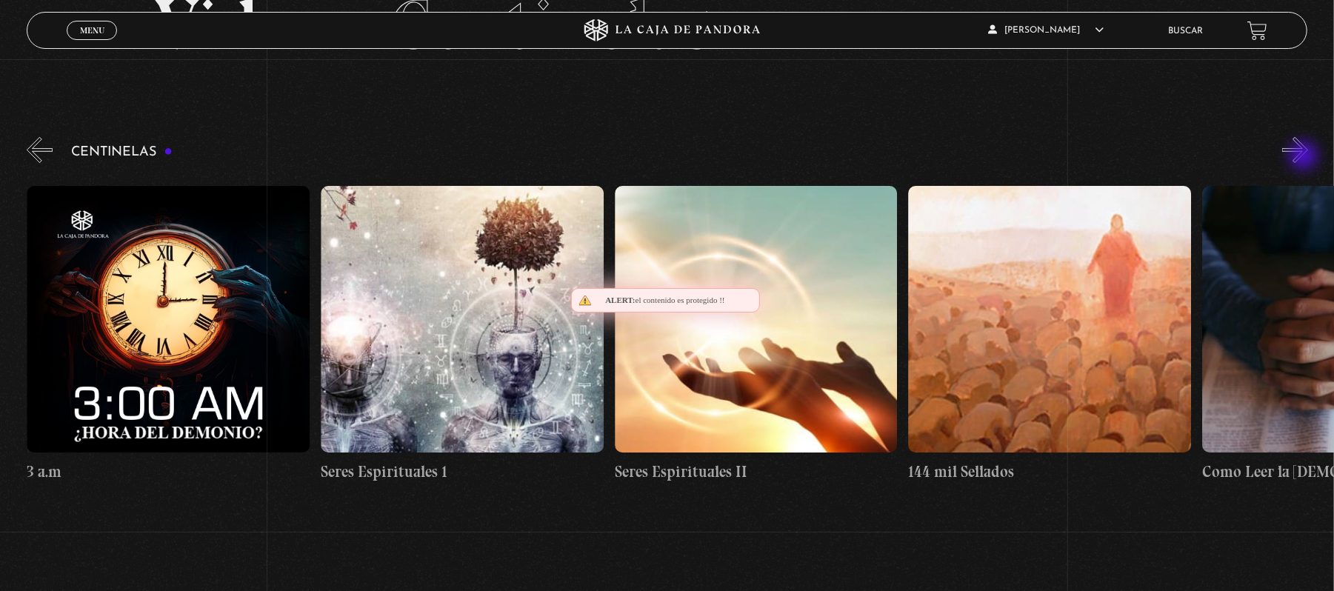
click at [1305, 157] on button "»" at bounding box center [1295, 150] width 26 height 26
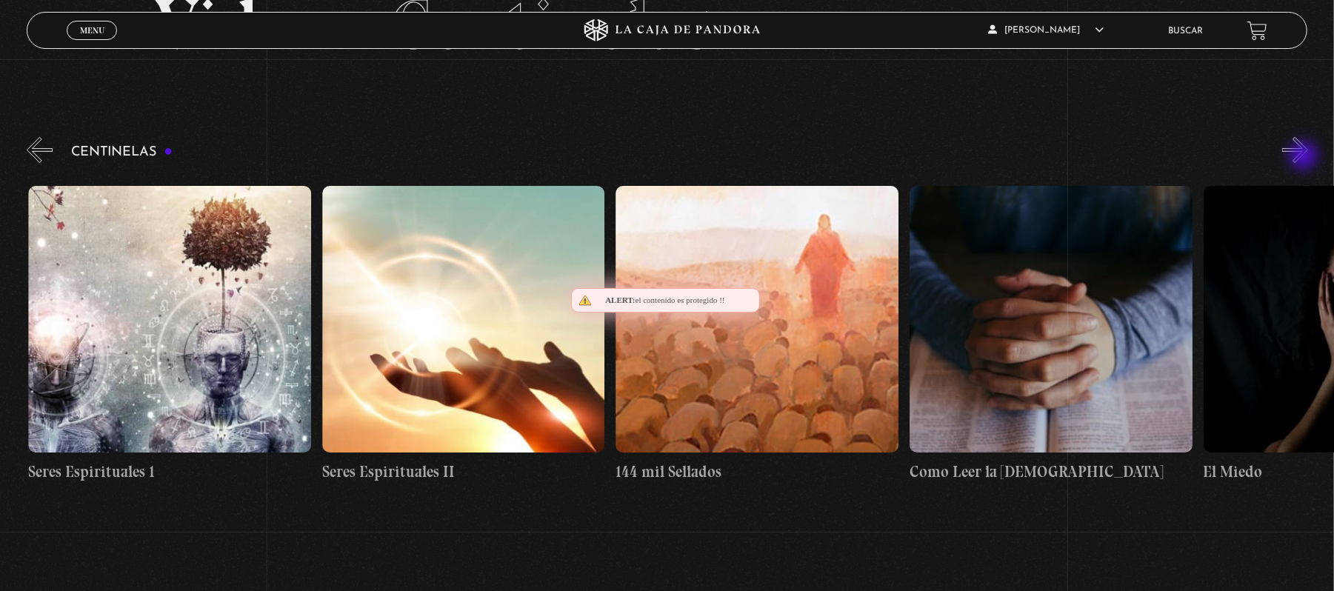
click at [1305, 157] on button "»" at bounding box center [1295, 150] width 26 height 26
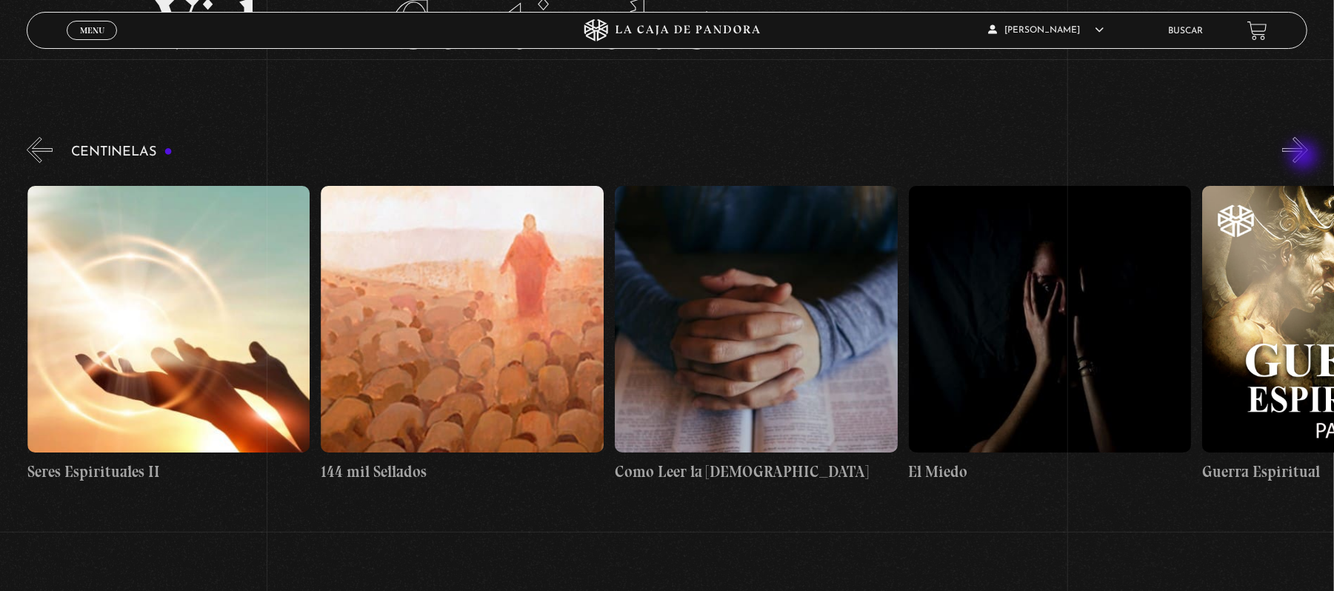
click at [1305, 157] on button "»" at bounding box center [1295, 150] width 26 height 26
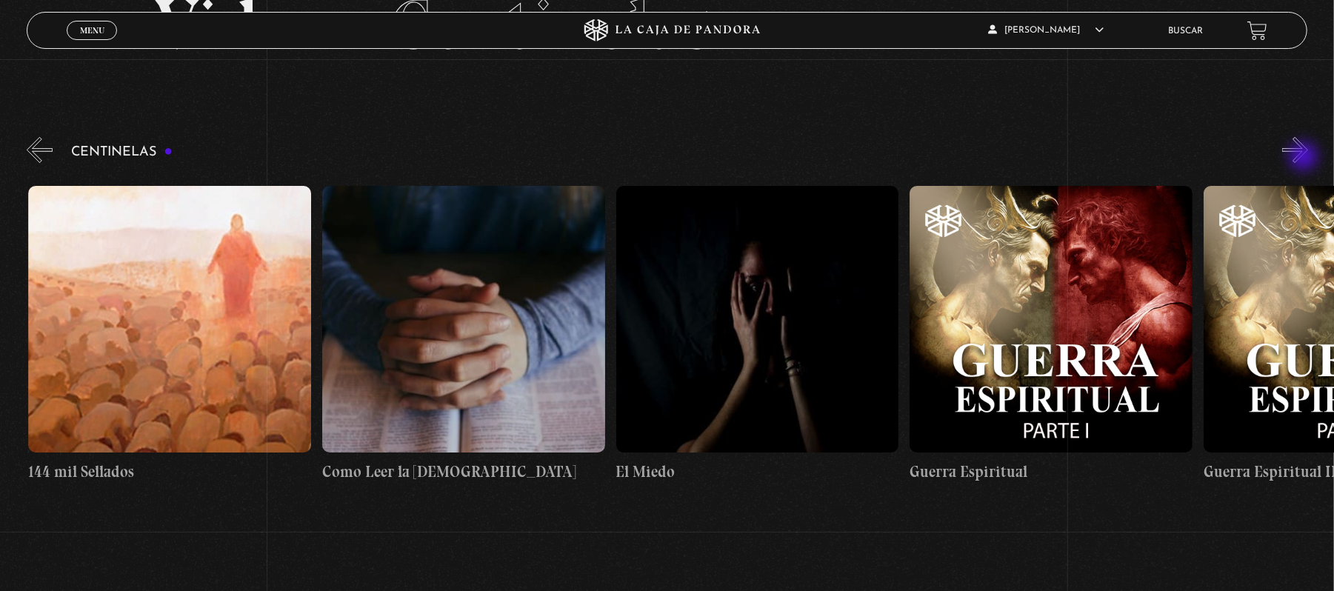
click at [1305, 158] on button "»" at bounding box center [1295, 150] width 26 height 26
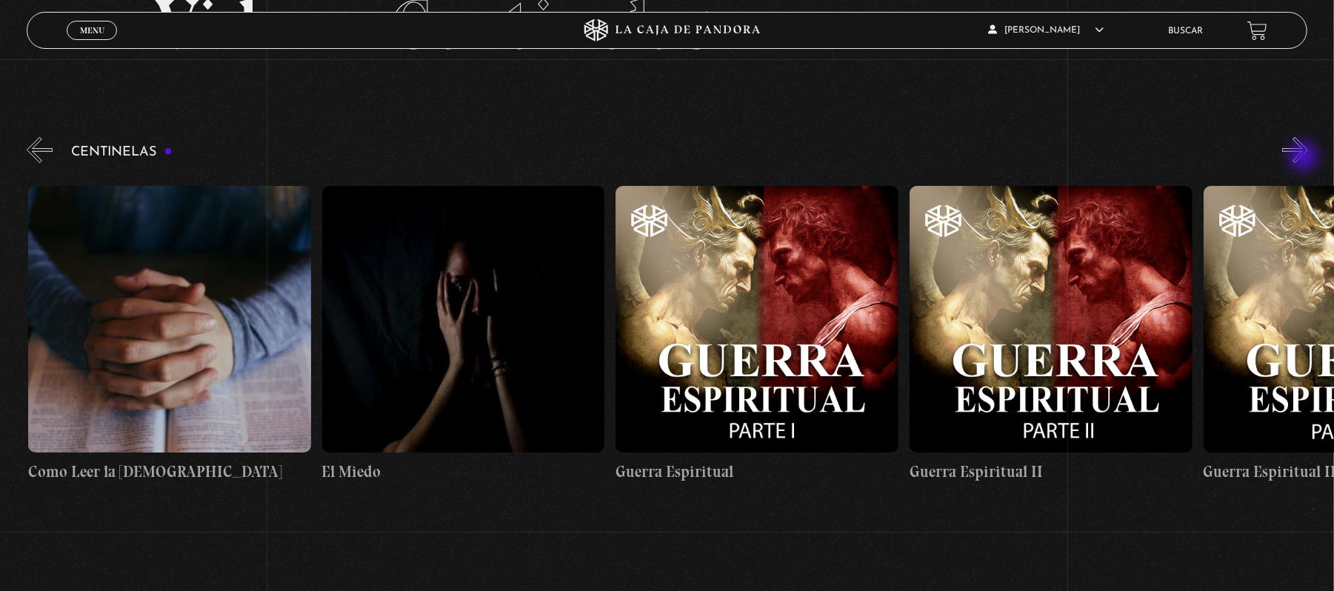
click at [1305, 158] on button "»" at bounding box center [1295, 150] width 26 height 26
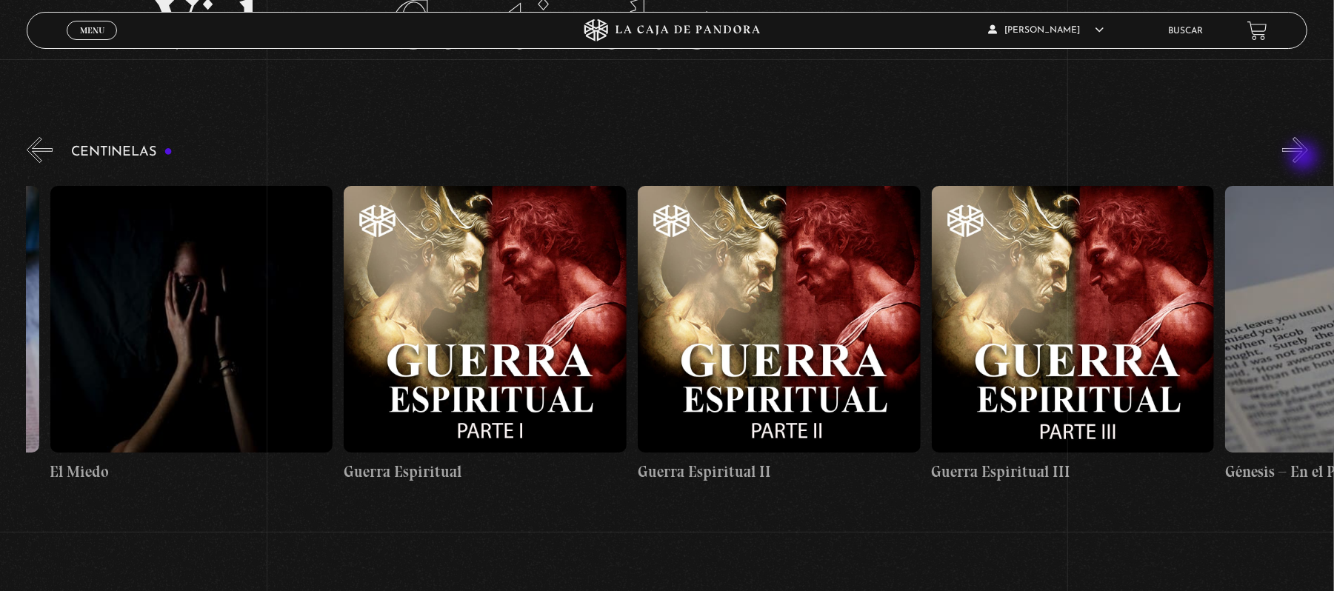
click at [1305, 158] on button "»" at bounding box center [1295, 150] width 26 height 26
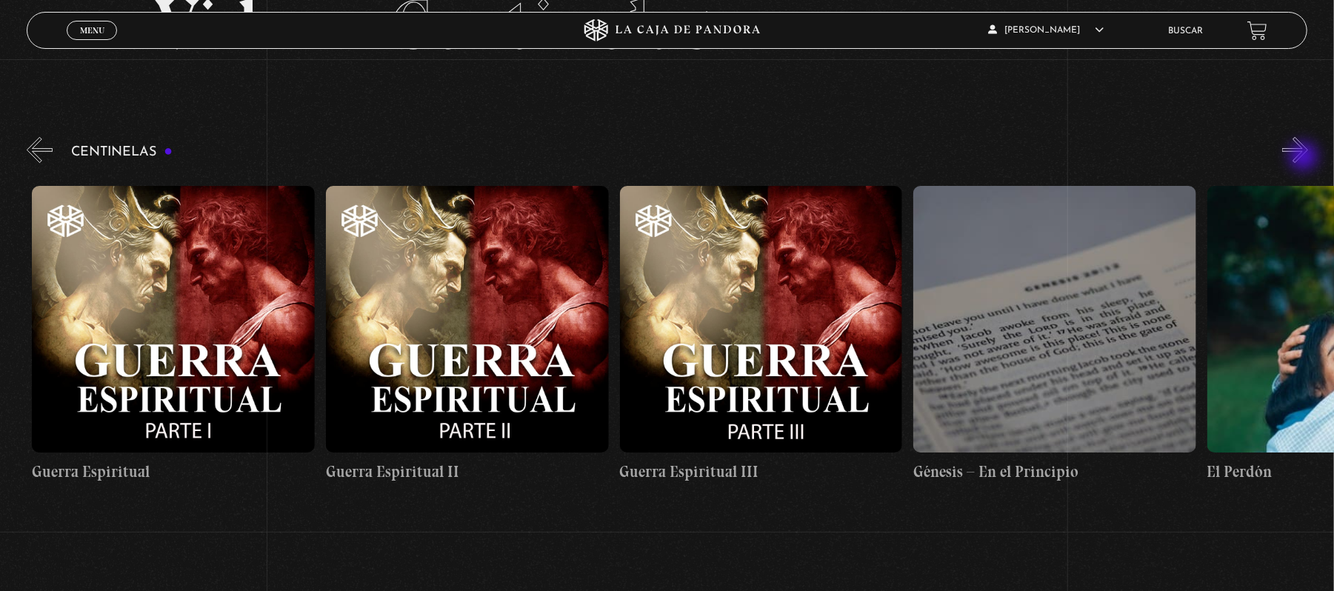
click at [1305, 158] on button "»" at bounding box center [1295, 150] width 26 height 26
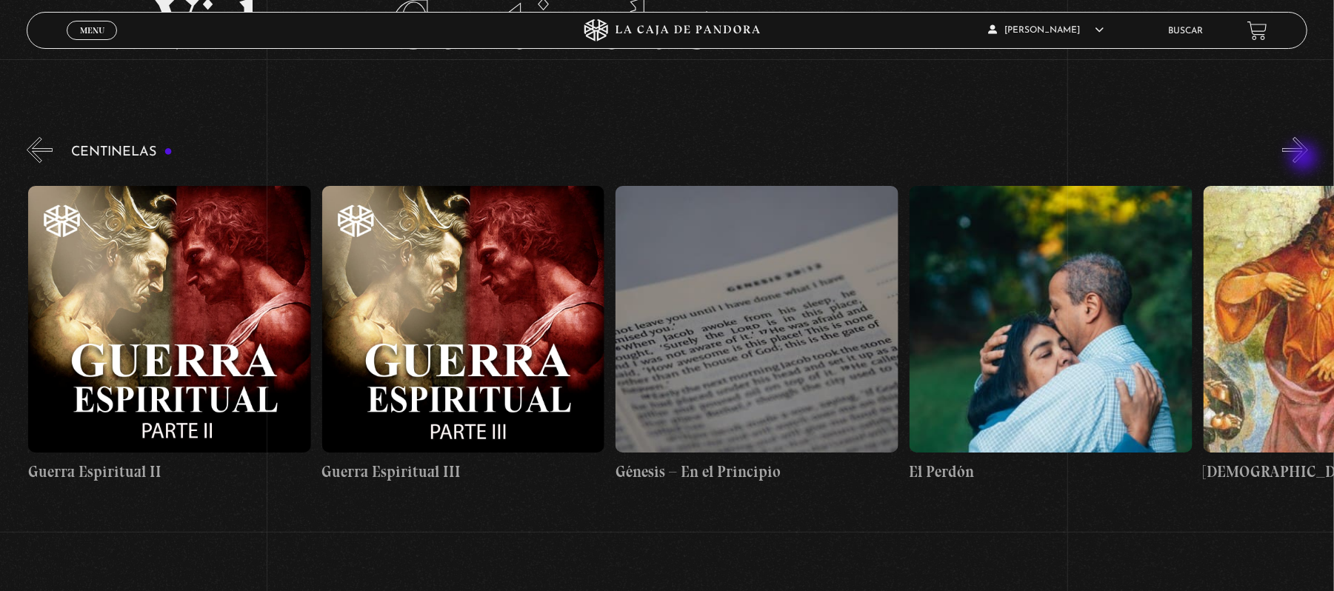
click at [1305, 158] on button "»" at bounding box center [1295, 150] width 26 height 26
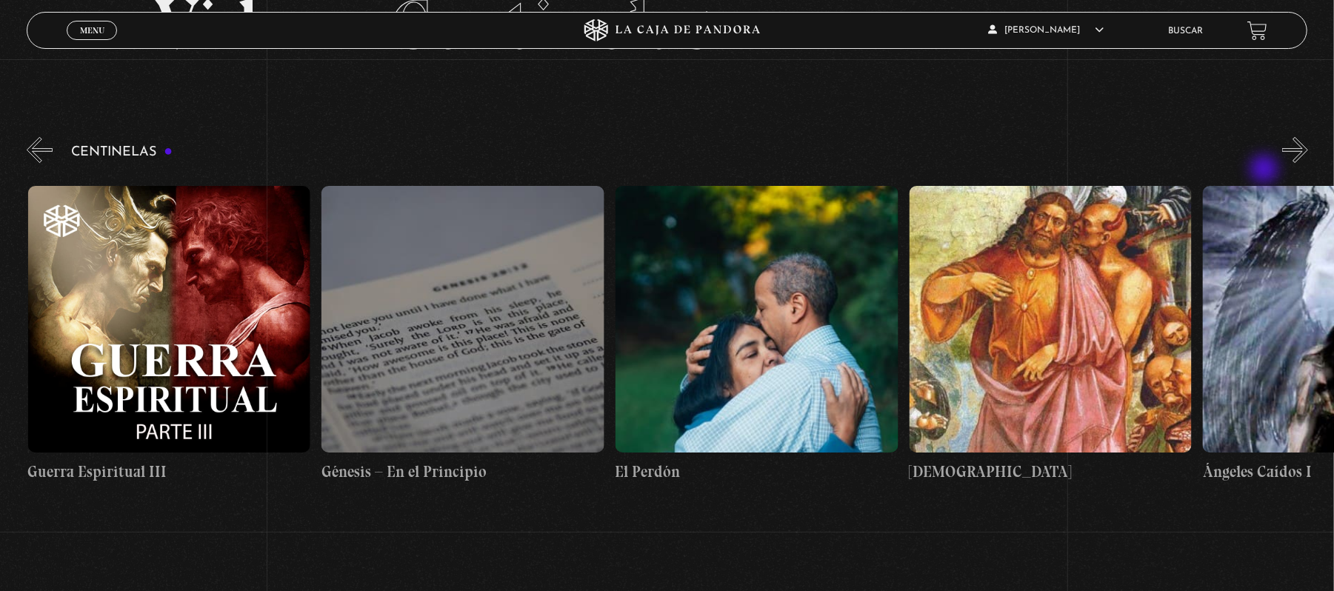
scroll to position [0, 29077]
click at [789, 300] on figure at bounding box center [756, 319] width 283 height 267
click at [759, 317] on figure at bounding box center [756, 319] width 283 height 267
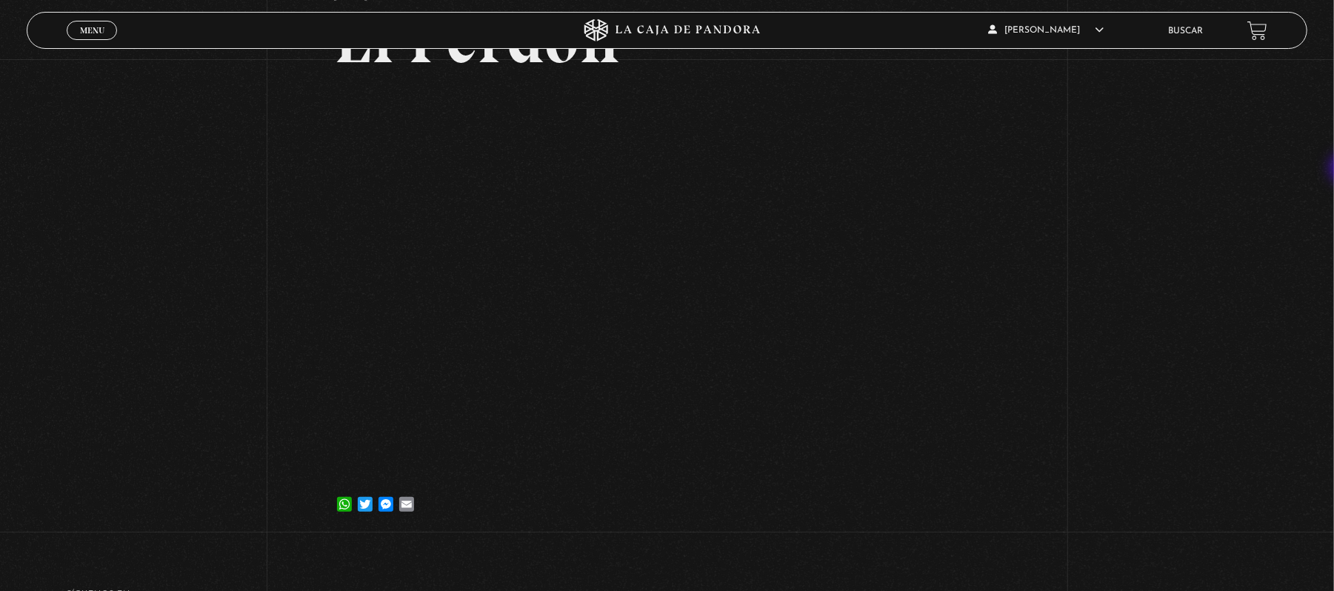
scroll to position [116, 0]
